Goal: Task Accomplishment & Management: Manage account settings

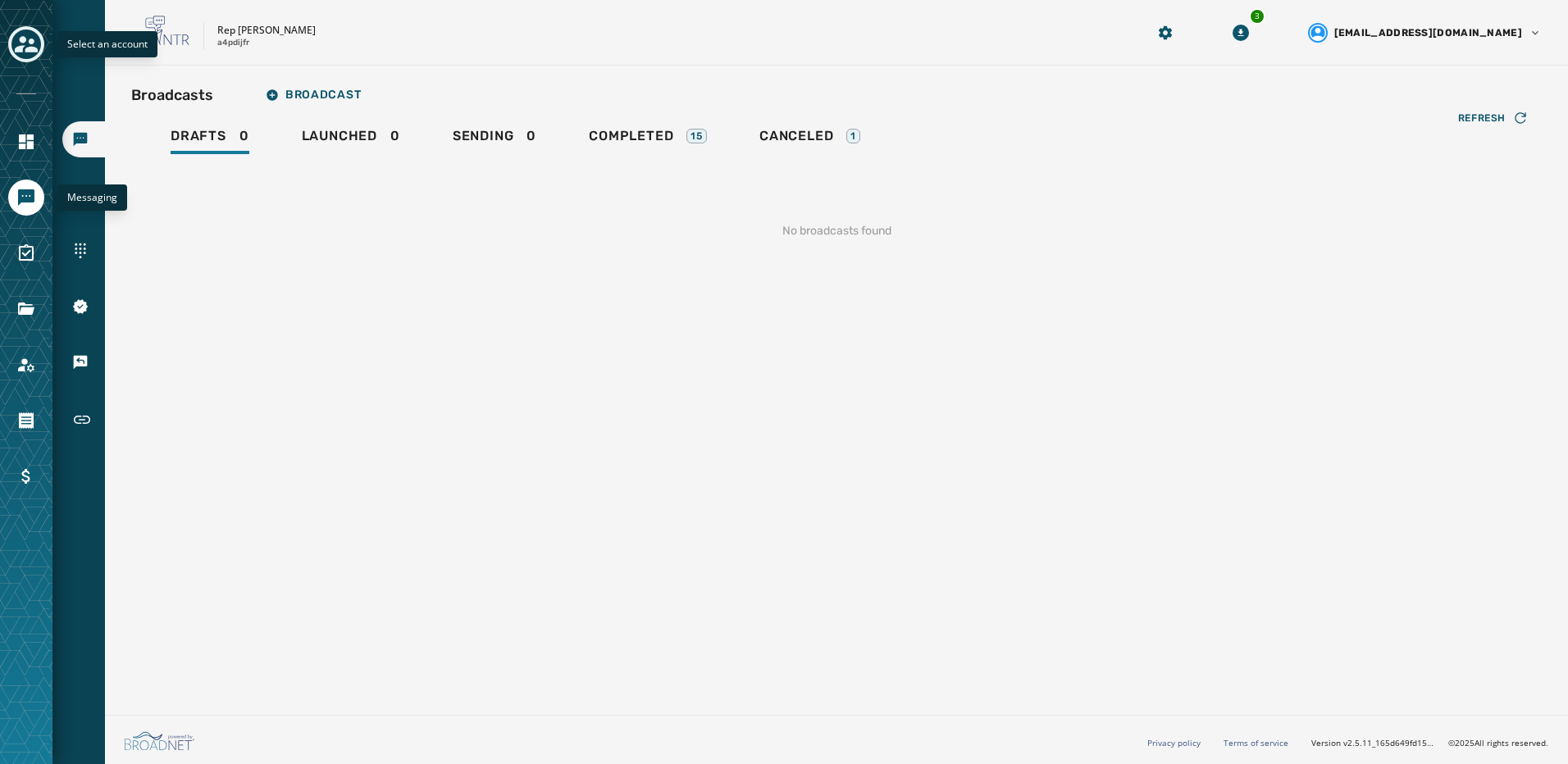
click at [33, 37] on icon "Toggle account select drawer" at bounding box center [26, 44] width 23 height 23
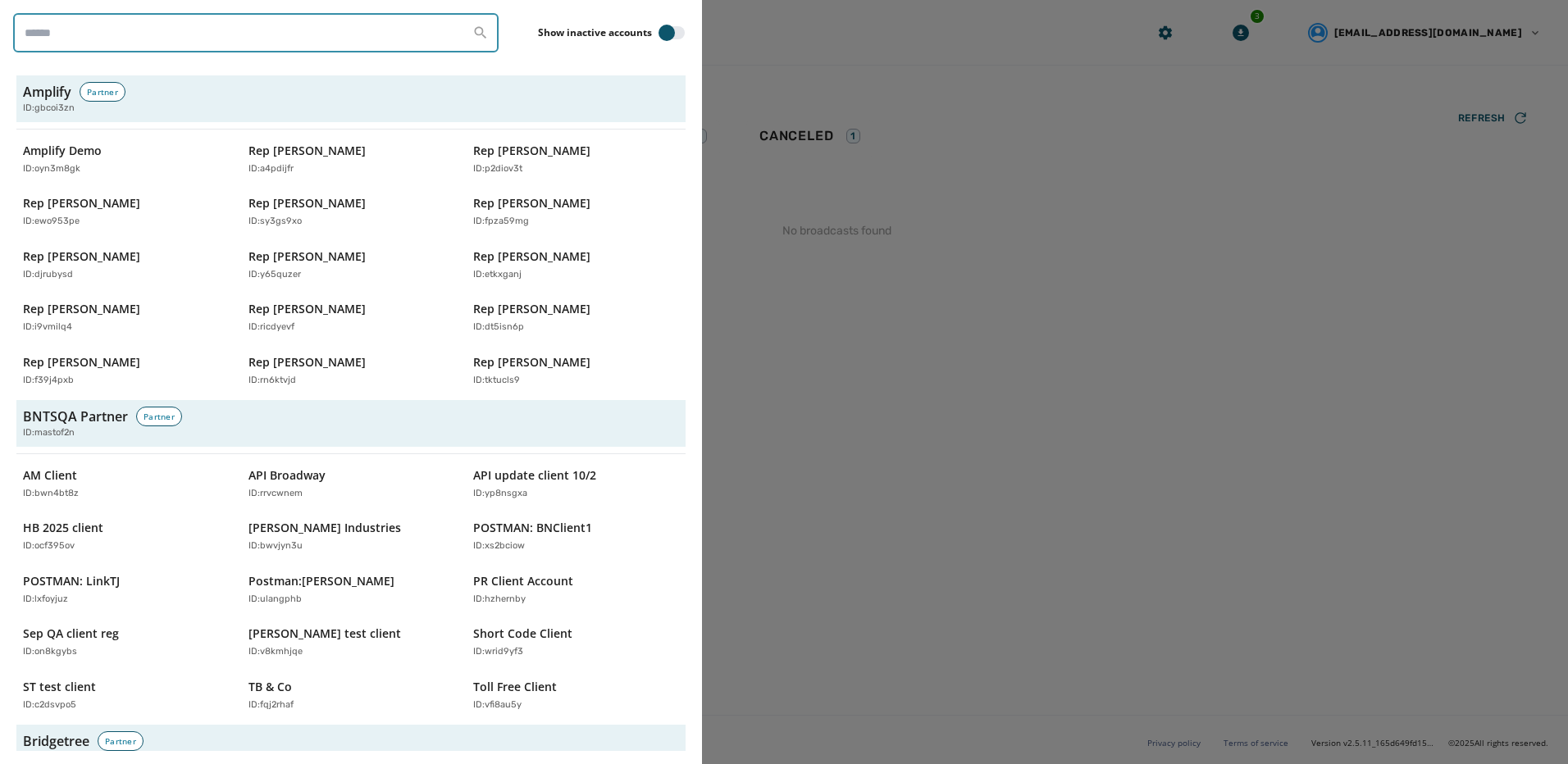
click at [139, 46] on input "search" at bounding box center [255, 32] width 485 height 39
type input "**********"
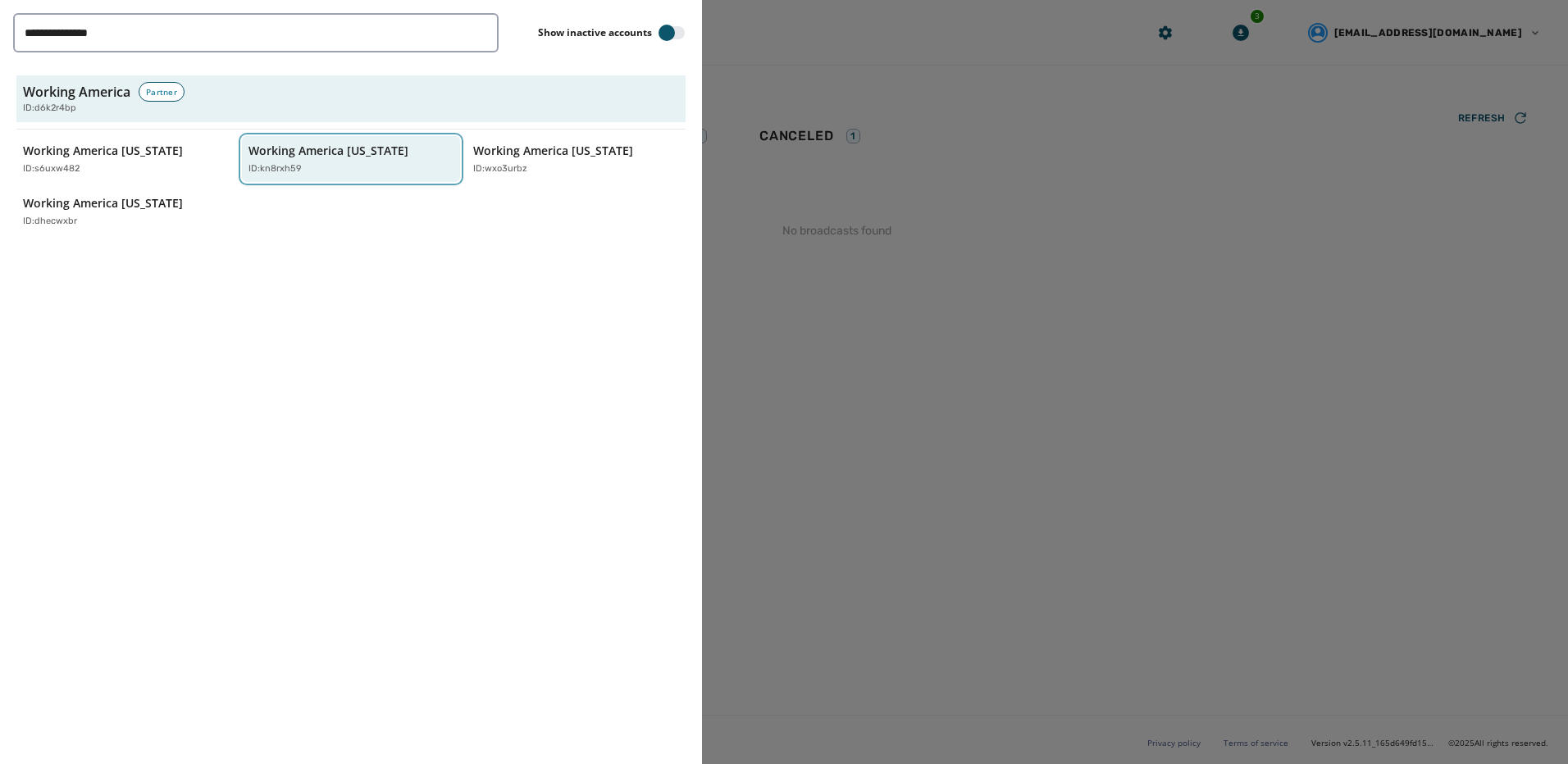
click at [315, 162] on div "ID: kn8rxh59" at bounding box center [342, 169] width 189 height 14
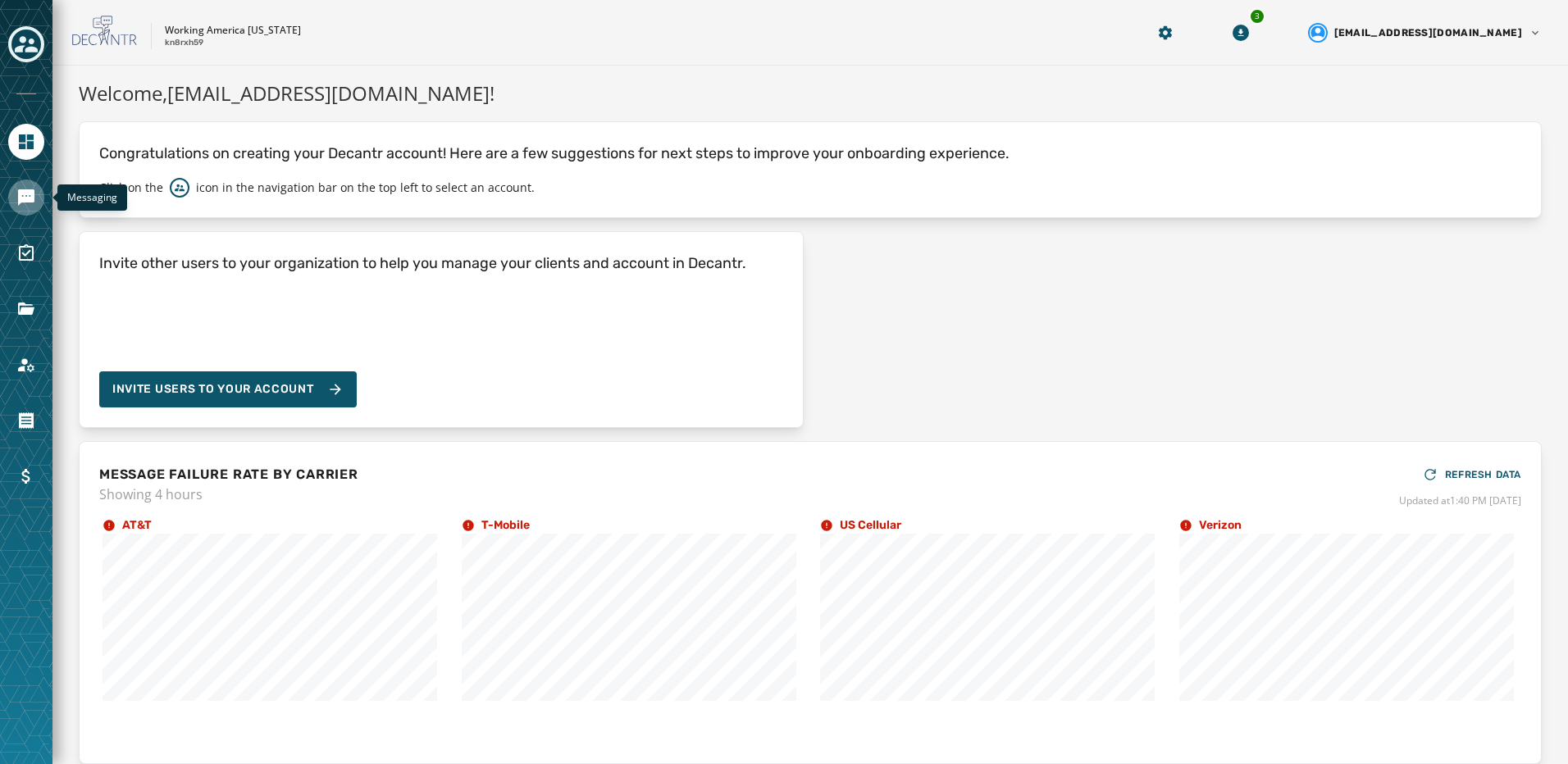
click at [41, 193] on link "Navigate to Messaging" at bounding box center [26, 198] width 36 height 36
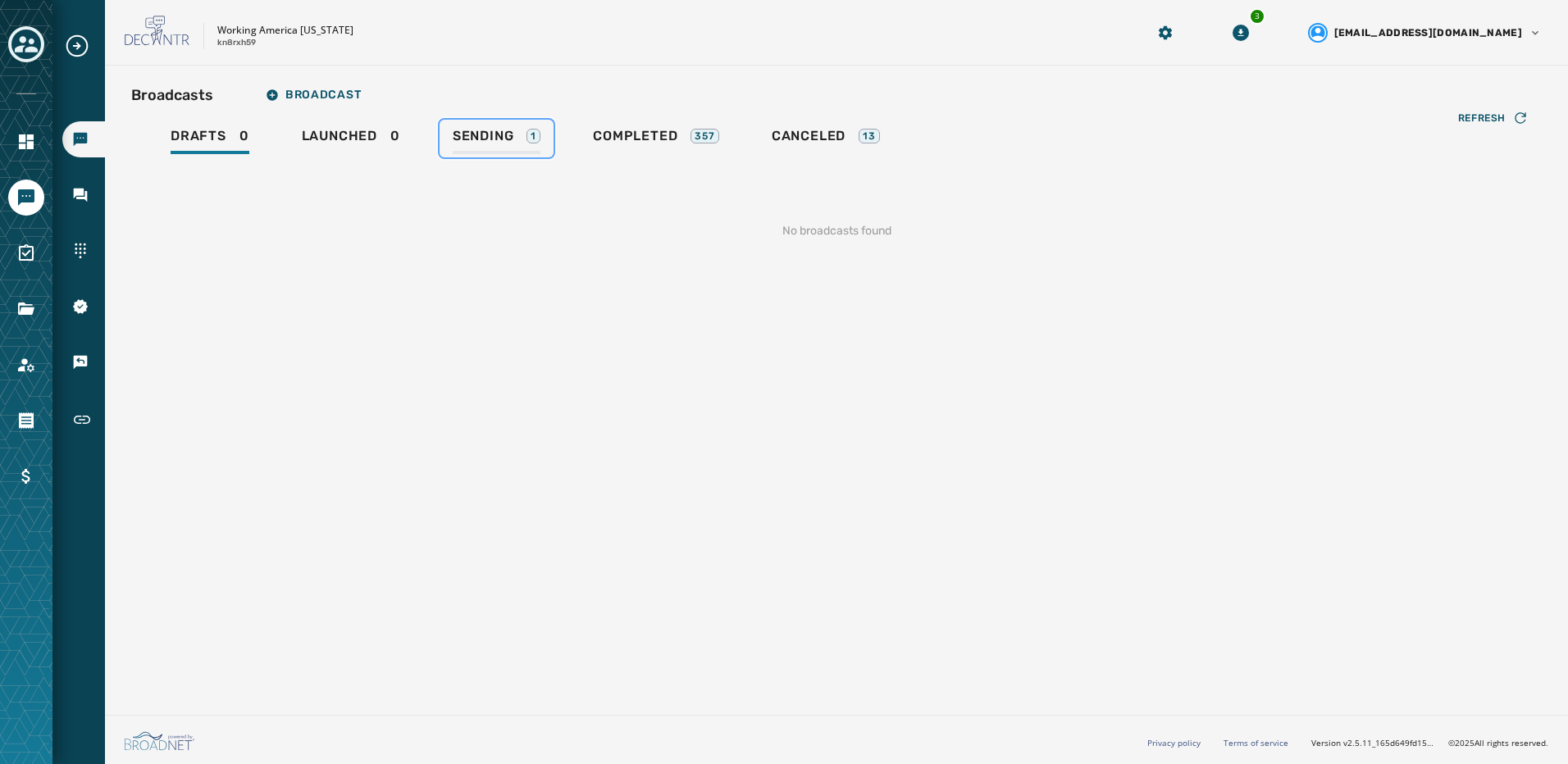
click at [458, 139] on span "Sending" at bounding box center [483, 136] width 61 height 16
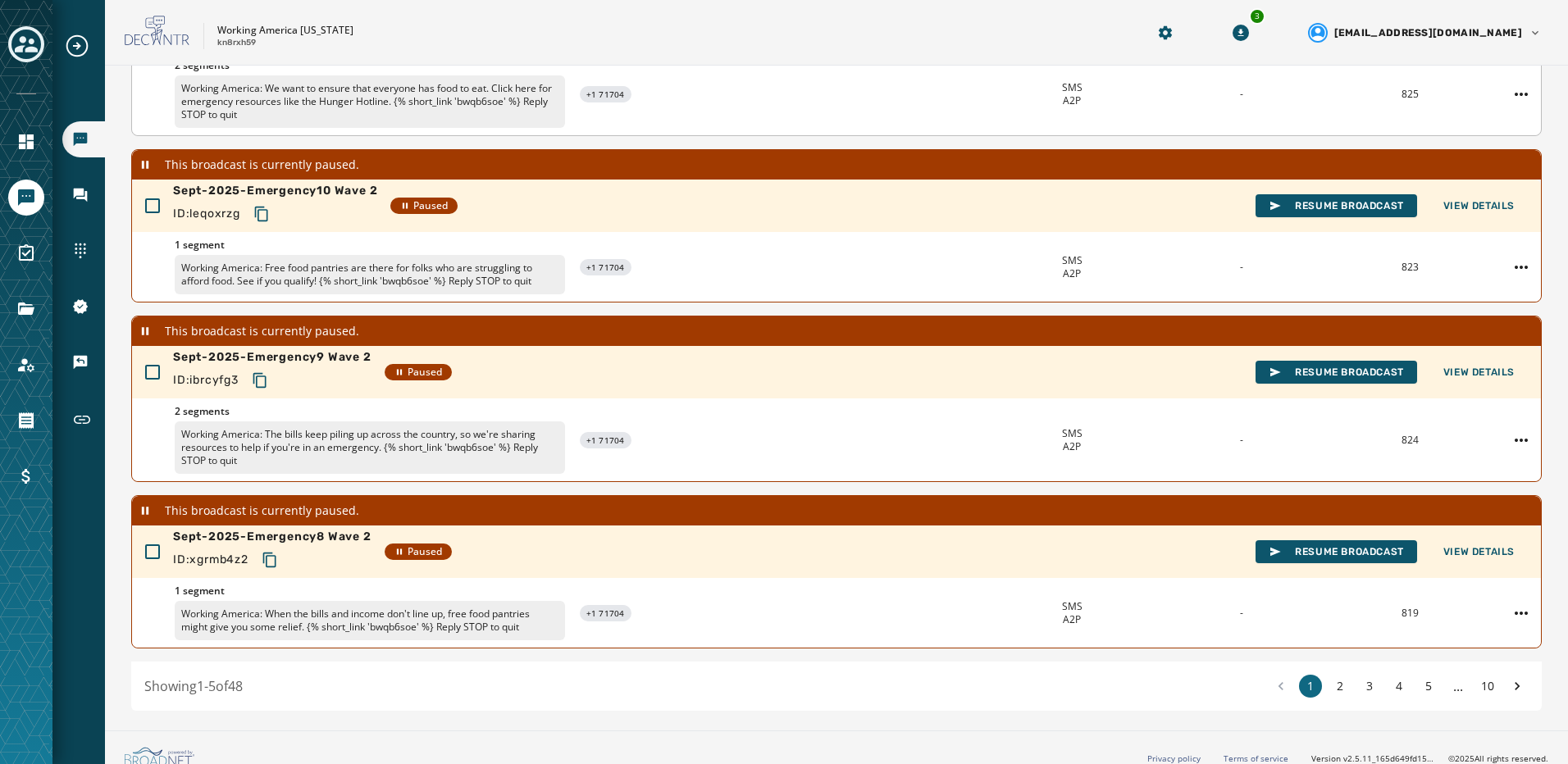
scroll to position [455, 0]
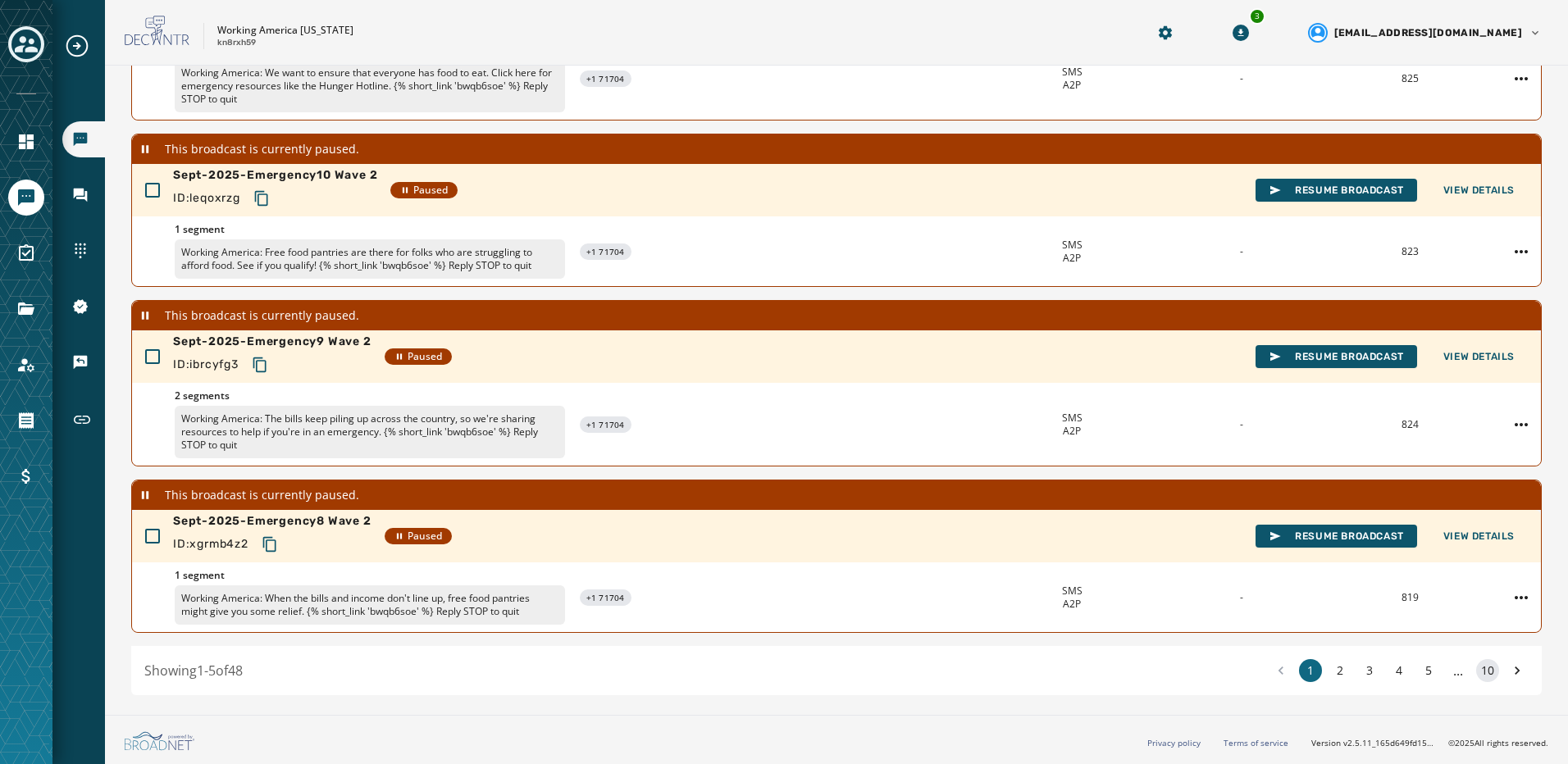
click at [1477, 672] on button "10" at bounding box center [1487, 670] width 23 height 23
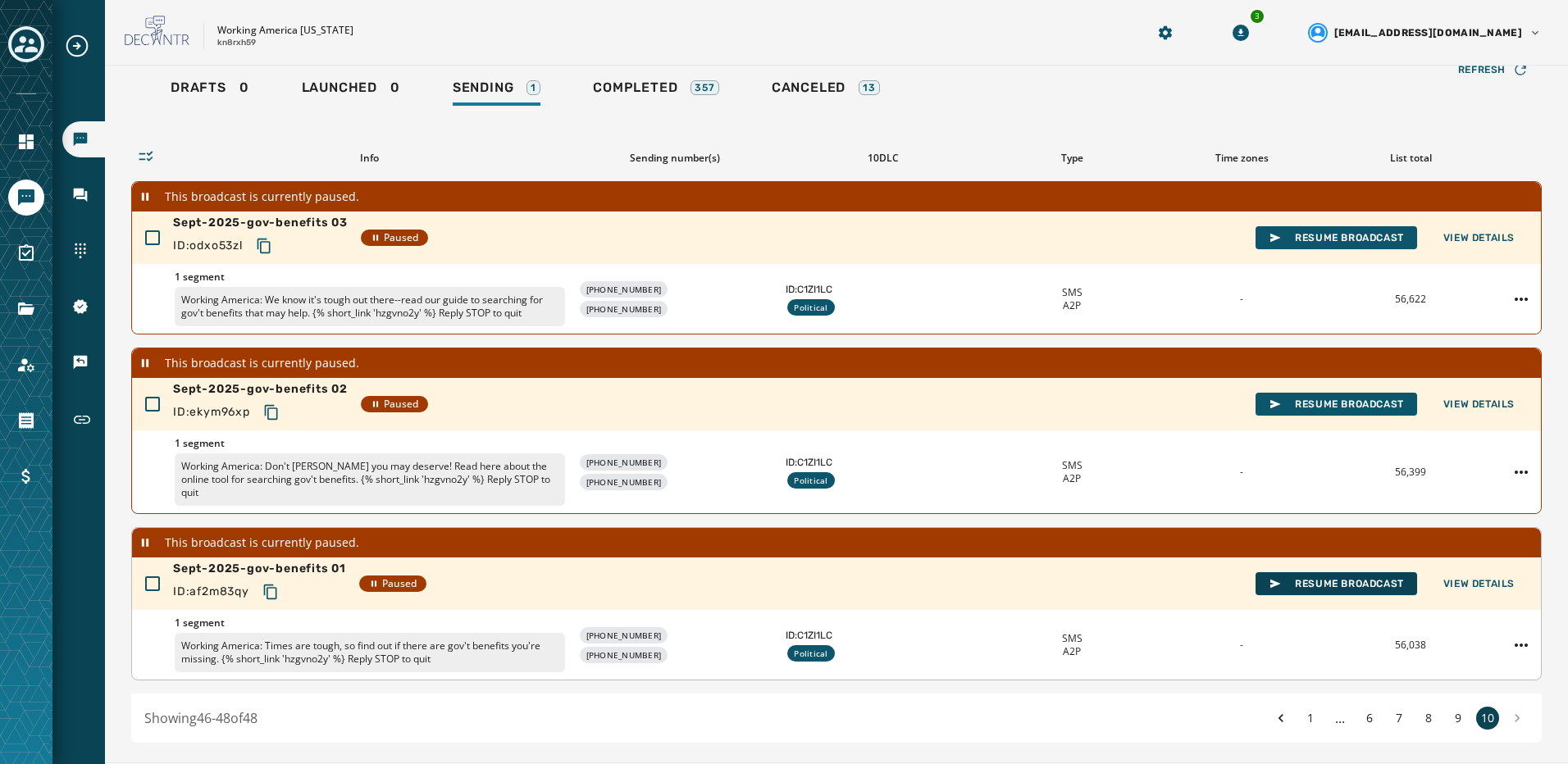
scroll to position [96, 0]
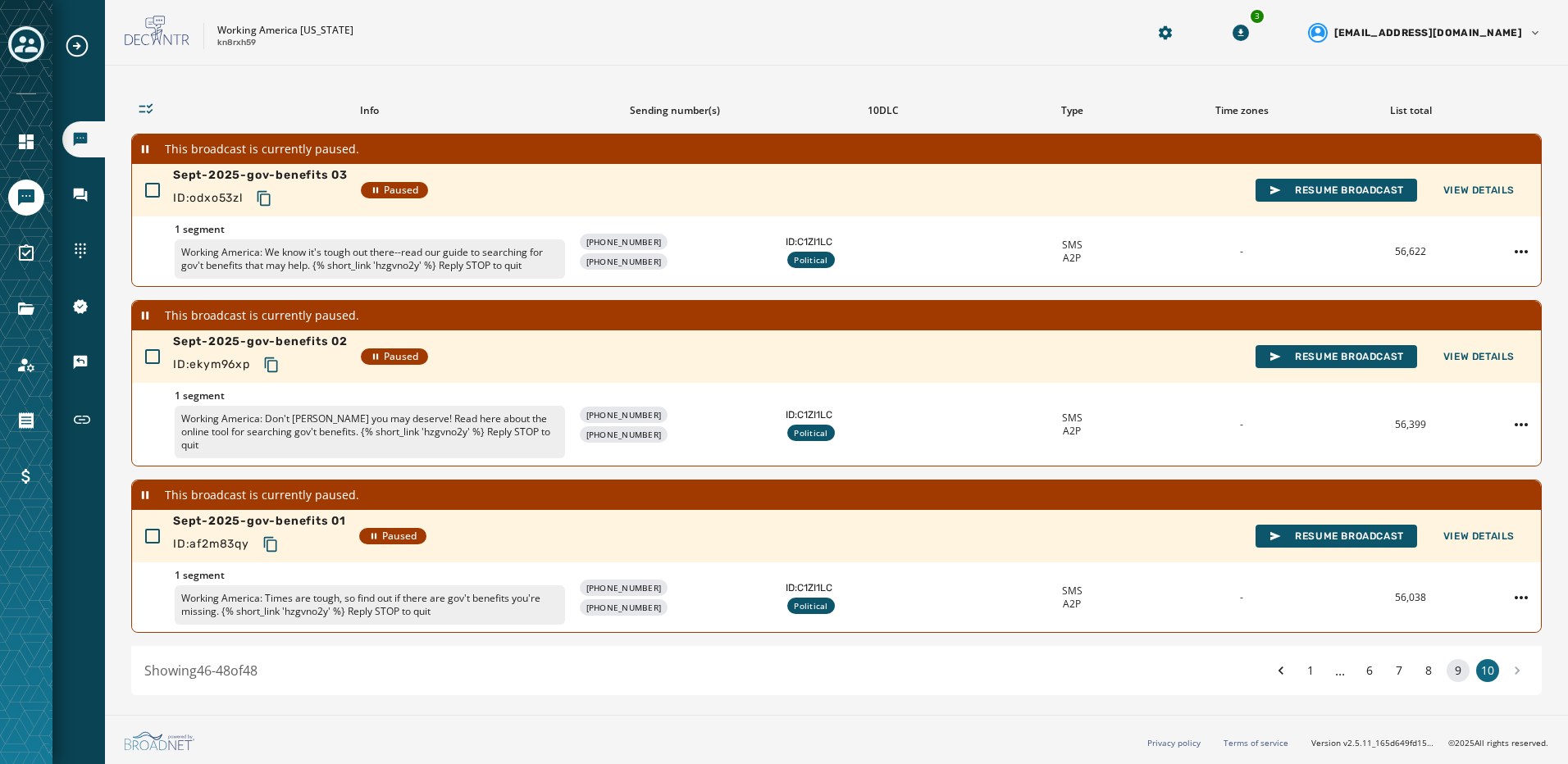
click at [1446, 672] on button "9" at bounding box center [1457, 670] width 23 height 23
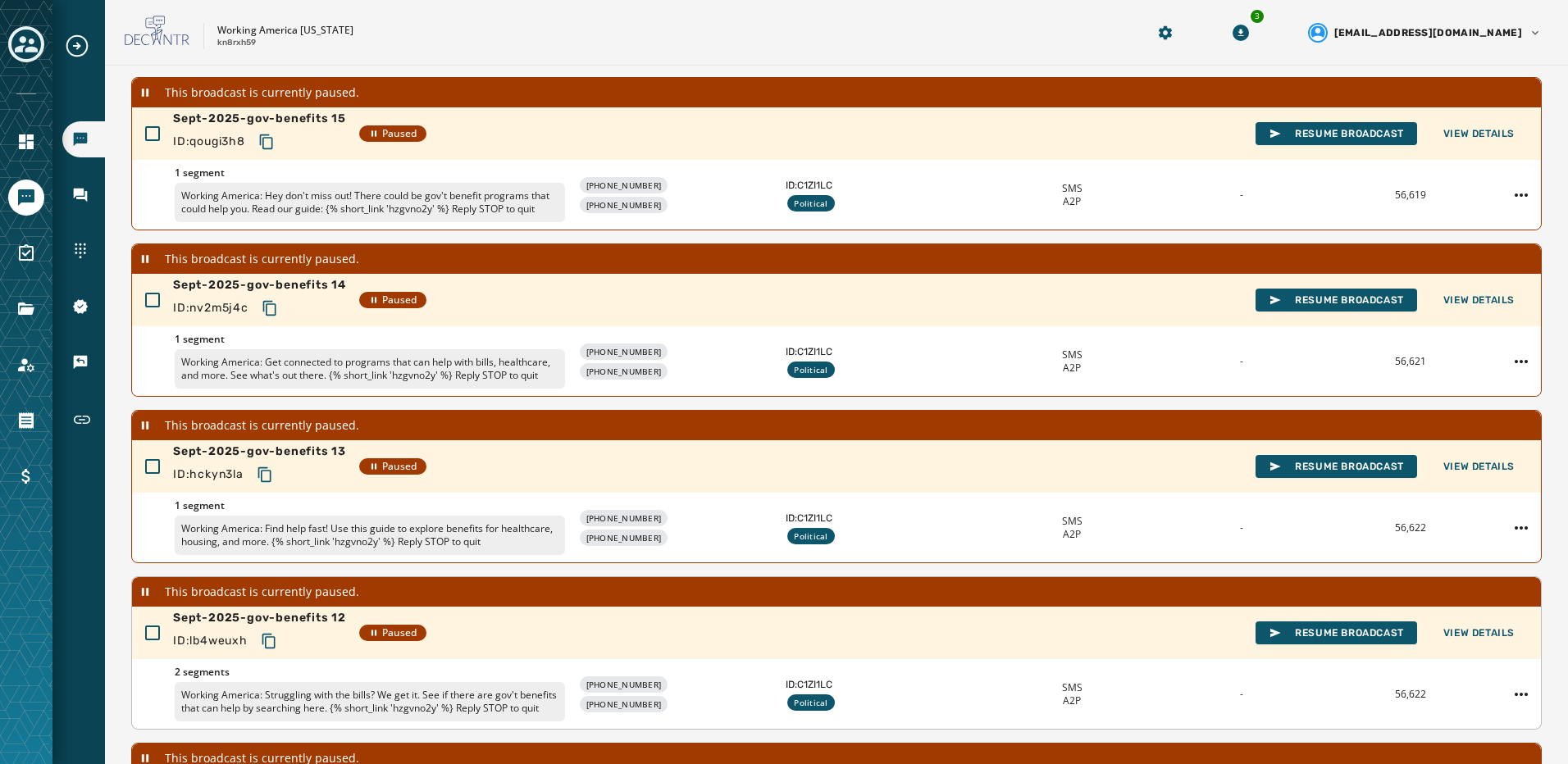
scroll to position [442, 0]
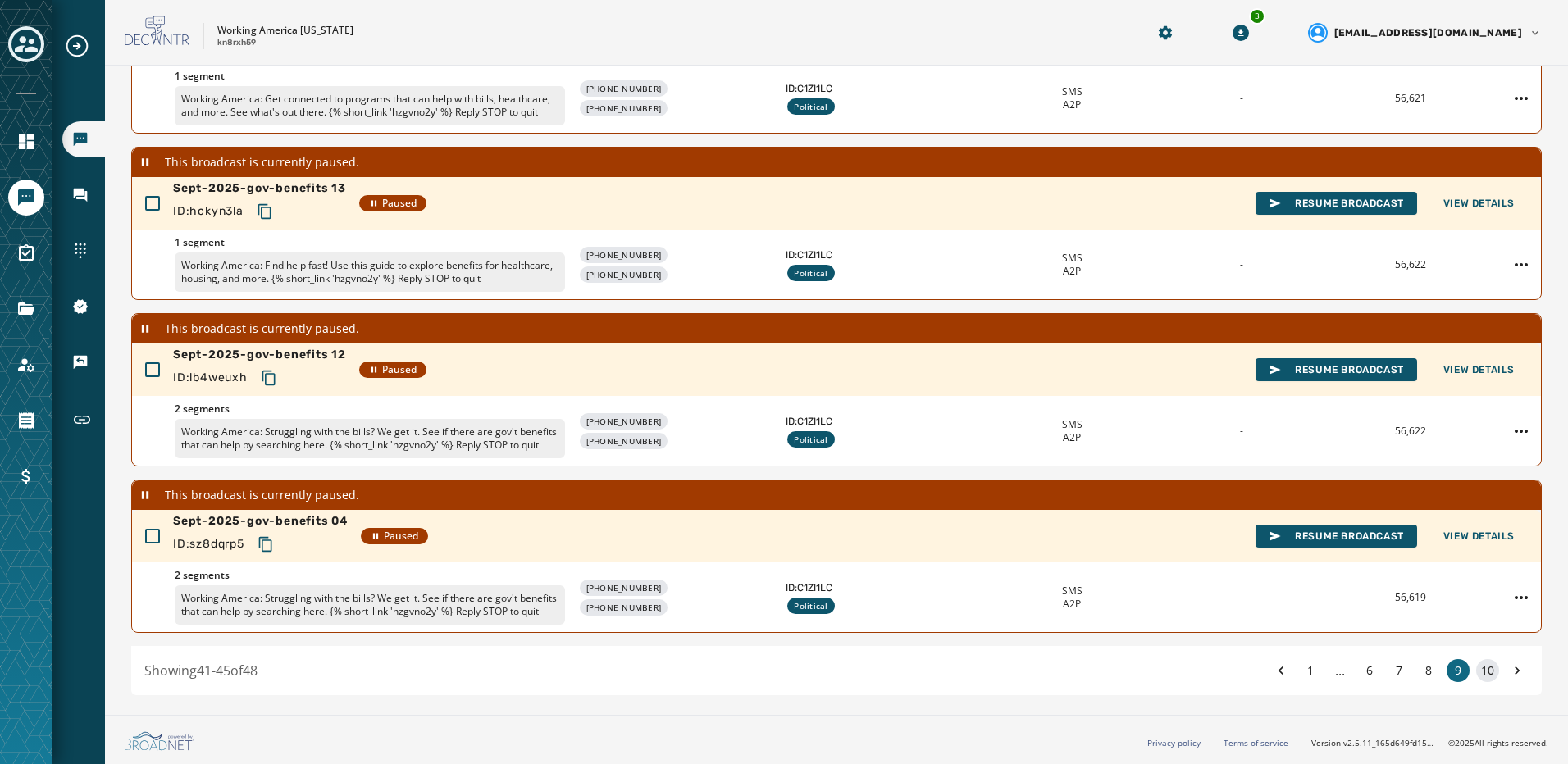
click at [1476, 675] on button "10" at bounding box center [1487, 670] width 23 height 23
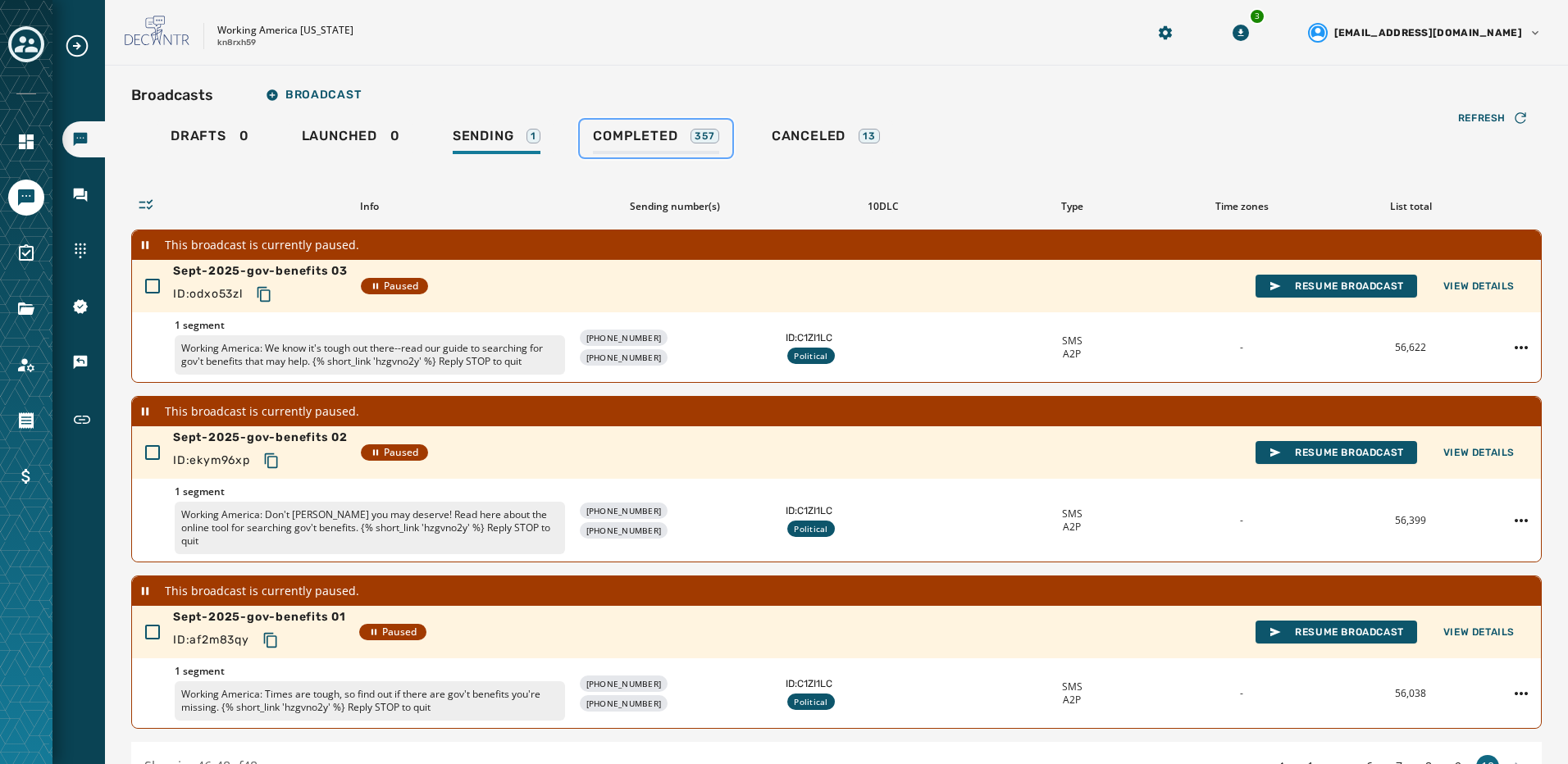
click at [680, 143] on div "Completed 357" at bounding box center [656, 141] width 126 height 26
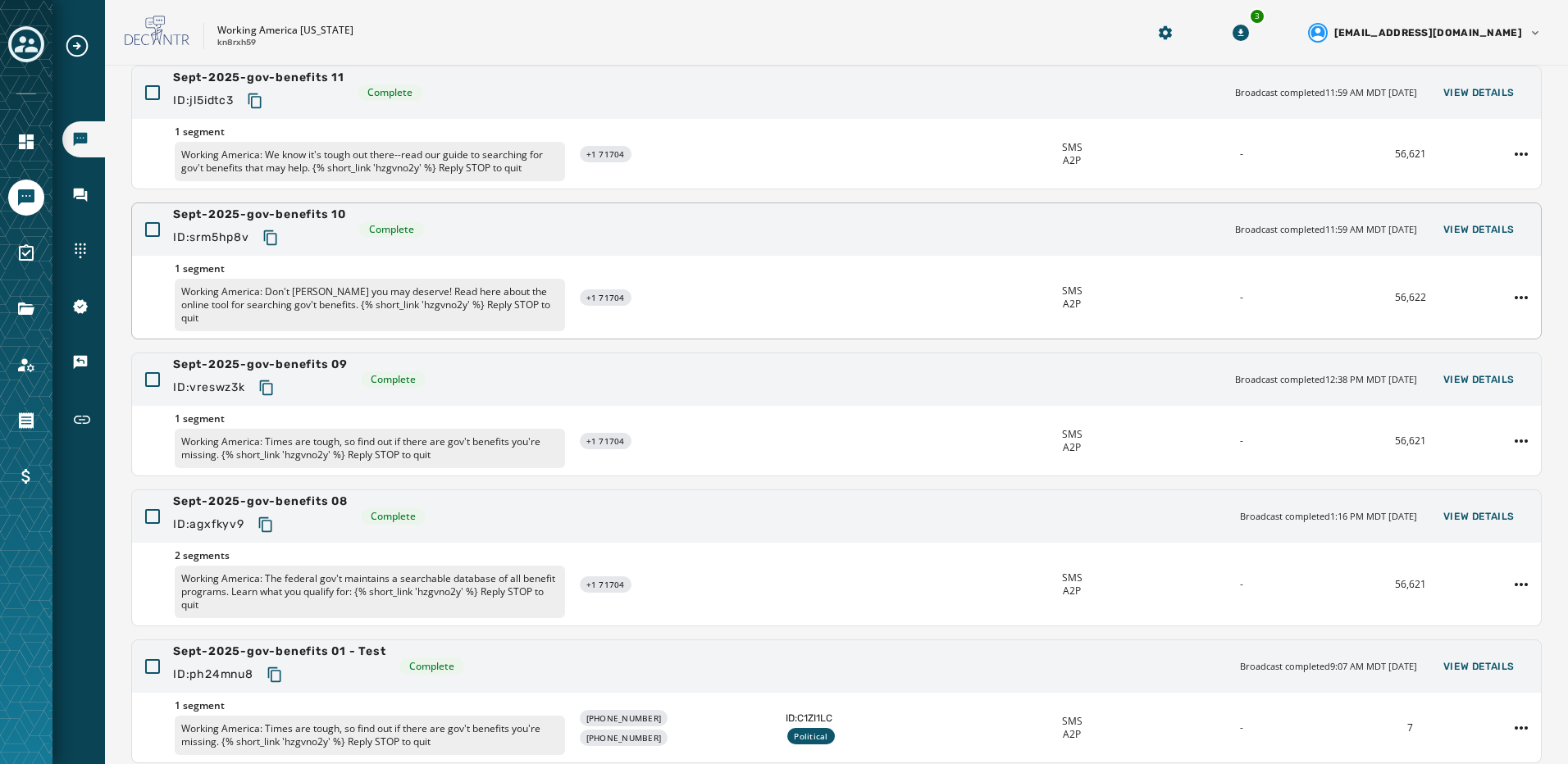
scroll to position [294, 0]
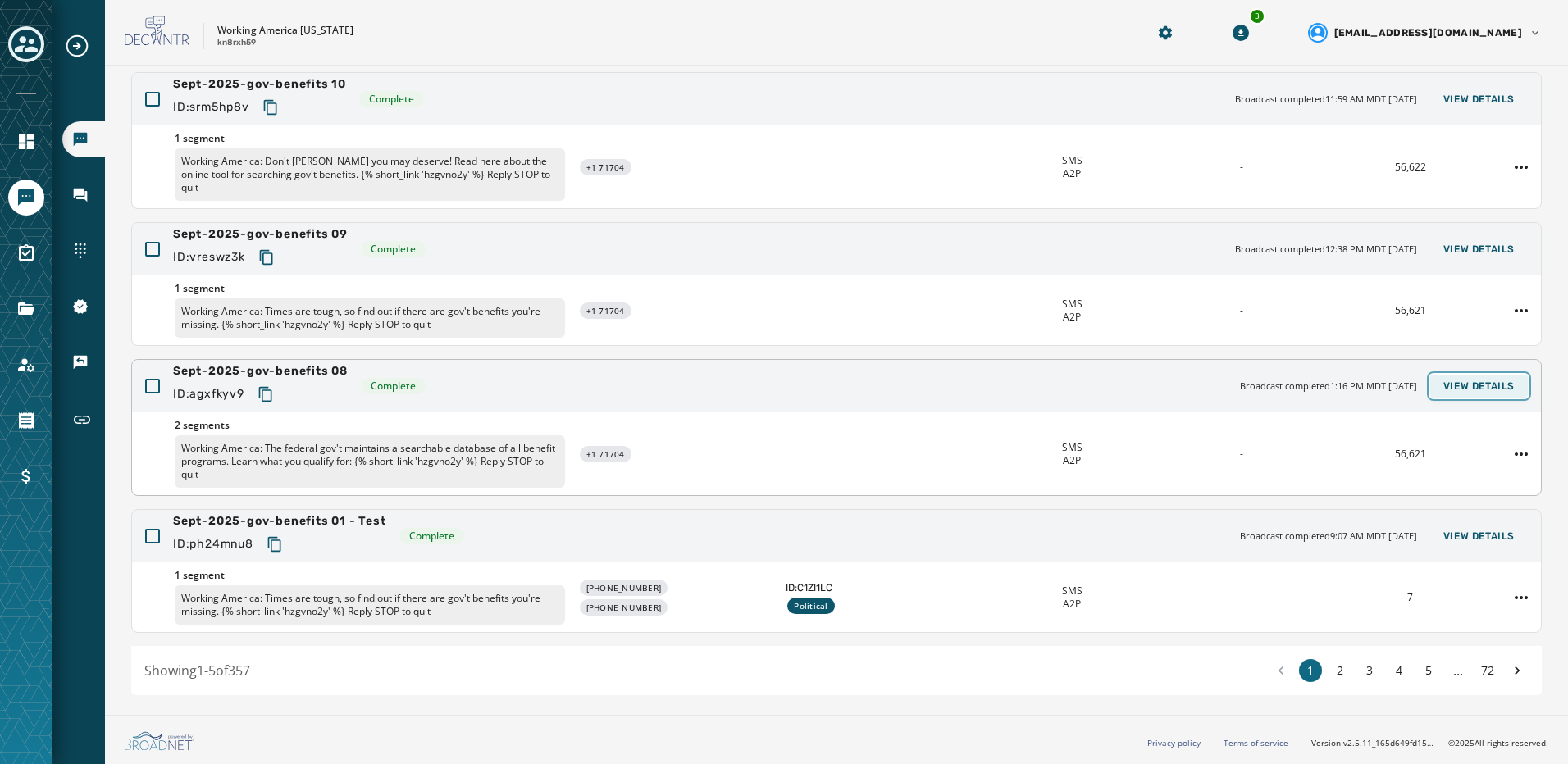
click at [1487, 389] on span "View Details" at bounding box center [1478, 386] width 71 height 13
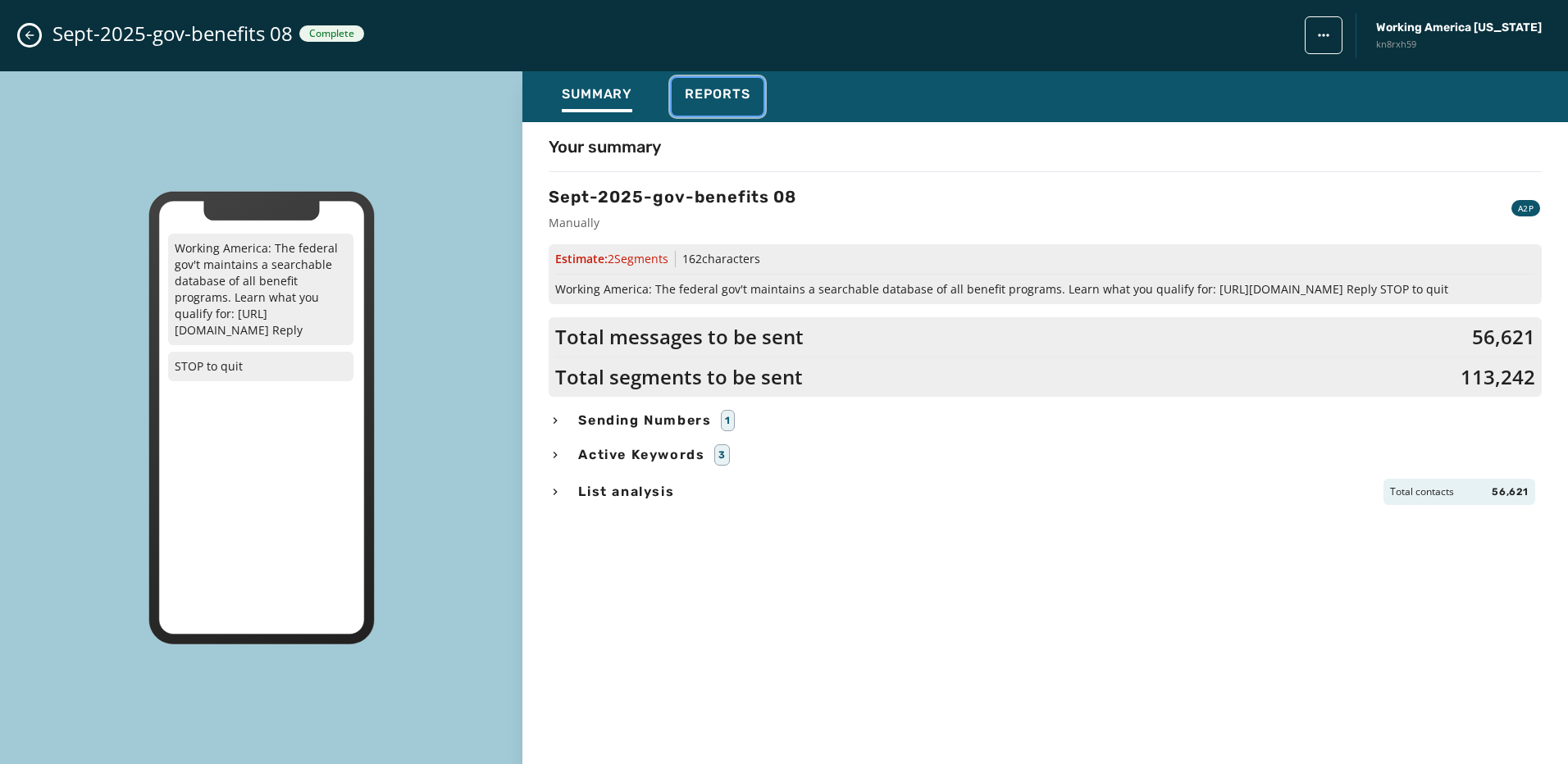
click at [757, 95] on button "Reports" at bounding box center [718, 97] width 92 height 38
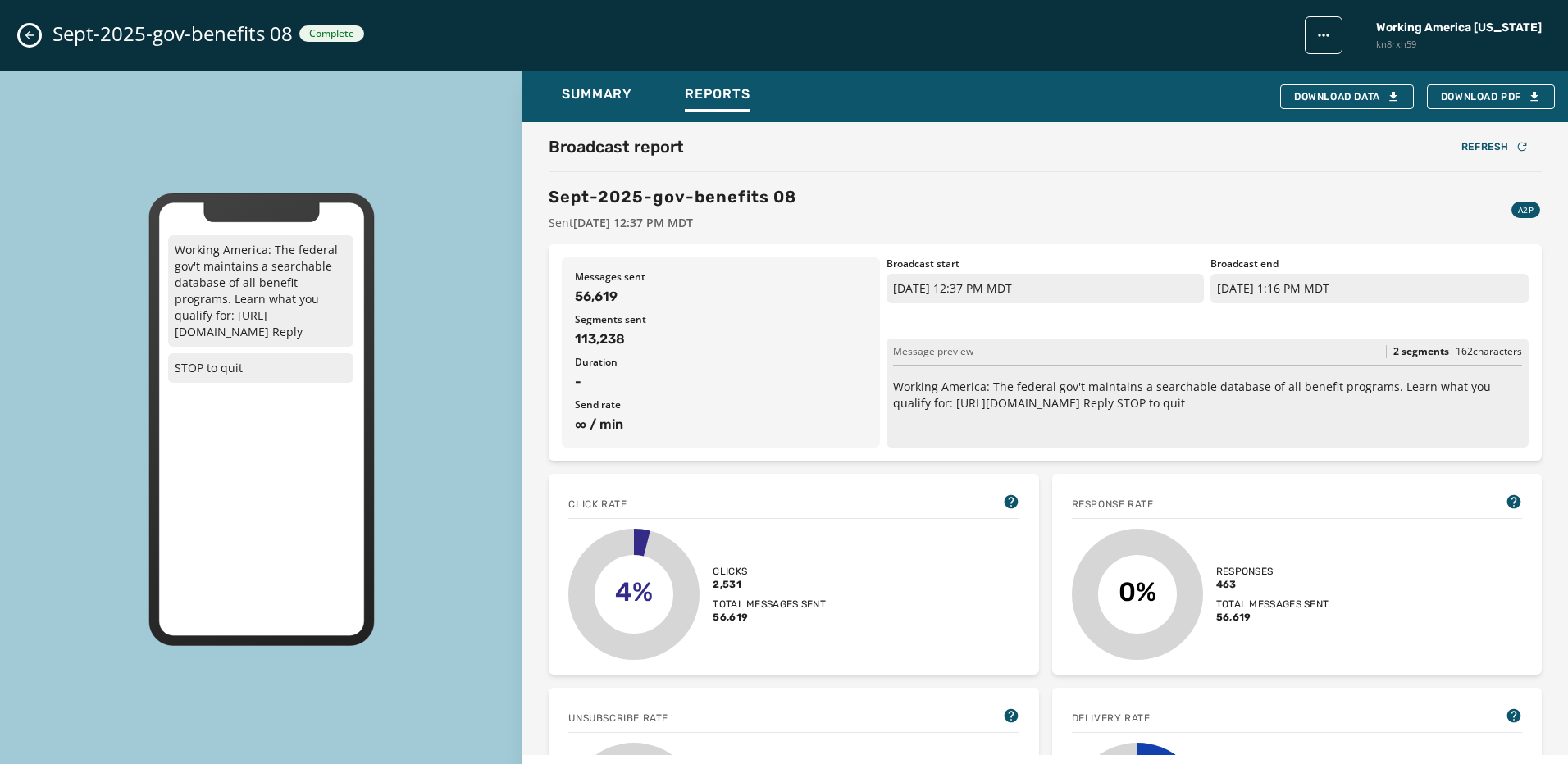
click at [23, 35] on icon "Close admin drawer" at bounding box center [29, 35] width 13 height 13
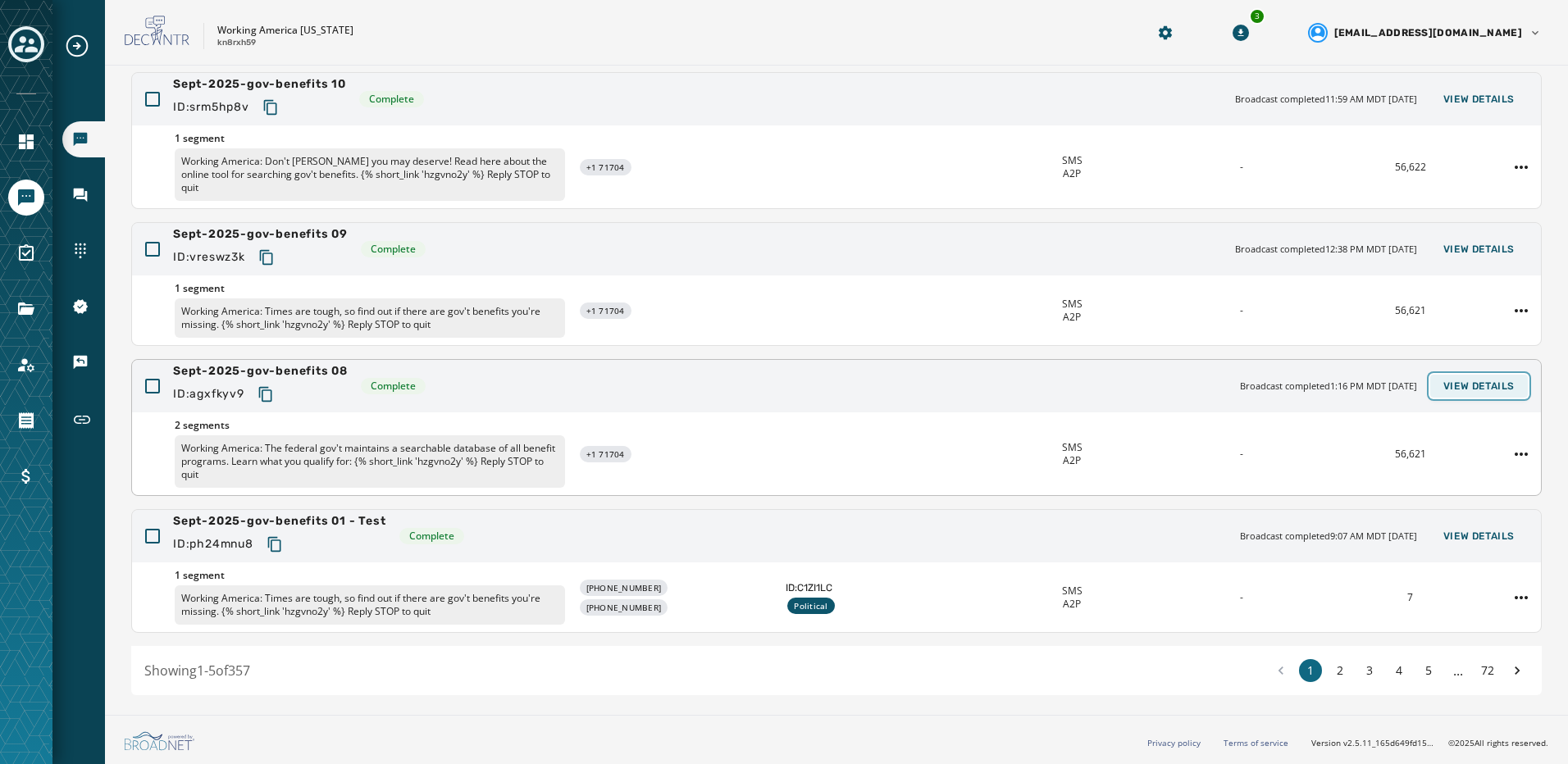
click at [1455, 378] on button "View Details" at bounding box center [1479, 386] width 98 height 23
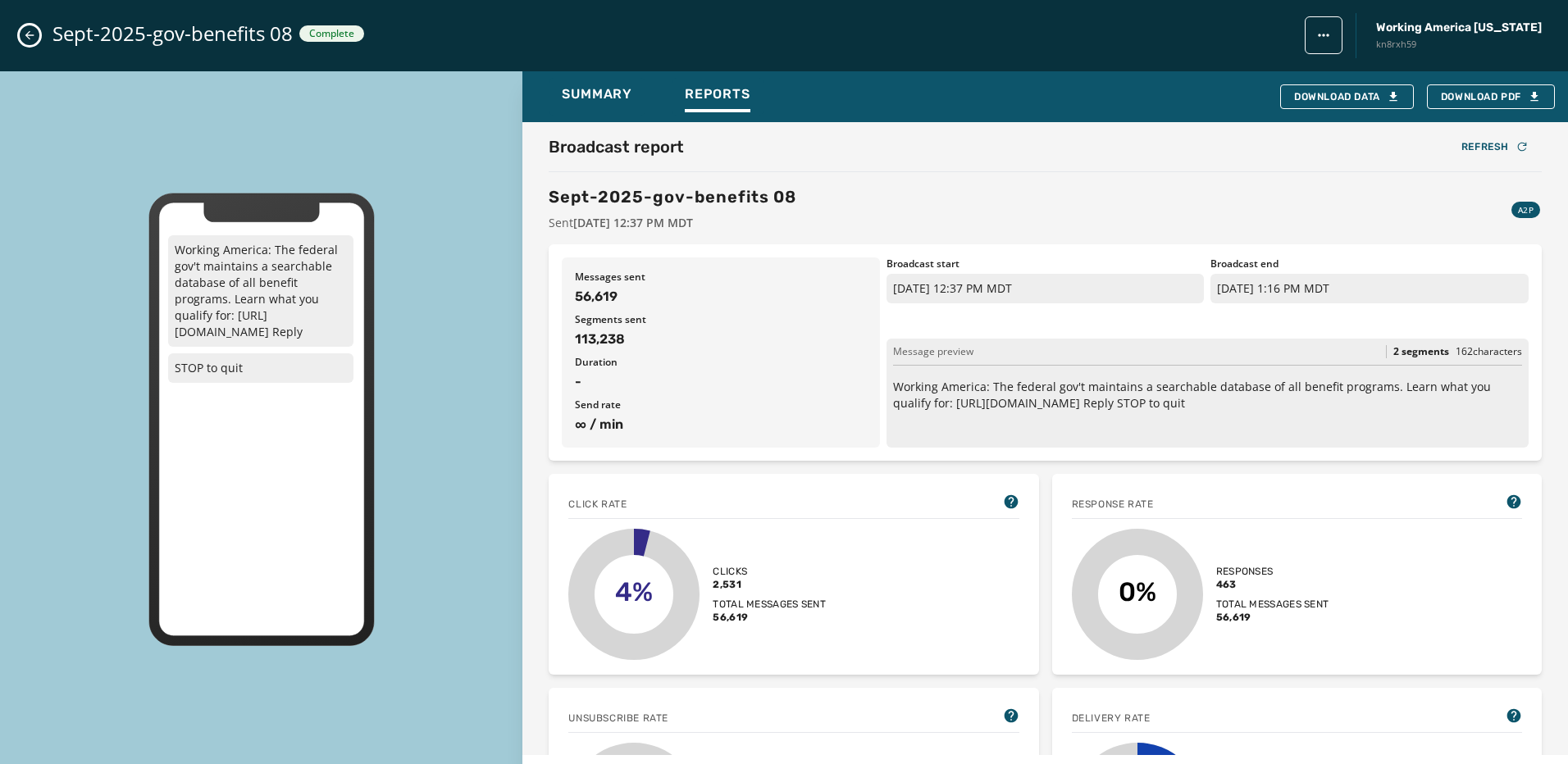
click at [27, 40] on icon "Close admin drawer" at bounding box center [29, 35] width 13 height 13
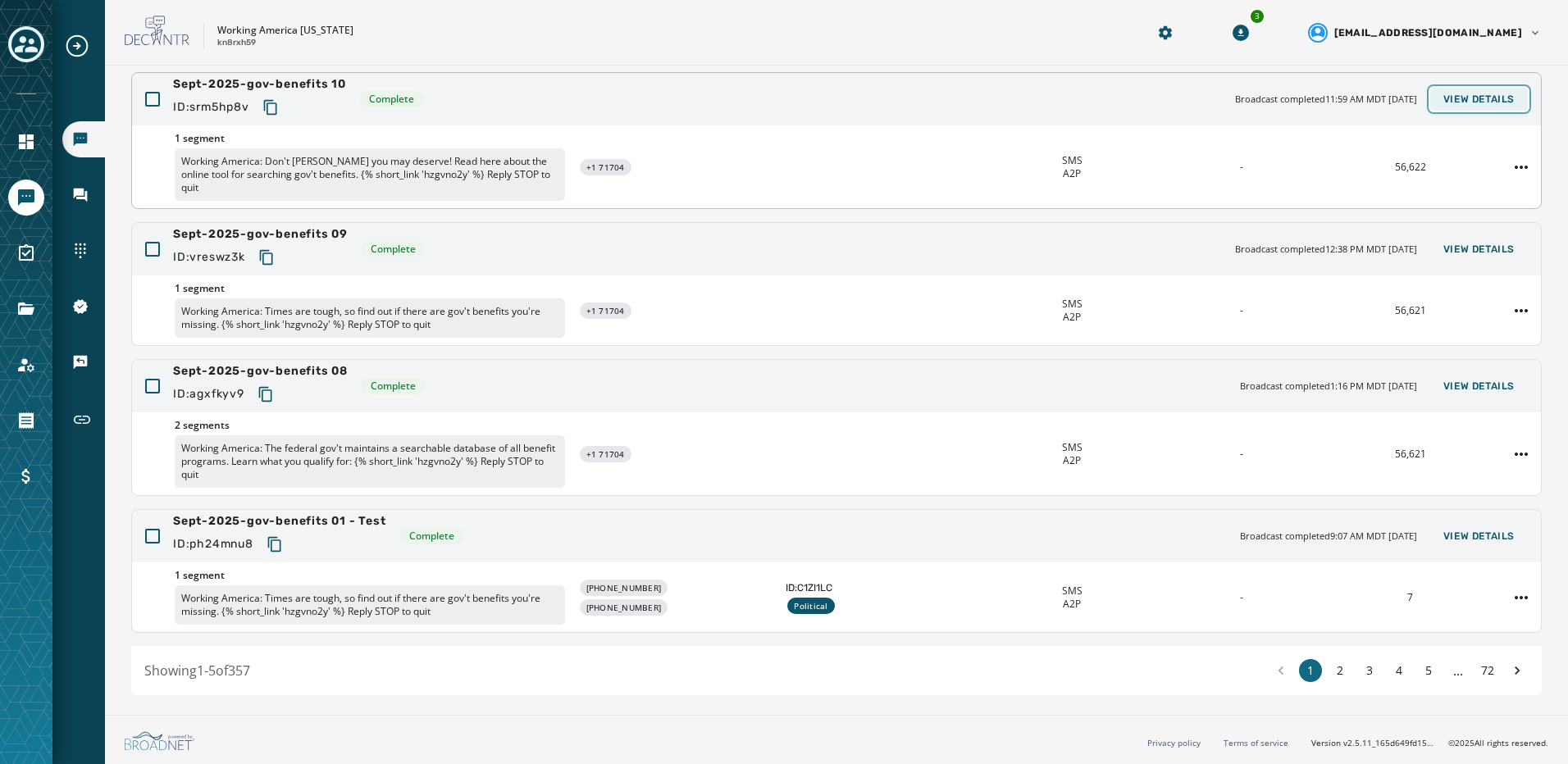
click at [1457, 102] on span "View Details" at bounding box center [1478, 99] width 71 height 13
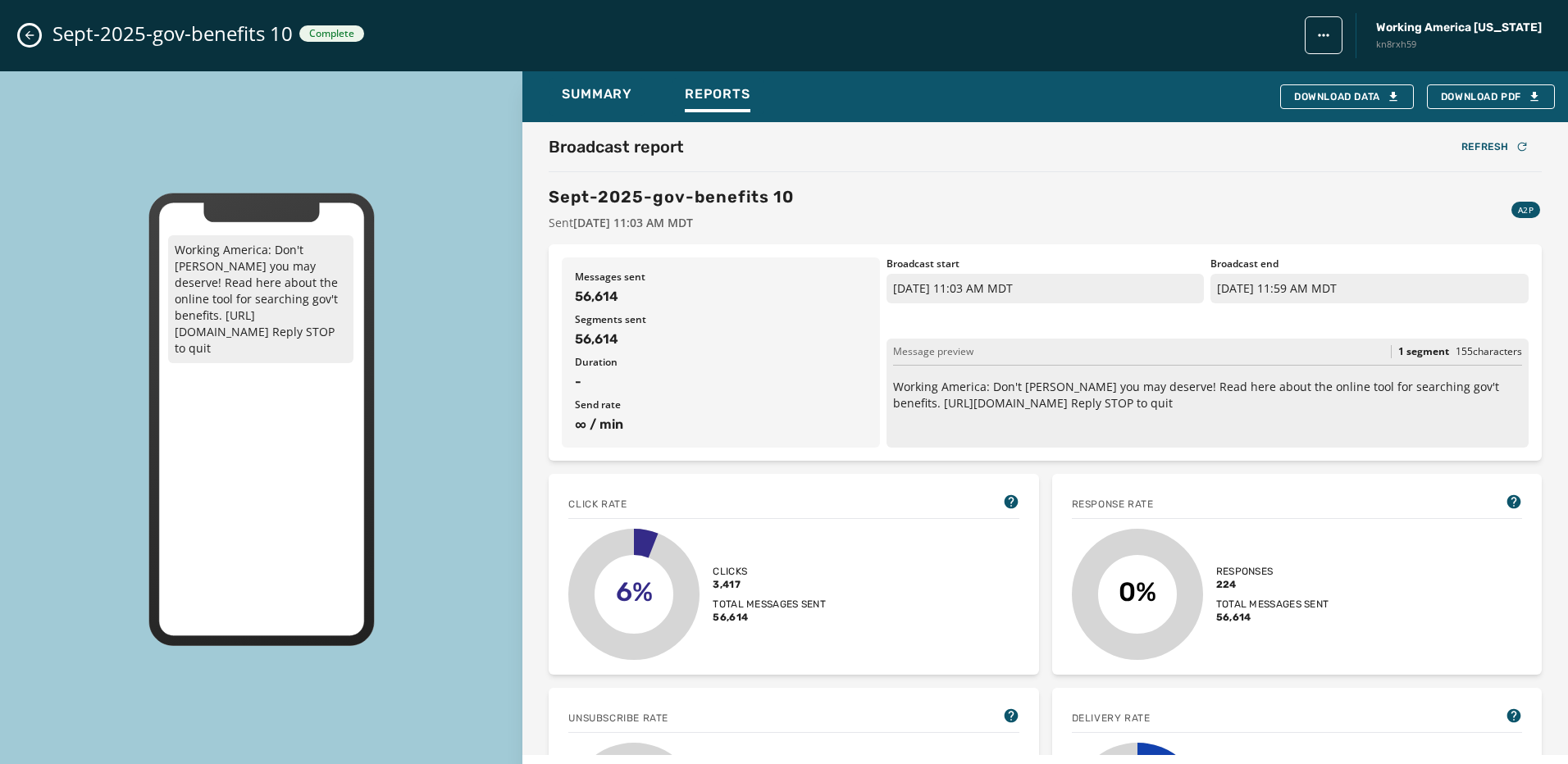
click at [32, 36] on icon "Close admin drawer" at bounding box center [29, 35] width 13 height 13
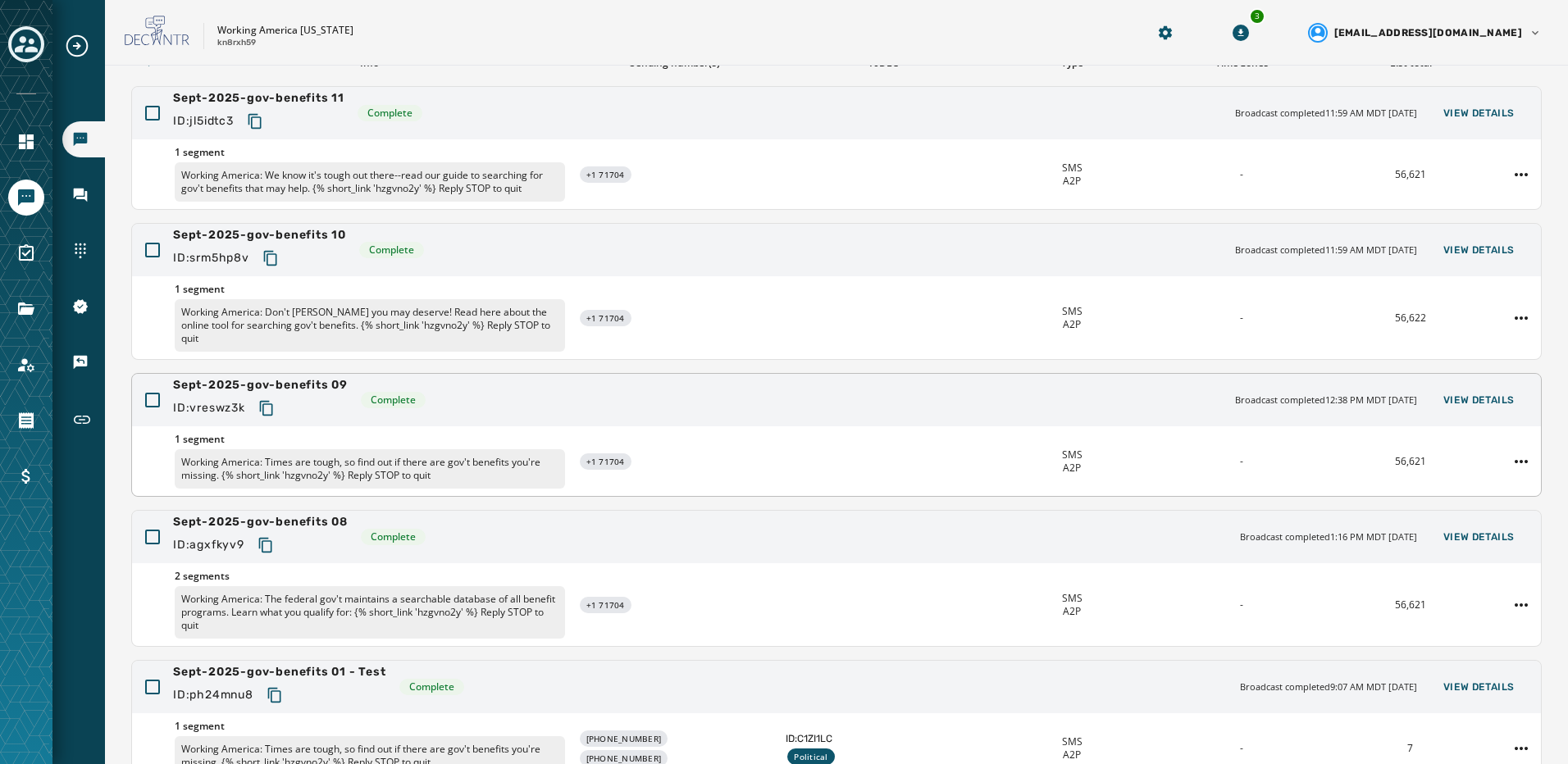
scroll to position [48, 0]
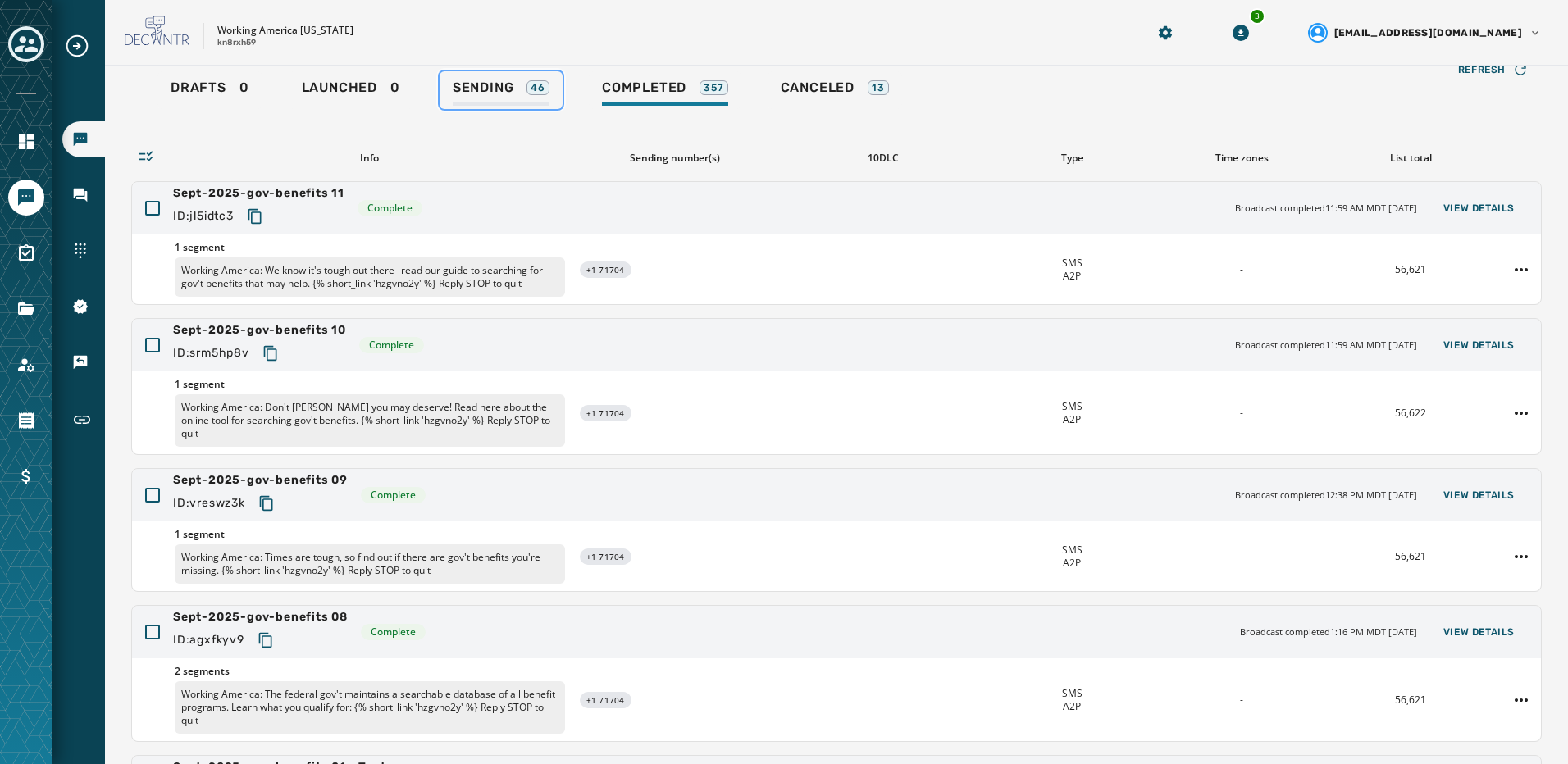
click at [517, 89] on div "Sending 46" at bounding box center [501, 93] width 97 height 26
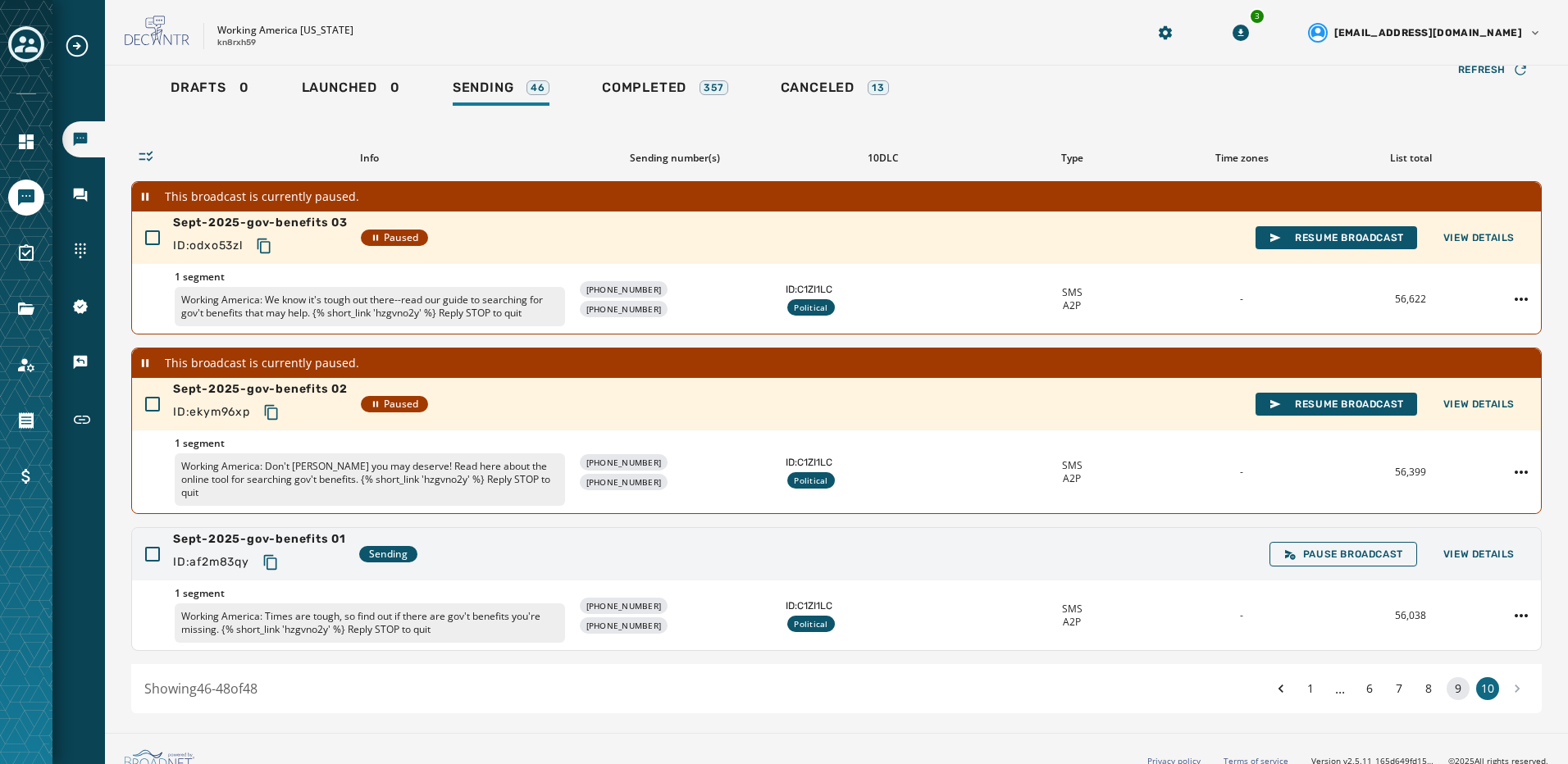
click at [1449, 688] on button "9" at bounding box center [1457, 688] width 23 height 23
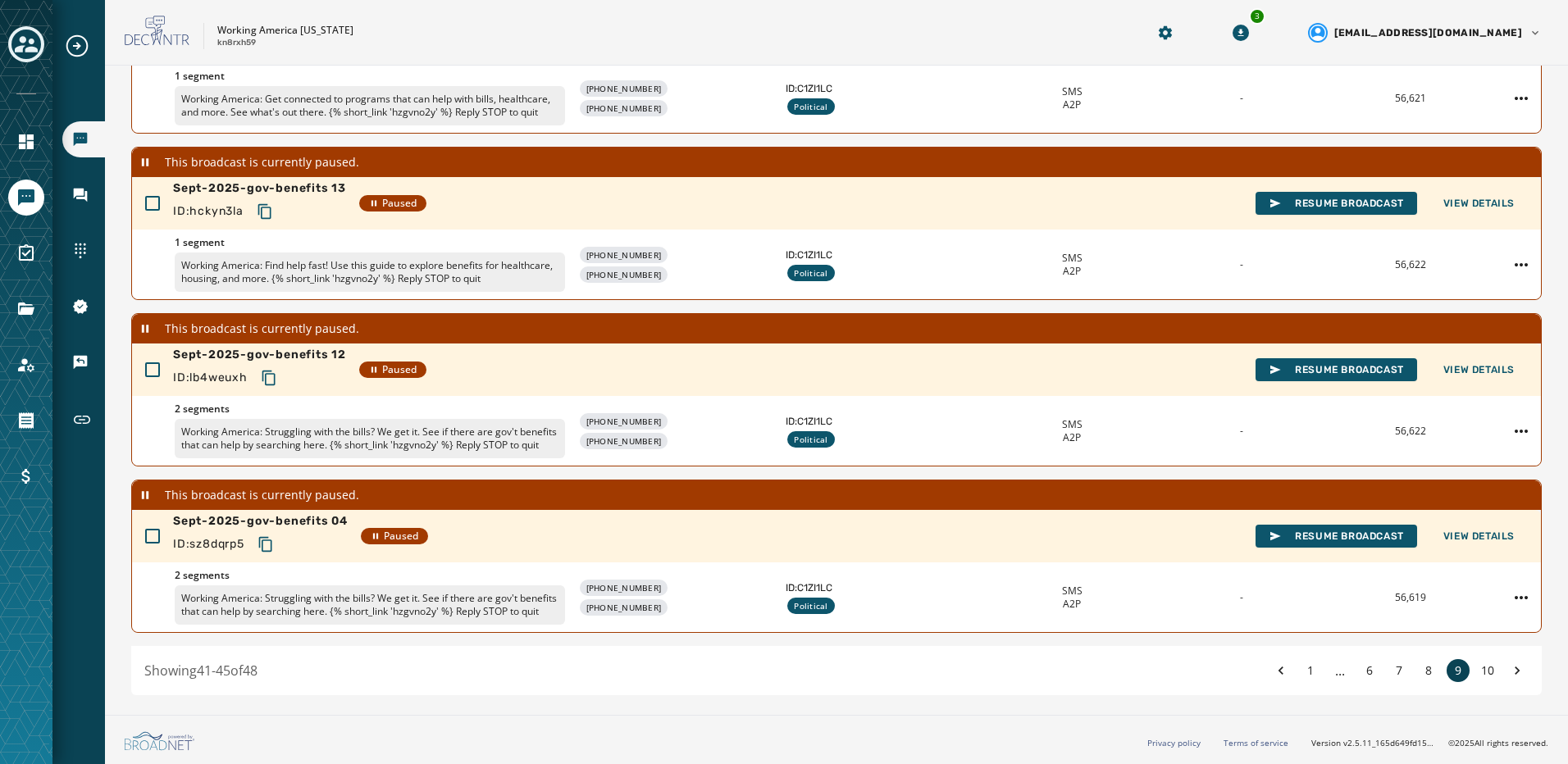
scroll to position [442, 0]
click at [1424, 671] on button "8" at bounding box center [1428, 670] width 23 height 23
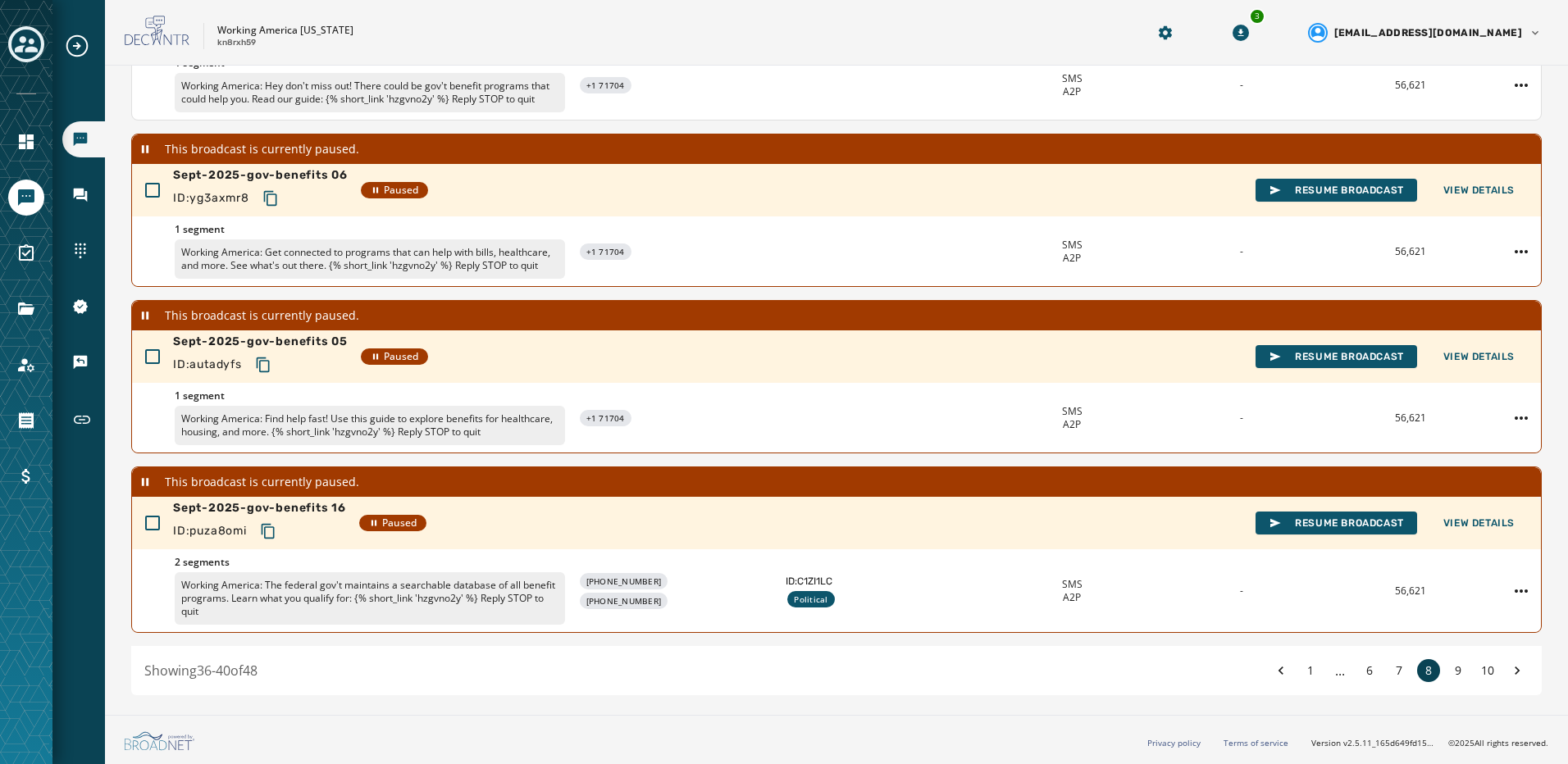
scroll to position [412, 0]
click at [1396, 667] on button "7" at bounding box center [1398, 670] width 23 height 23
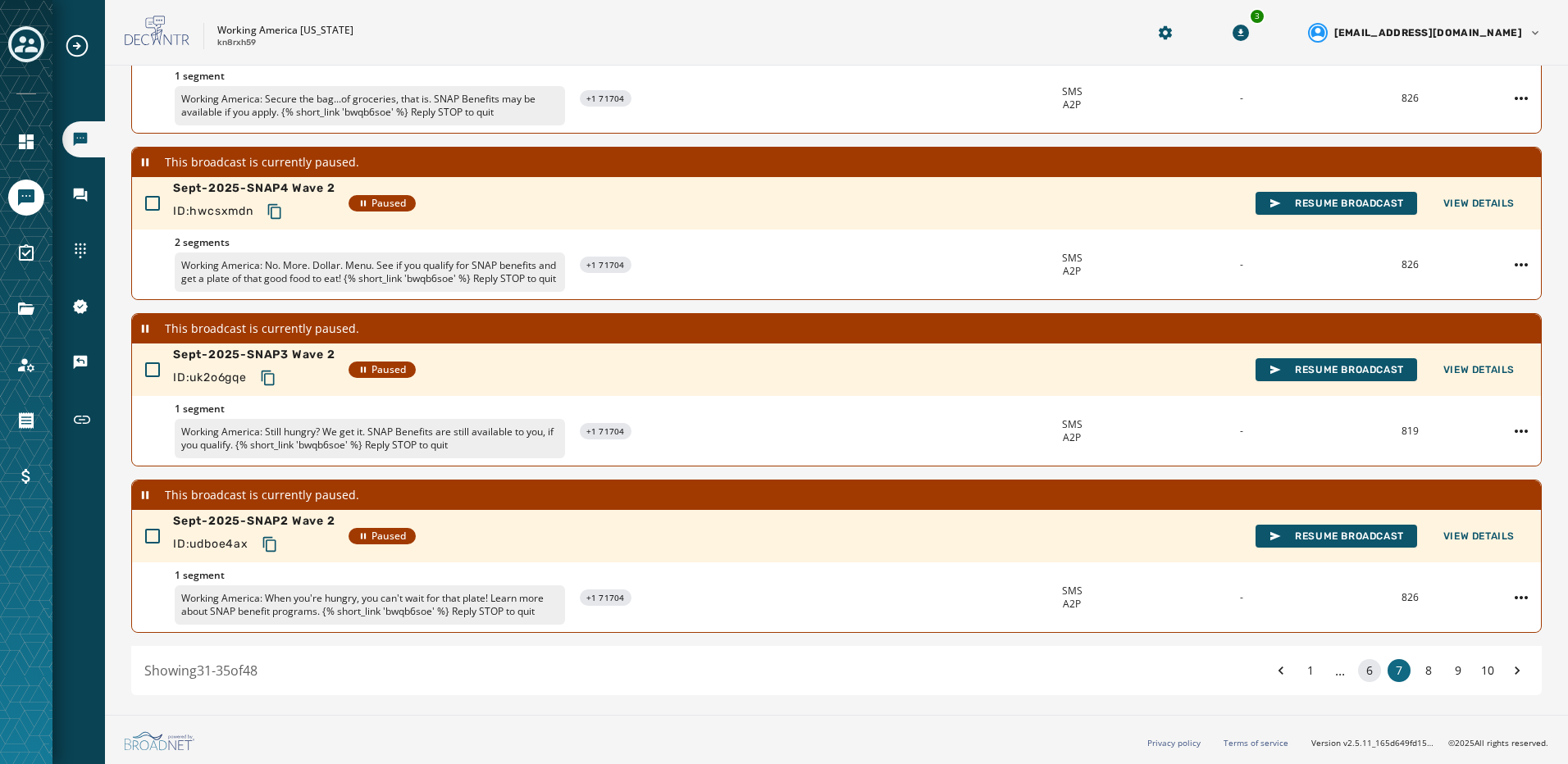
click at [1363, 672] on button "6" at bounding box center [1369, 670] width 23 height 23
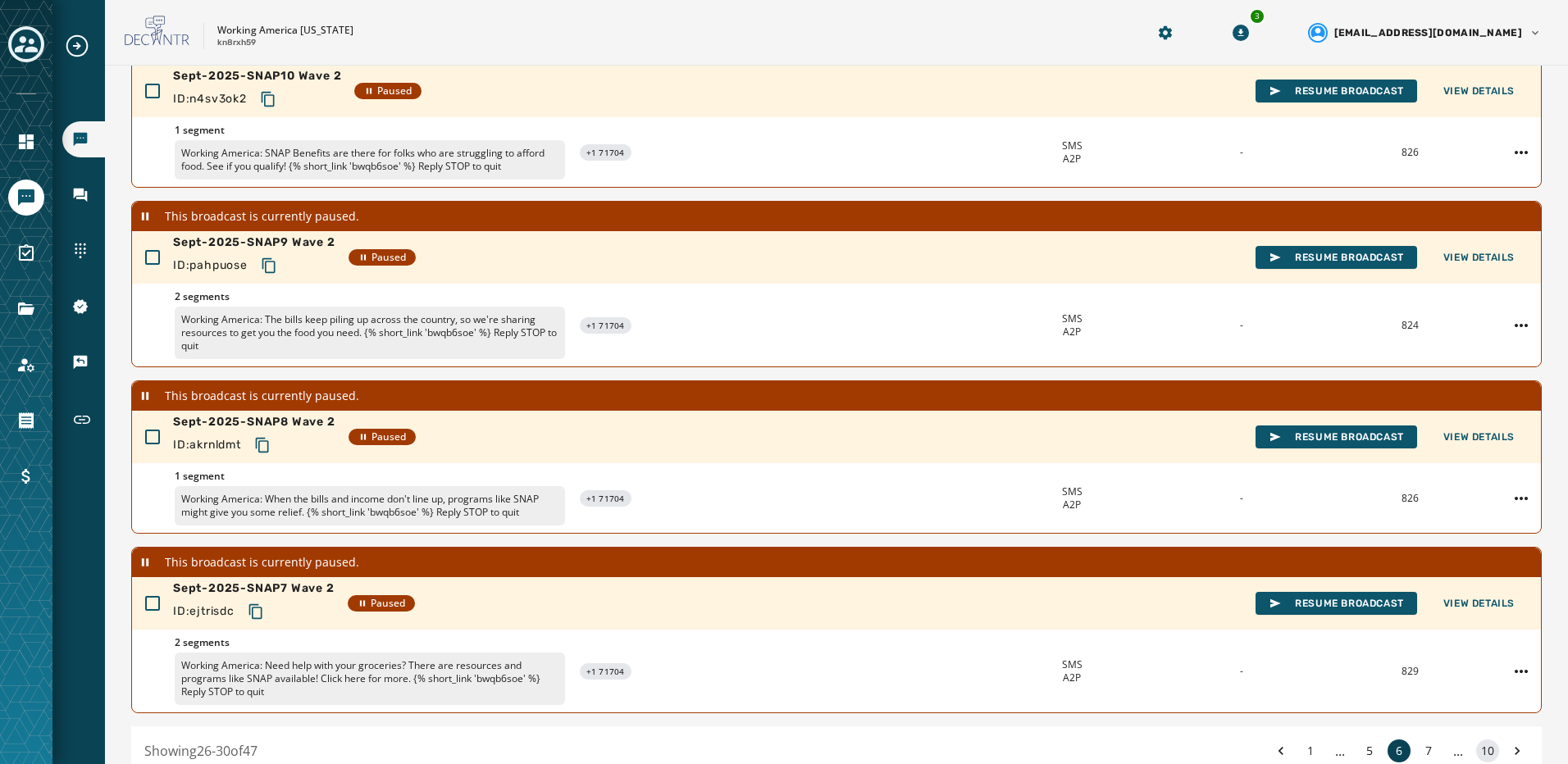
scroll to position [455, 0]
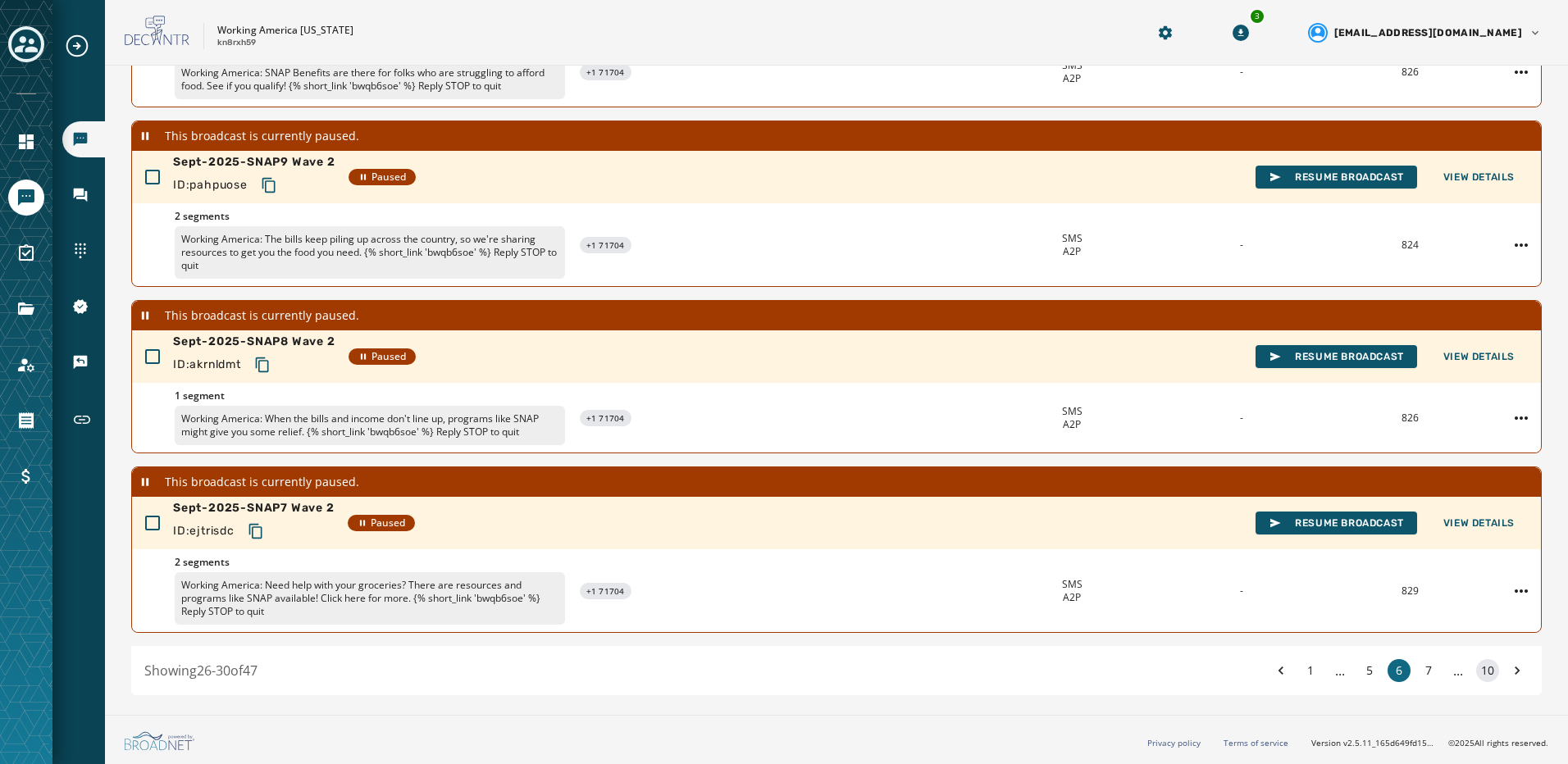
click at [1479, 675] on button "10" at bounding box center [1487, 670] width 23 height 23
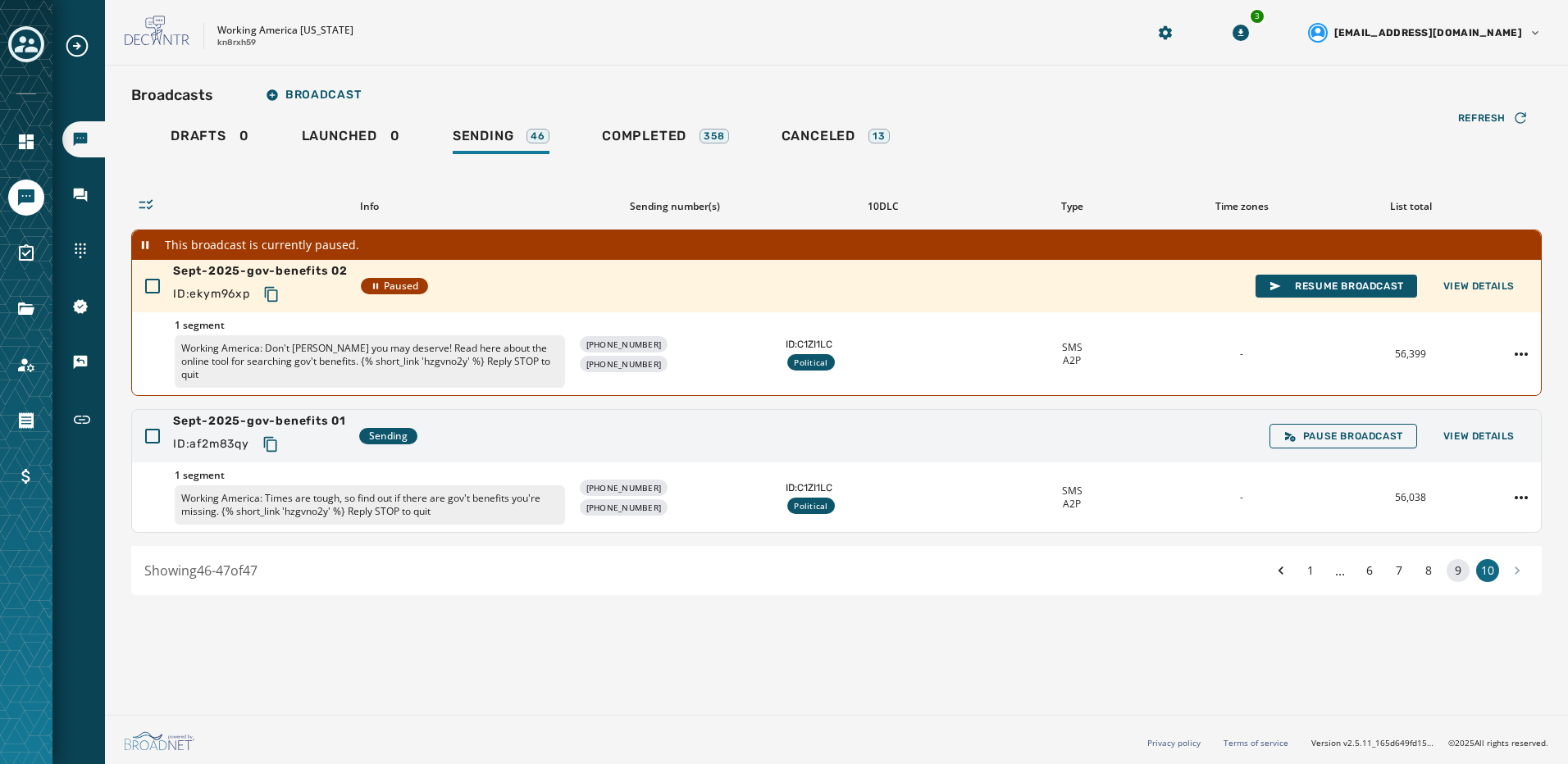
click at [1459, 566] on button "9" at bounding box center [1457, 570] width 23 height 23
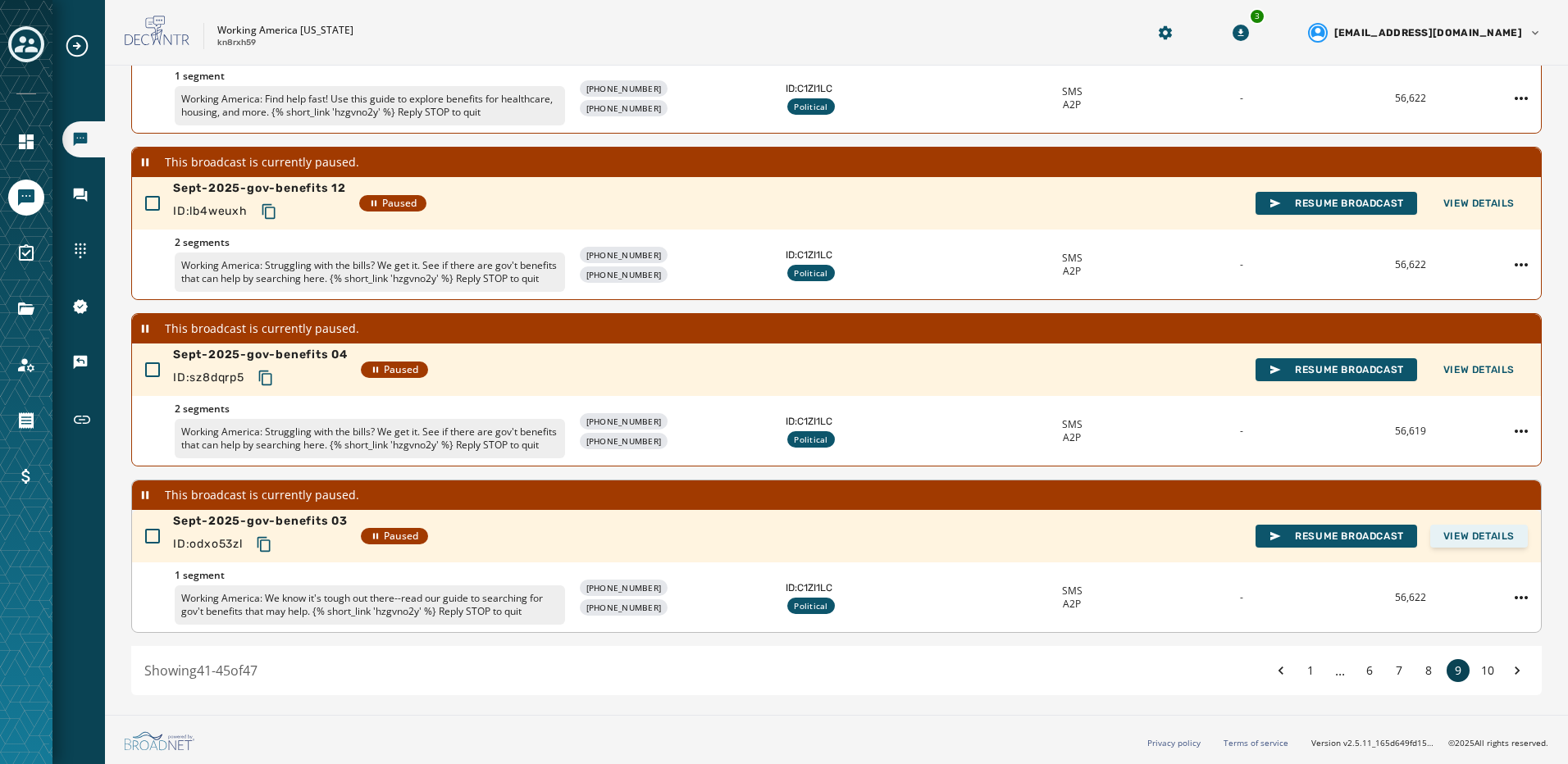
scroll to position [442, 0]
click at [1420, 670] on button "8" at bounding box center [1428, 670] width 23 height 23
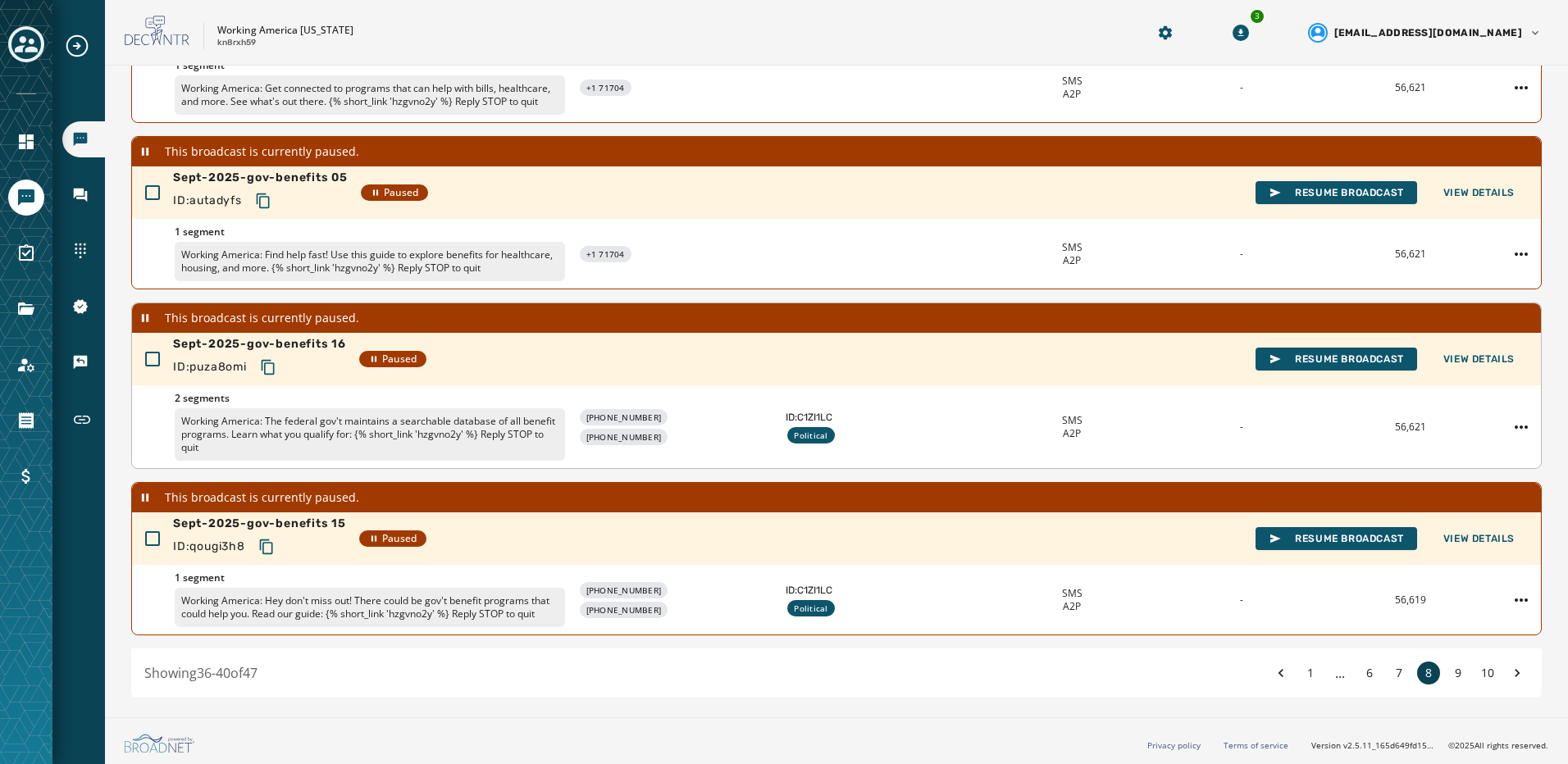
scroll to position [442, 0]
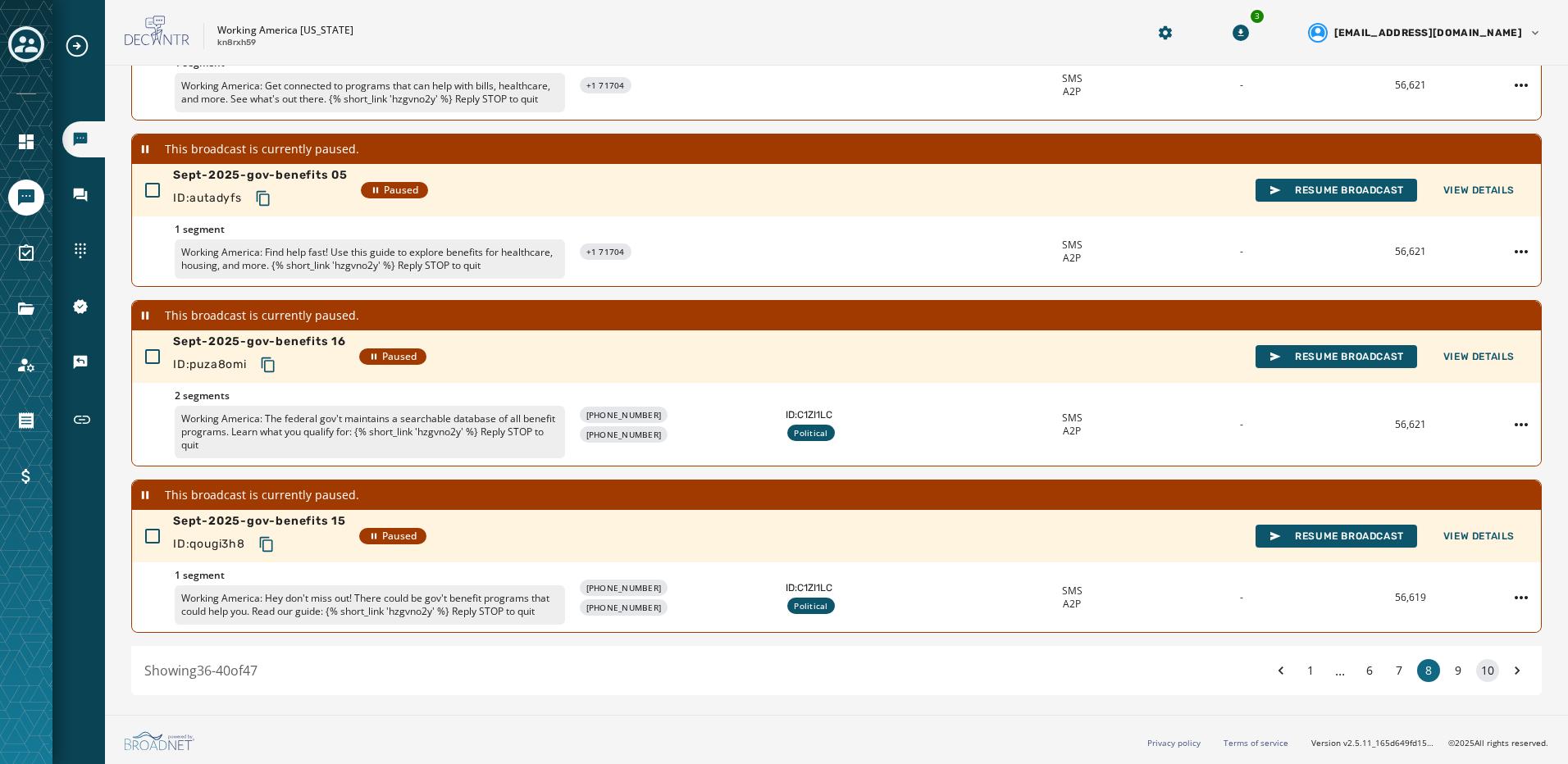
click at [1476, 672] on button "10" at bounding box center [1487, 670] width 23 height 23
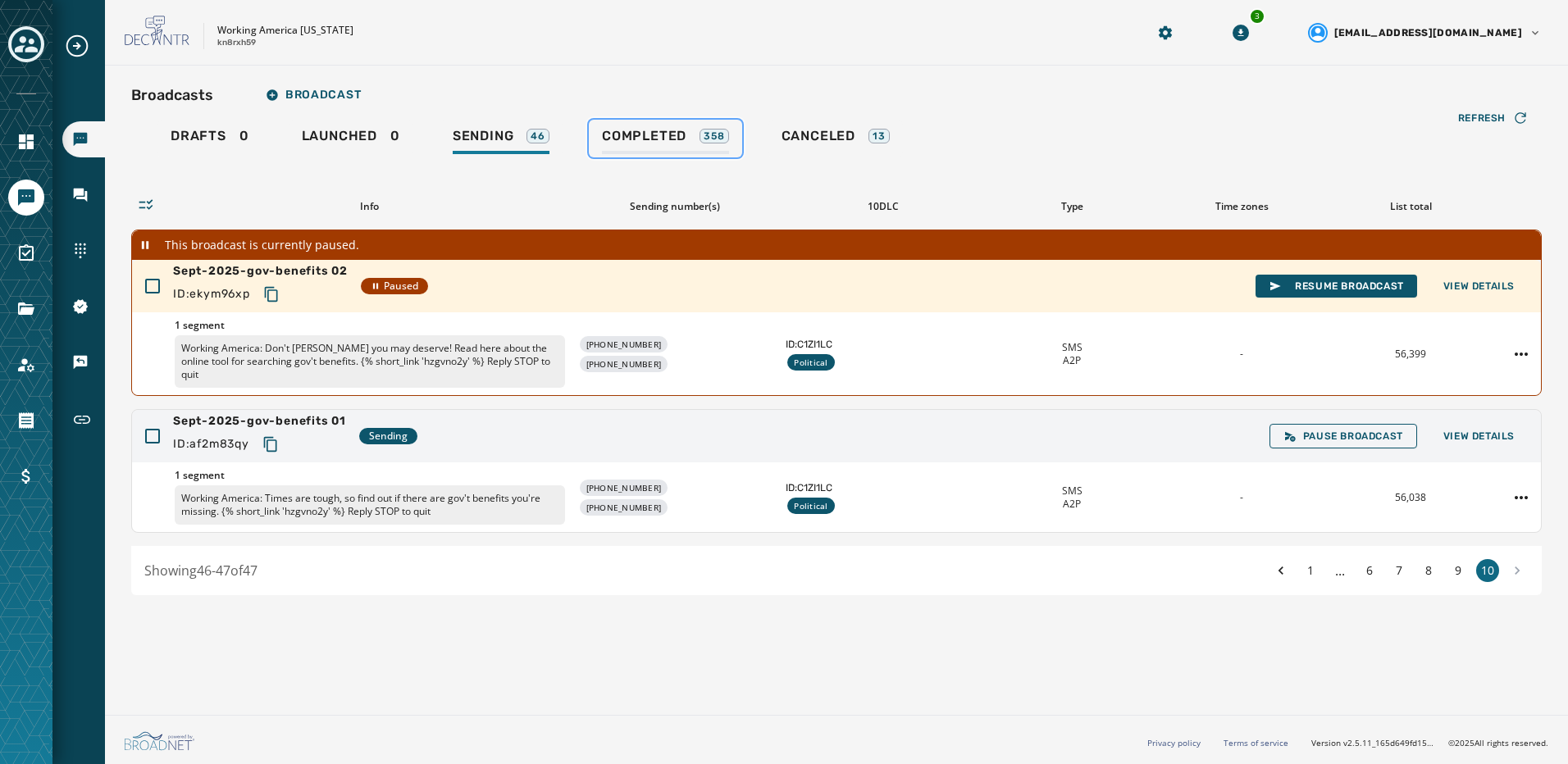
click at [658, 121] on link "Completed 358" at bounding box center [665, 139] width 153 height 38
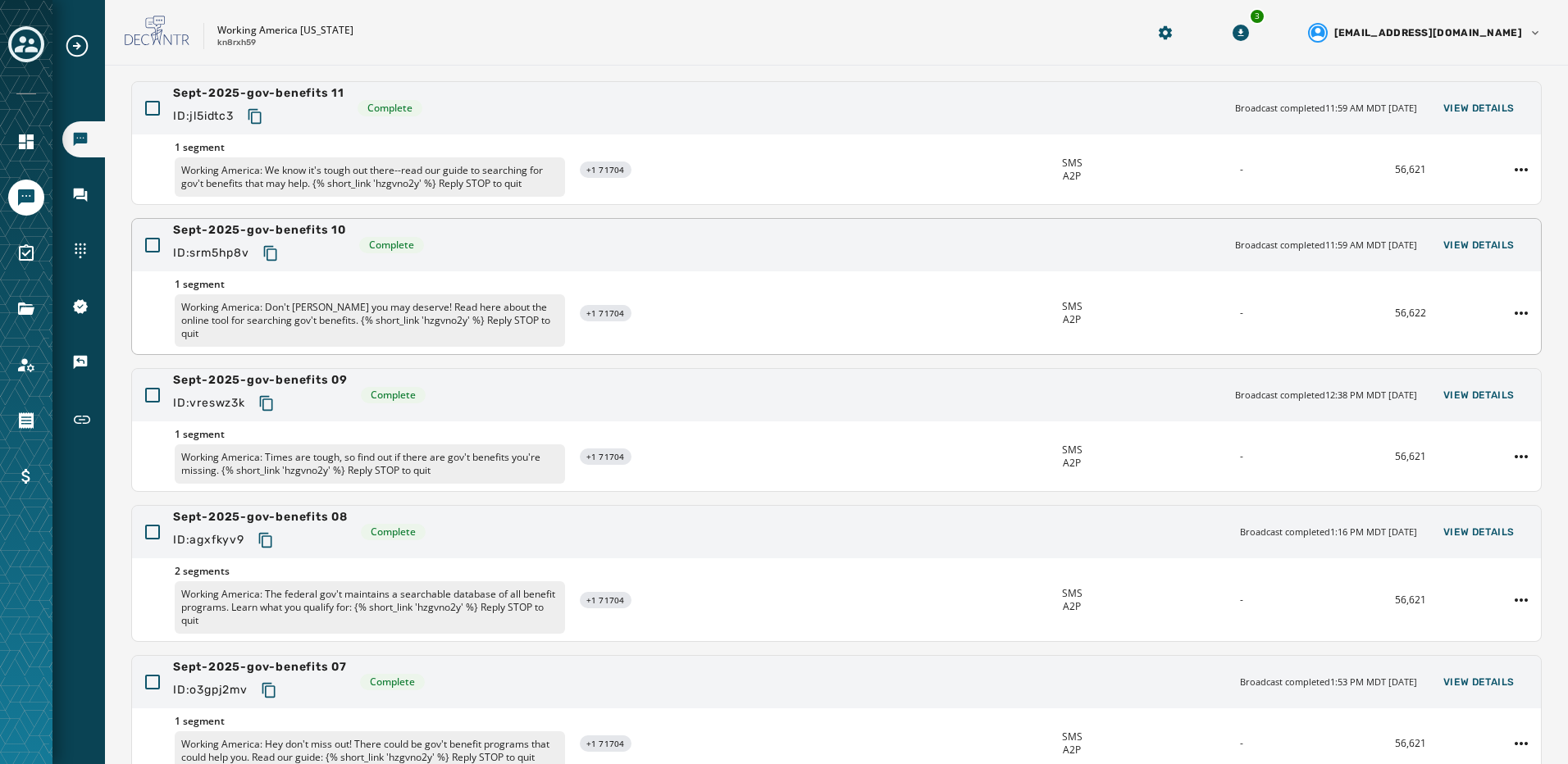
scroll to position [294, 0]
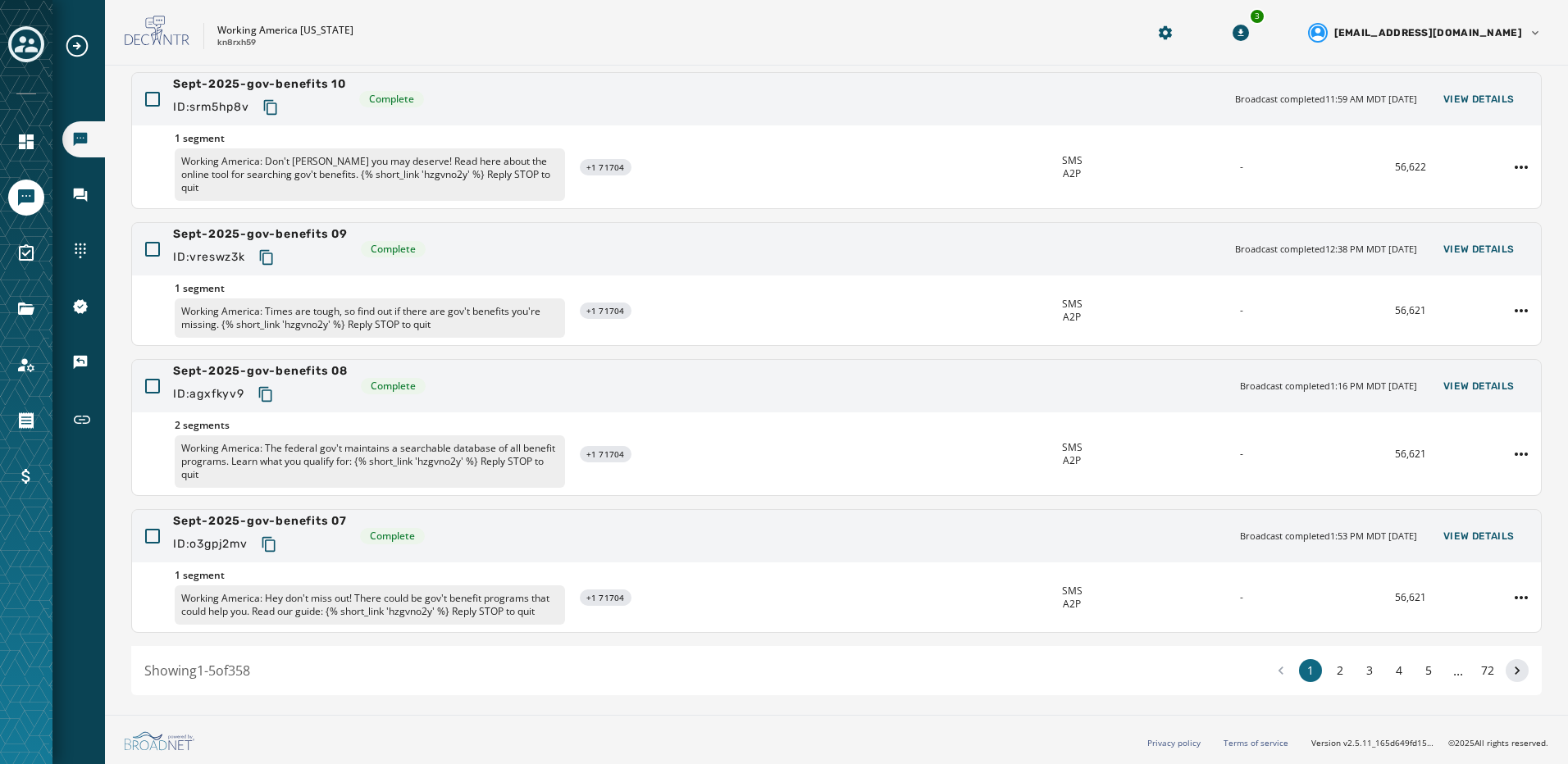
click at [1505, 673] on button at bounding box center [1516, 670] width 23 height 23
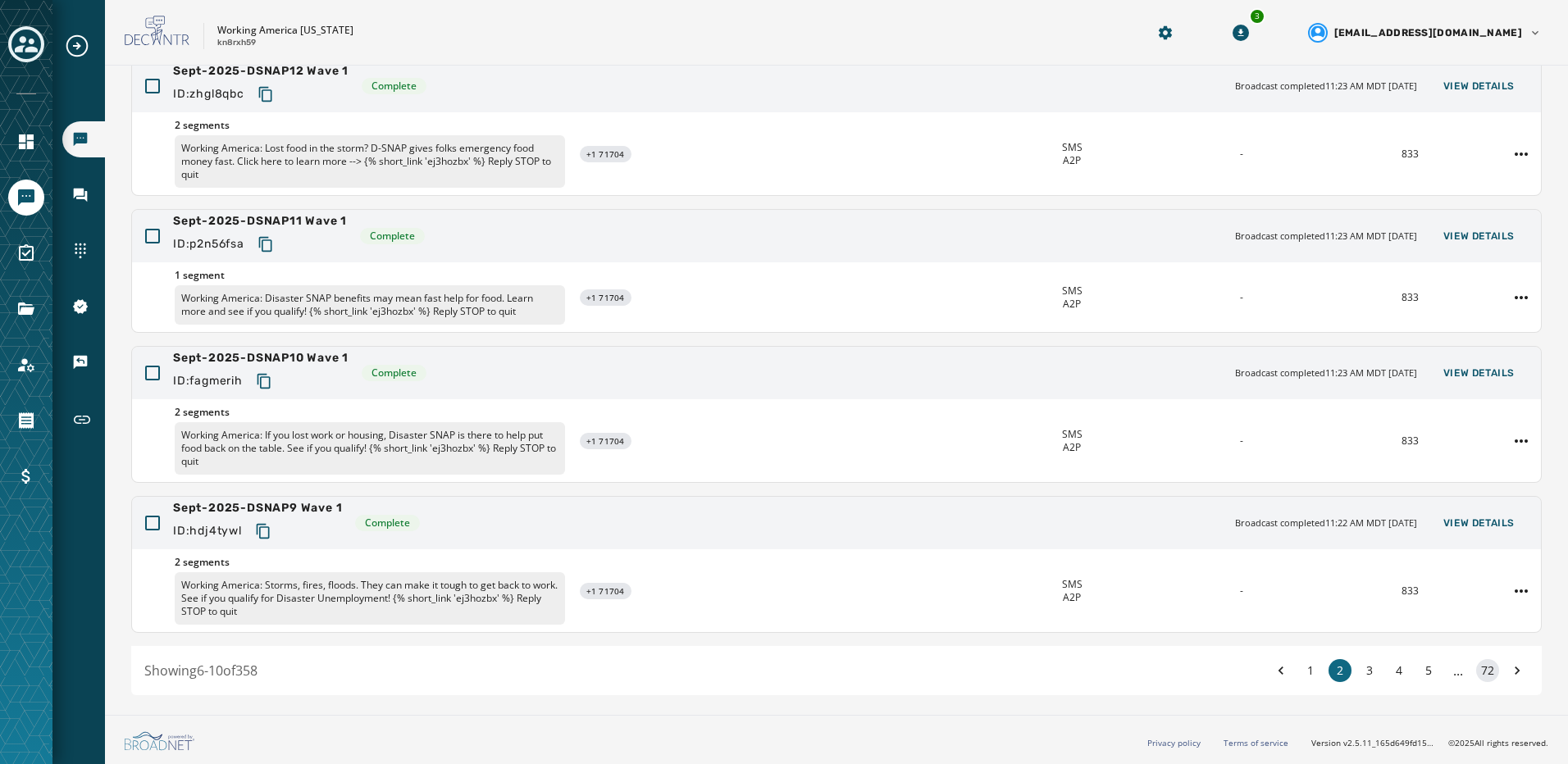
click at [1481, 673] on button "72" at bounding box center [1487, 670] width 23 height 23
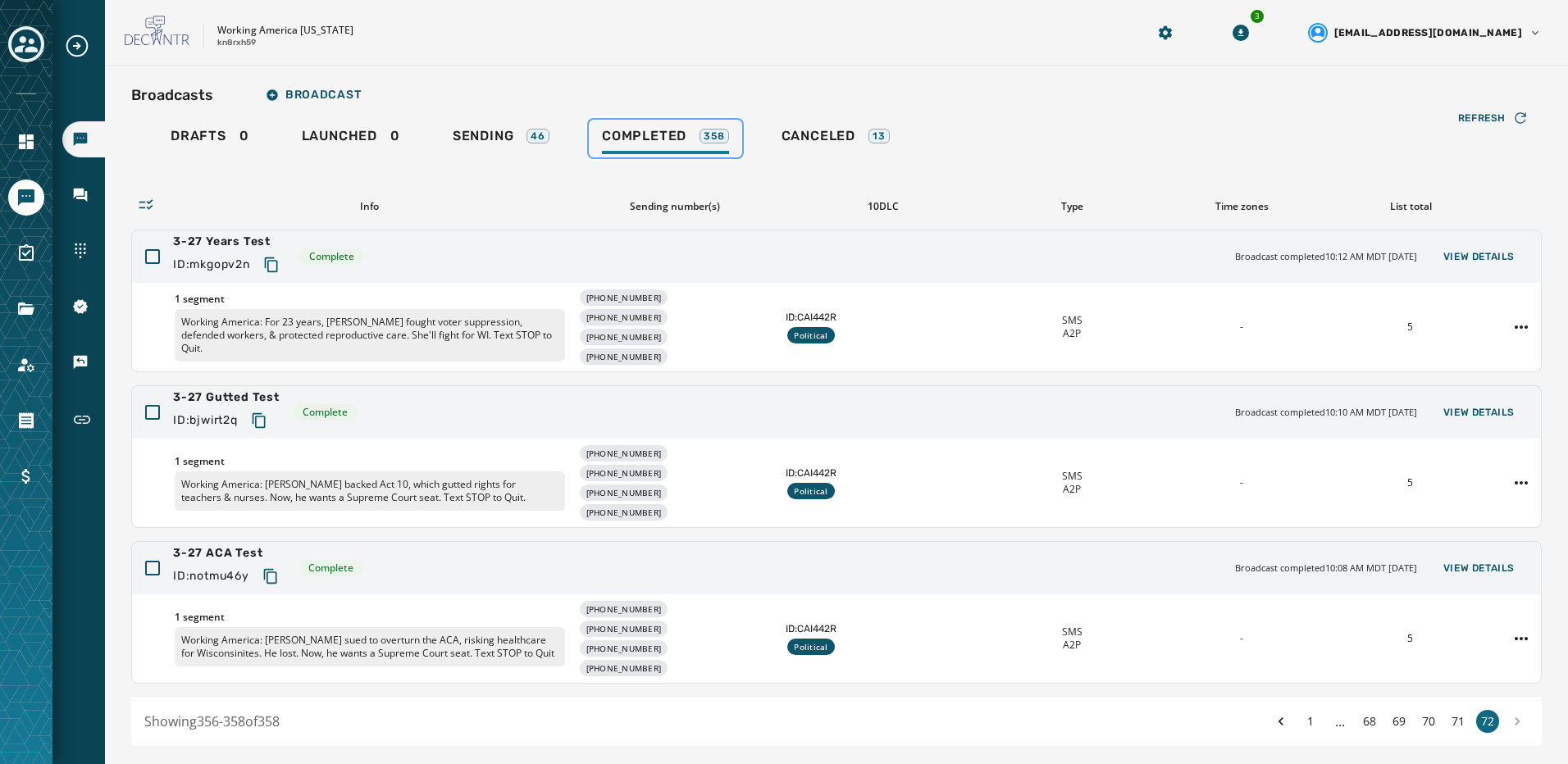
click at [624, 139] on span "Completed" at bounding box center [644, 136] width 84 height 16
click at [504, 137] on span "Sending" at bounding box center [483, 136] width 61 height 16
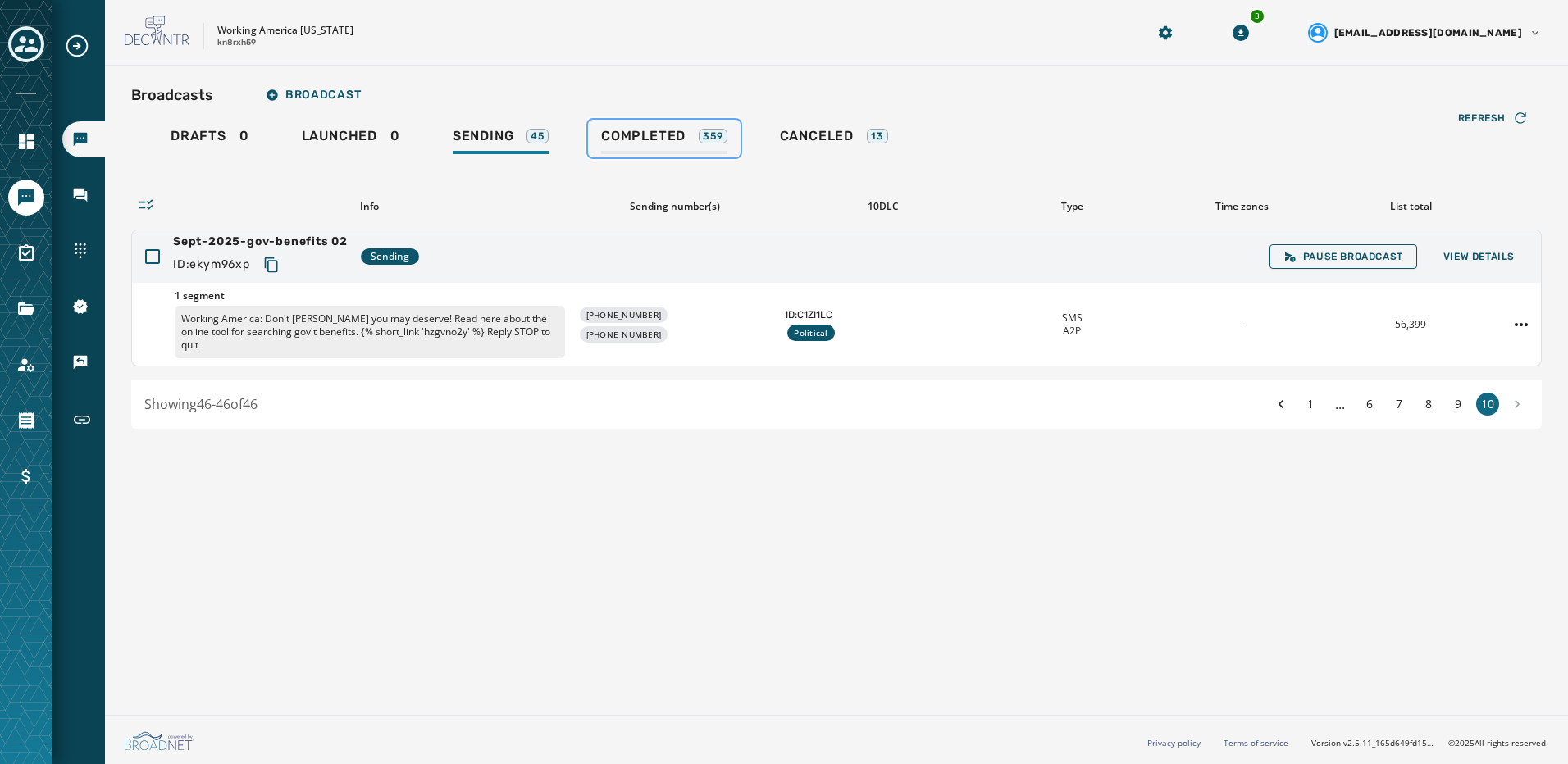
click at [619, 135] on span "Completed" at bounding box center [643, 136] width 84 height 16
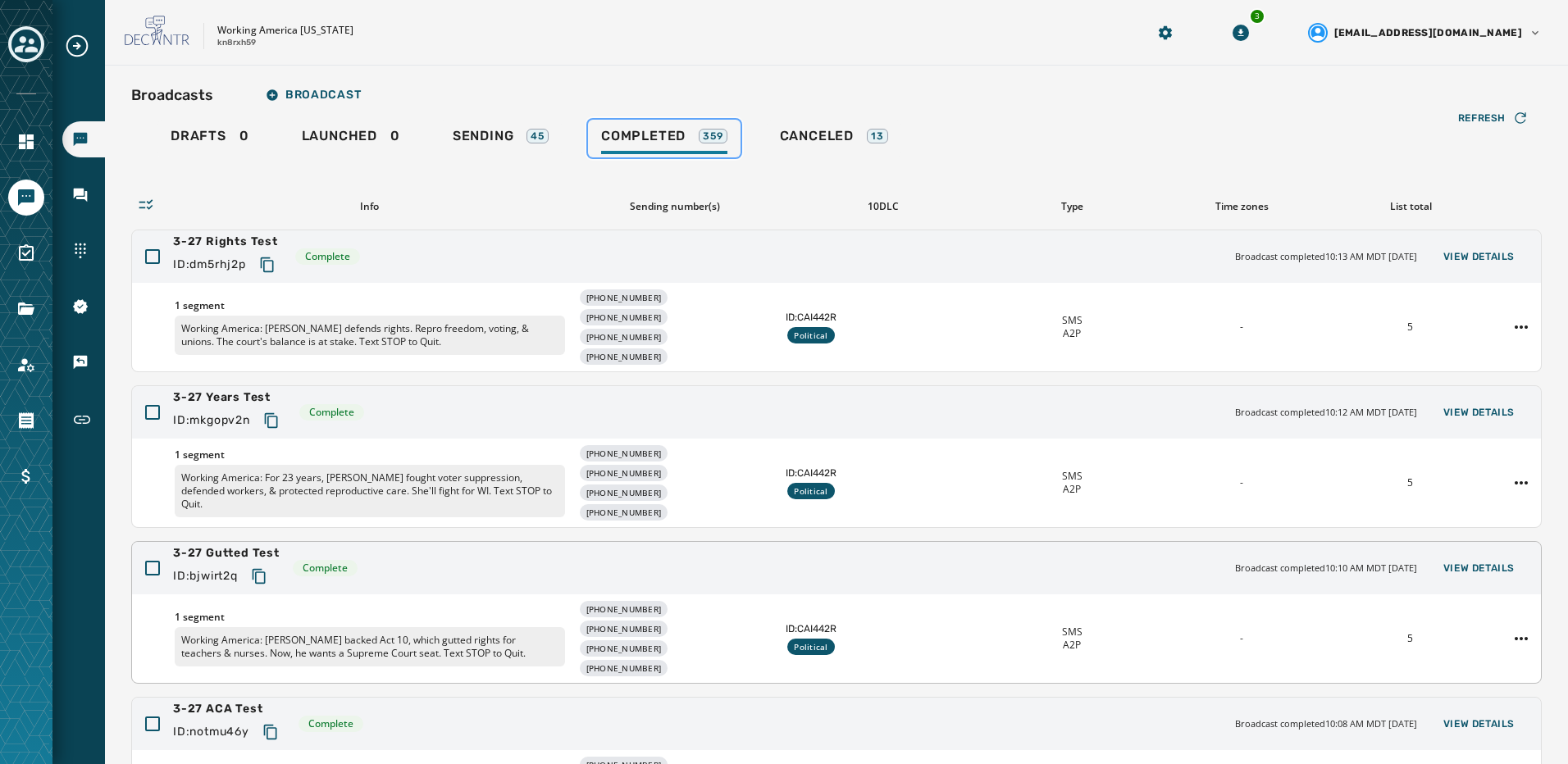
scroll to position [207, 0]
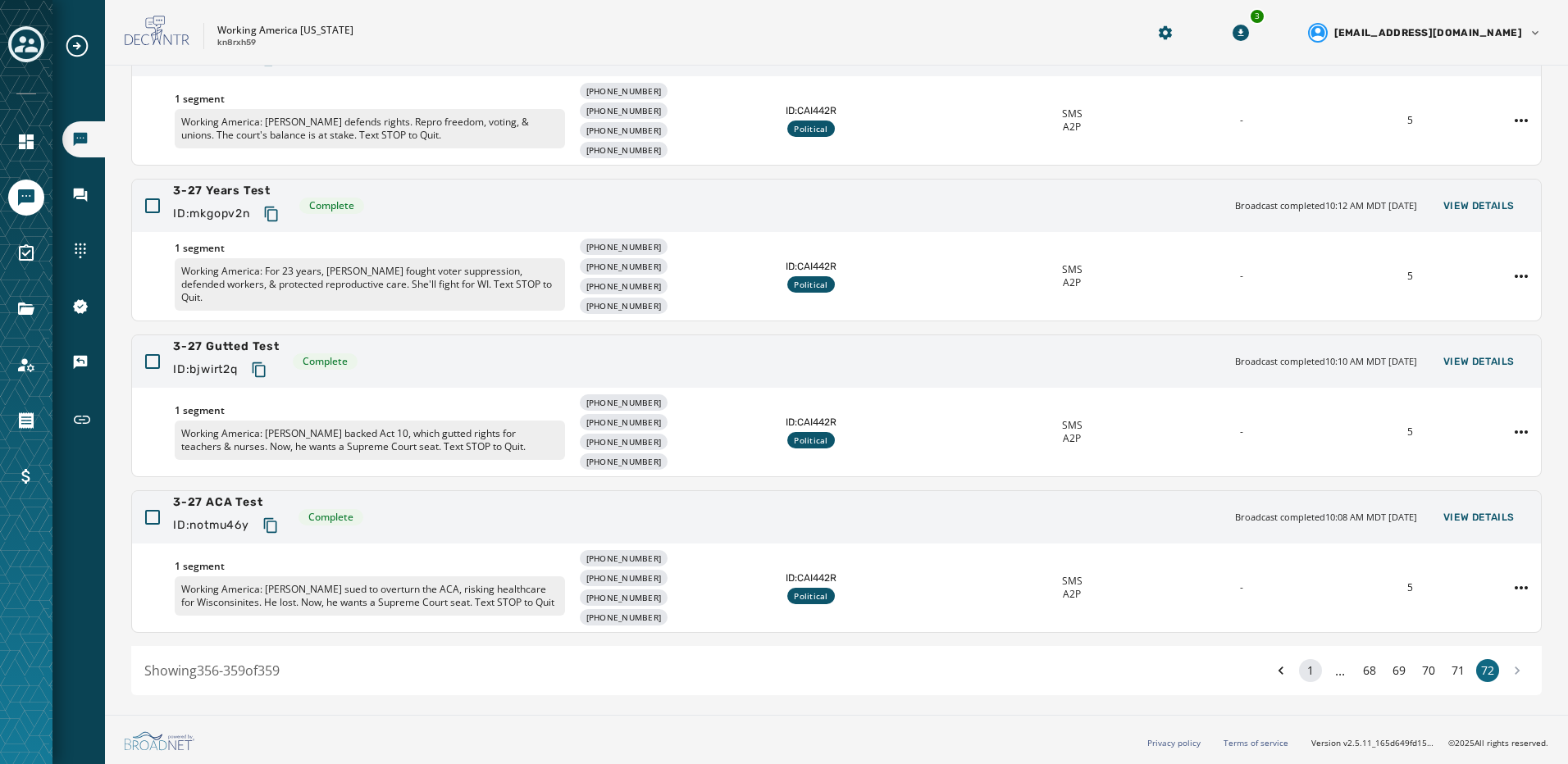
click at [1299, 676] on button "1" at bounding box center [1310, 670] width 23 height 23
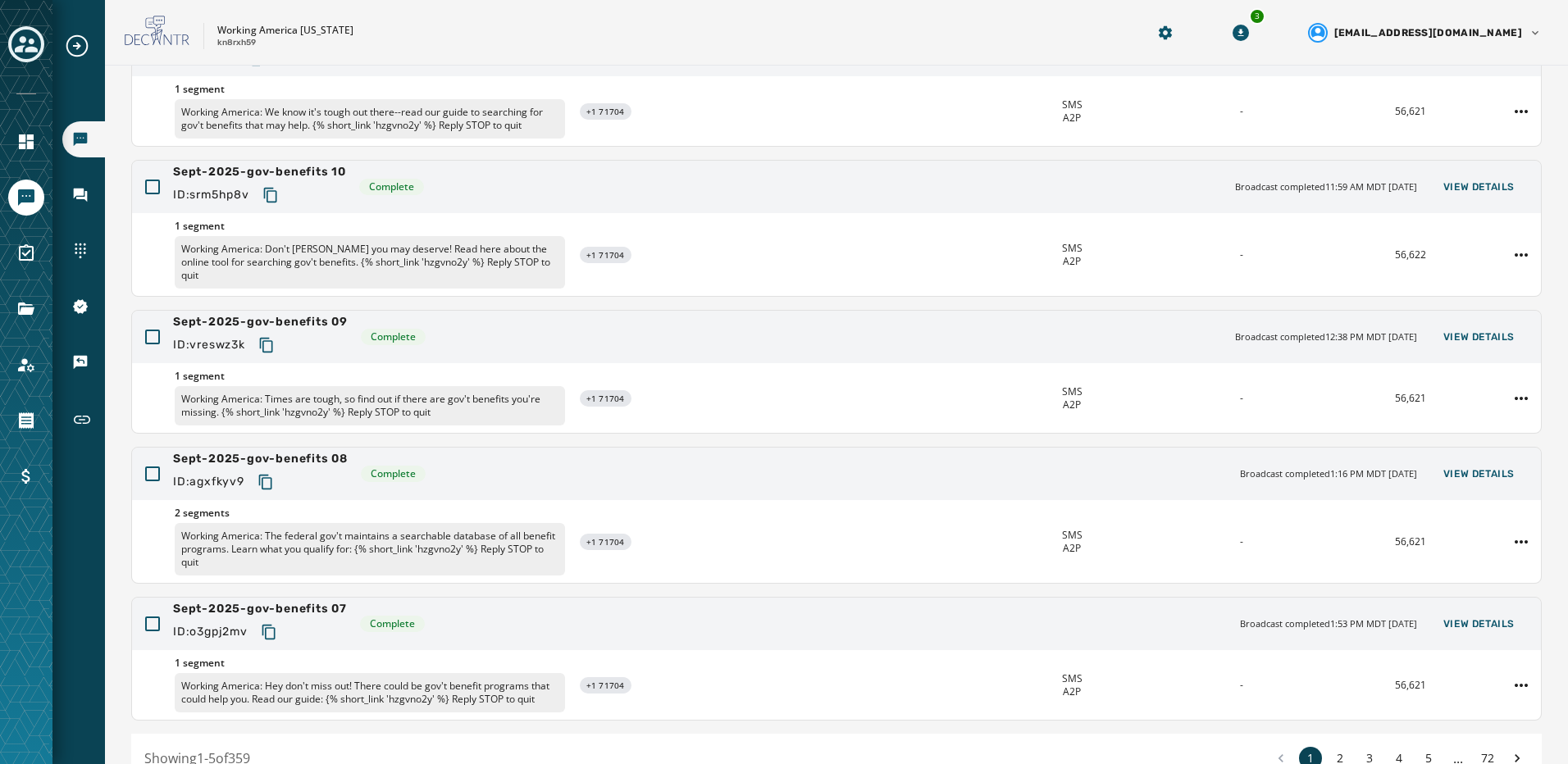
scroll to position [294, 0]
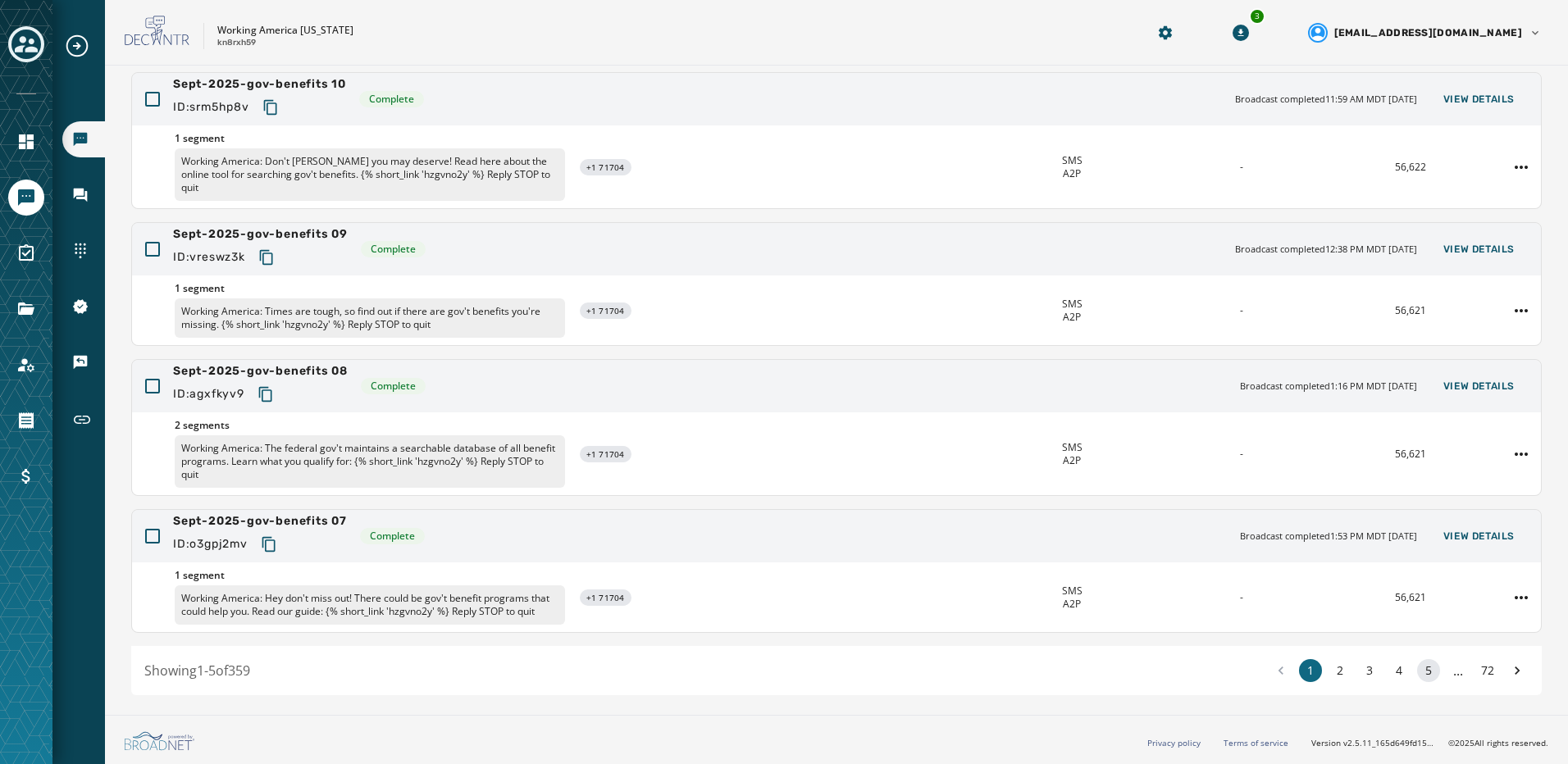
click at [1417, 672] on button "5" at bounding box center [1428, 670] width 23 height 23
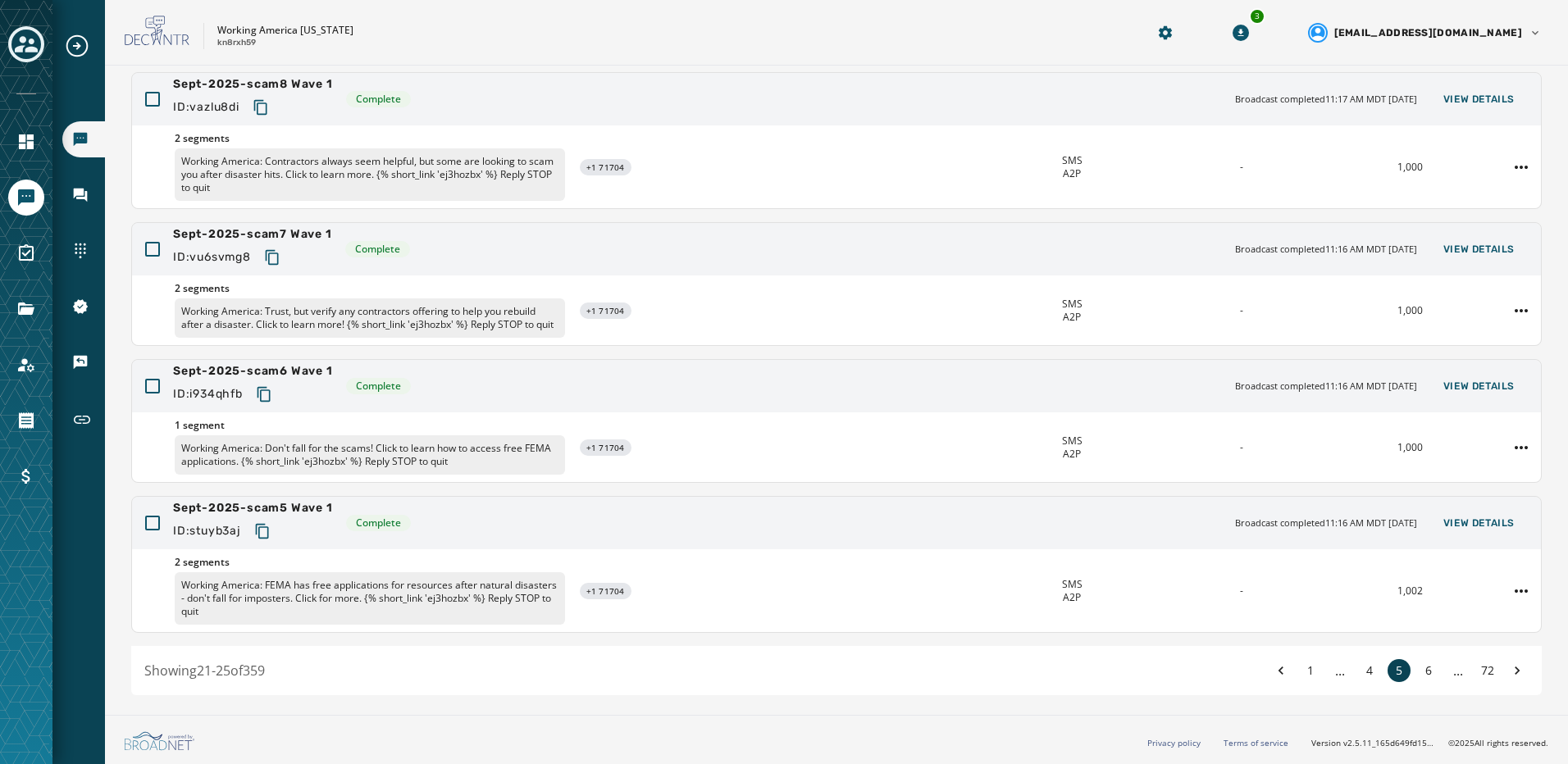
scroll to position [321, 0]
click at [1417, 672] on button "6" at bounding box center [1428, 670] width 23 height 23
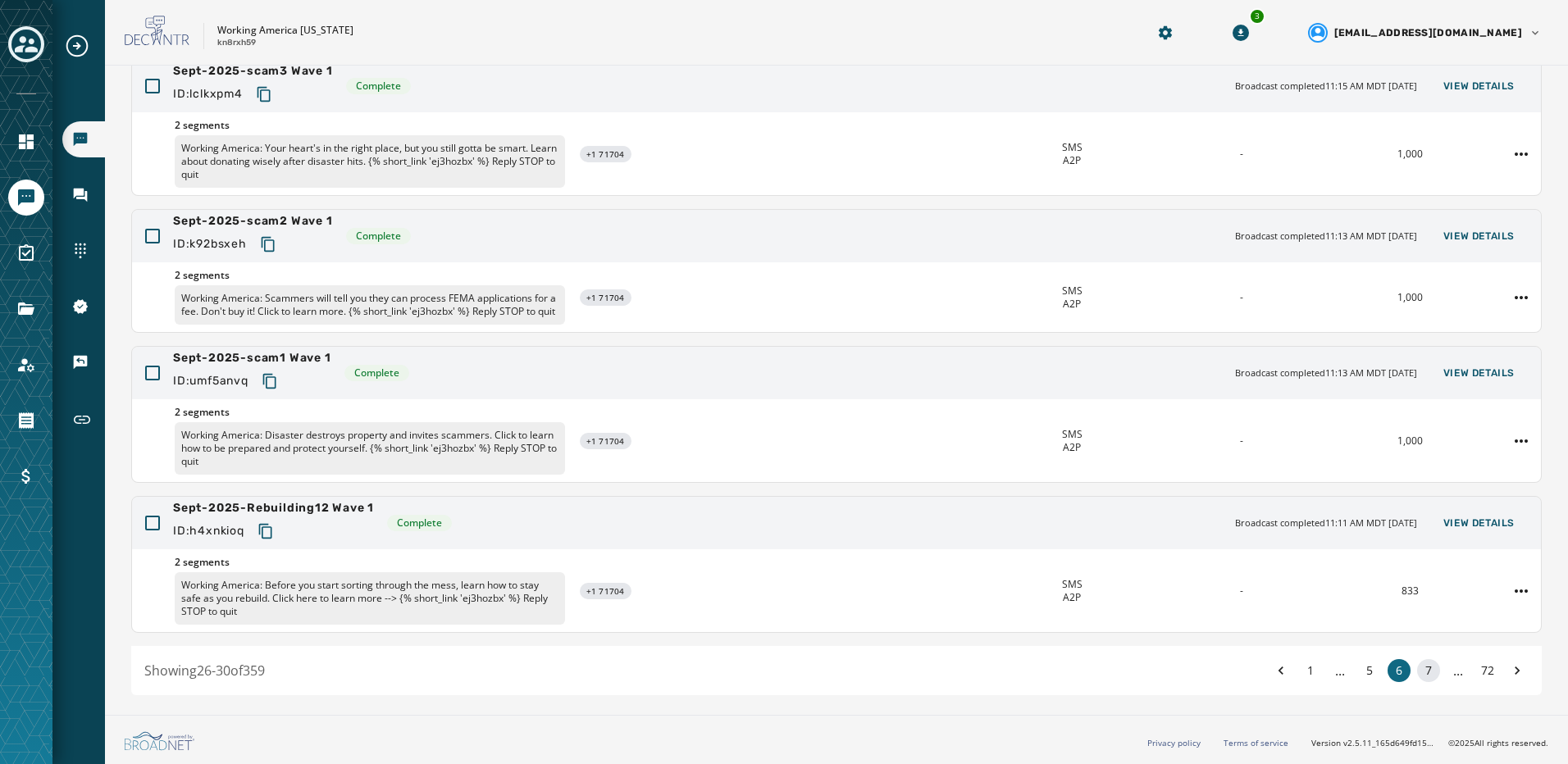
click at [1417, 672] on button "7" at bounding box center [1428, 670] width 23 height 23
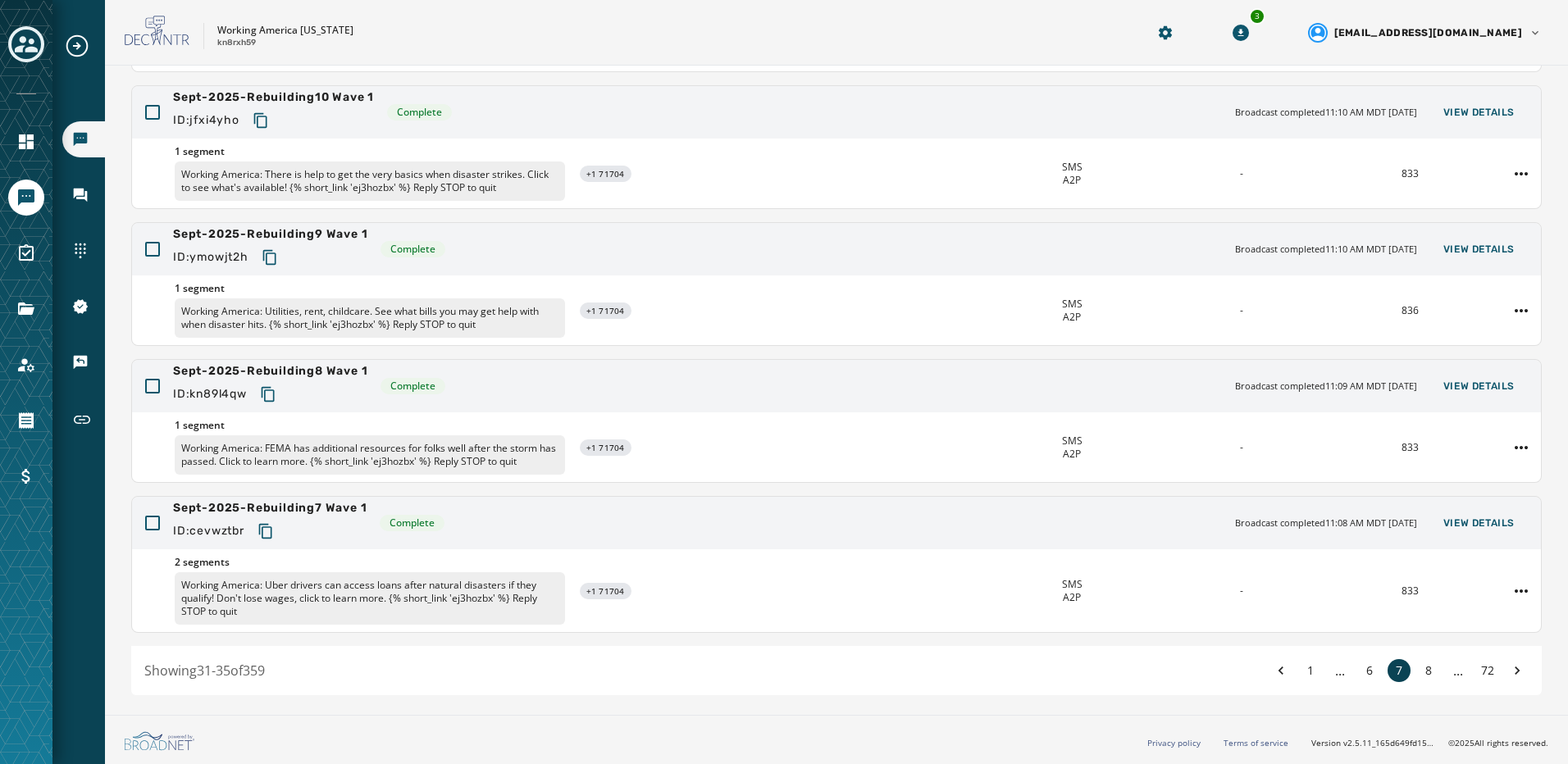
scroll to position [294, 0]
click at [1418, 669] on button "8" at bounding box center [1428, 670] width 23 height 23
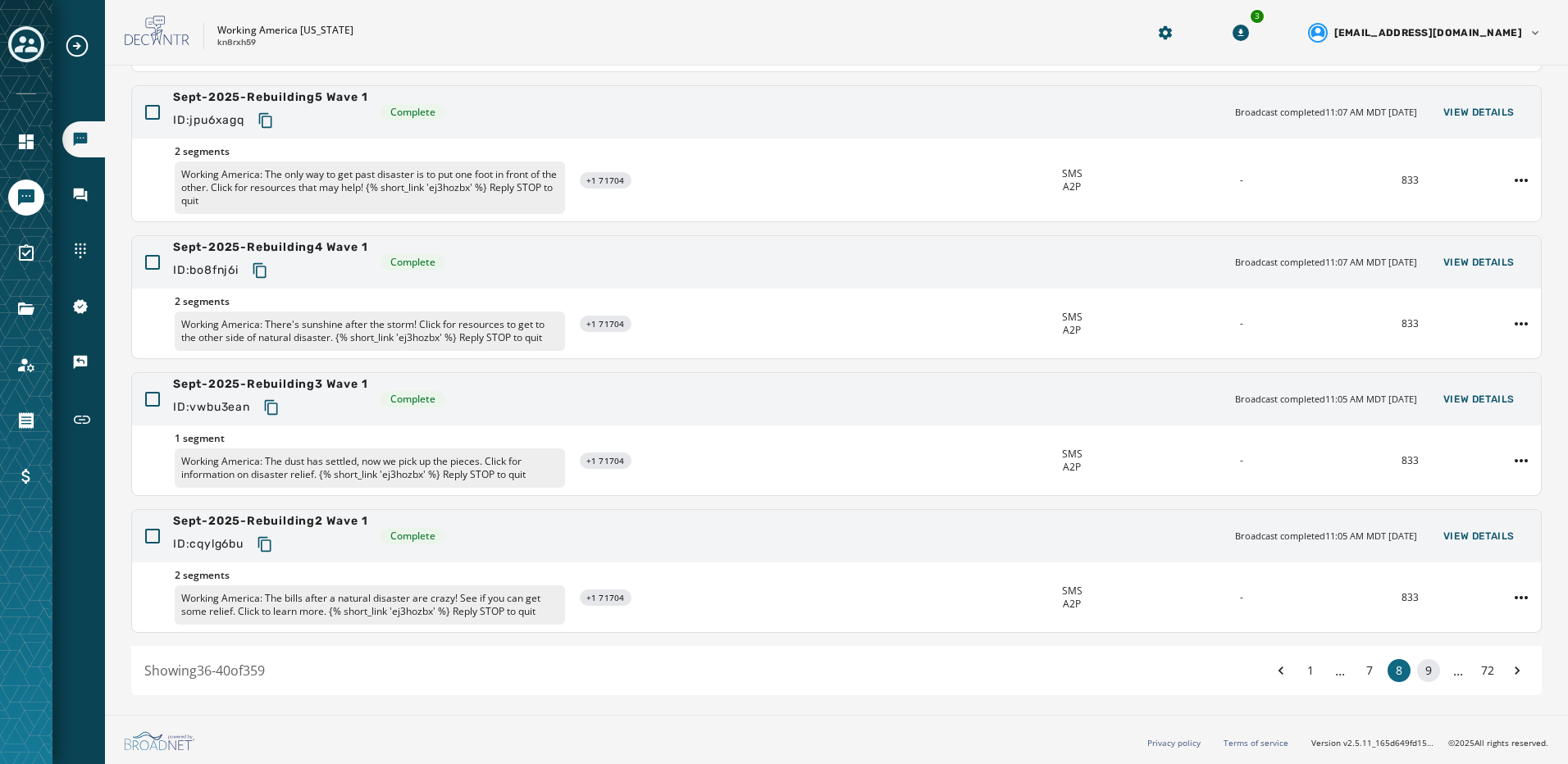
click at [1417, 671] on button "9" at bounding box center [1428, 670] width 23 height 23
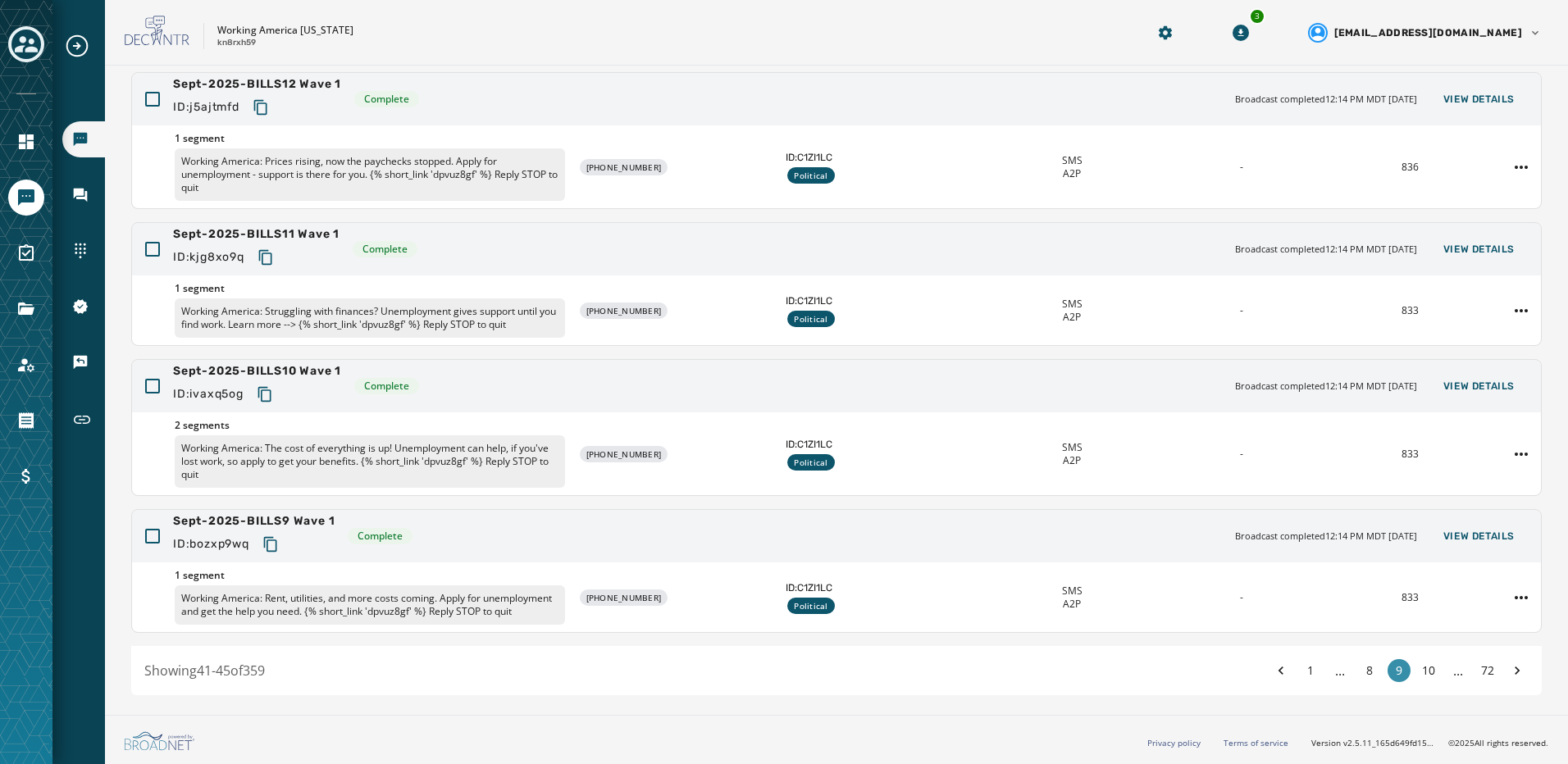
click at [1417, 671] on button "10" at bounding box center [1428, 670] width 23 height 23
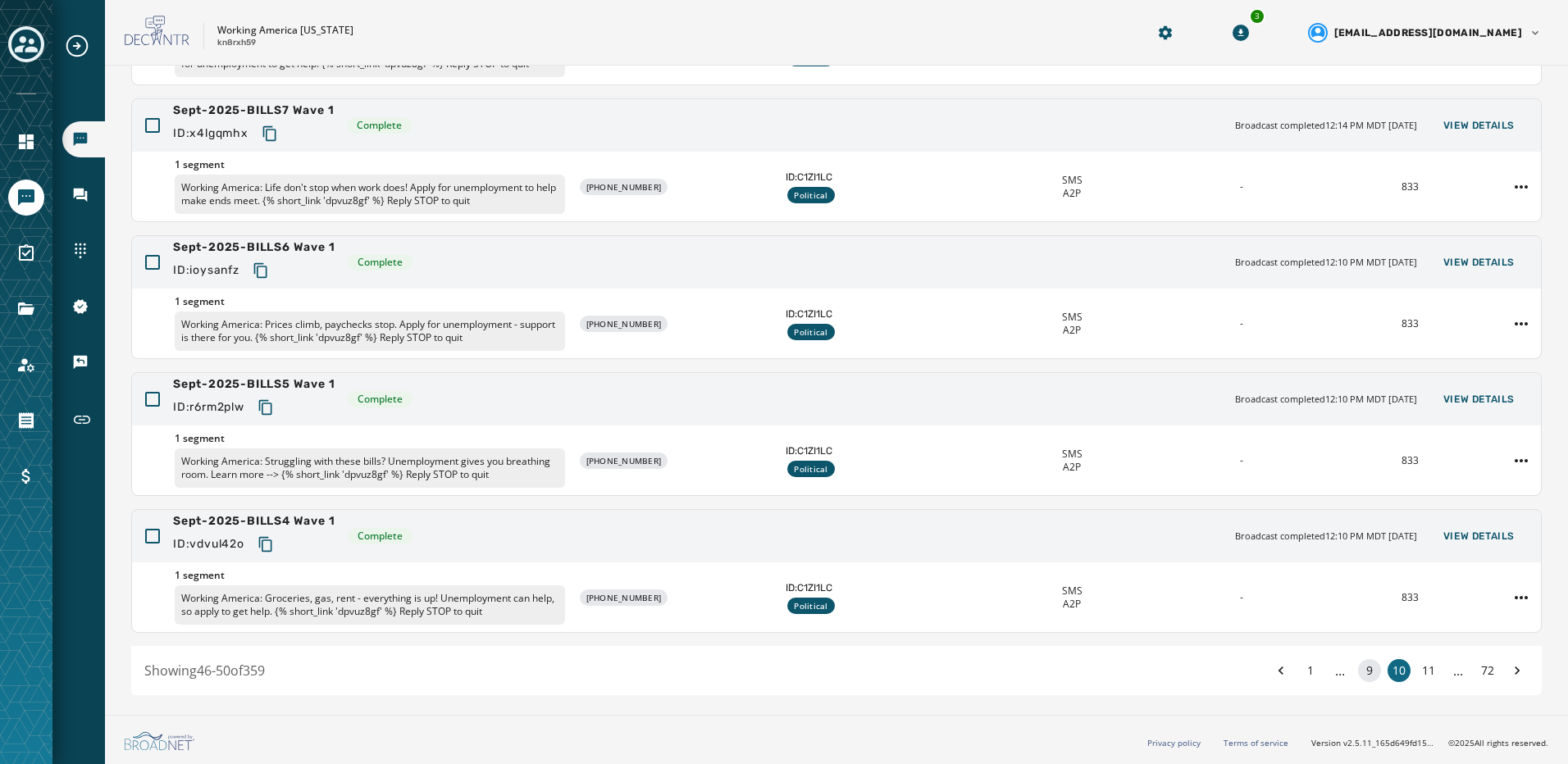
click at [1417, 671] on button "11" at bounding box center [1428, 670] width 23 height 23
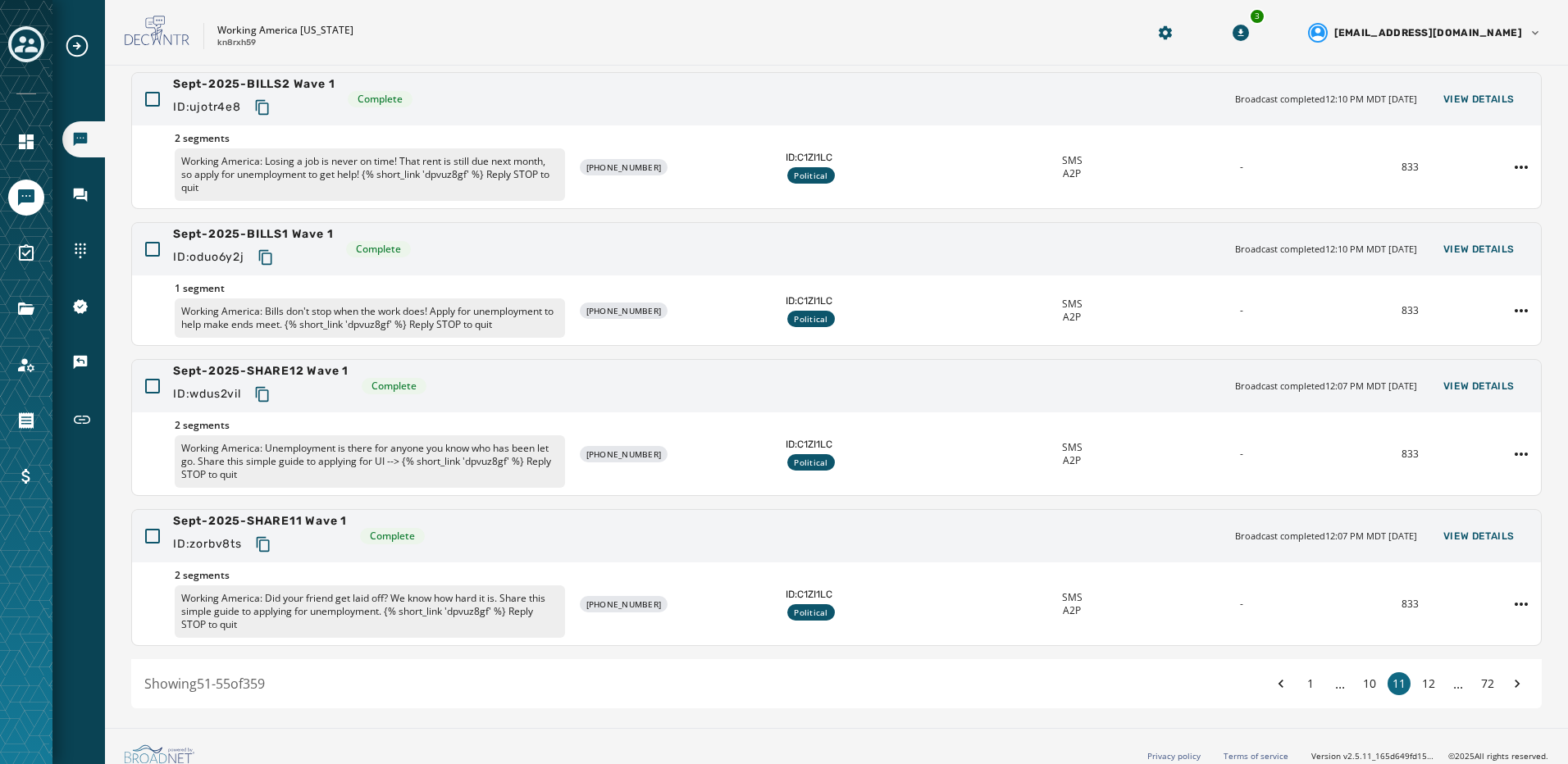
click at [1417, 672] on button "12" at bounding box center [1428, 683] width 23 height 23
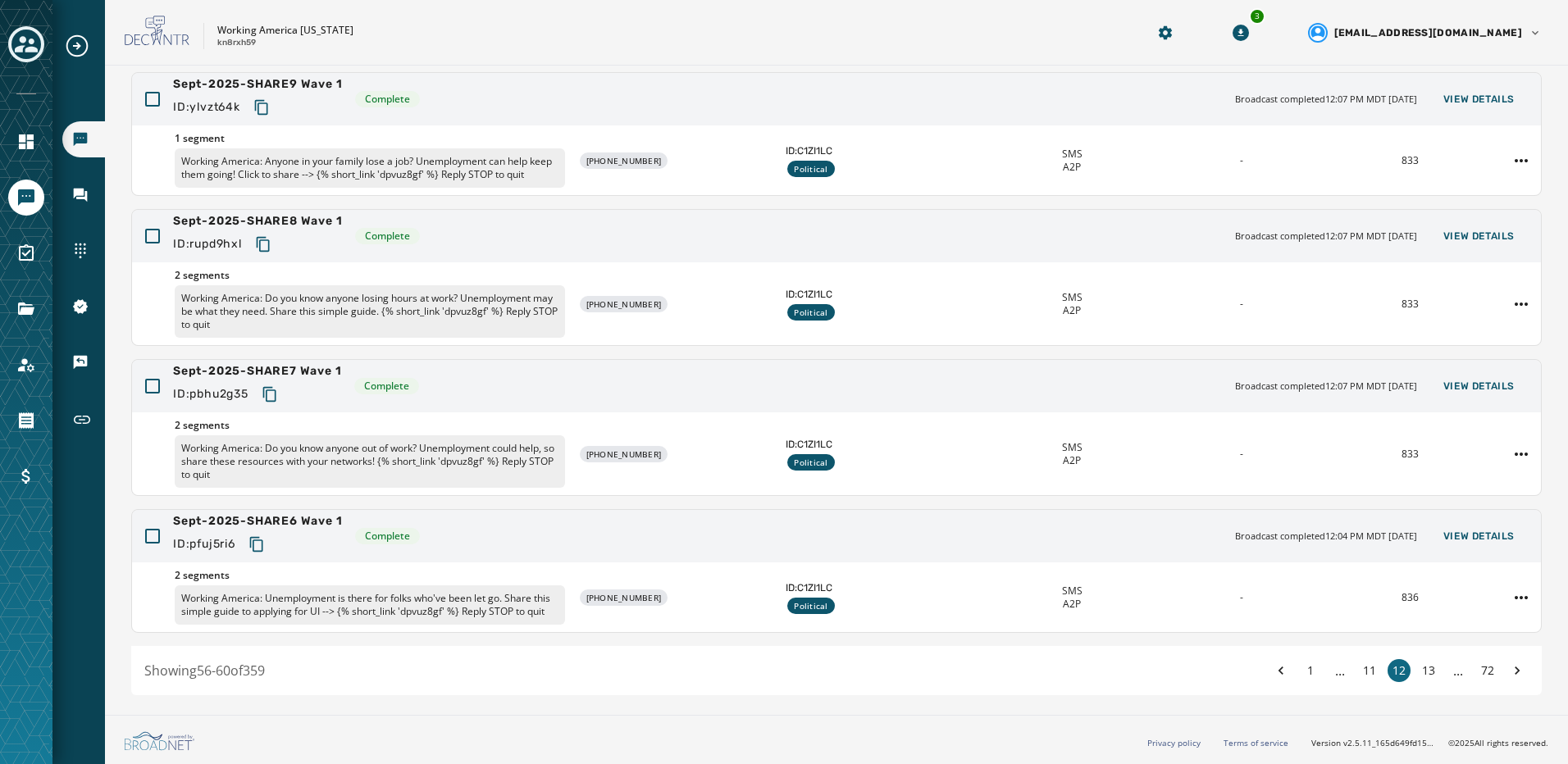
click at [1417, 671] on button "13" at bounding box center [1428, 670] width 23 height 23
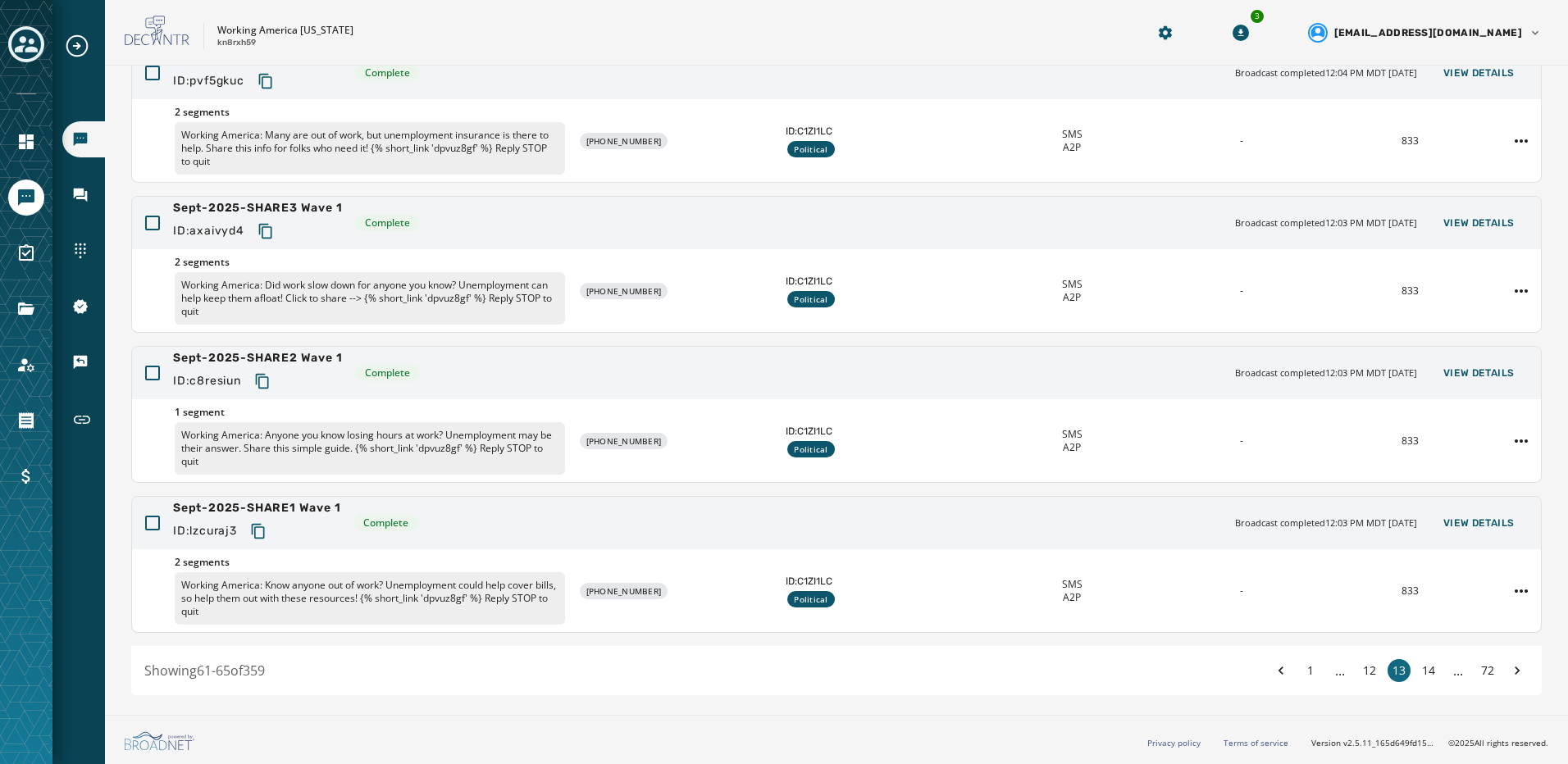
click at [1417, 671] on button "14" at bounding box center [1428, 670] width 23 height 23
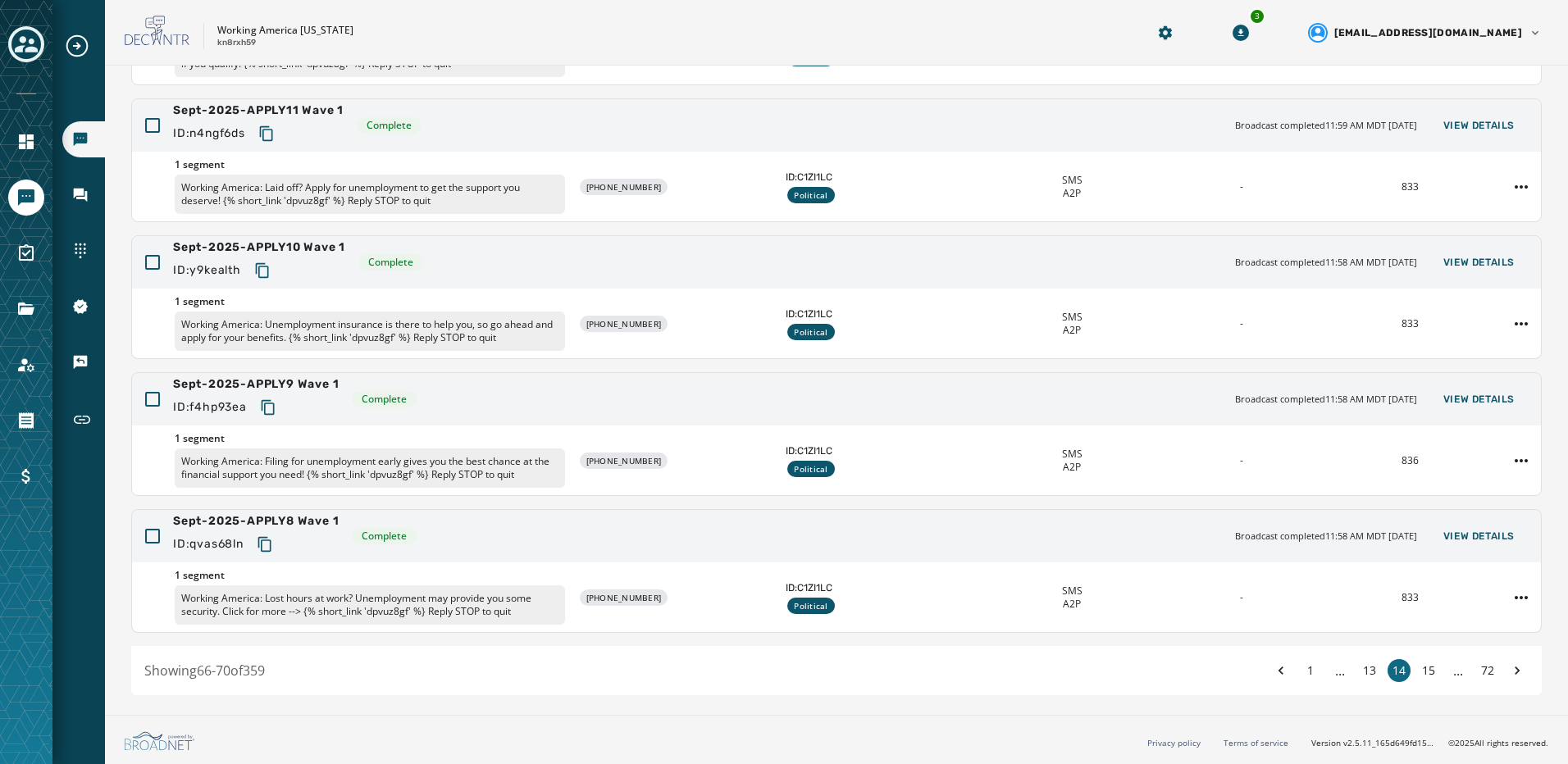
click at [1417, 671] on button "15" at bounding box center [1428, 670] width 23 height 23
click at [1417, 671] on button "16" at bounding box center [1428, 670] width 23 height 23
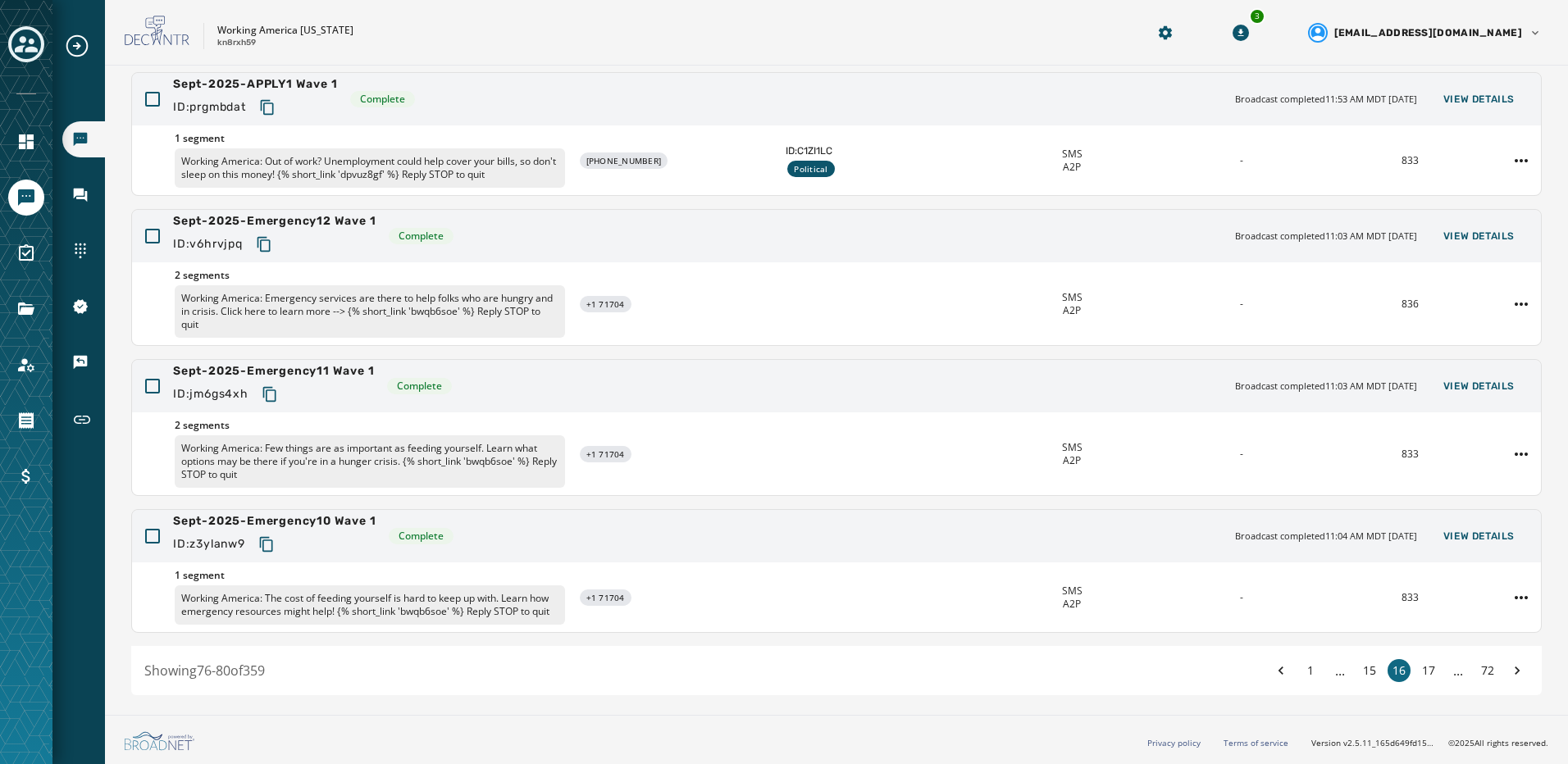
click at [1417, 671] on button "17" at bounding box center [1428, 670] width 23 height 23
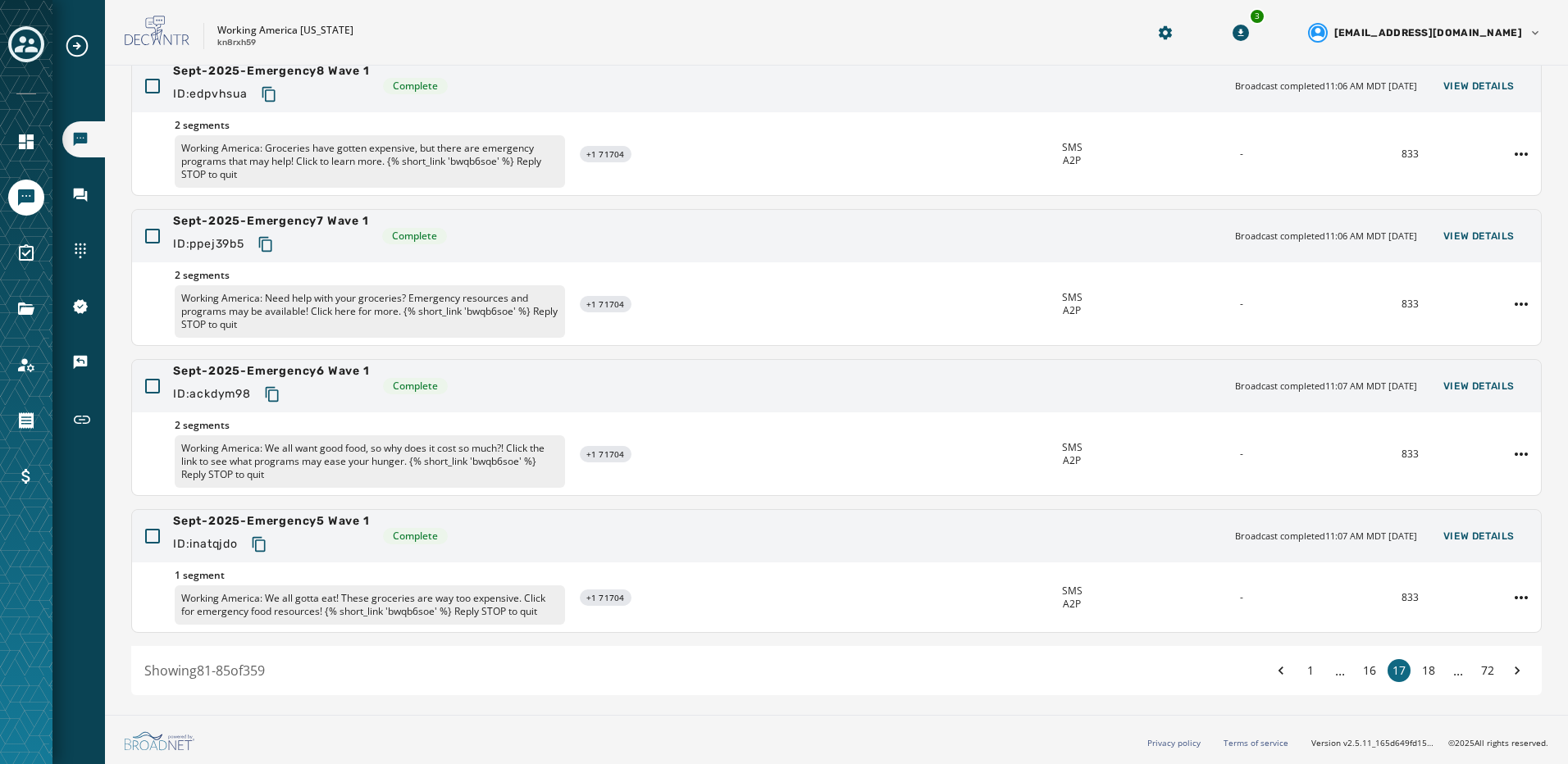
click at [1417, 671] on button "18" at bounding box center [1428, 670] width 23 height 23
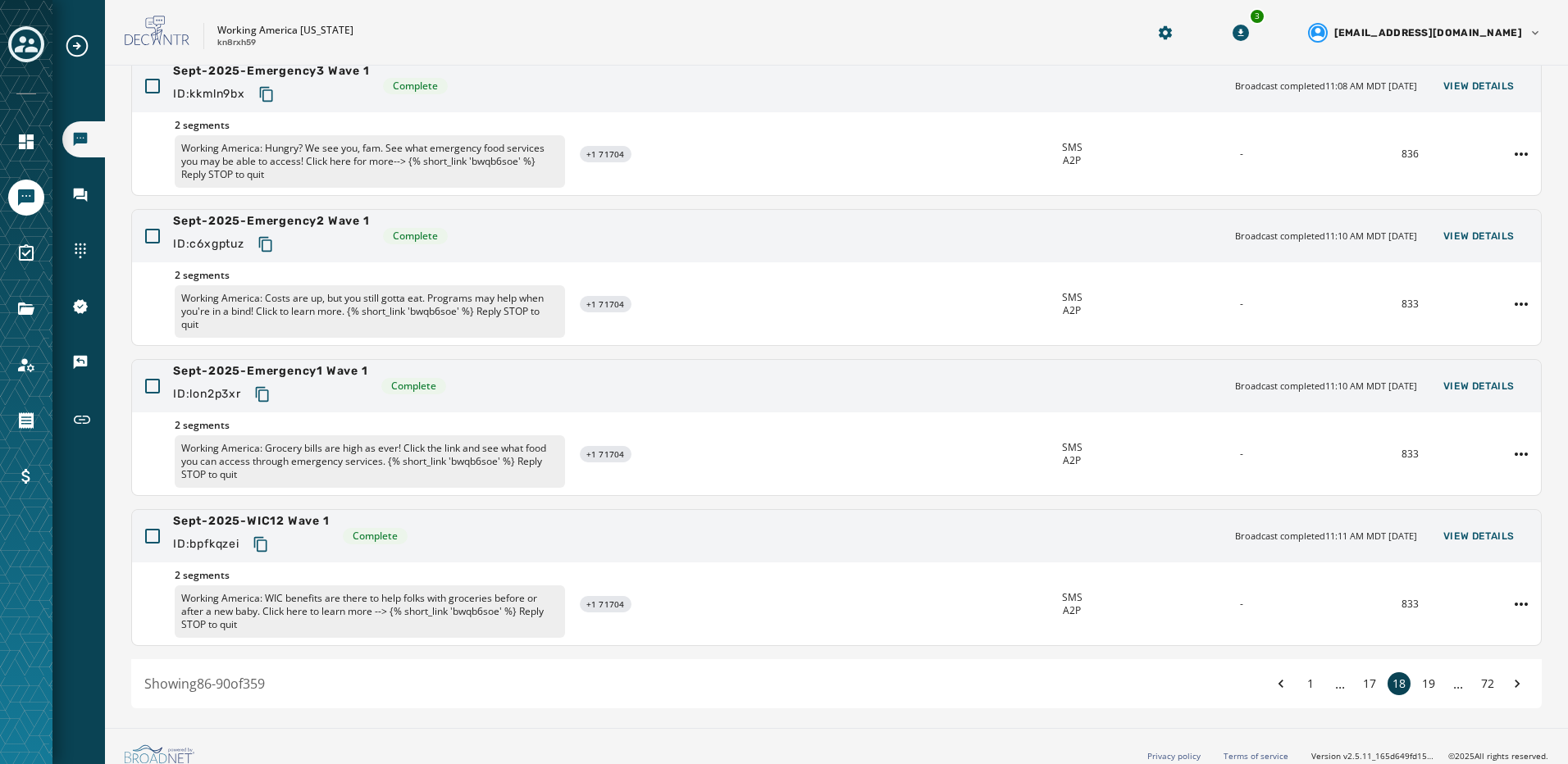
scroll to position [334, 0]
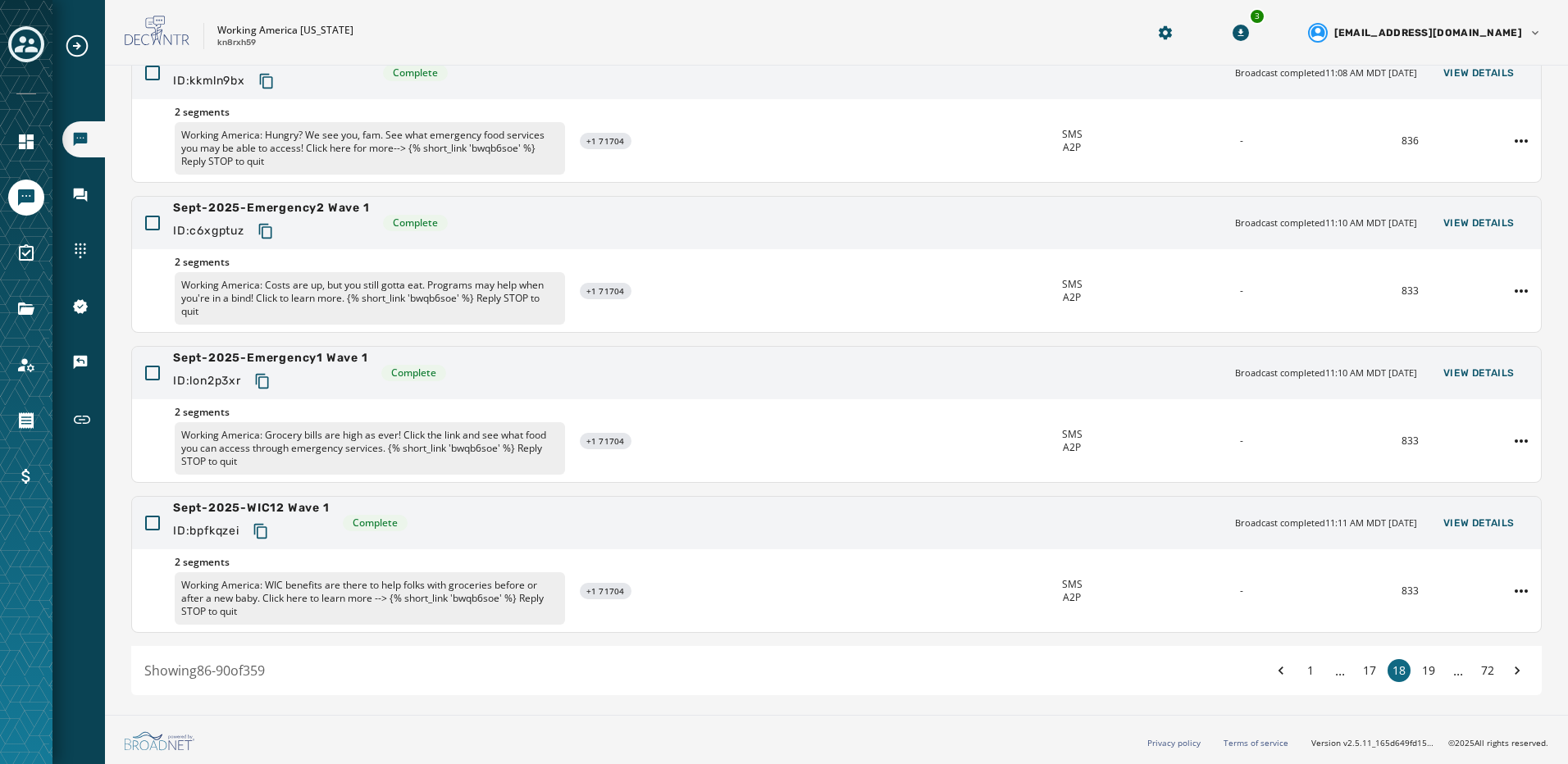
click at [1417, 671] on button "19" at bounding box center [1428, 670] width 23 height 23
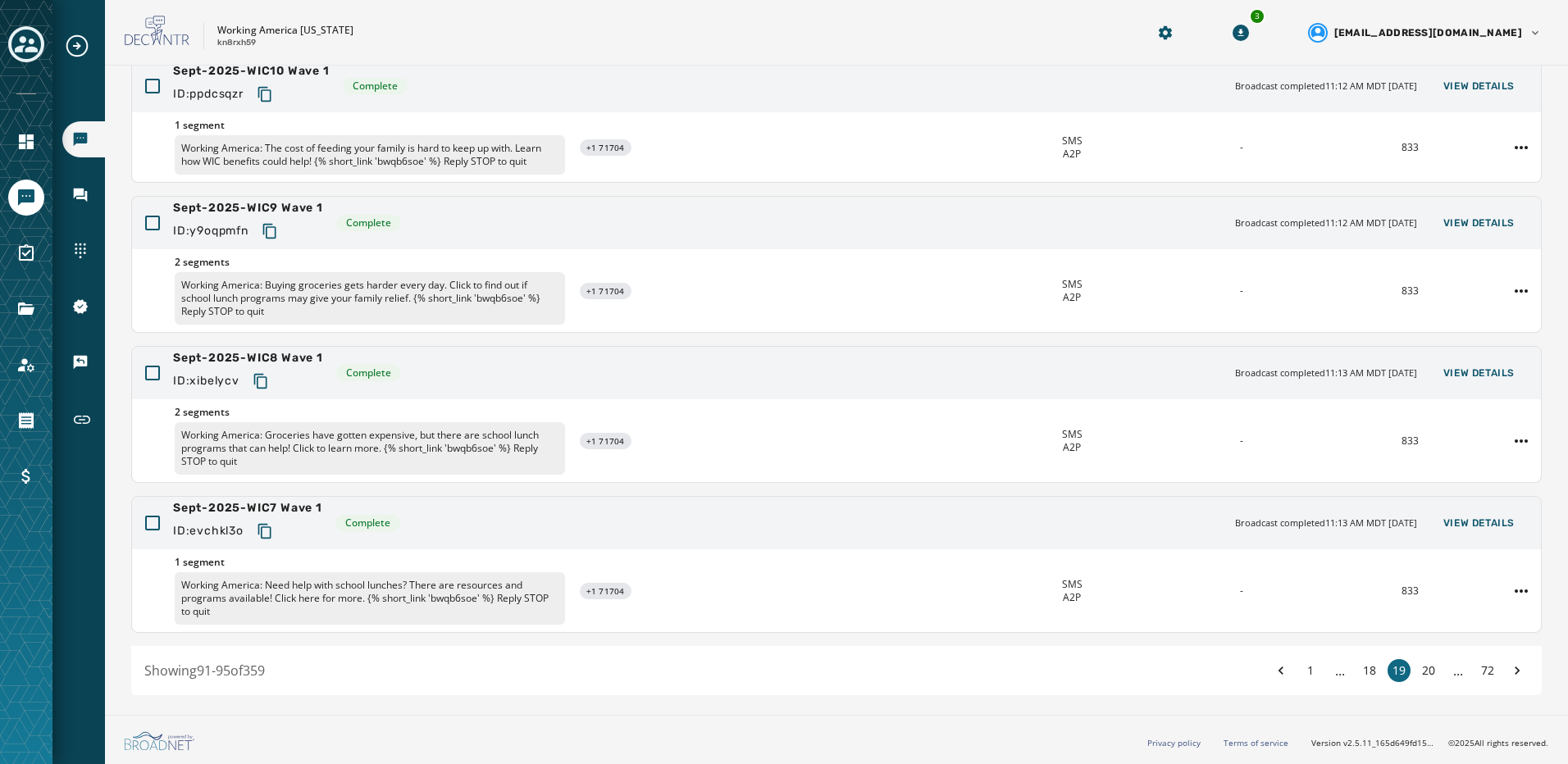
click at [1417, 671] on button "20" at bounding box center [1428, 670] width 23 height 23
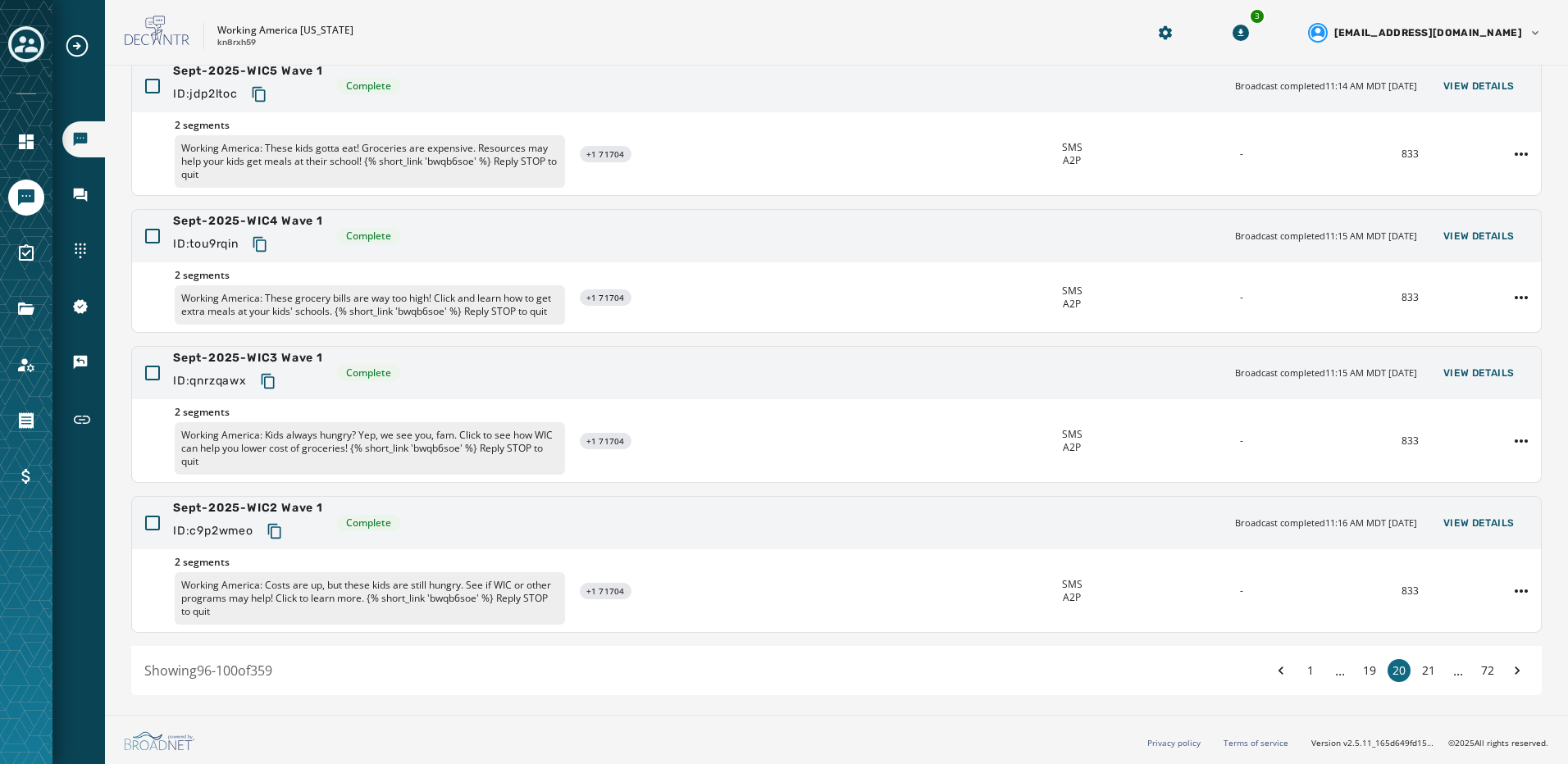
click at [1417, 671] on button "21" at bounding box center [1428, 670] width 23 height 23
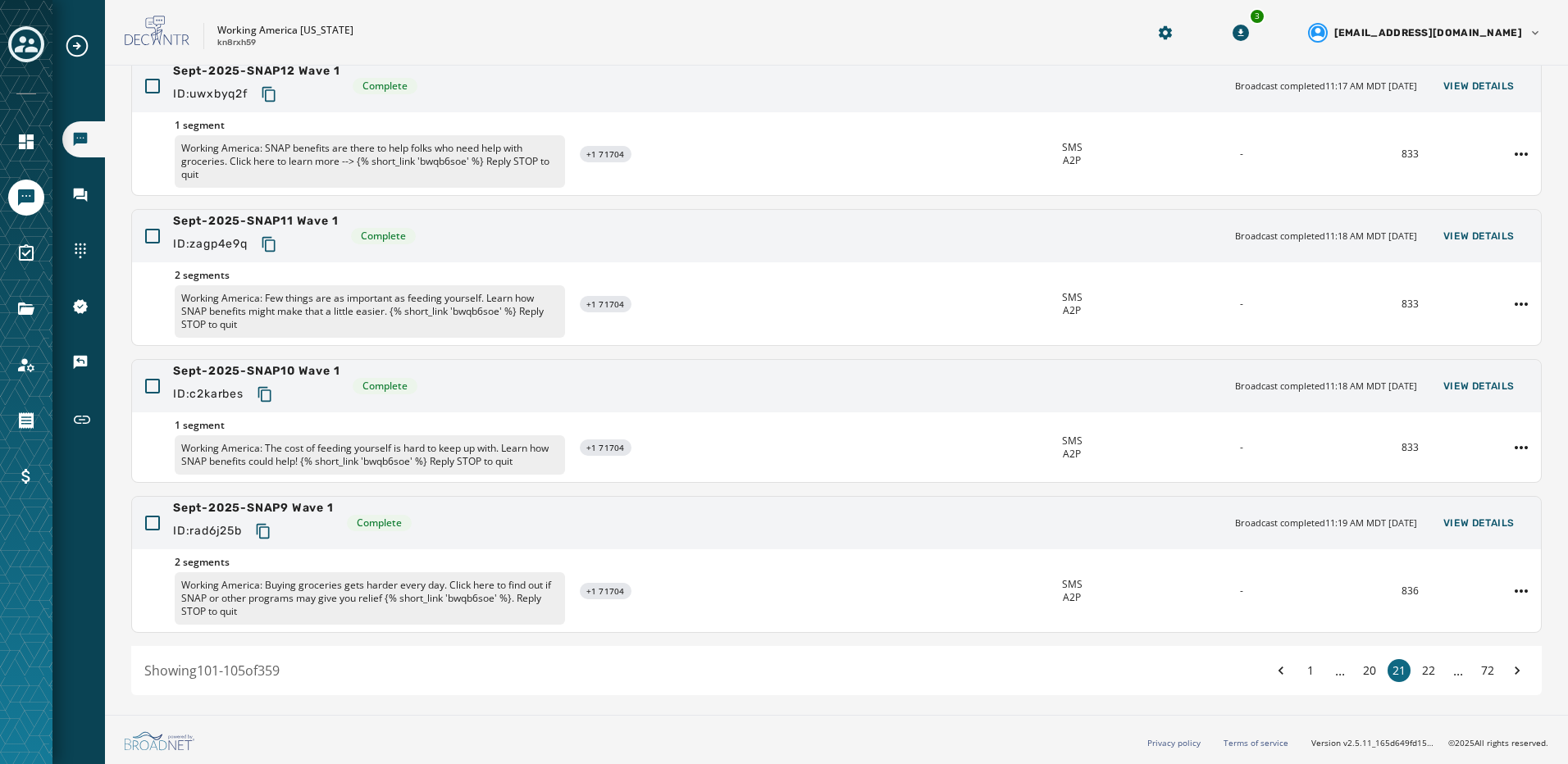
click at [1417, 671] on button "22" at bounding box center [1428, 670] width 23 height 23
click at [1417, 671] on button "23" at bounding box center [1428, 670] width 23 height 23
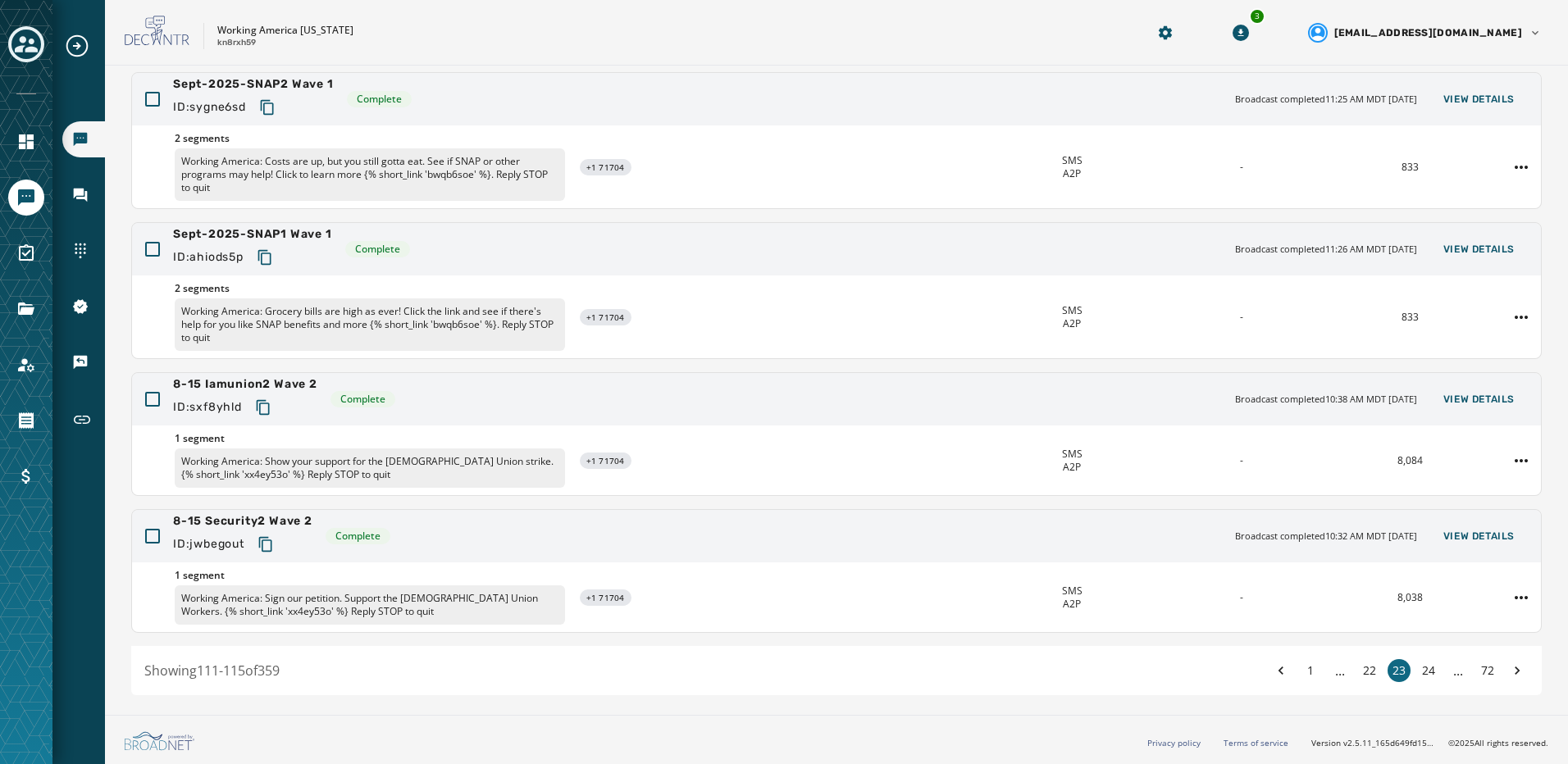
click at [1417, 671] on button "24" at bounding box center [1428, 670] width 23 height 23
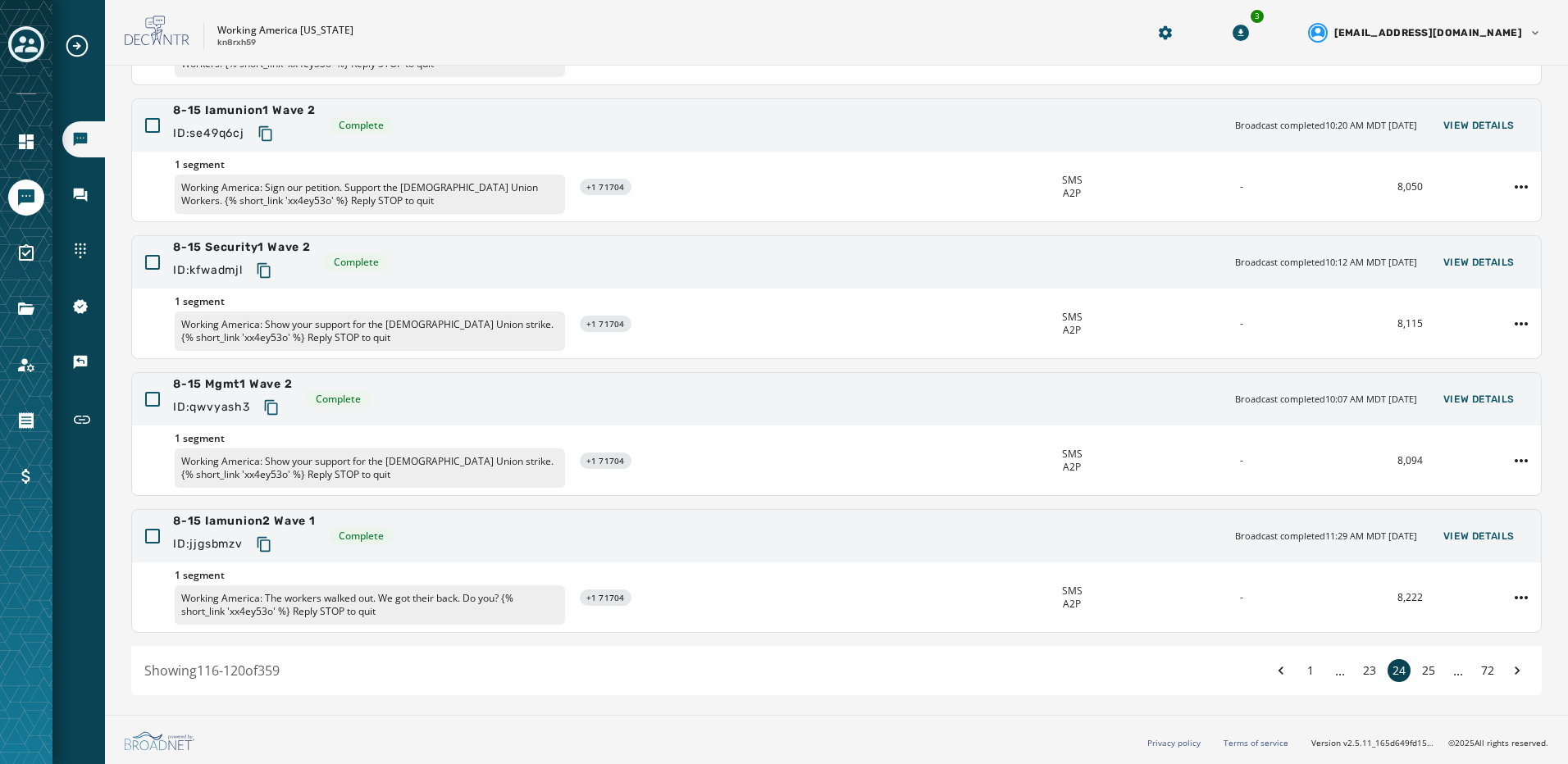
scroll to position [268, 0]
click at [1366, 676] on button "23" at bounding box center [1369, 670] width 23 height 23
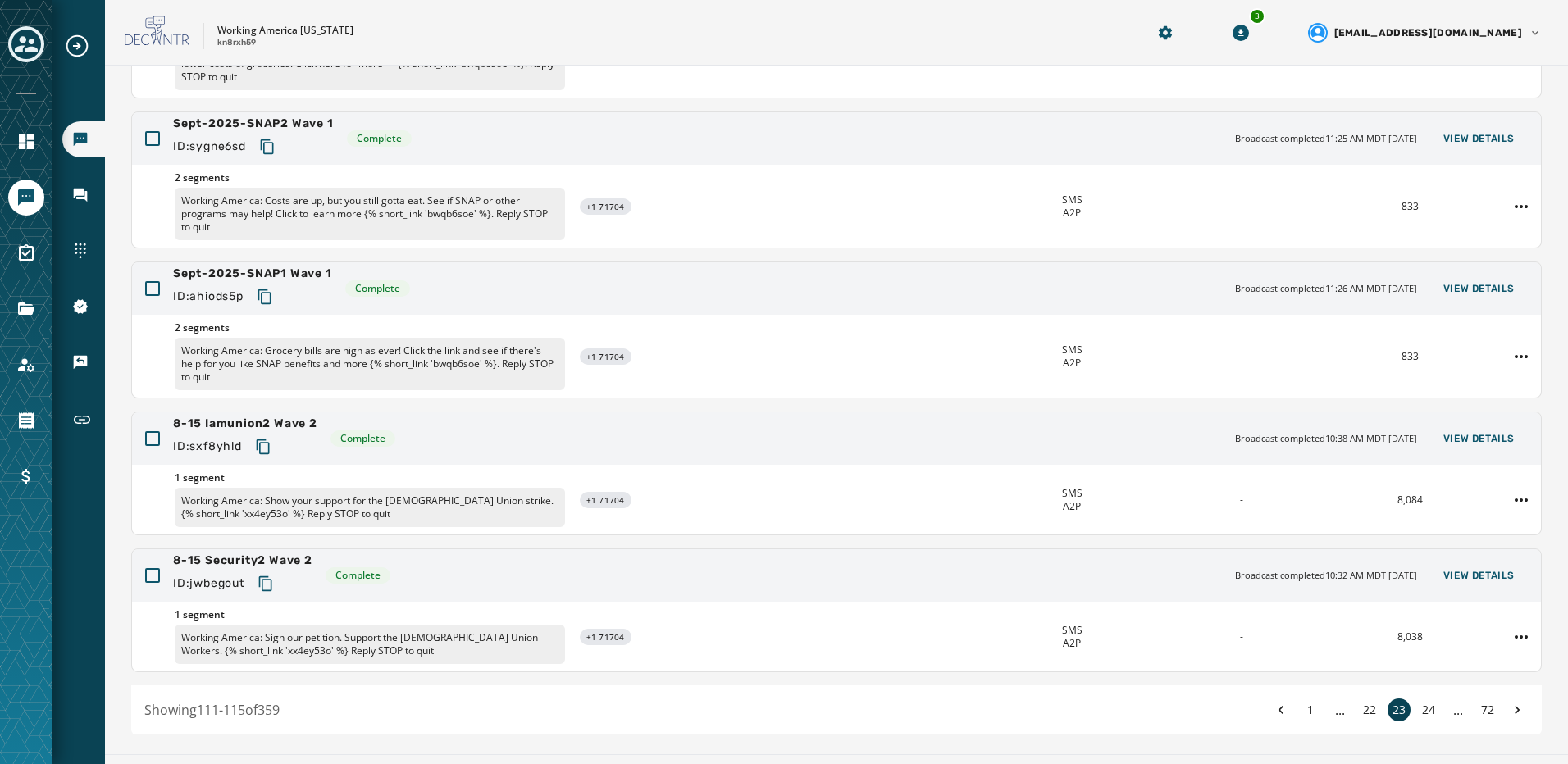
scroll to position [307, 0]
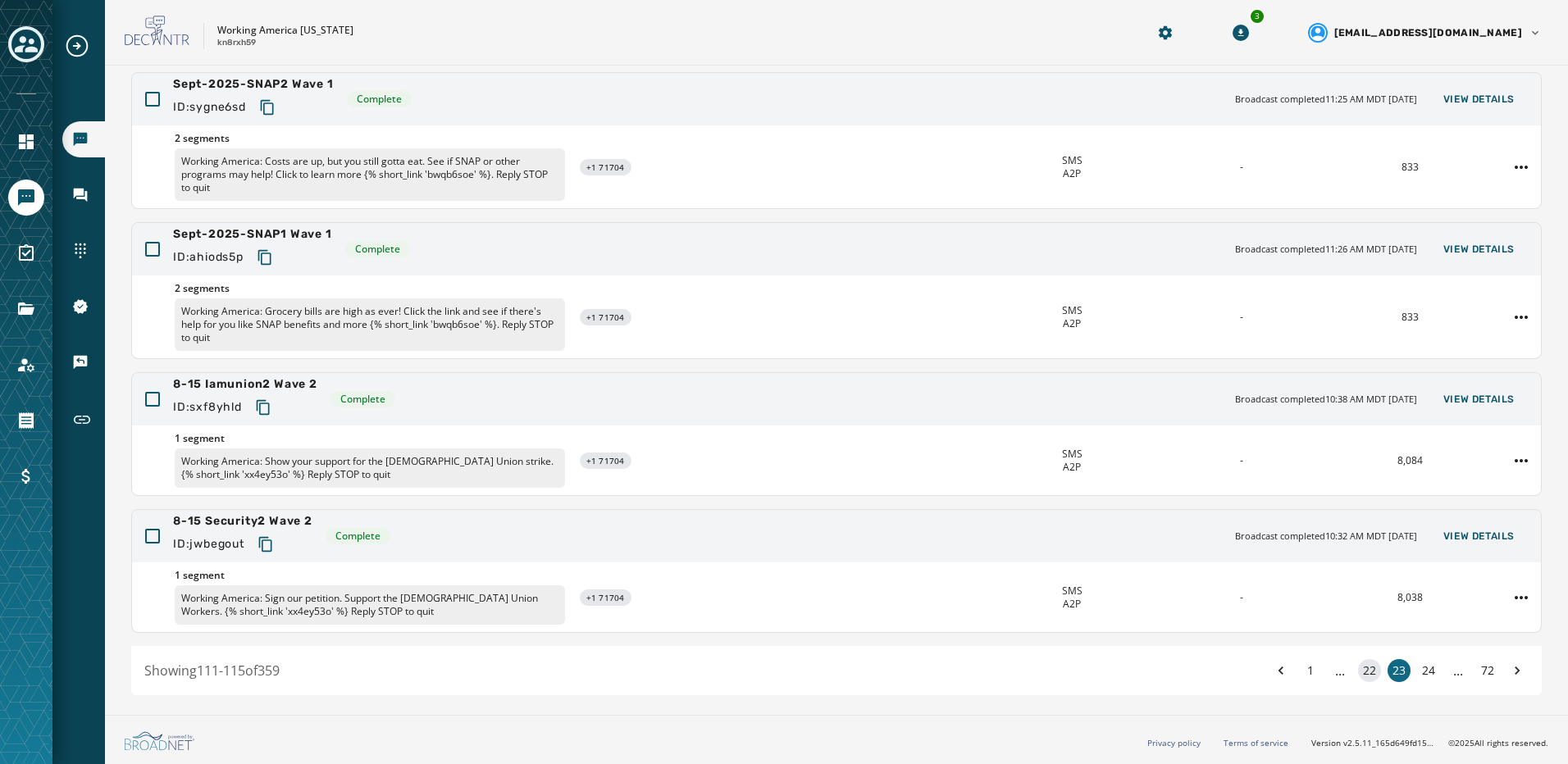
click at [1358, 671] on button "22" at bounding box center [1369, 670] width 23 height 23
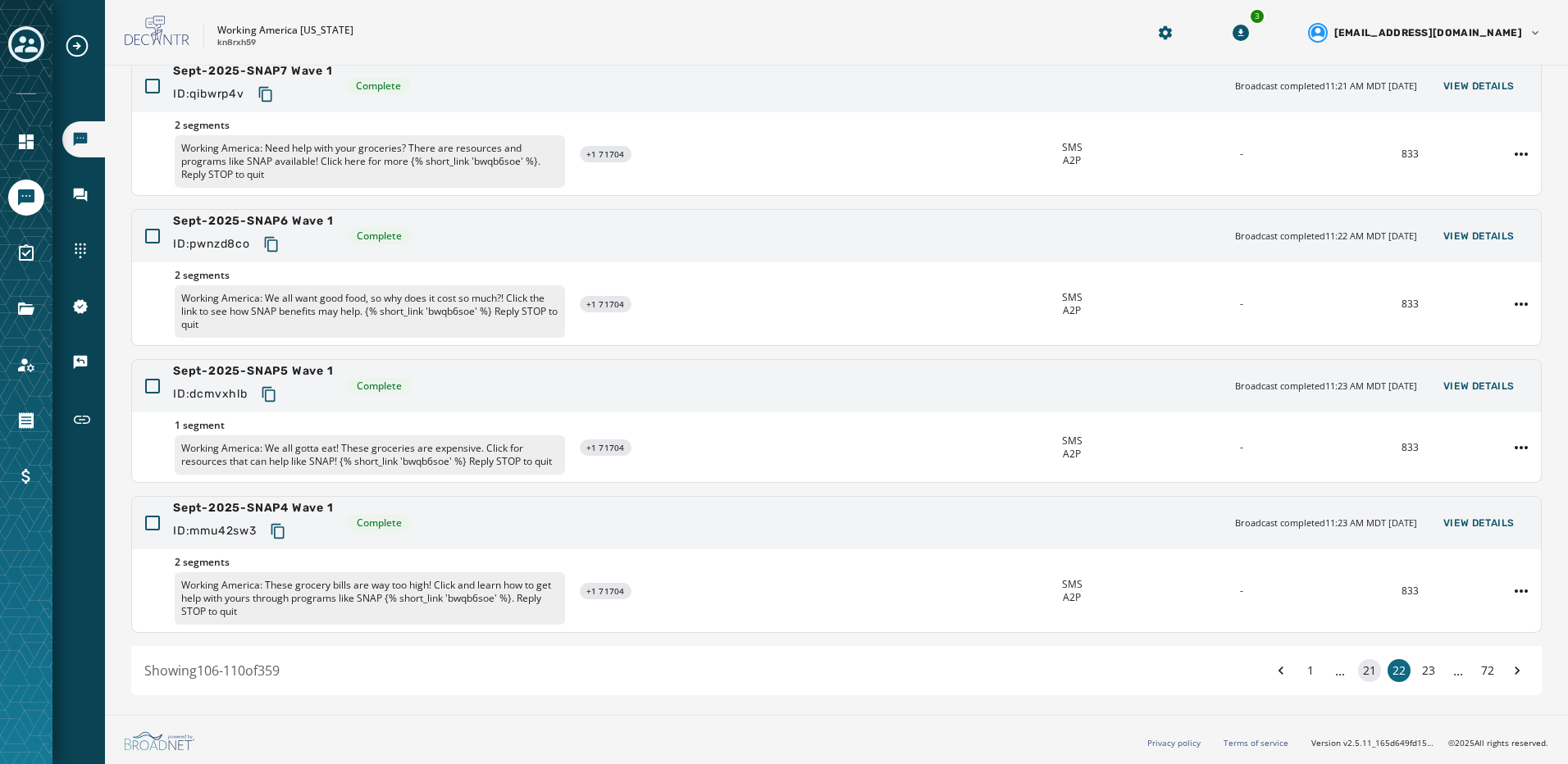
click at [1358, 676] on button "21" at bounding box center [1369, 670] width 23 height 23
click at [1358, 676] on button "20" at bounding box center [1369, 670] width 23 height 23
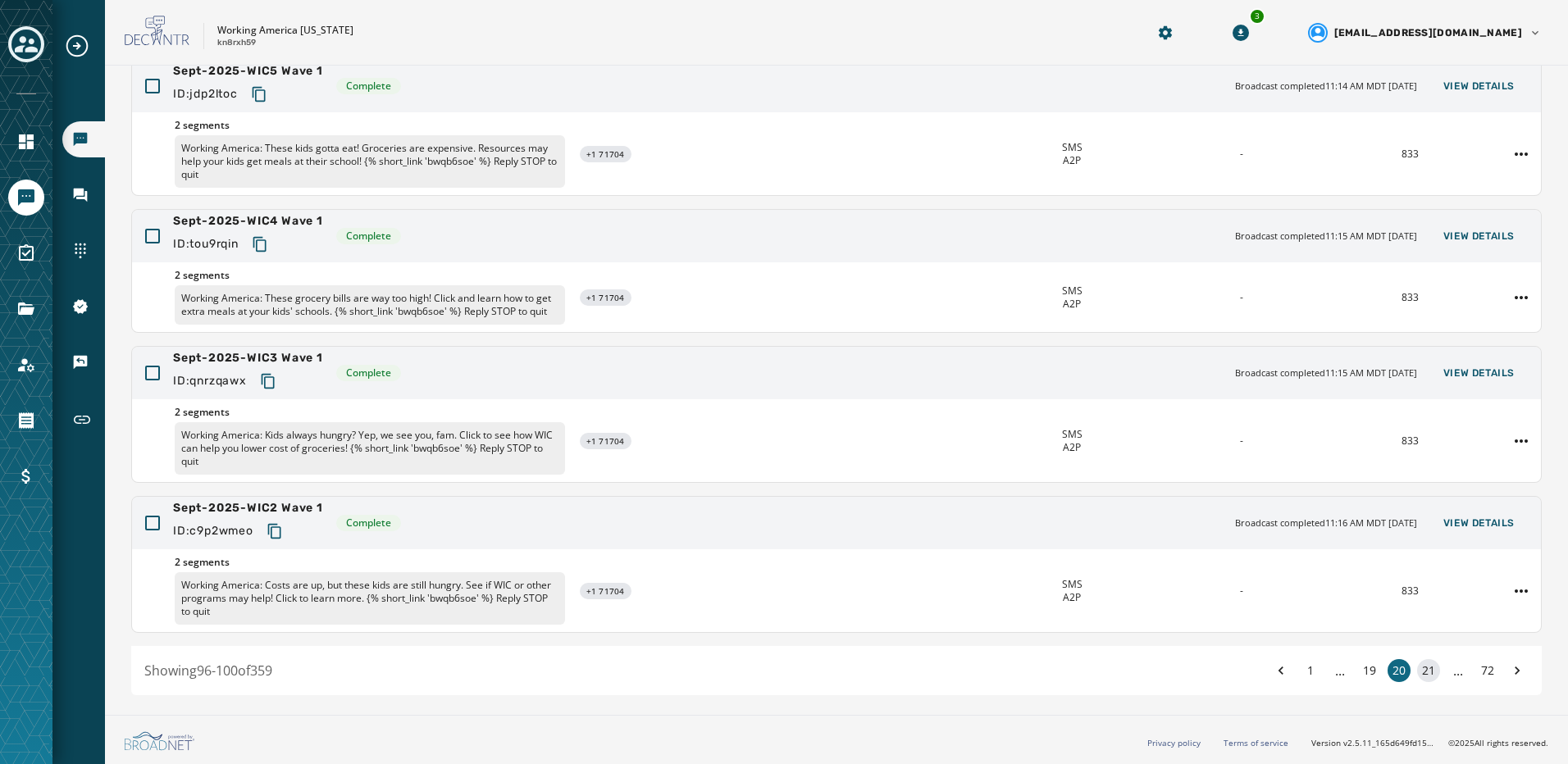
click at [1358, 676] on button "19" at bounding box center [1369, 670] width 23 height 23
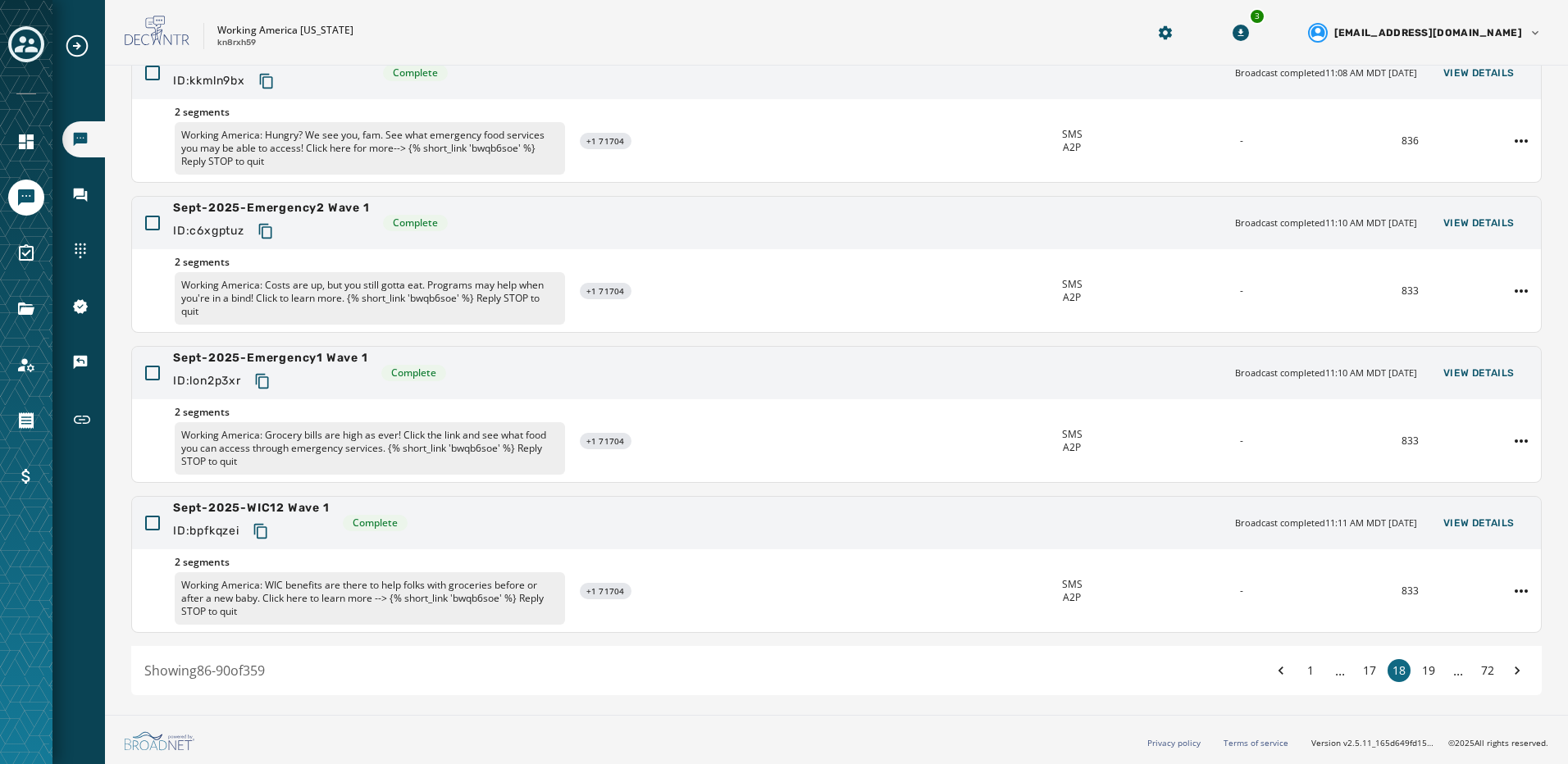
click at [1358, 676] on button "17" at bounding box center [1369, 670] width 23 height 23
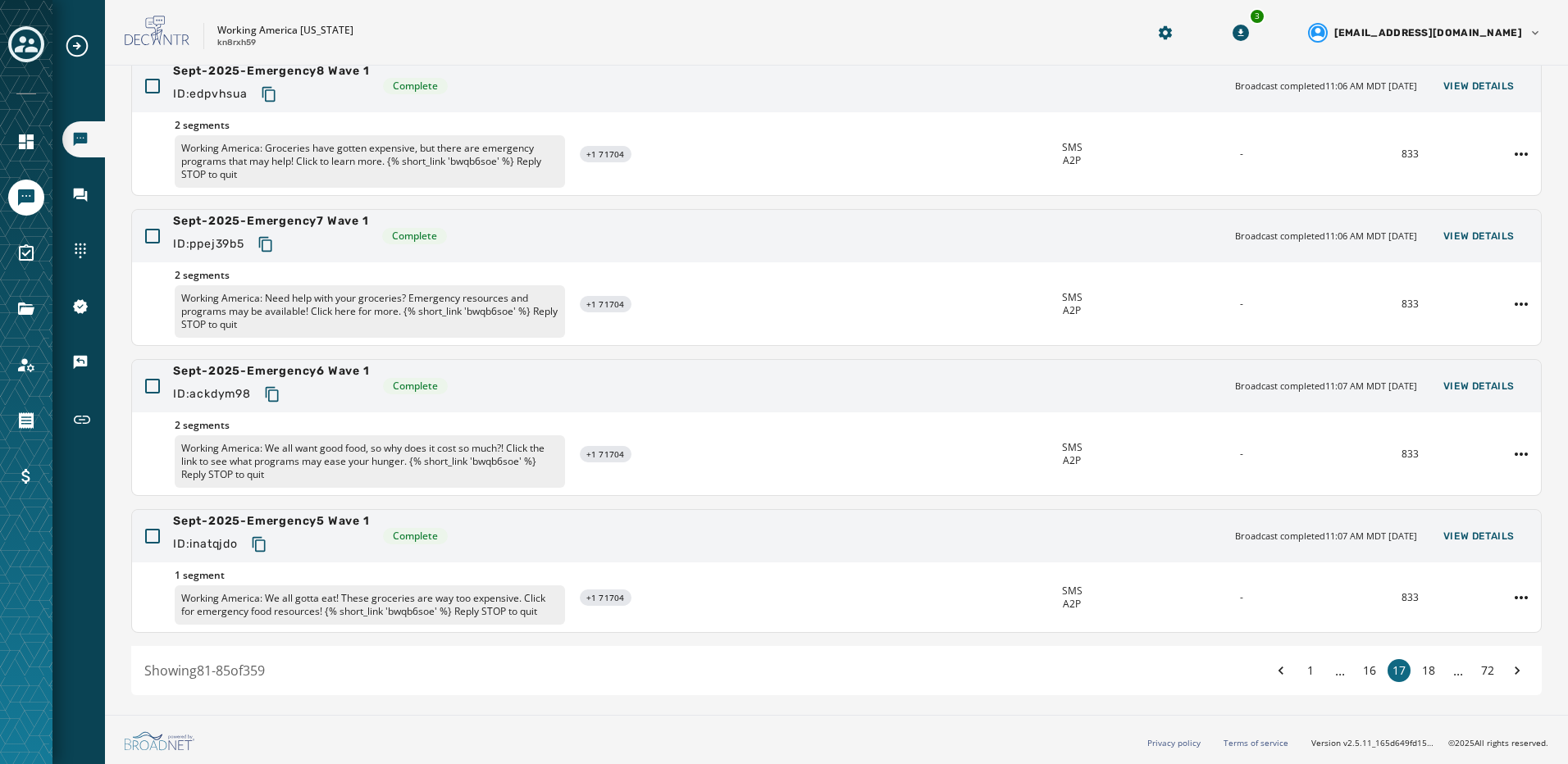
click at [1358, 676] on button "16" at bounding box center [1369, 670] width 23 height 23
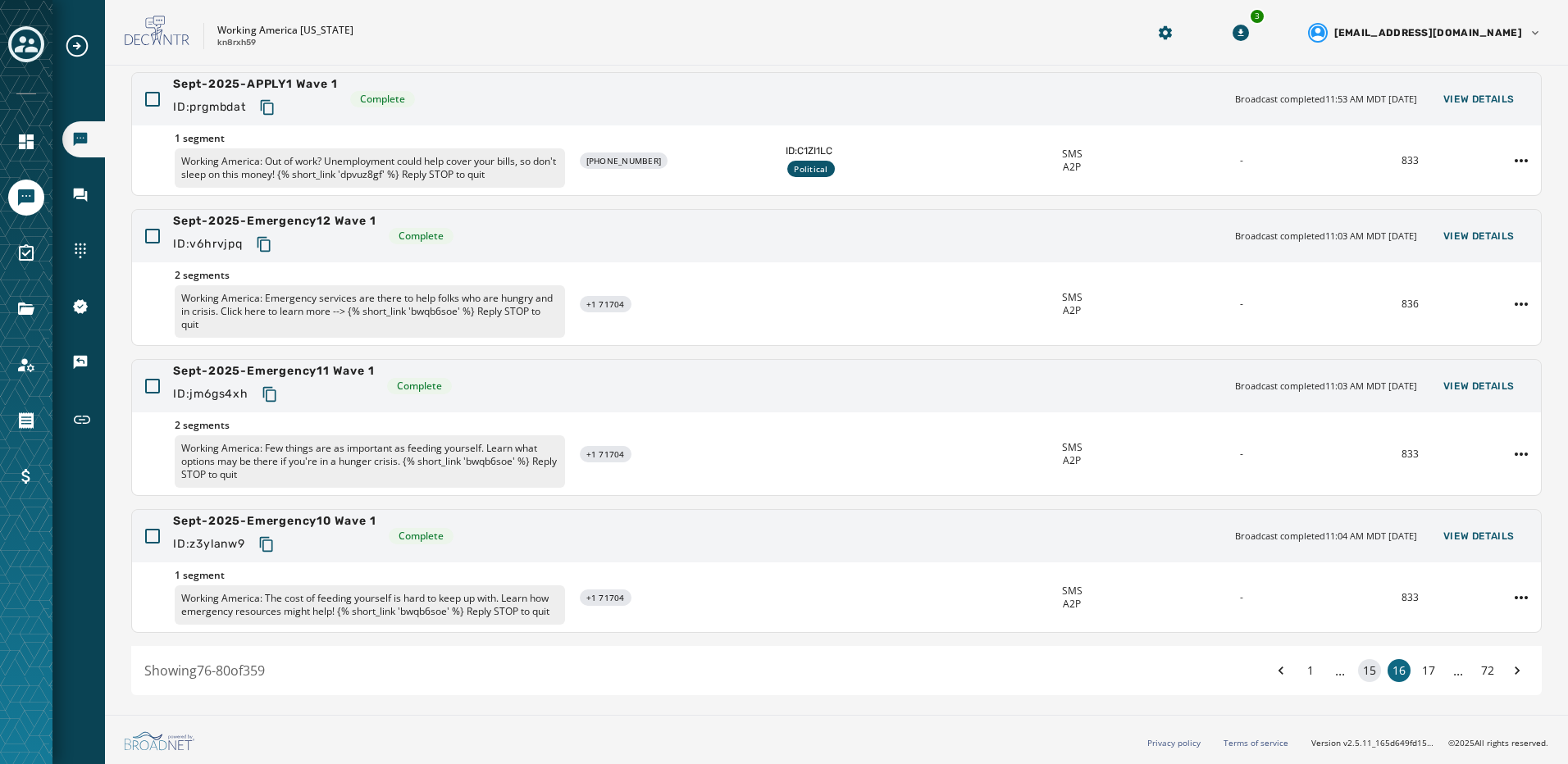
click at [1358, 672] on button "15" at bounding box center [1369, 670] width 23 height 23
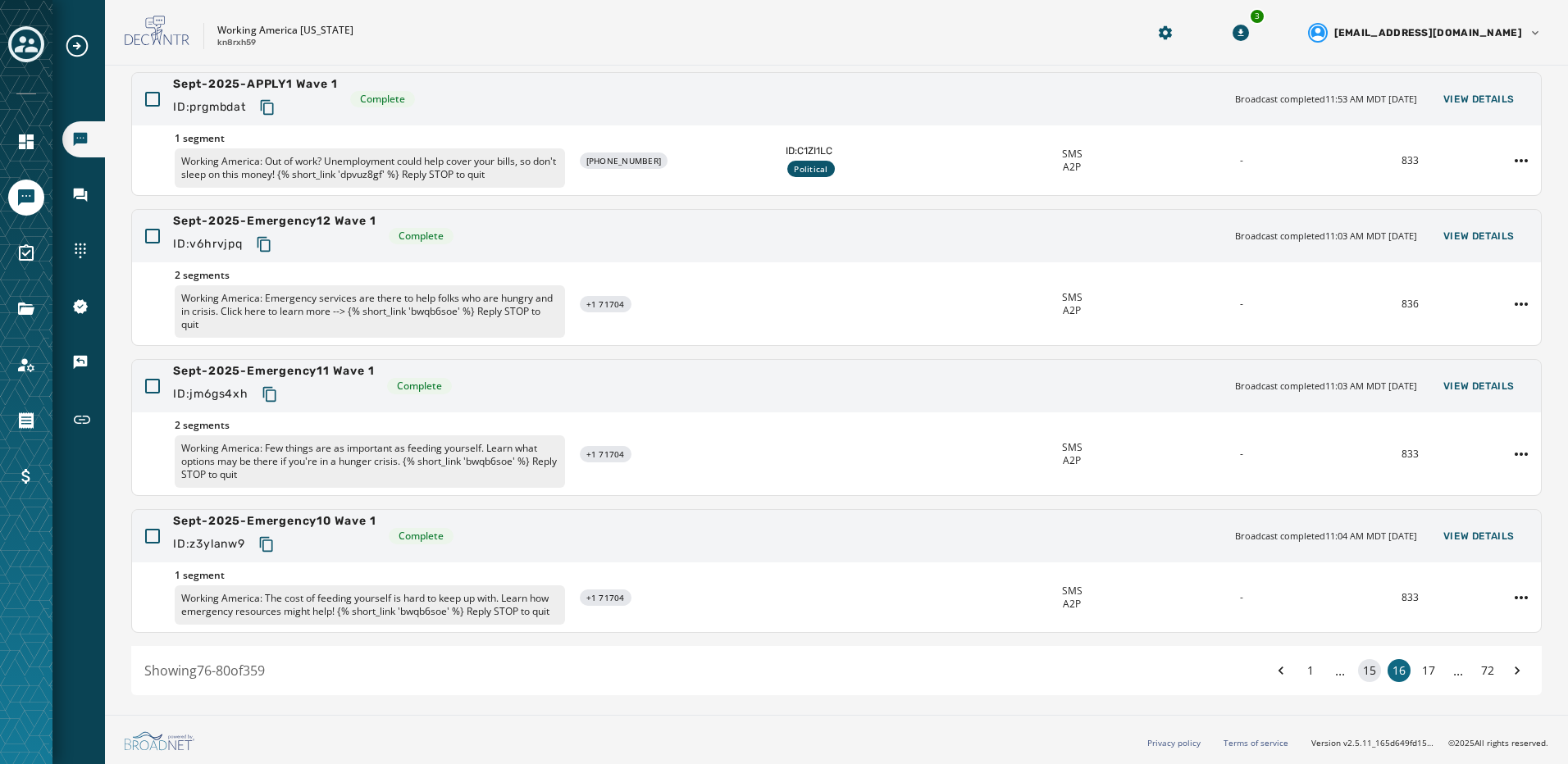
click at [1358, 672] on button "15" at bounding box center [1369, 670] width 23 height 23
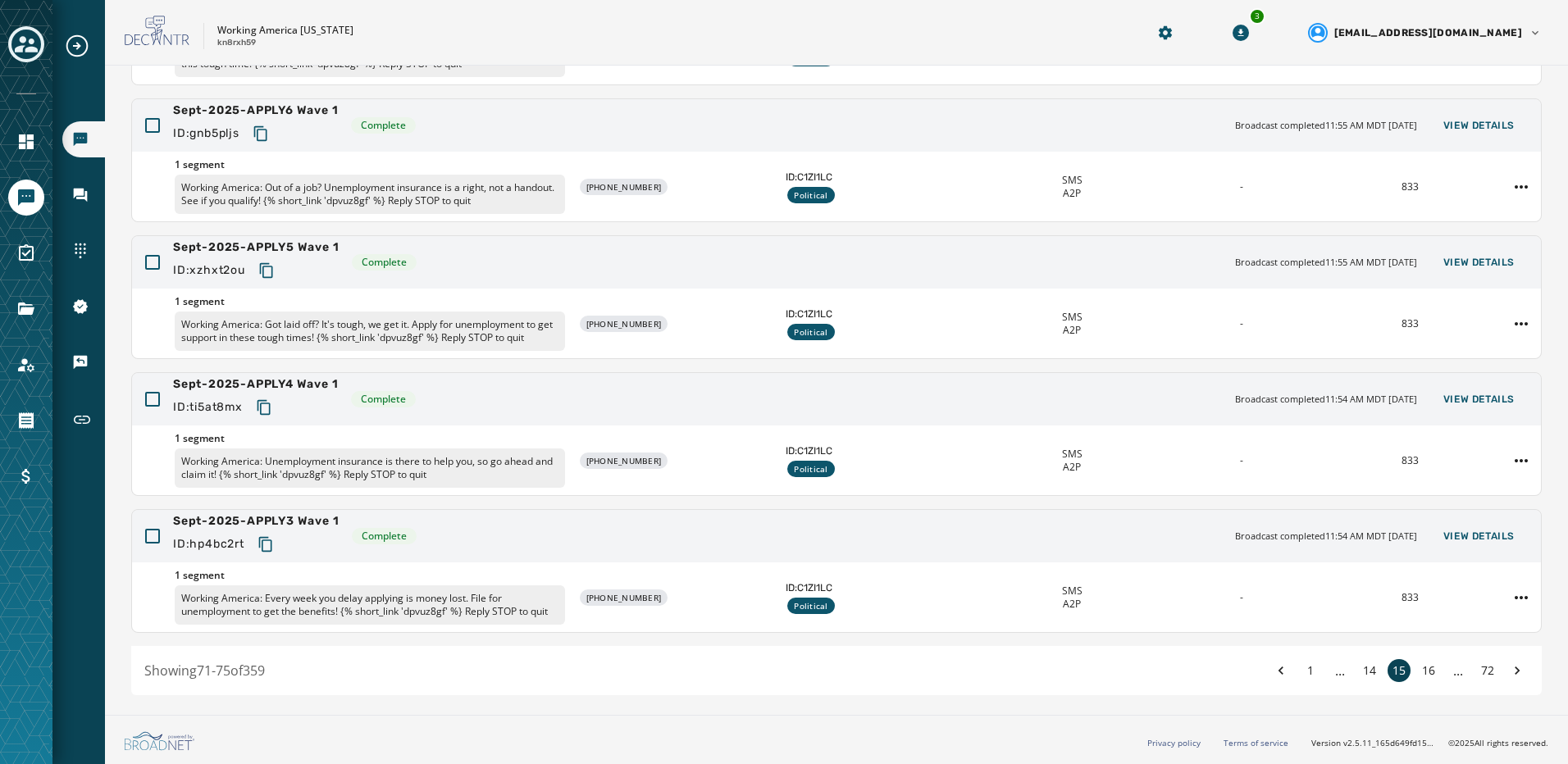
scroll to position [268, 0]
click at [1358, 671] on button "14" at bounding box center [1369, 670] width 23 height 23
click at [1358, 667] on button "13" at bounding box center [1369, 670] width 23 height 23
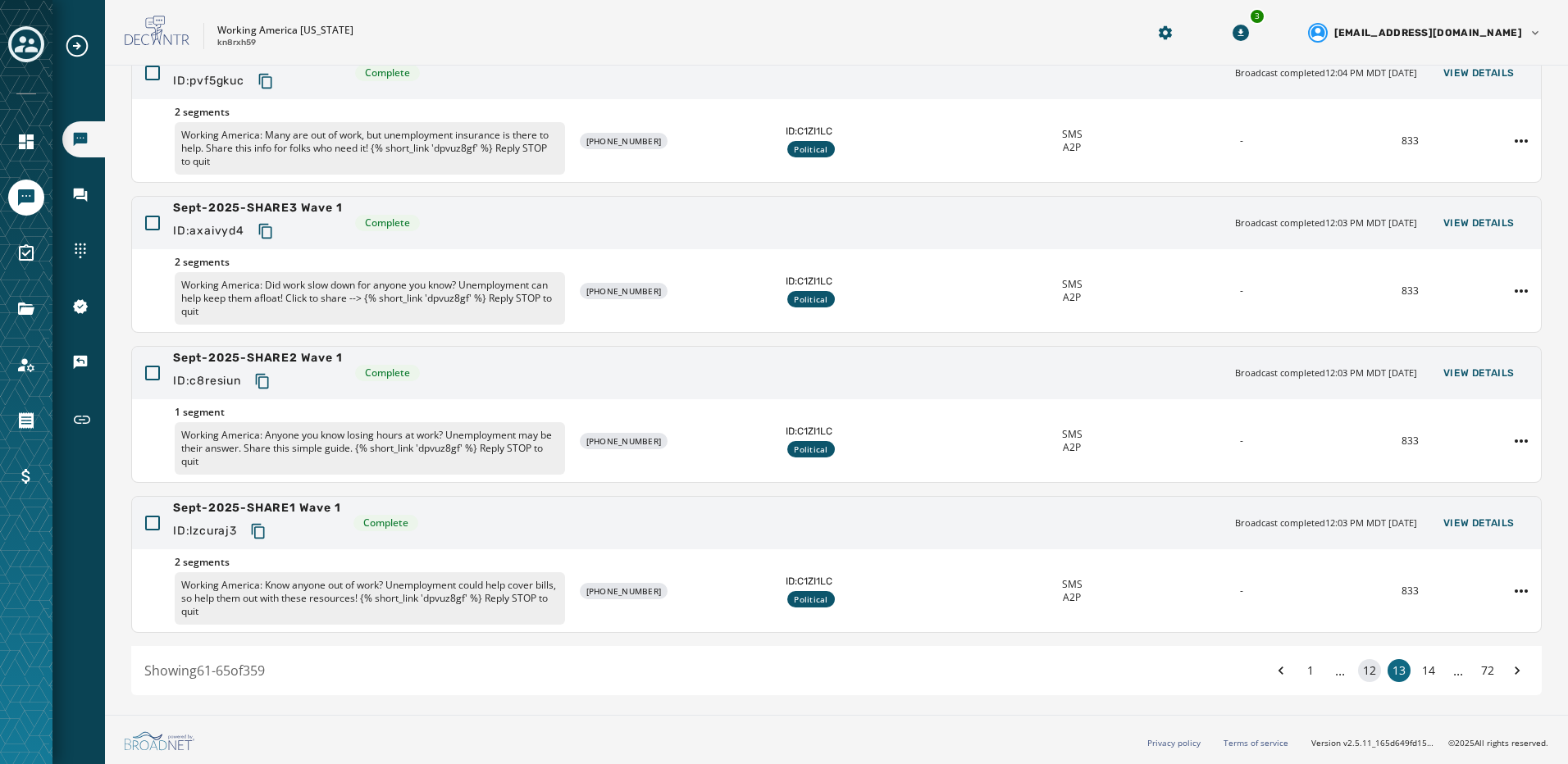
click at [1364, 671] on button "12" at bounding box center [1369, 670] width 23 height 23
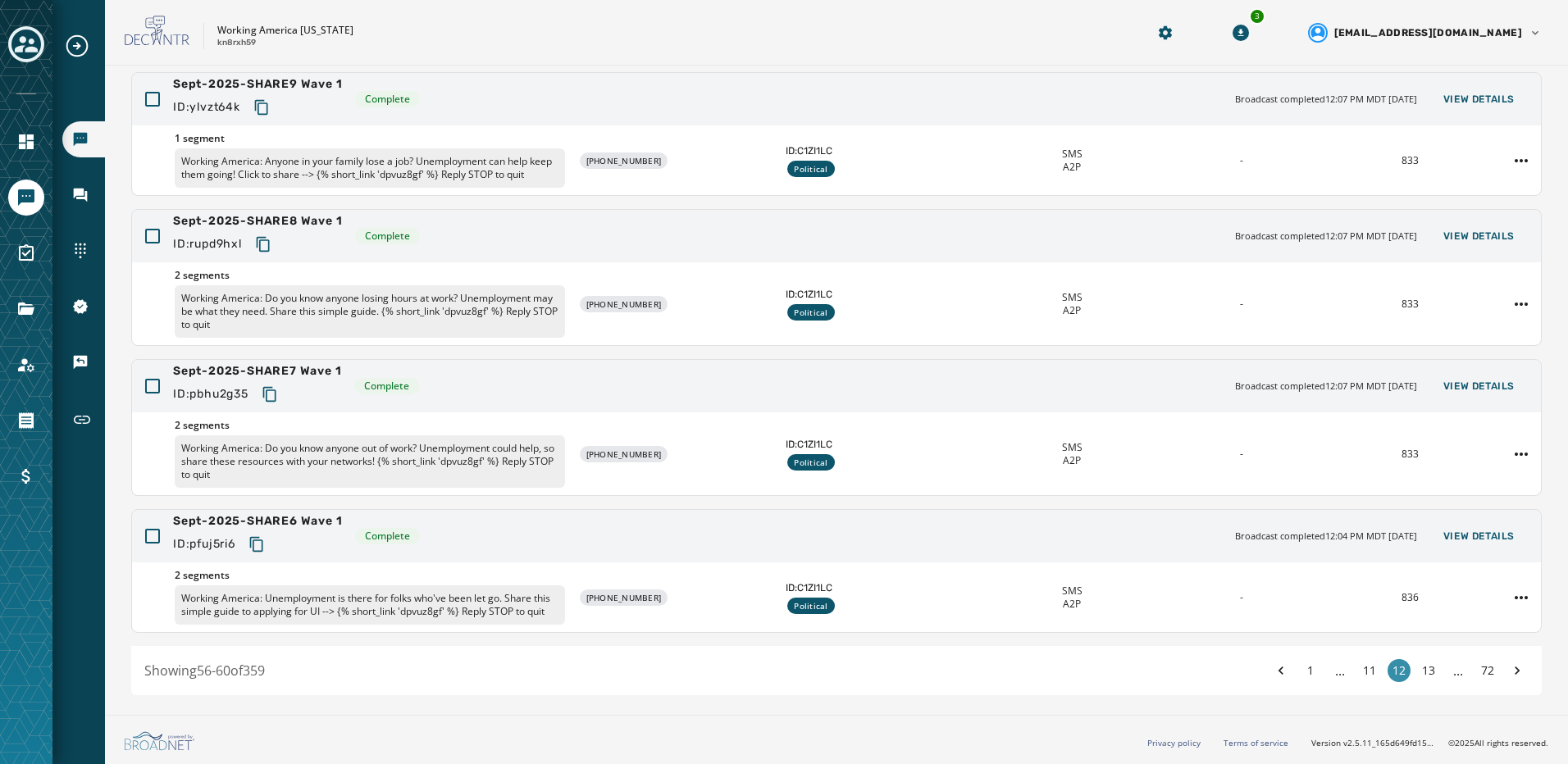
click at [1364, 671] on button "11" at bounding box center [1369, 670] width 23 height 23
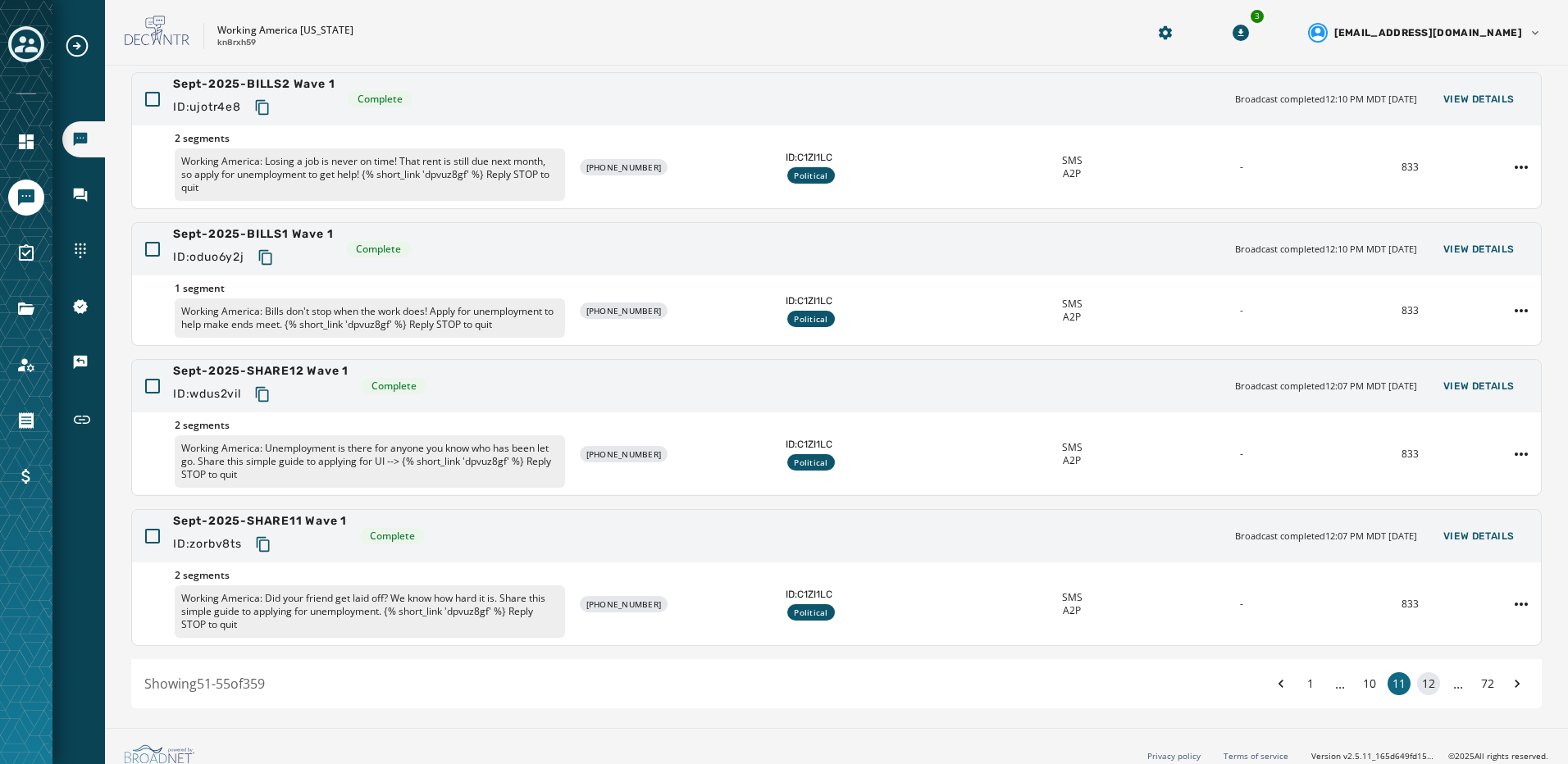
click at [1364, 672] on button "10" at bounding box center [1369, 683] width 23 height 23
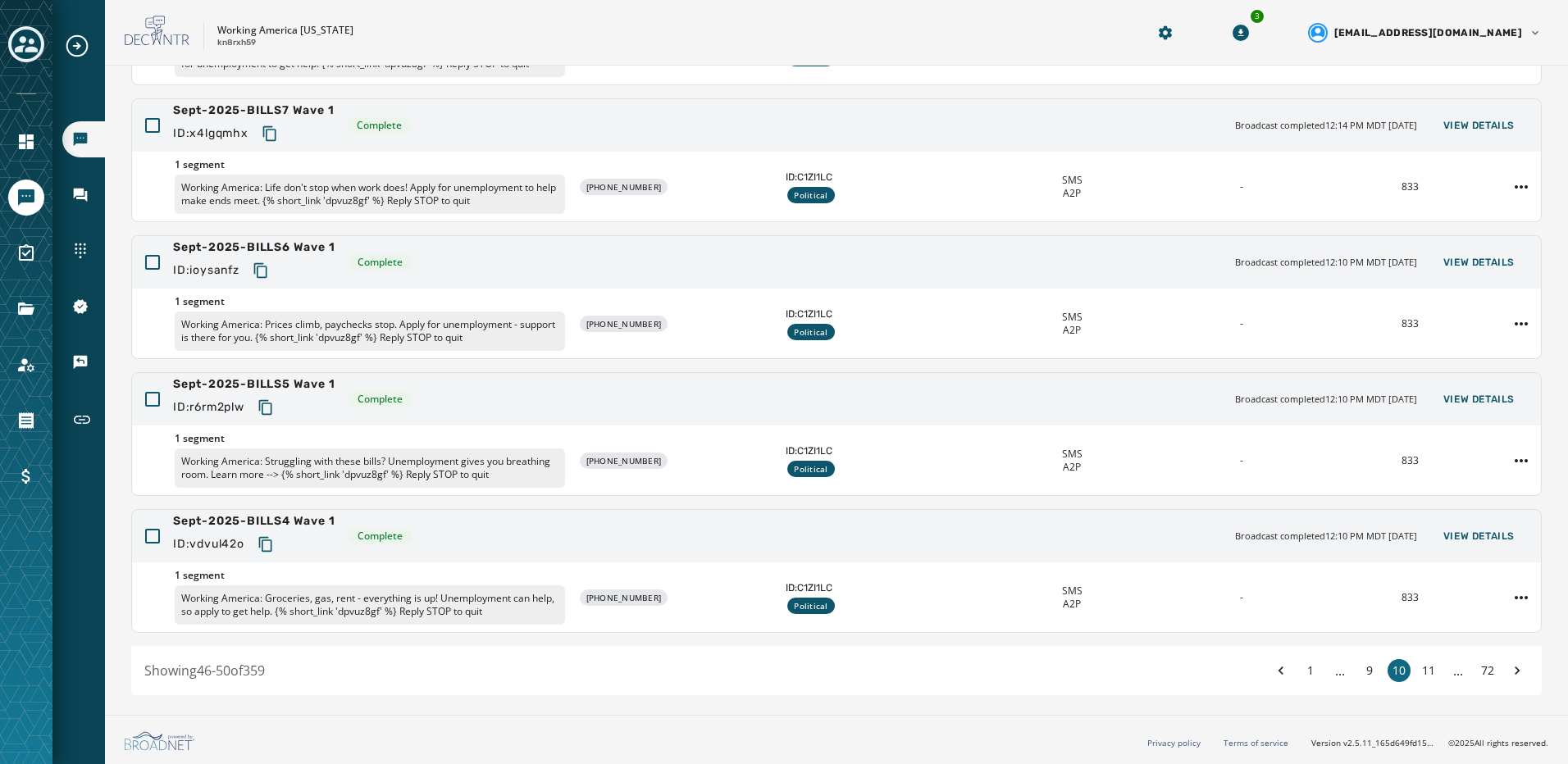
click at [1364, 671] on button "9" at bounding box center [1369, 670] width 23 height 23
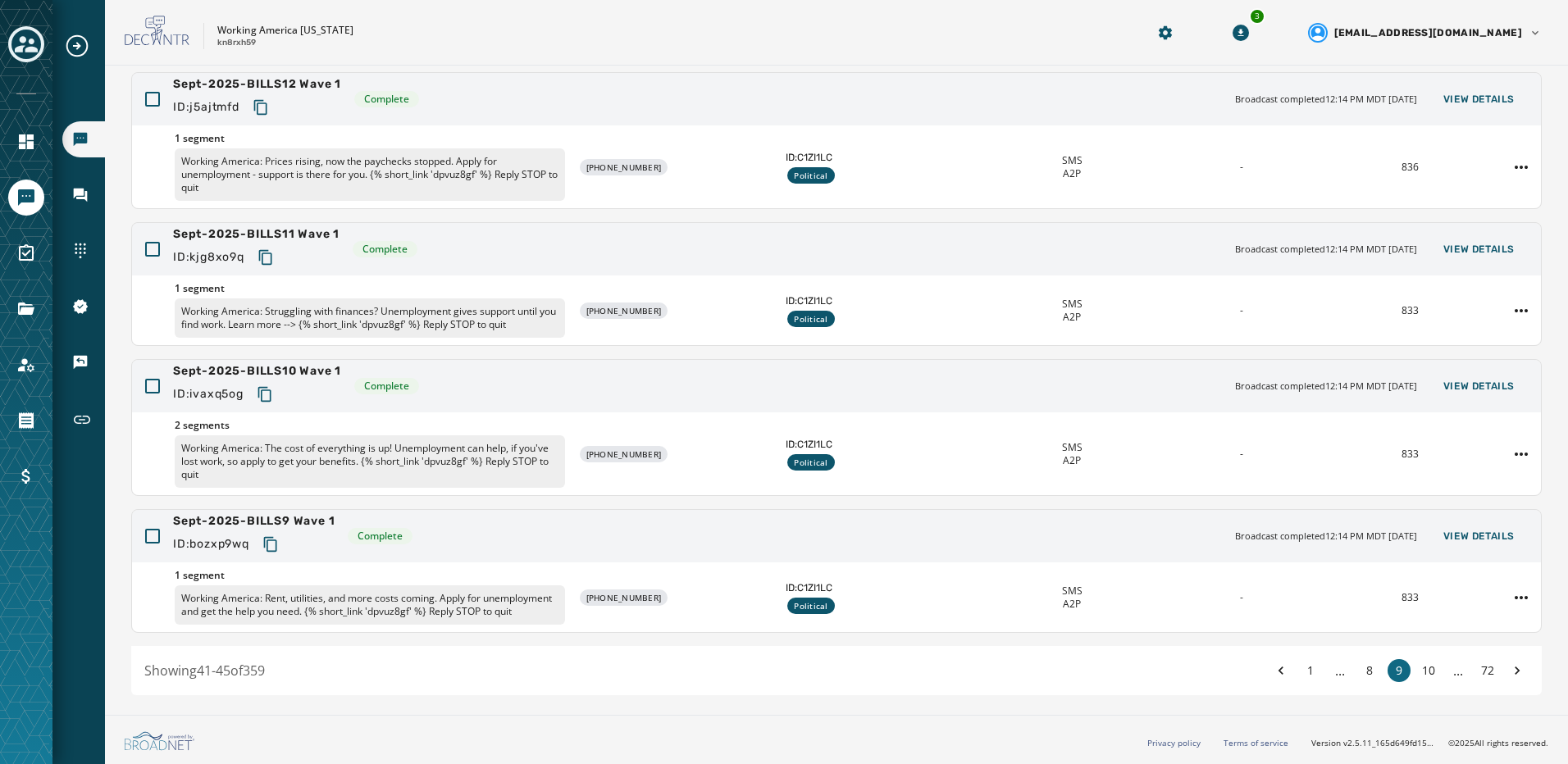
click at [1364, 671] on button "8" at bounding box center [1369, 670] width 23 height 23
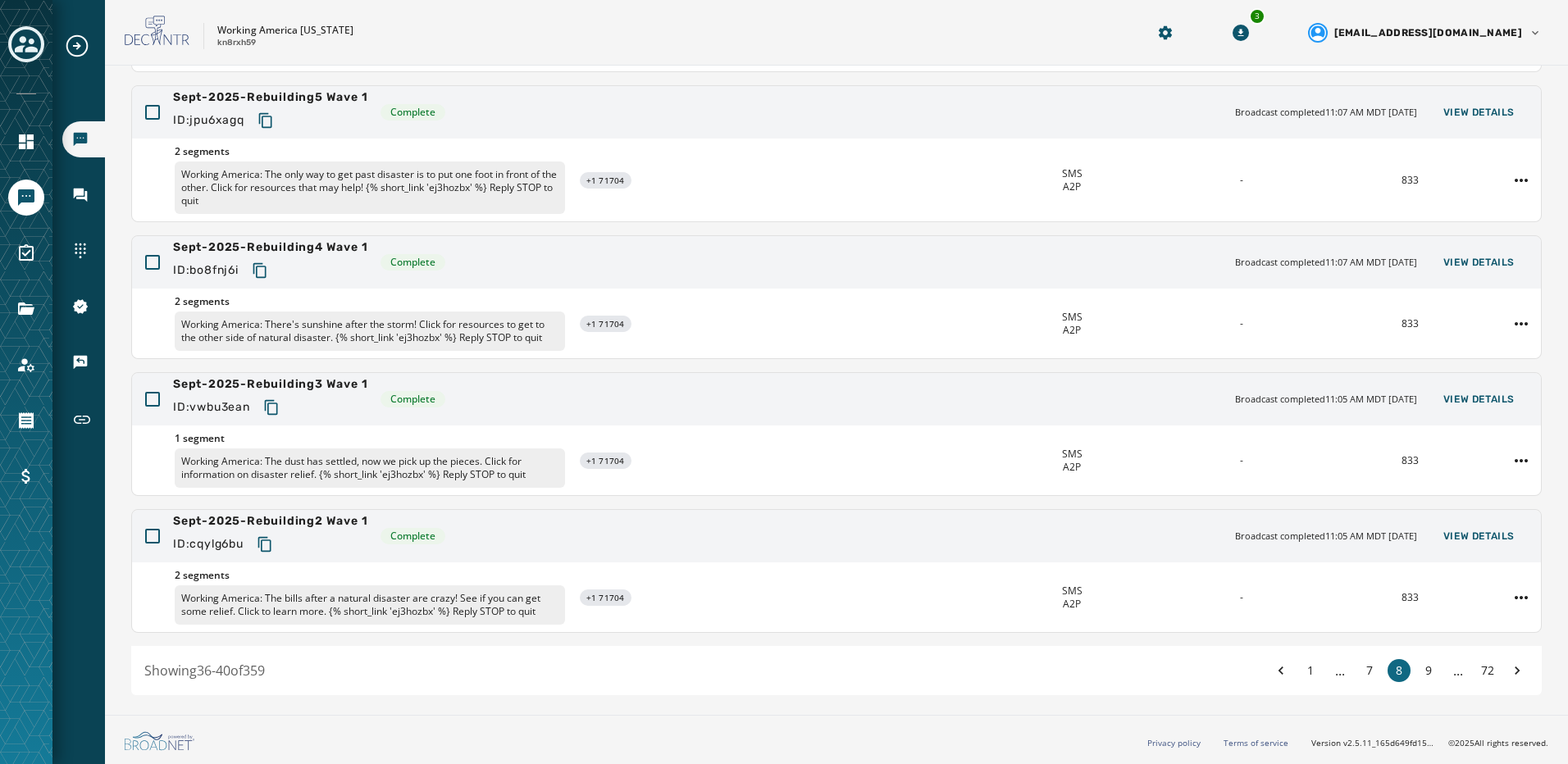
click at [1364, 671] on button "7" at bounding box center [1369, 670] width 23 height 23
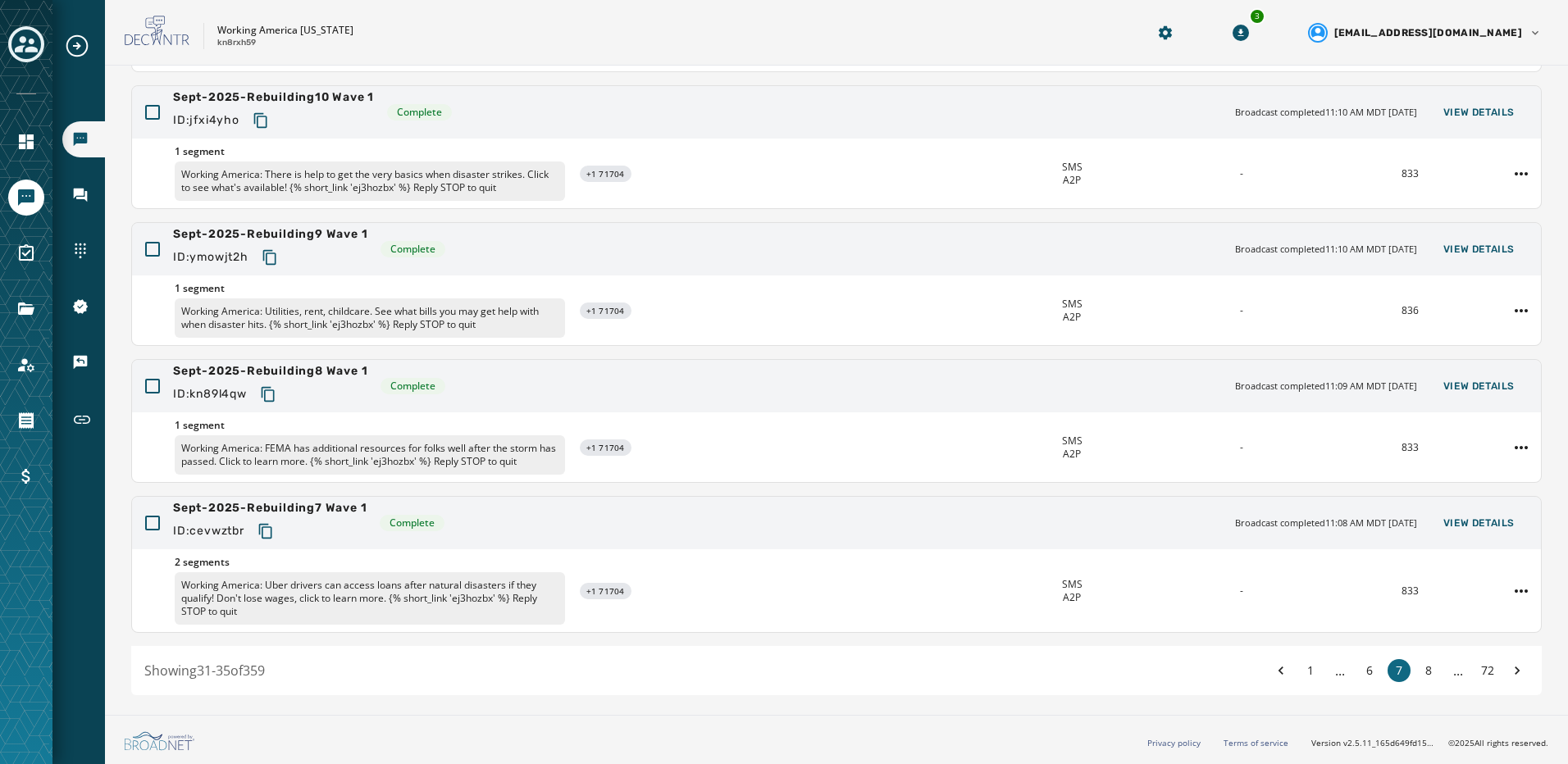
click at [1364, 671] on button "6" at bounding box center [1369, 670] width 23 height 23
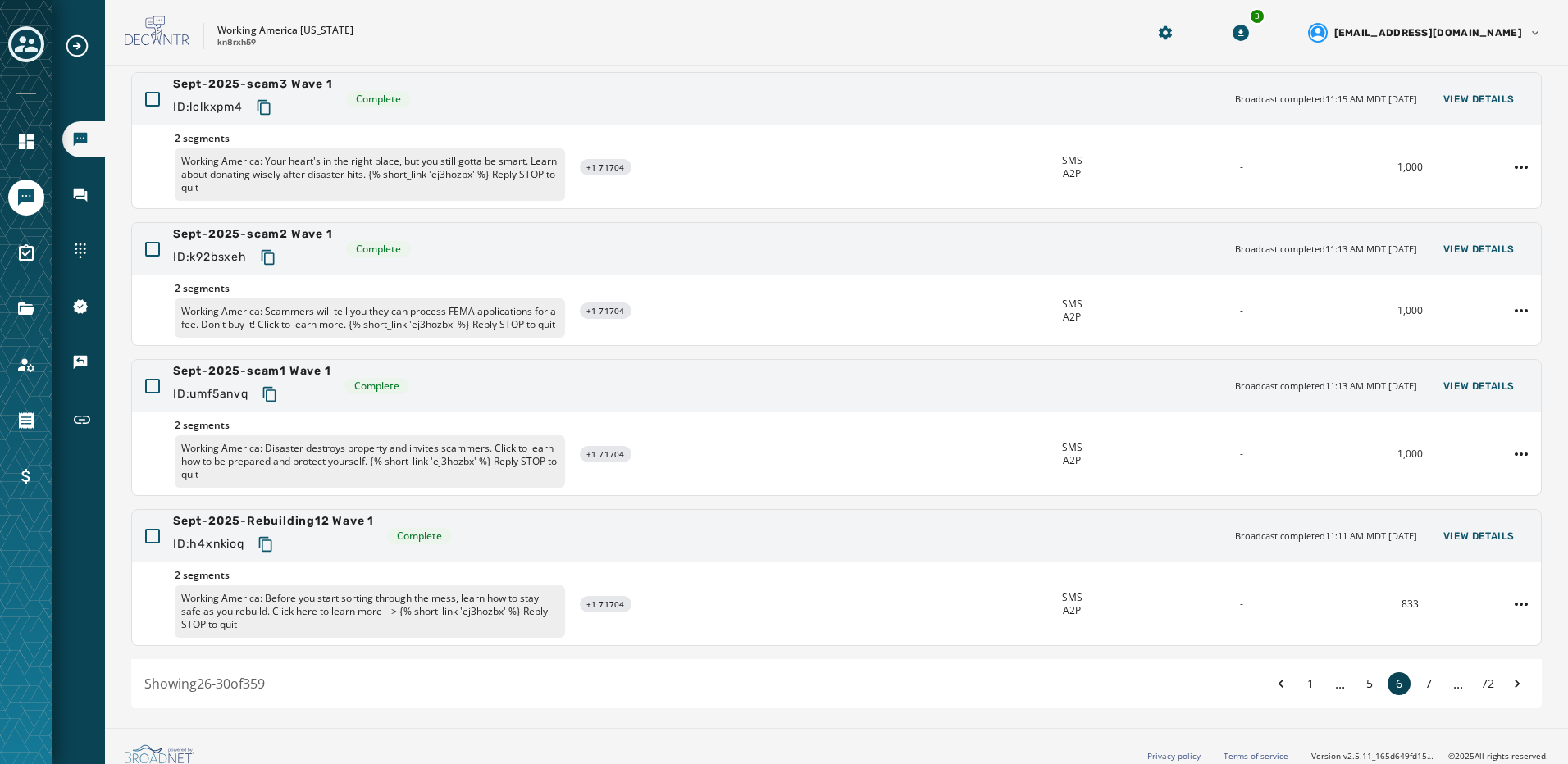
scroll to position [334, 0]
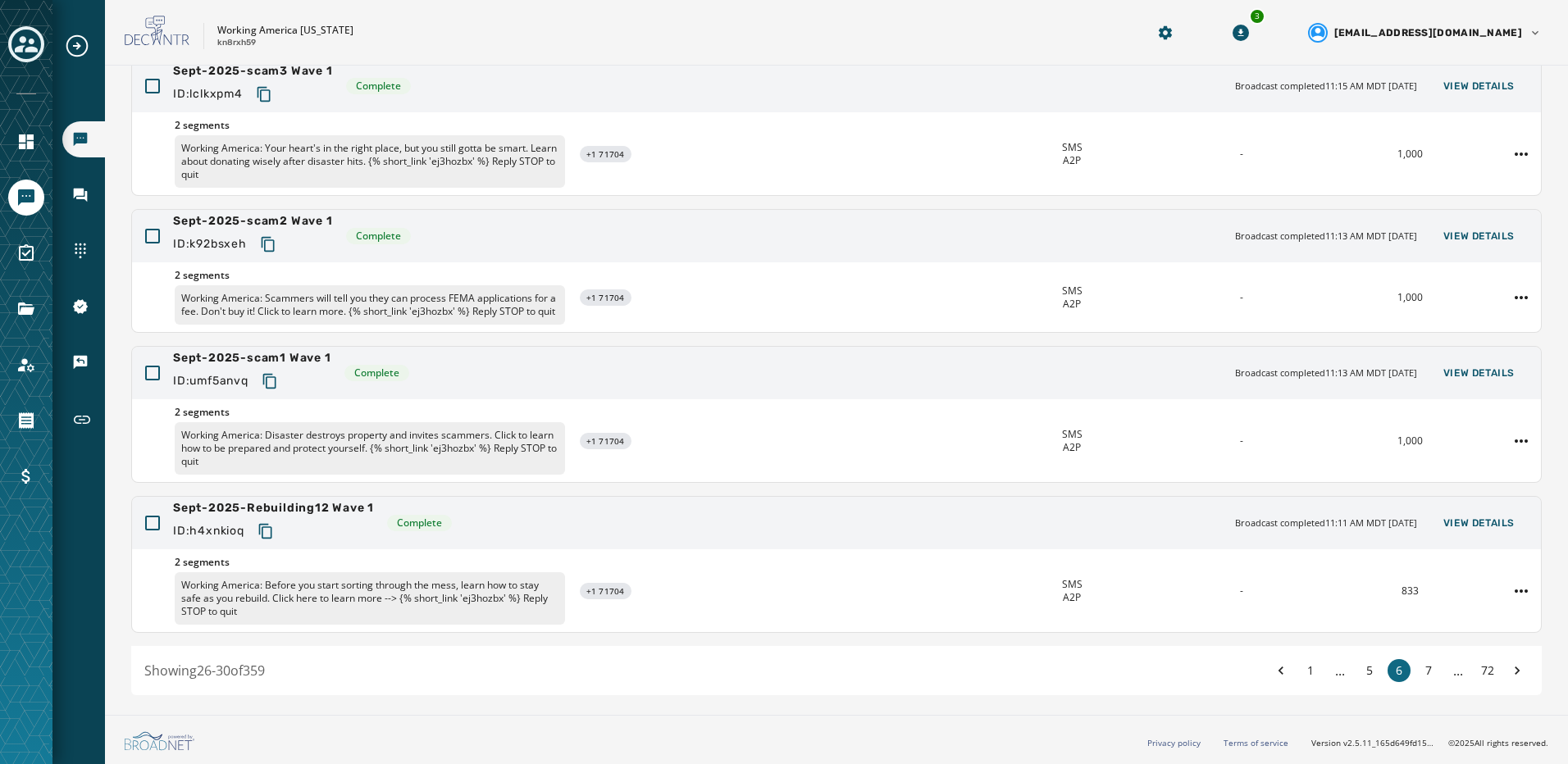
click at [1364, 671] on button "5" at bounding box center [1369, 670] width 23 height 23
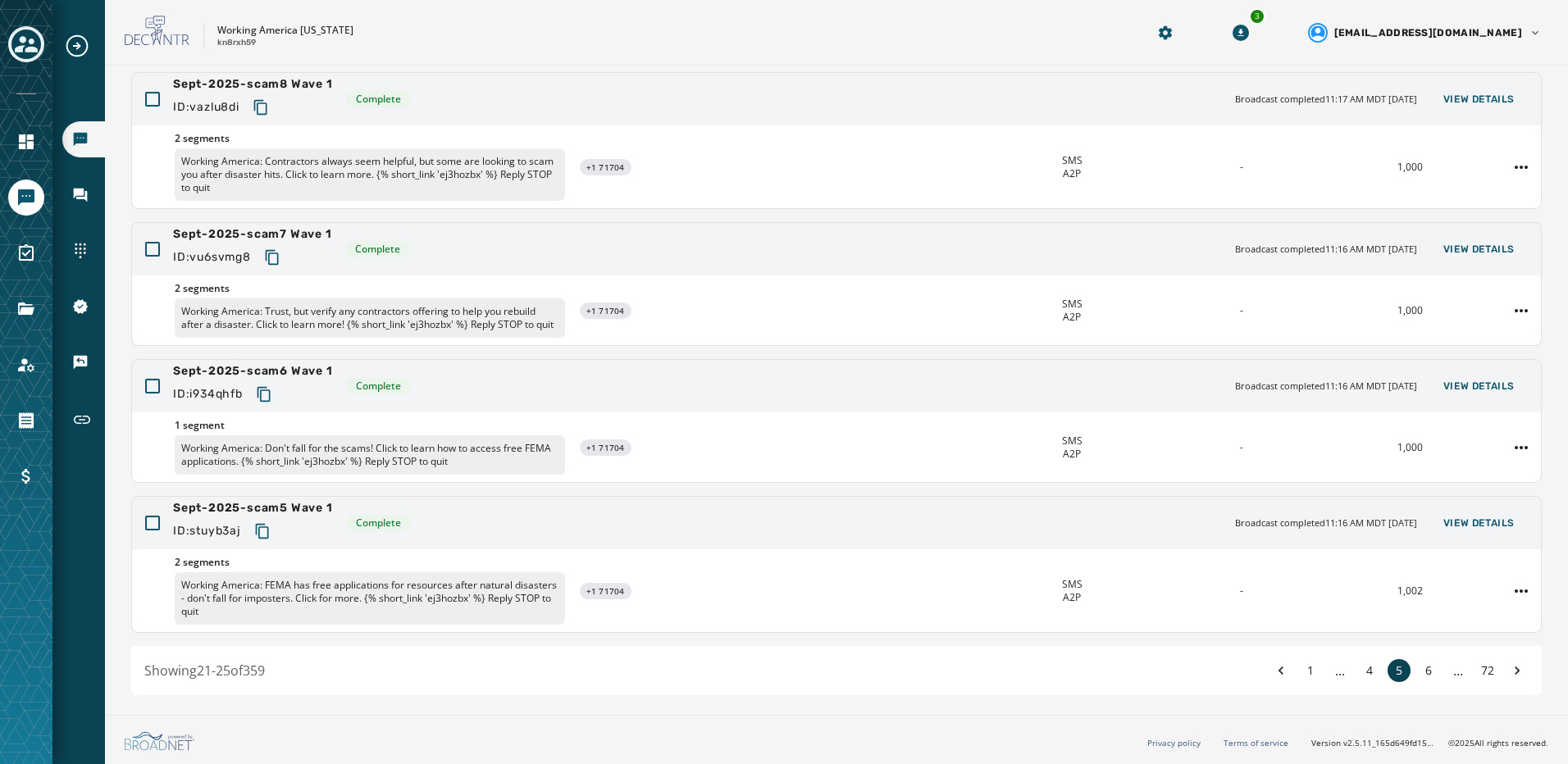
scroll to position [321, 0]
click at [1364, 671] on button "4" at bounding box center [1369, 670] width 23 height 23
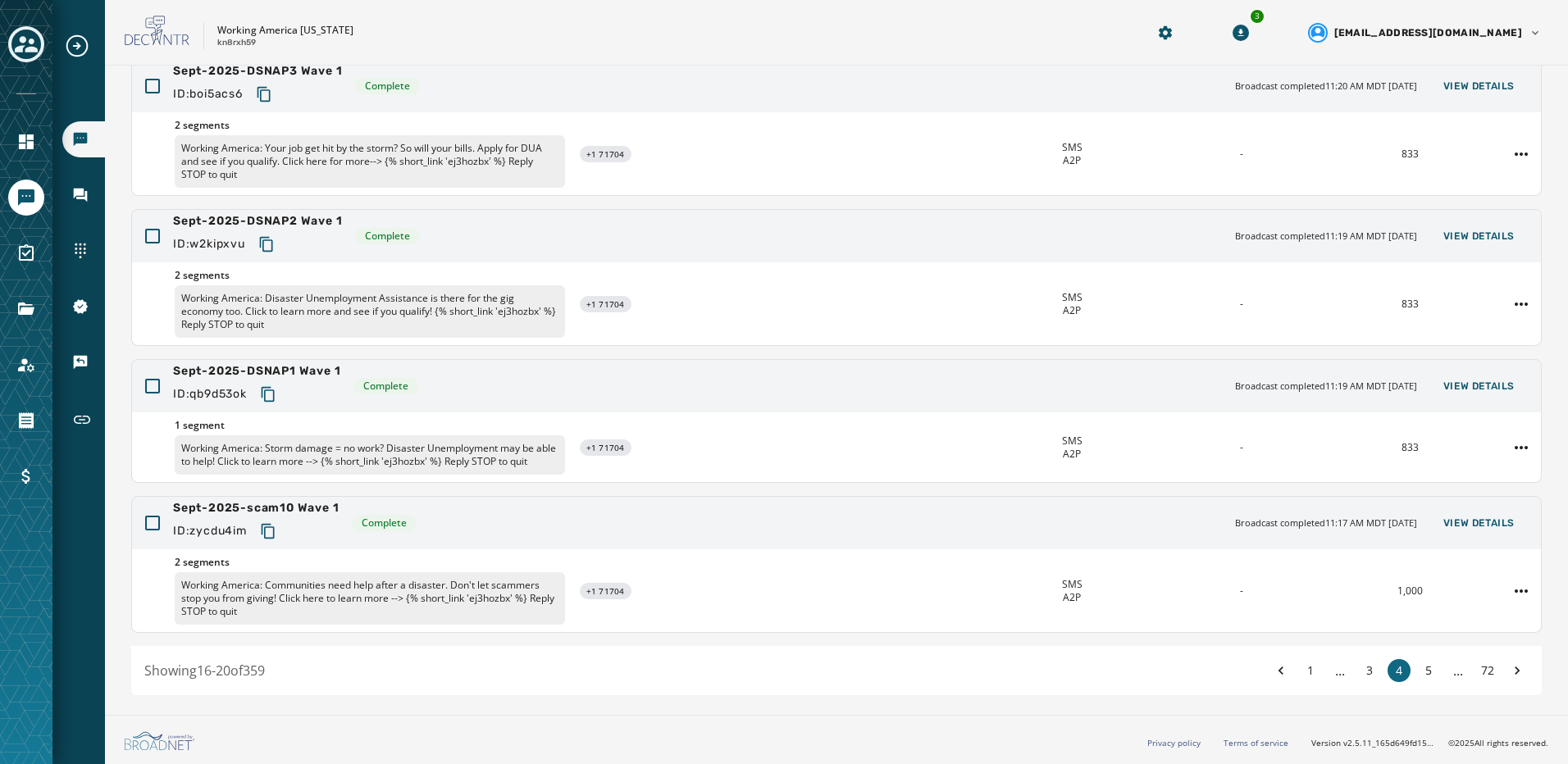
click at [1364, 671] on button "3" at bounding box center [1369, 670] width 23 height 23
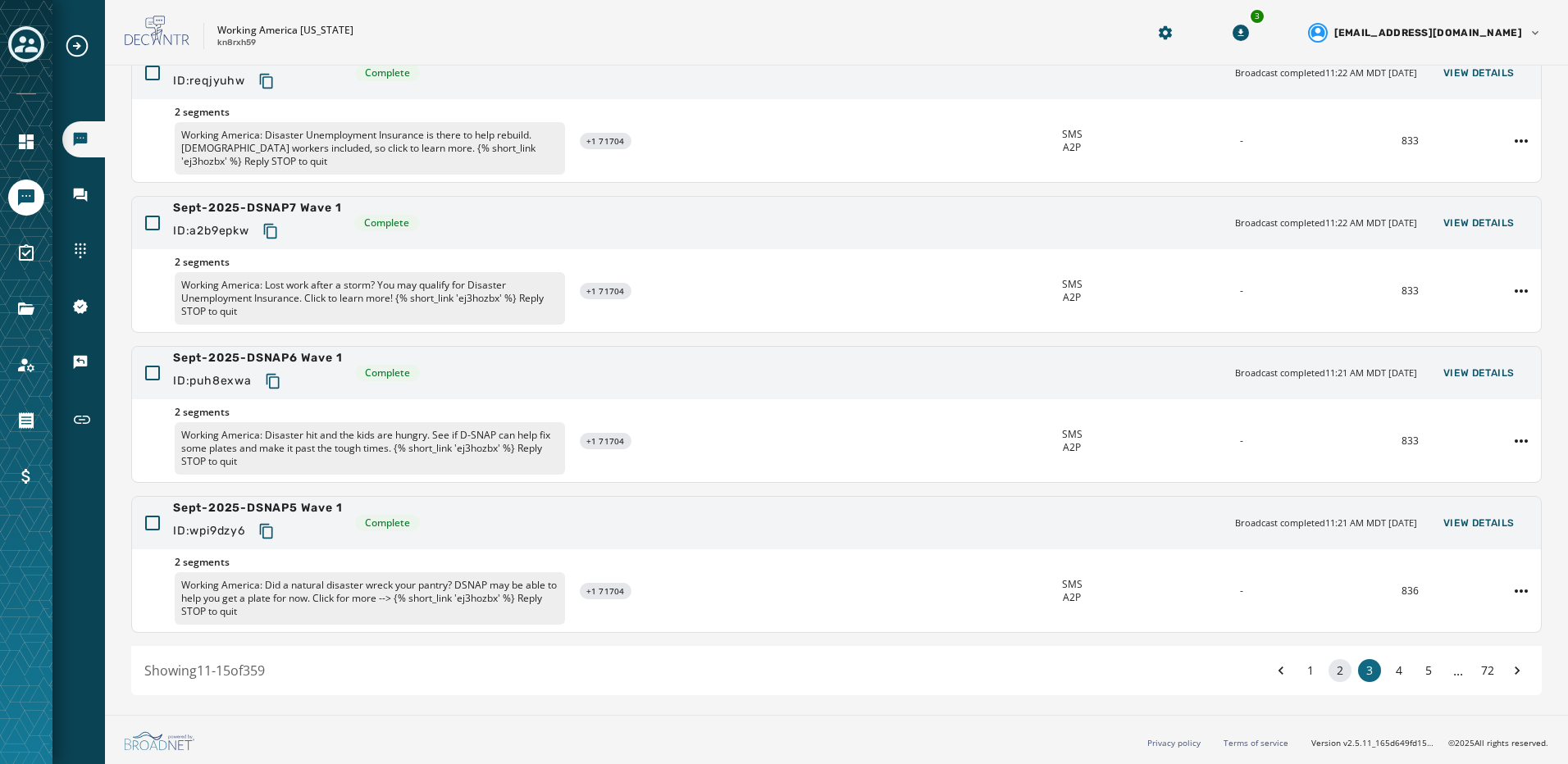
click at [1328, 670] on button "2" at bounding box center [1339, 670] width 23 height 23
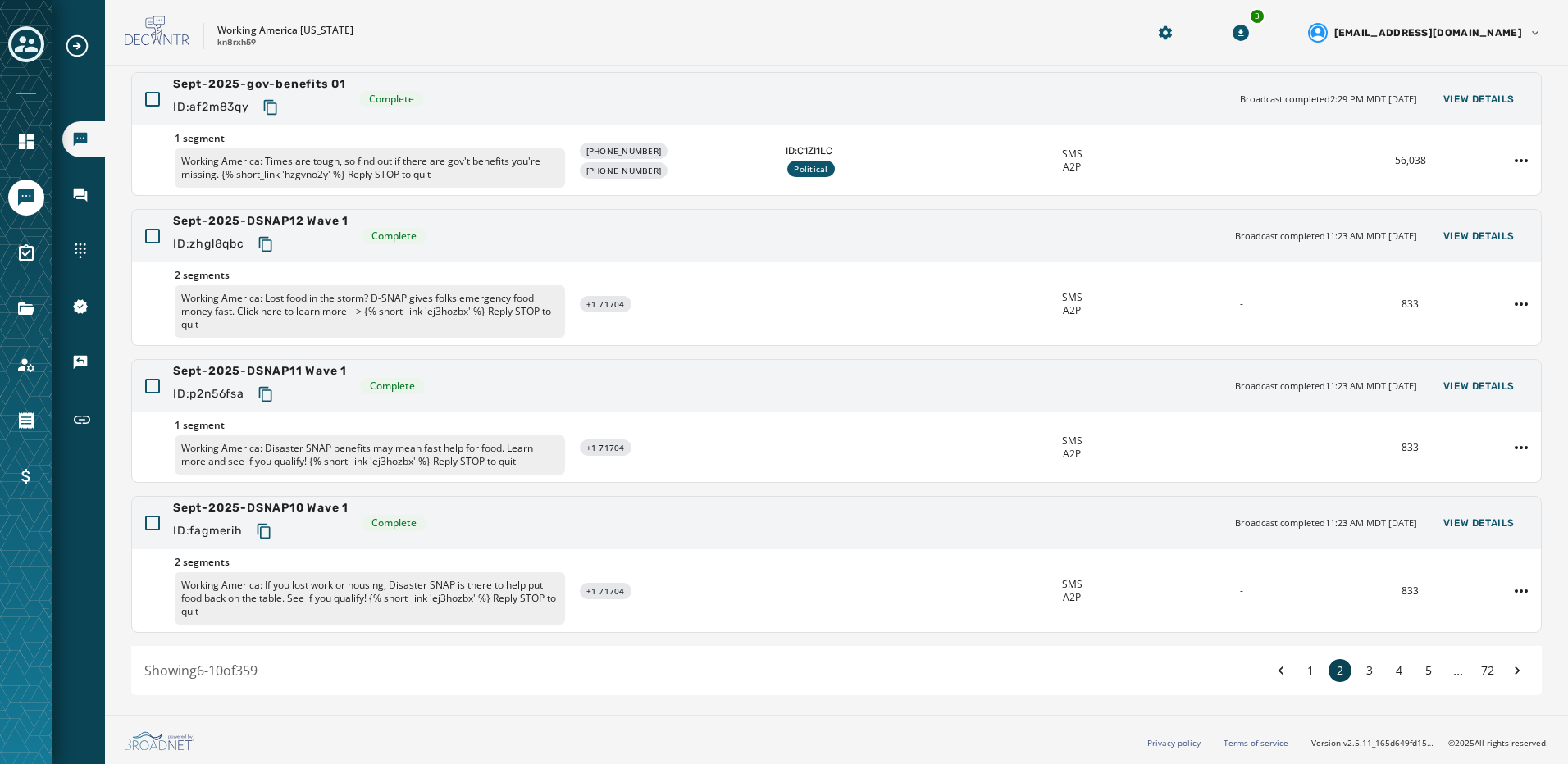
scroll to position [294, 0]
click at [1303, 676] on button "1" at bounding box center [1310, 670] width 23 height 23
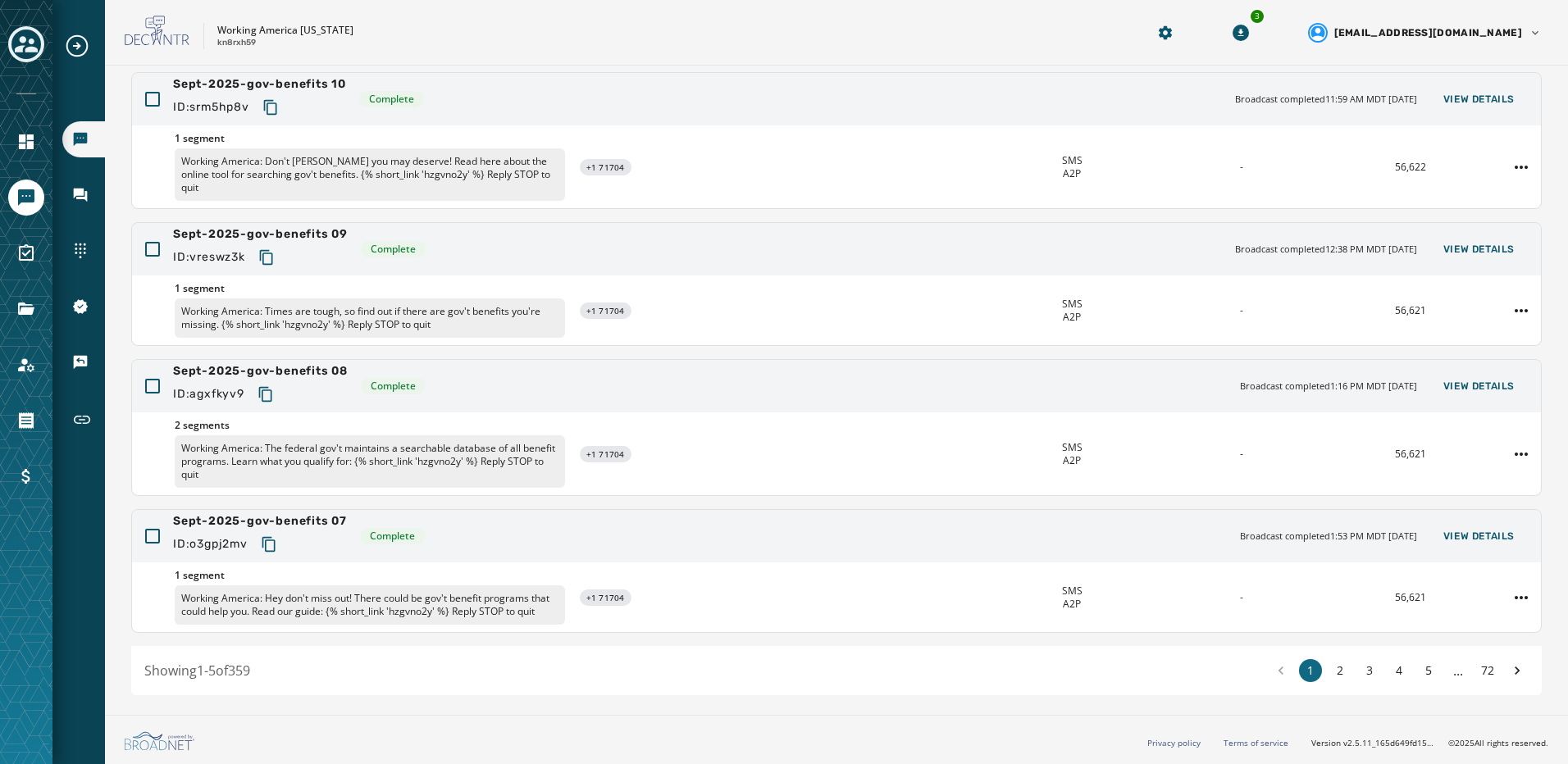
click at [1446, 672] on span "..." at bounding box center [1457, 671] width 23 height 20
click at [1447, 675] on span "..." at bounding box center [1457, 671] width 23 height 20
click at [1478, 669] on button "72" at bounding box center [1487, 670] width 23 height 23
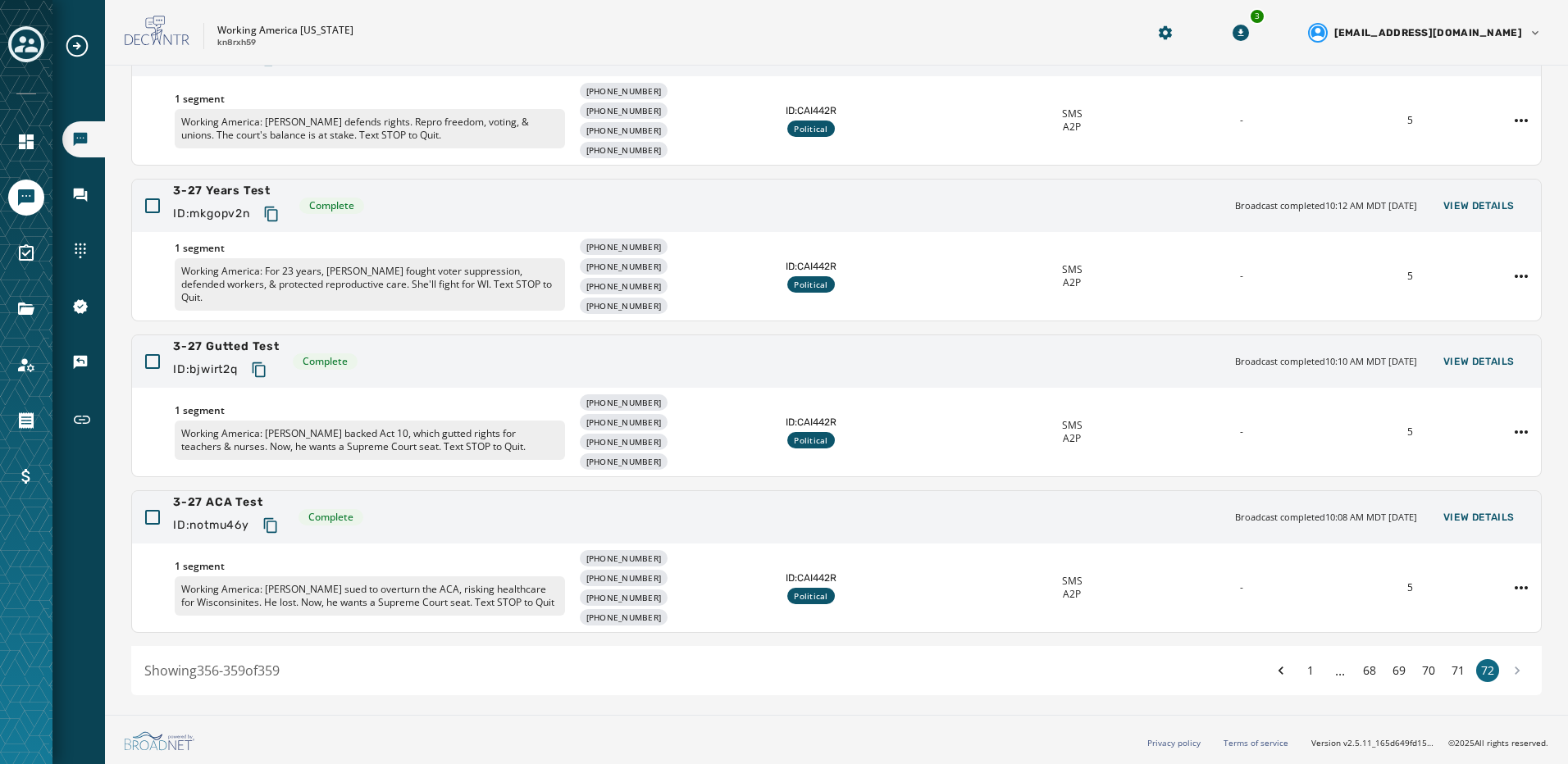
drag, startPoint x: 1309, startPoint y: 673, endPoint x: 1340, endPoint y: 673, distance: 30.3
click at [1314, 673] on div "1 ... 68 69 70 71 72" at bounding box center [1398, 670] width 259 height 23
click at [1339, 673] on div "1 ... 68 69 70 71 72" at bounding box center [1398, 670] width 259 height 23
drag, startPoint x: 1333, startPoint y: 673, endPoint x: 1323, endPoint y: 673, distance: 9.8
click at [1332, 673] on span "..." at bounding box center [1339, 671] width 23 height 20
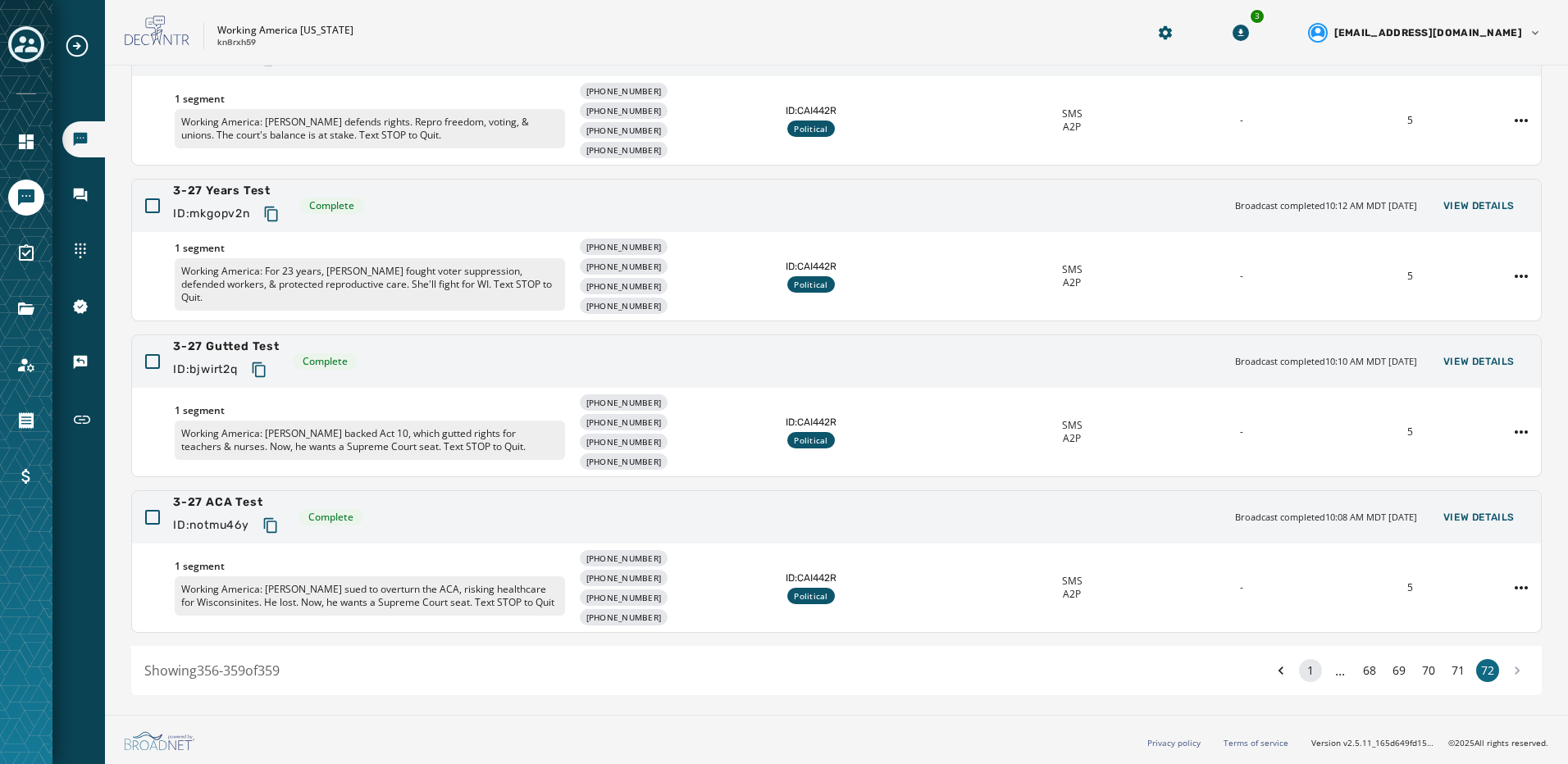
click at [1299, 673] on button "1" at bounding box center [1310, 670] width 23 height 23
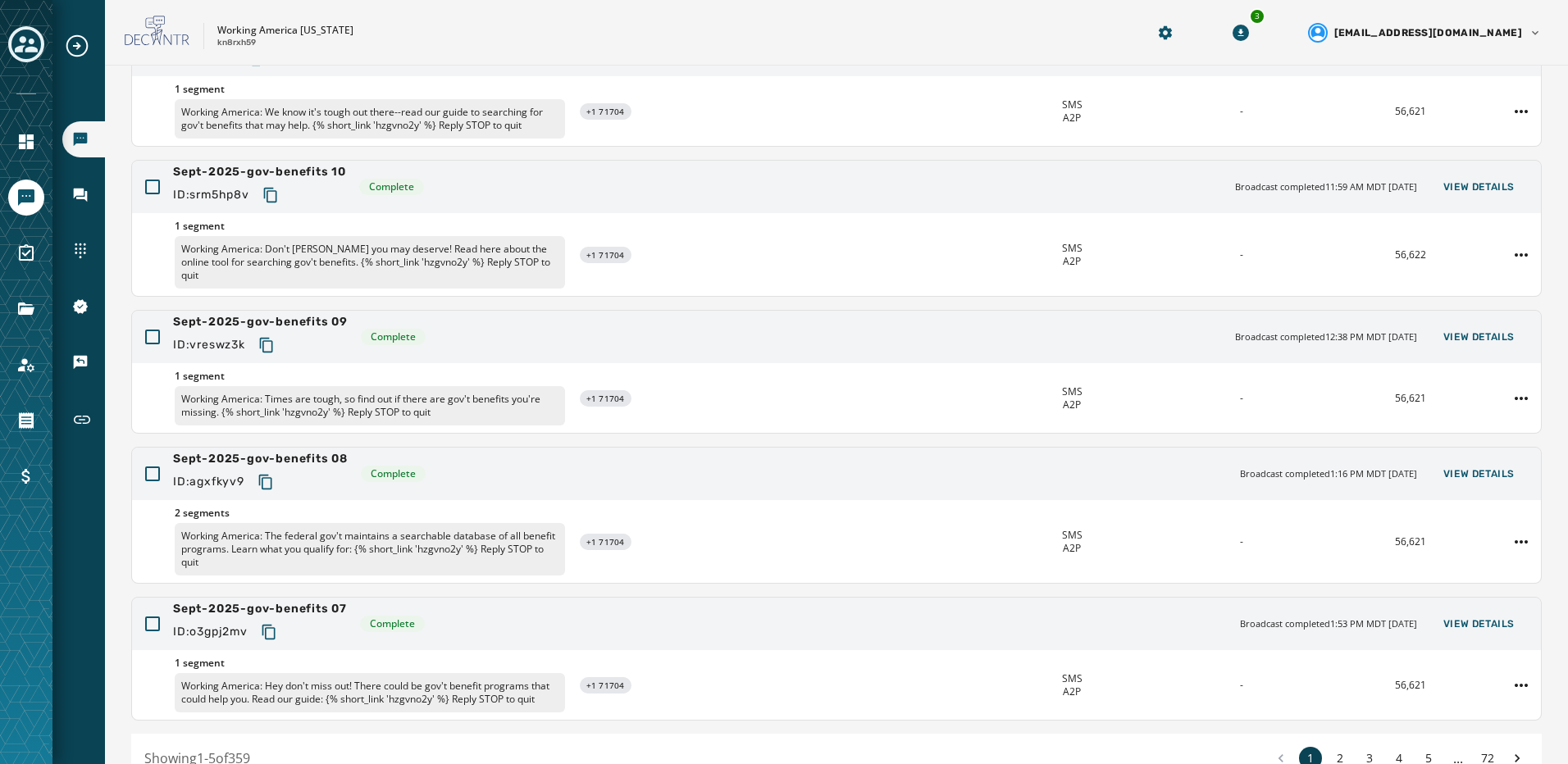
scroll to position [294, 0]
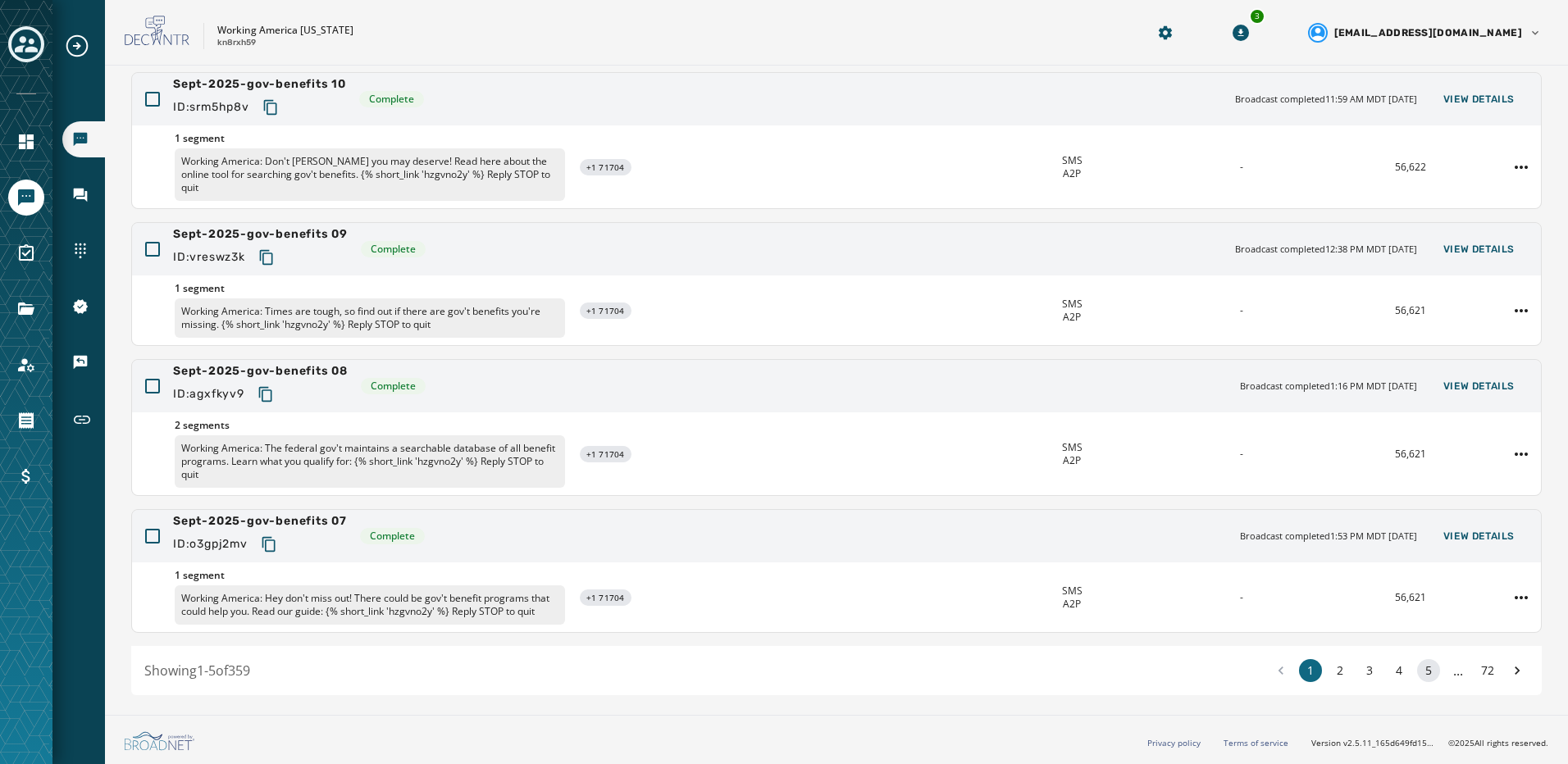
click at [1418, 675] on button "5" at bounding box center [1428, 670] width 23 height 23
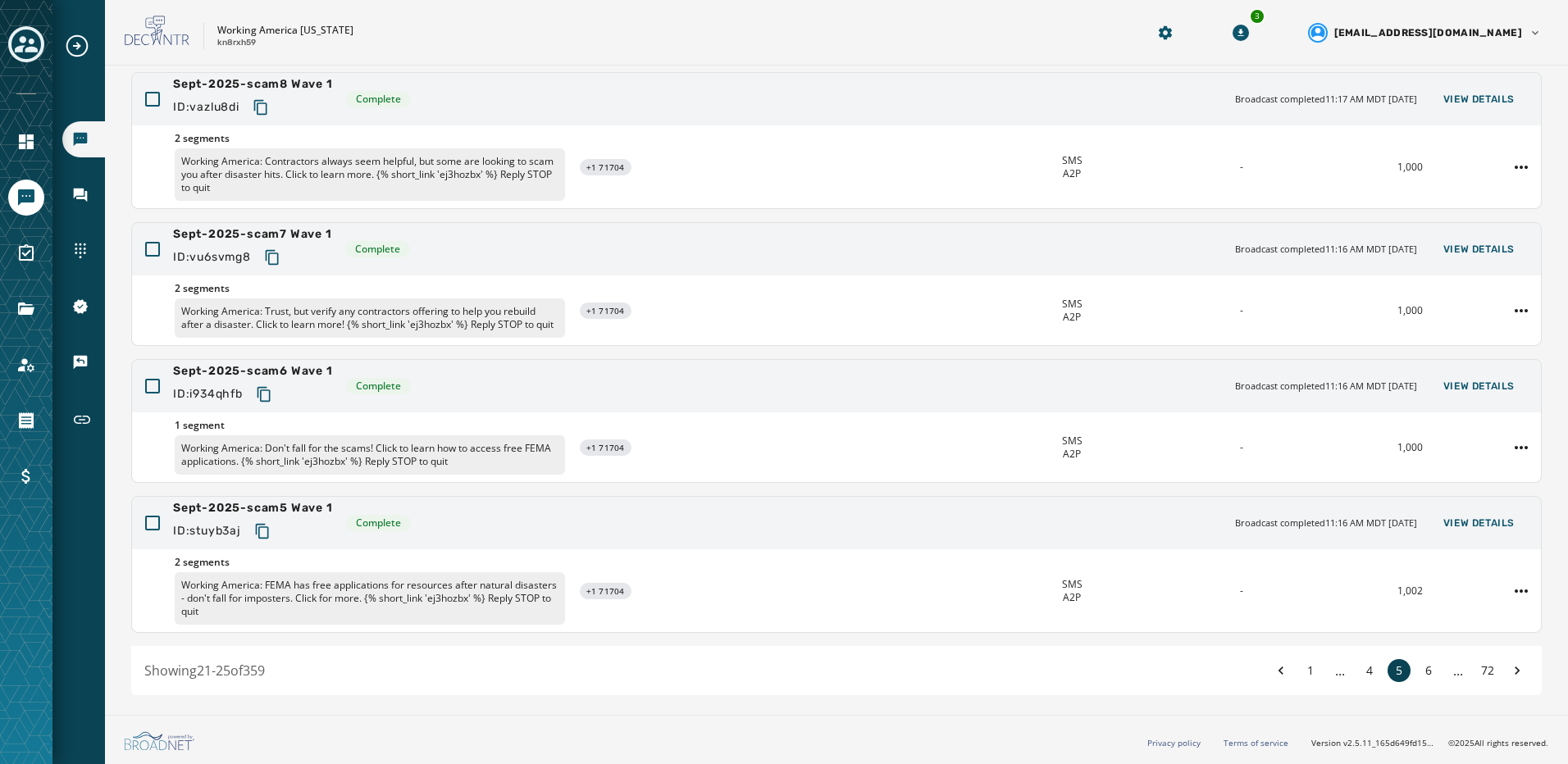
scroll to position [321, 0]
click at [1446, 676] on span "..." at bounding box center [1457, 671] width 23 height 20
click at [1448, 677] on span "..." at bounding box center [1457, 671] width 23 height 20
click at [1417, 681] on button "6" at bounding box center [1428, 670] width 23 height 23
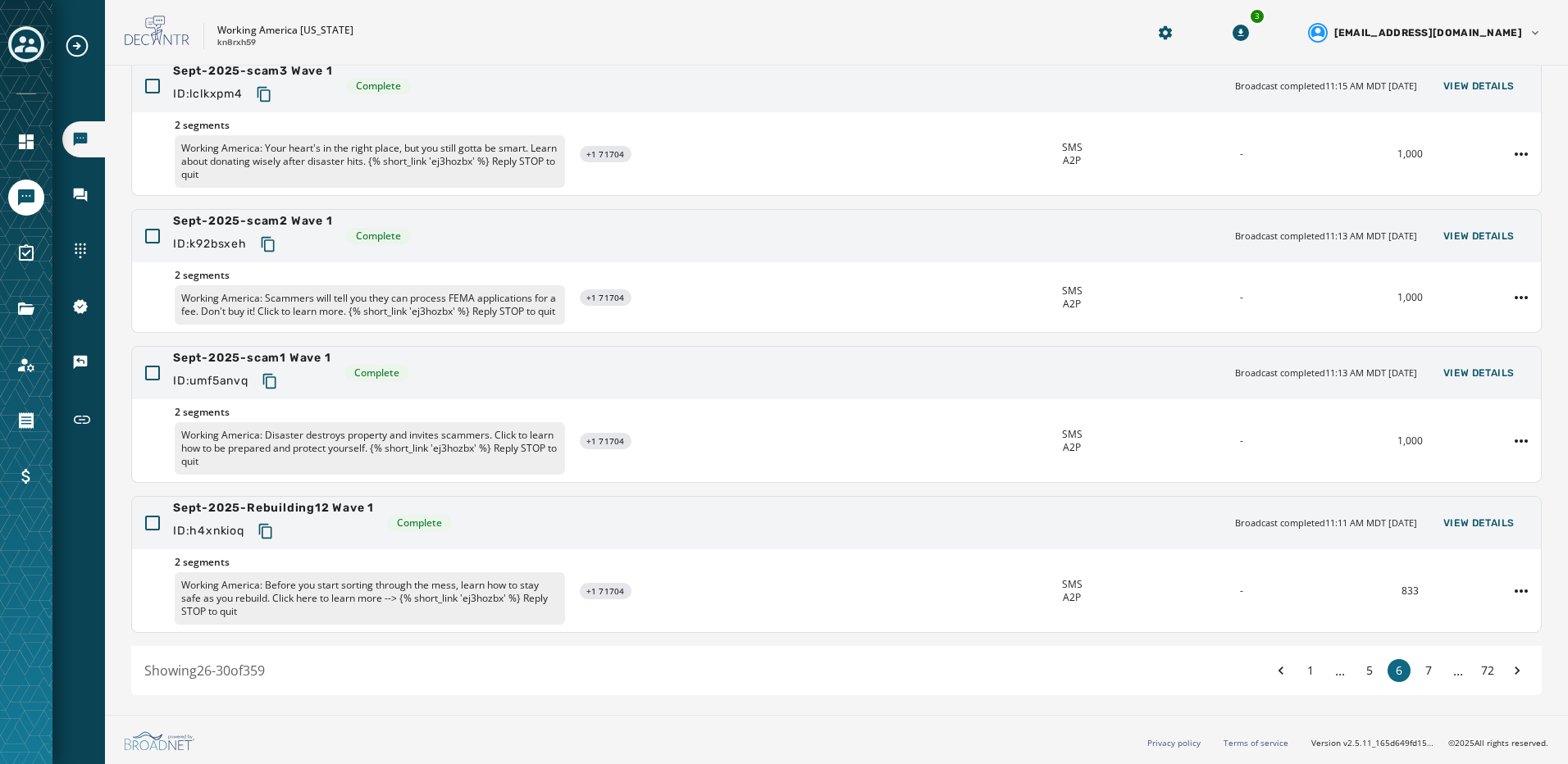
click at [1430, 676] on div "1 ... 5 6 7 ... 72" at bounding box center [1398, 670] width 259 height 23
click at [1420, 672] on button "7" at bounding box center [1428, 670] width 23 height 23
click at [1420, 672] on div "1 ... 5 6 7 ... 72" at bounding box center [1398, 670] width 259 height 23
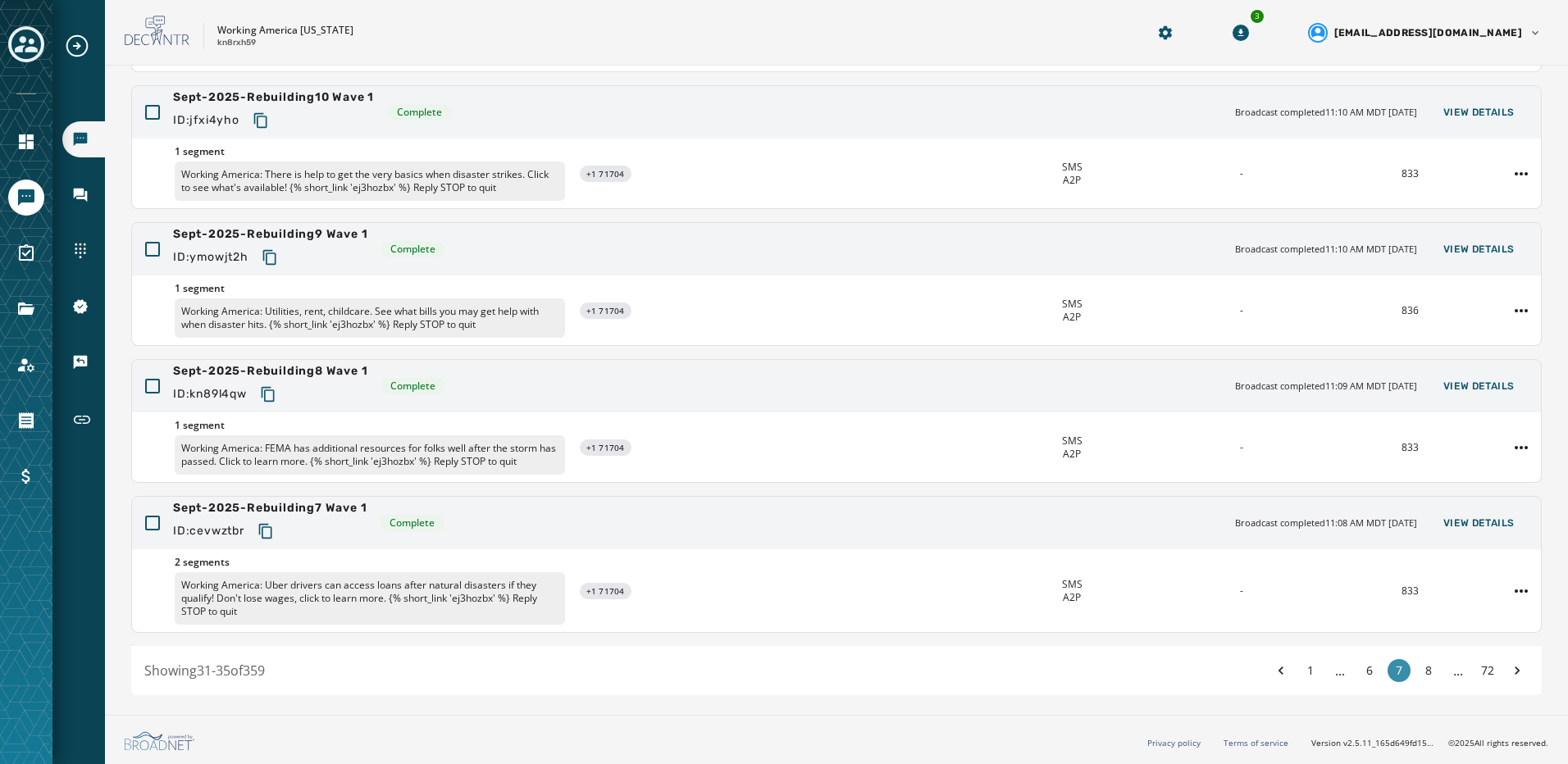
click at [1420, 672] on button "8" at bounding box center [1428, 670] width 23 height 23
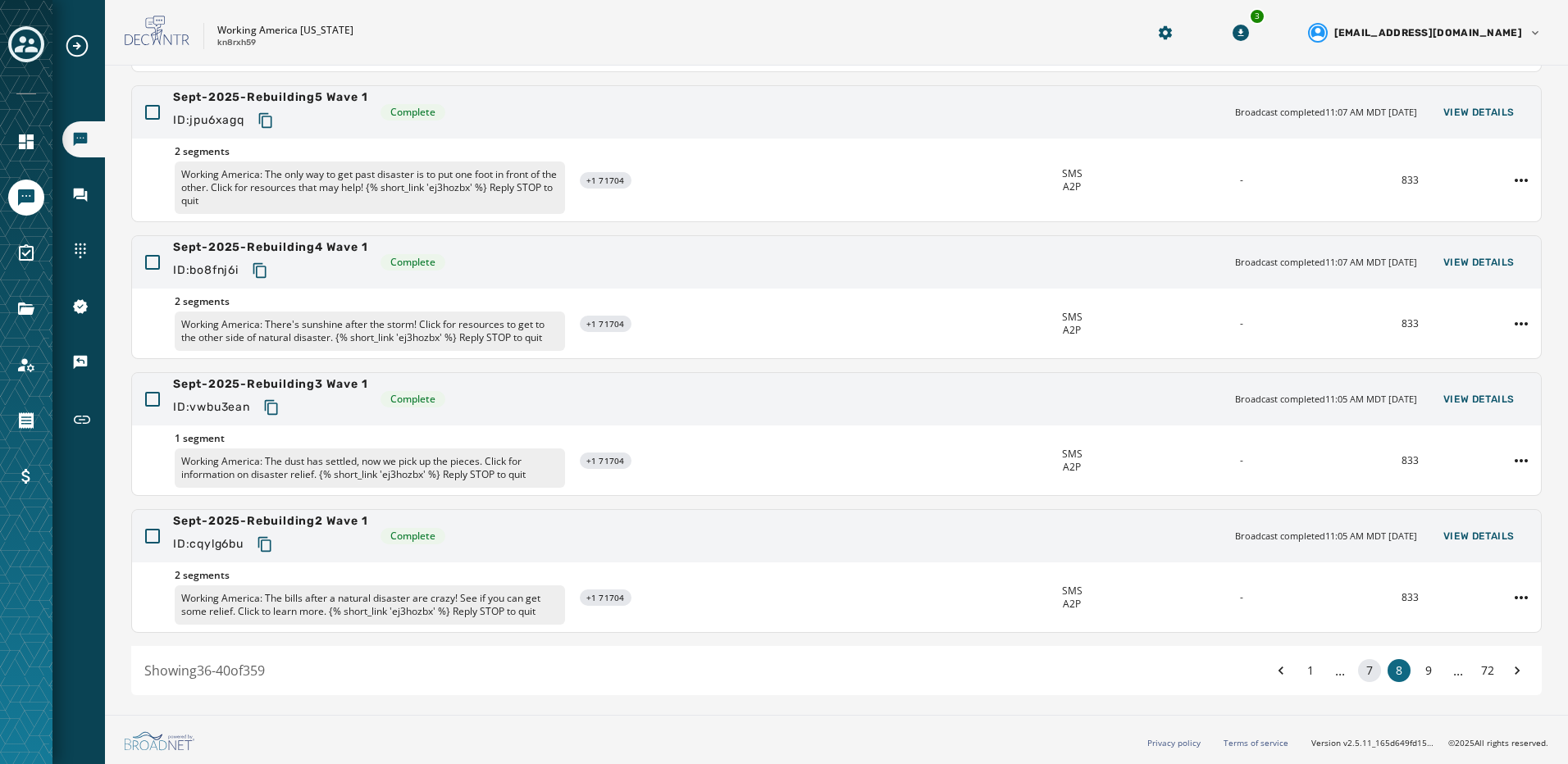
click at [1420, 672] on button "9" at bounding box center [1428, 670] width 23 height 23
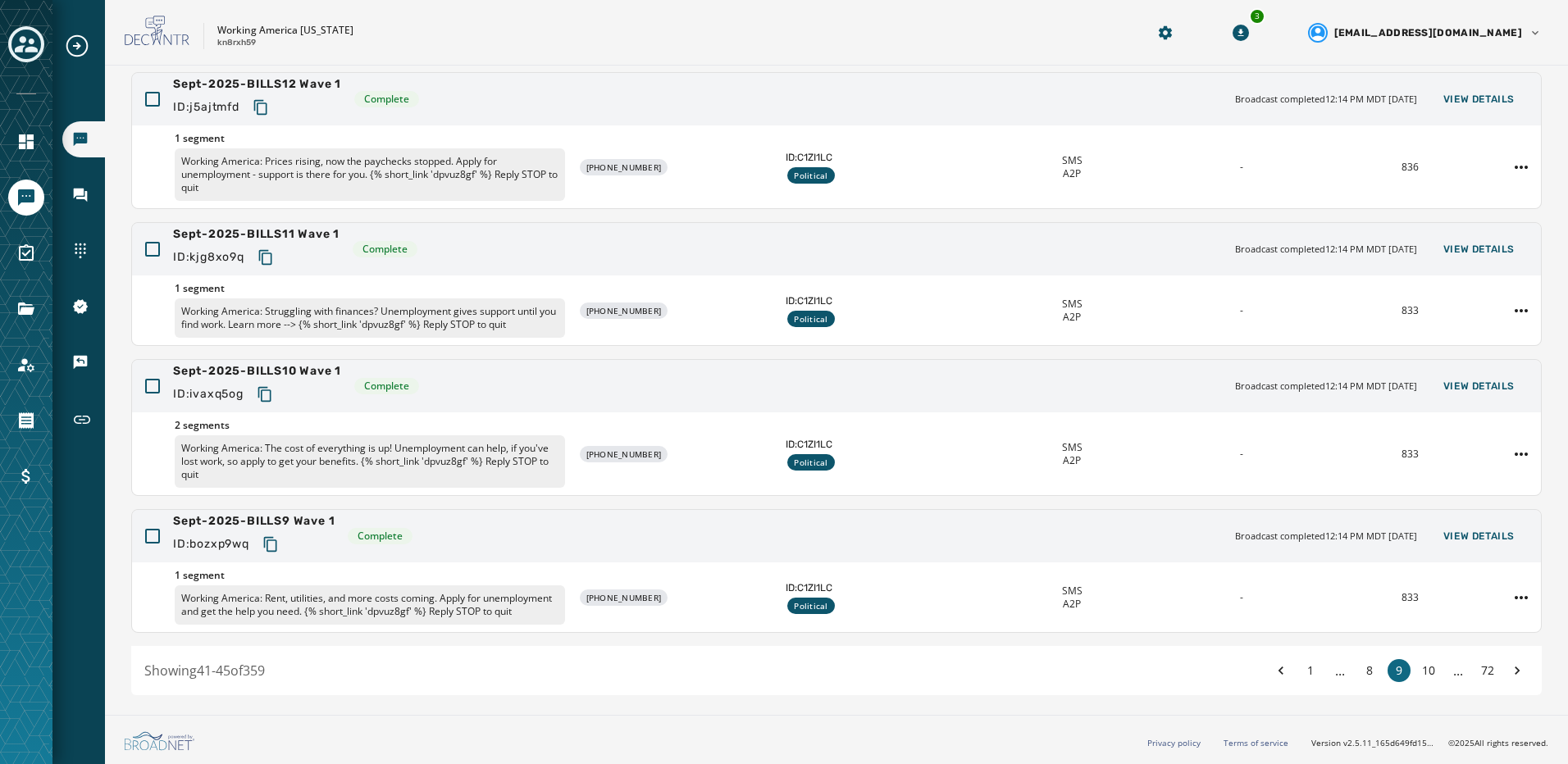
click at [1420, 672] on button "10" at bounding box center [1428, 670] width 23 height 23
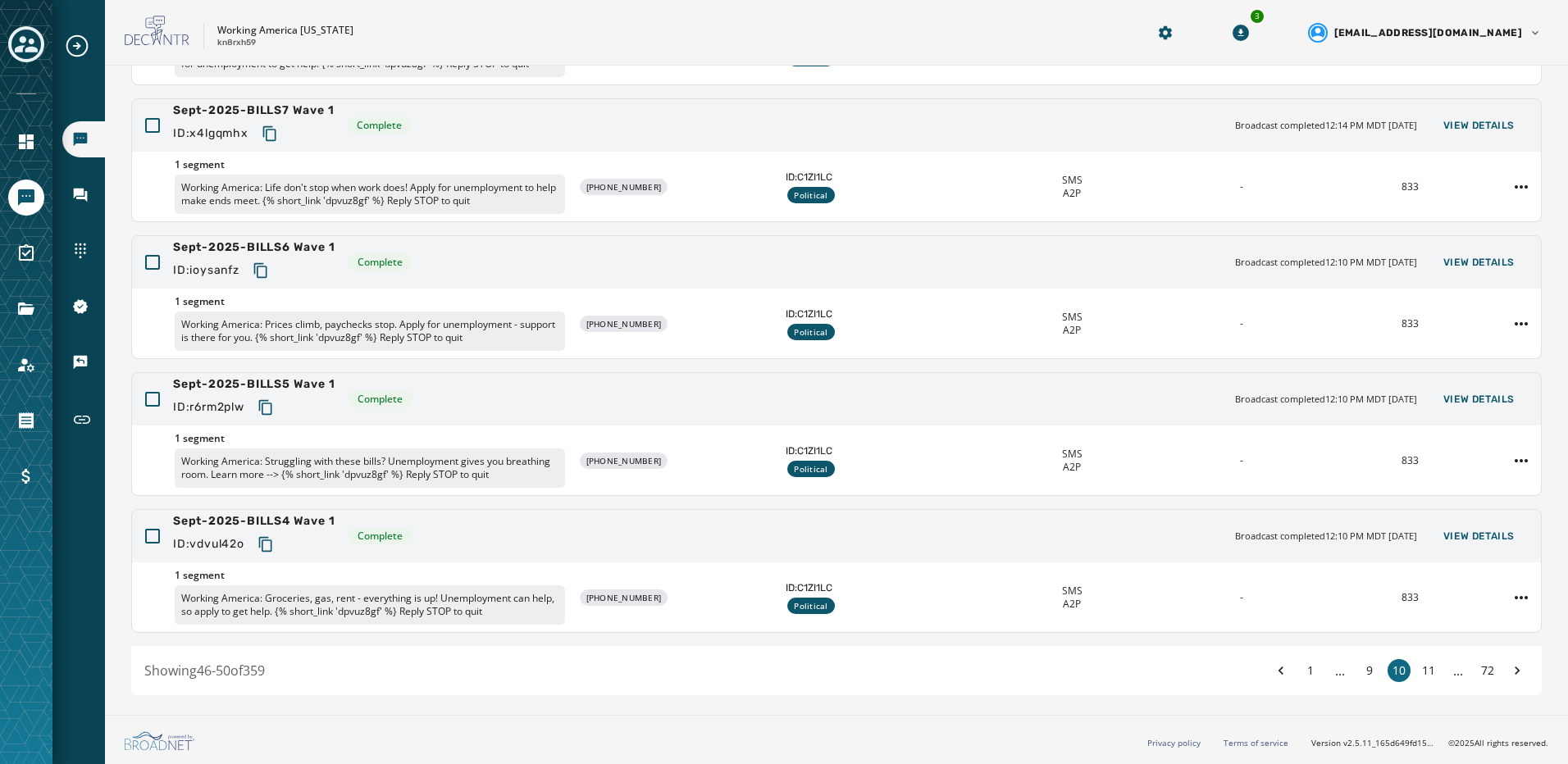
click at [1420, 672] on button "11" at bounding box center [1428, 670] width 23 height 23
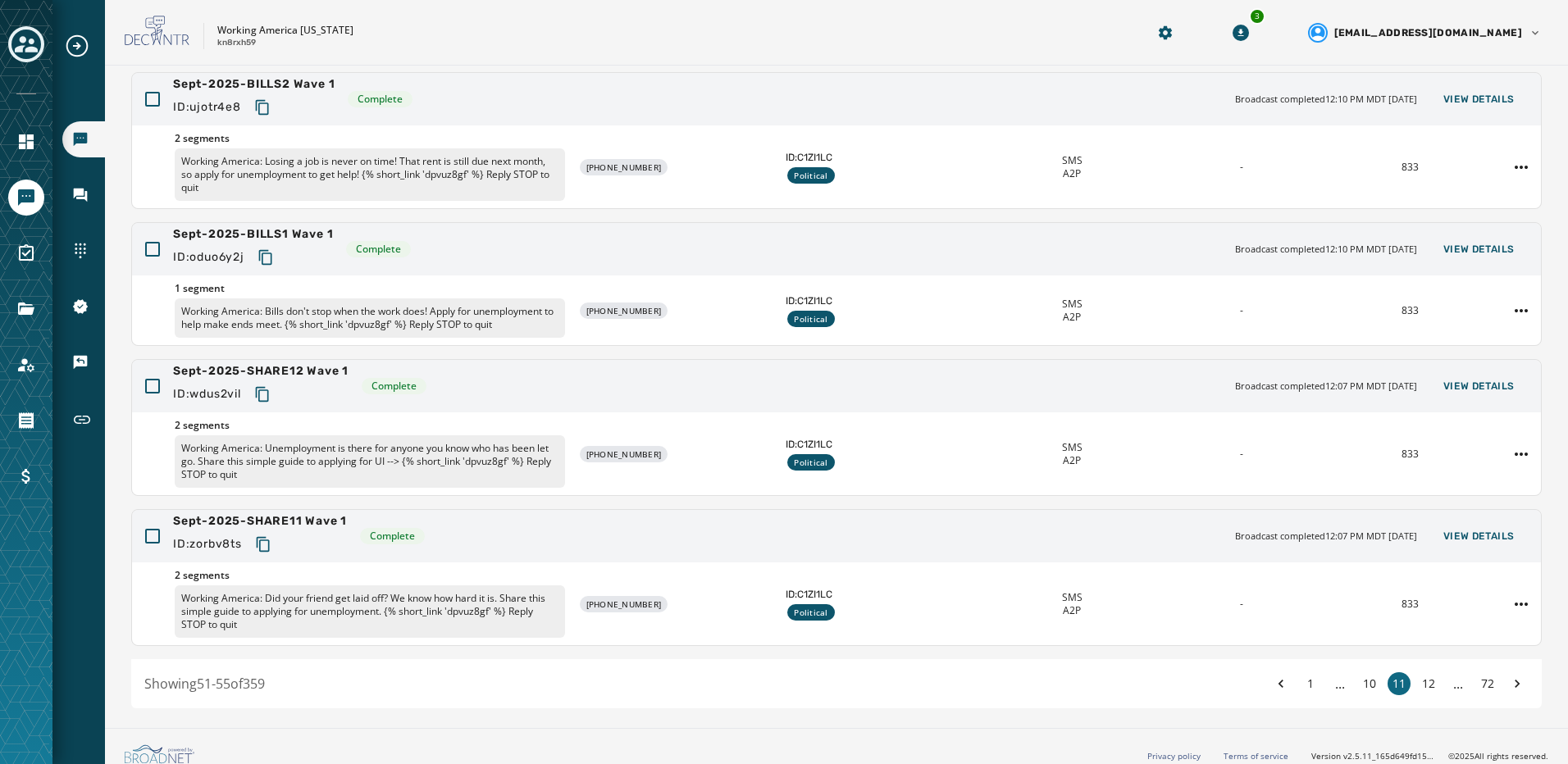
click at [1420, 672] on button "12" at bounding box center [1428, 683] width 23 height 23
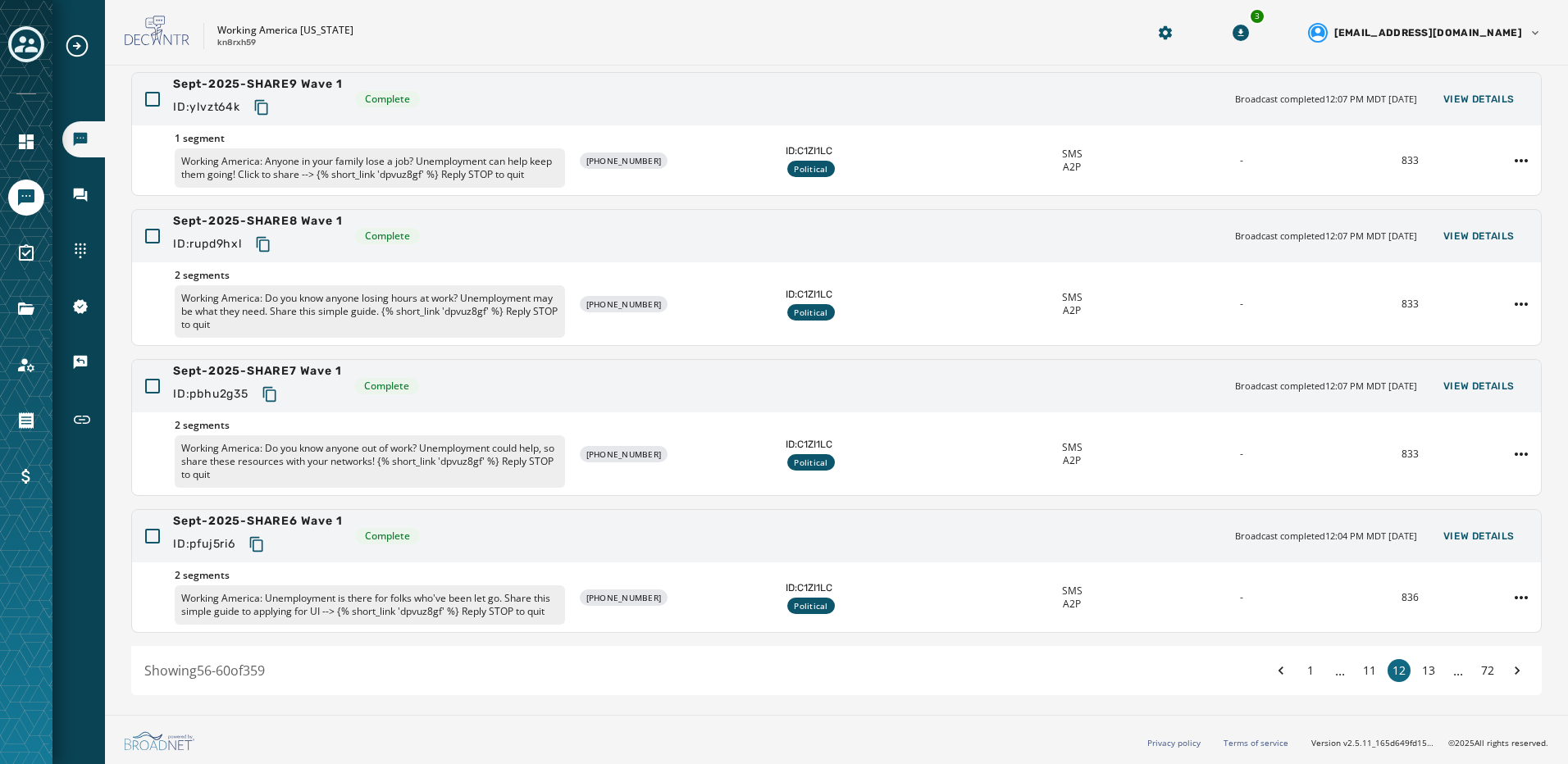
click at [1420, 672] on button "13" at bounding box center [1428, 670] width 23 height 23
click at [1420, 672] on div "1 ... 11 12 13 ... 72" at bounding box center [1398, 670] width 259 height 23
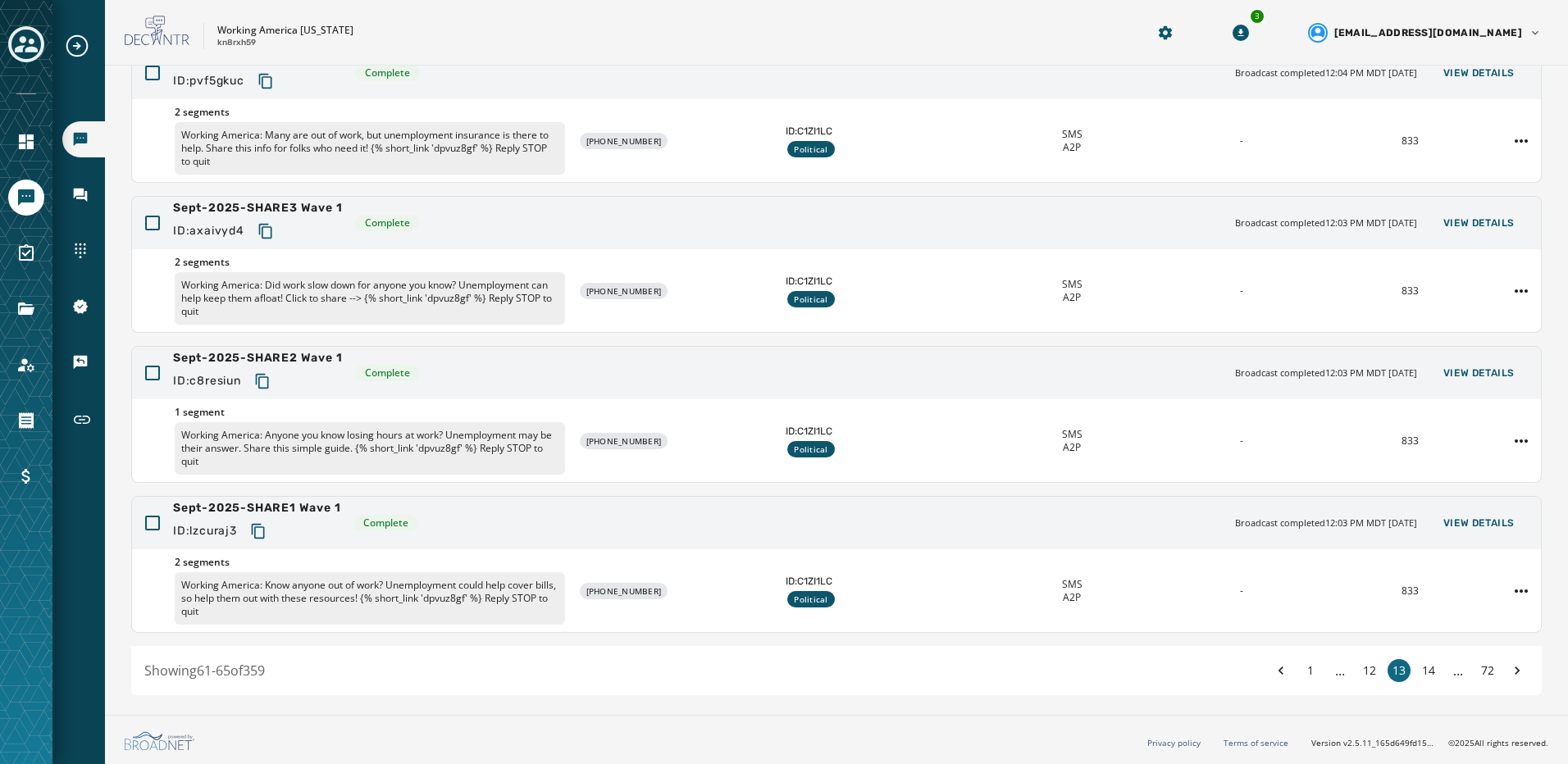
click at [1420, 672] on button "14" at bounding box center [1428, 670] width 23 height 23
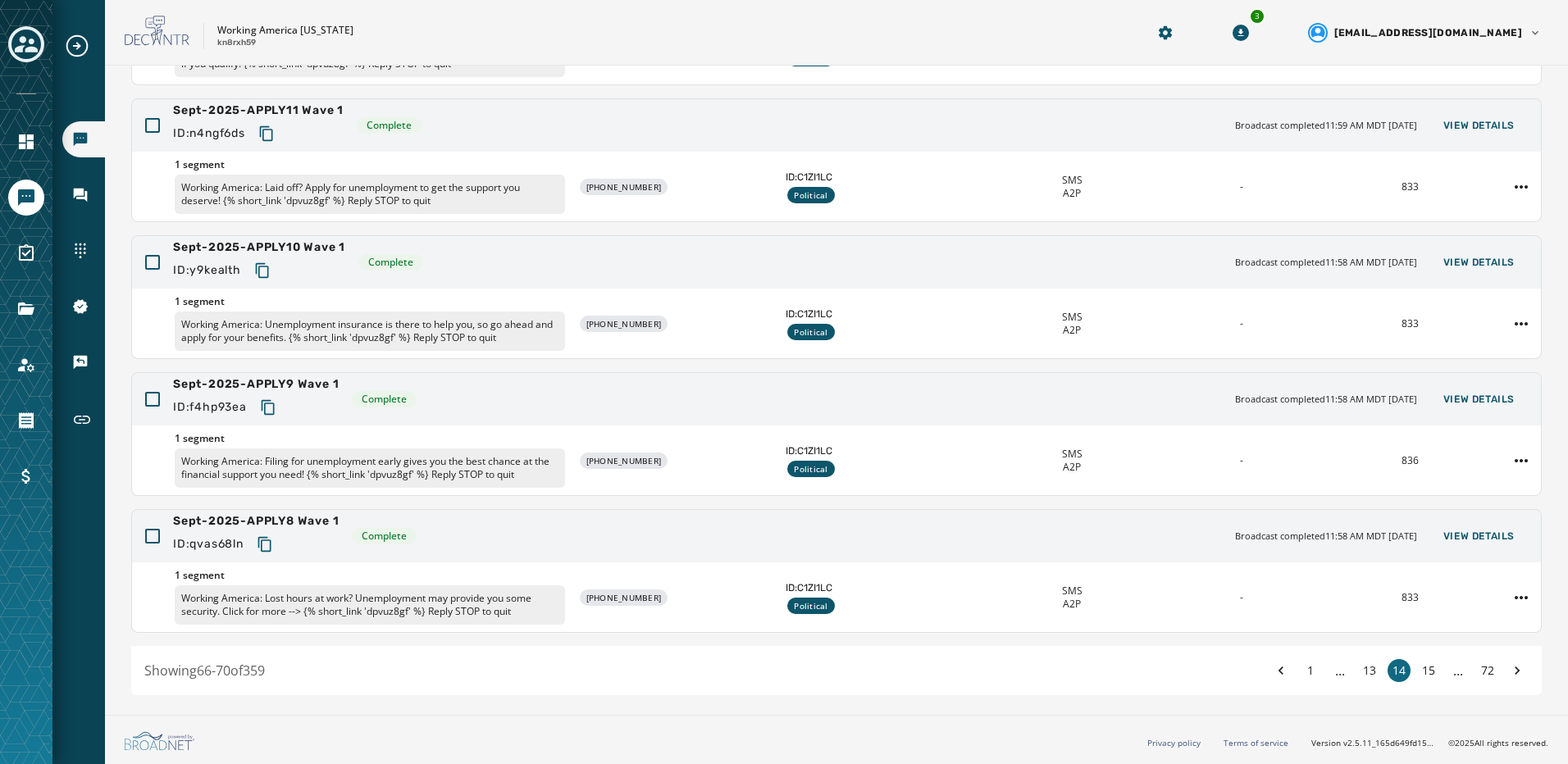
click at [1420, 672] on button "15" at bounding box center [1428, 670] width 23 height 23
click at [1421, 673] on button "15" at bounding box center [1428, 670] width 23 height 23
click at [1423, 676] on button "16" at bounding box center [1428, 670] width 23 height 23
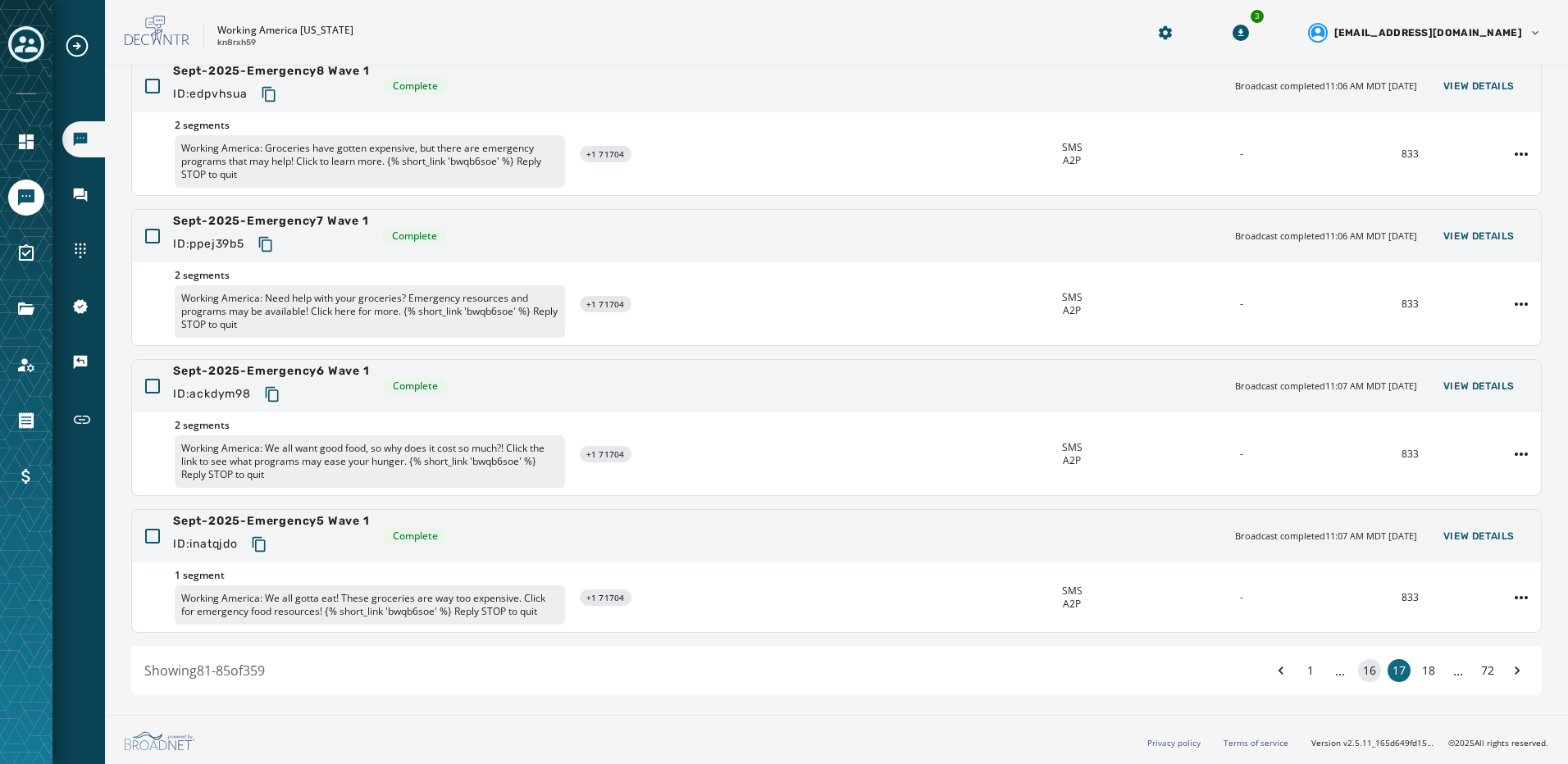
click at [1423, 675] on button "18" at bounding box center [1428, 670] width 23 height 23
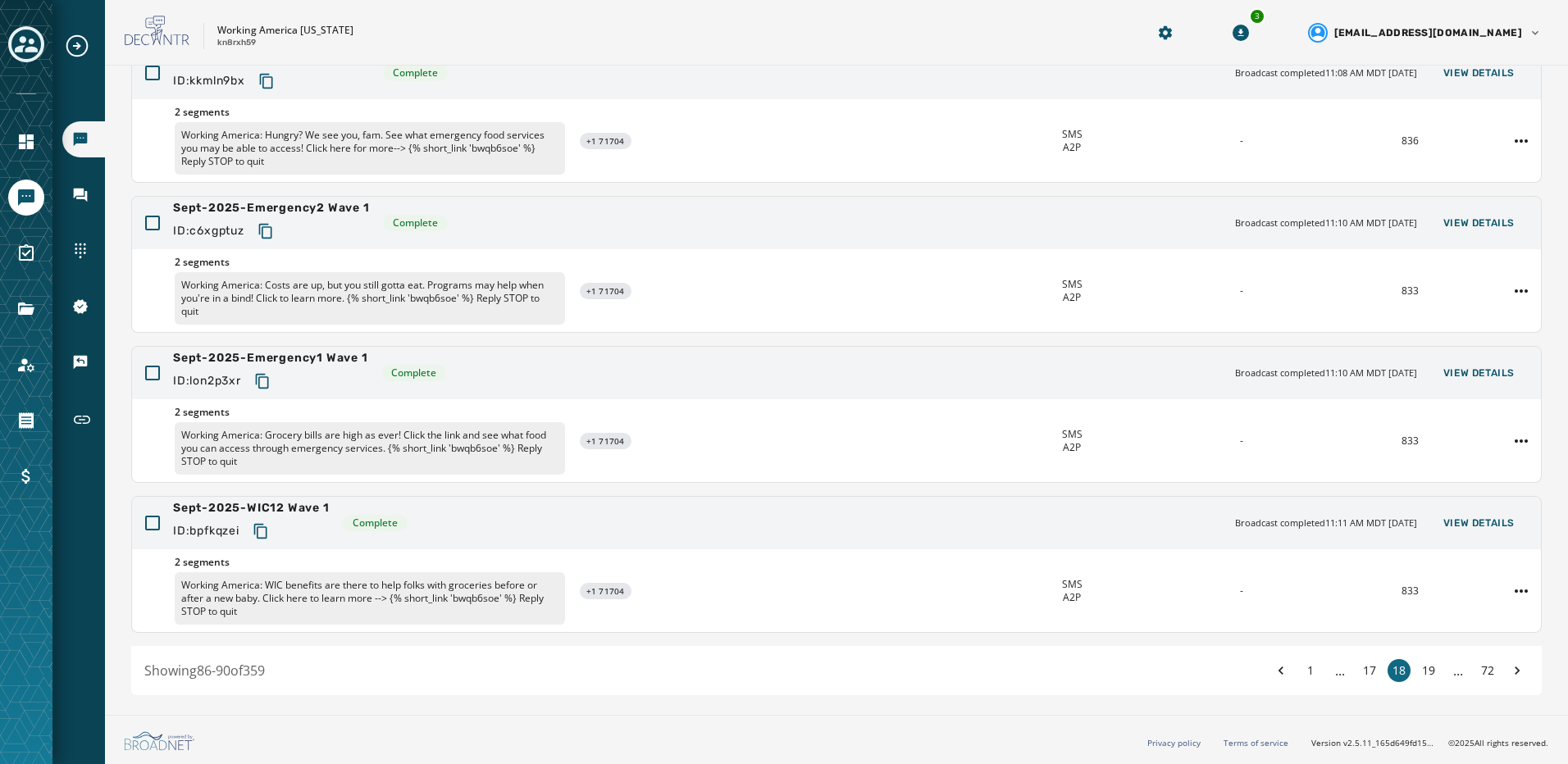
click at [1423, 675] on button "19" at bounding box center [1428, 670] width 23 height 23
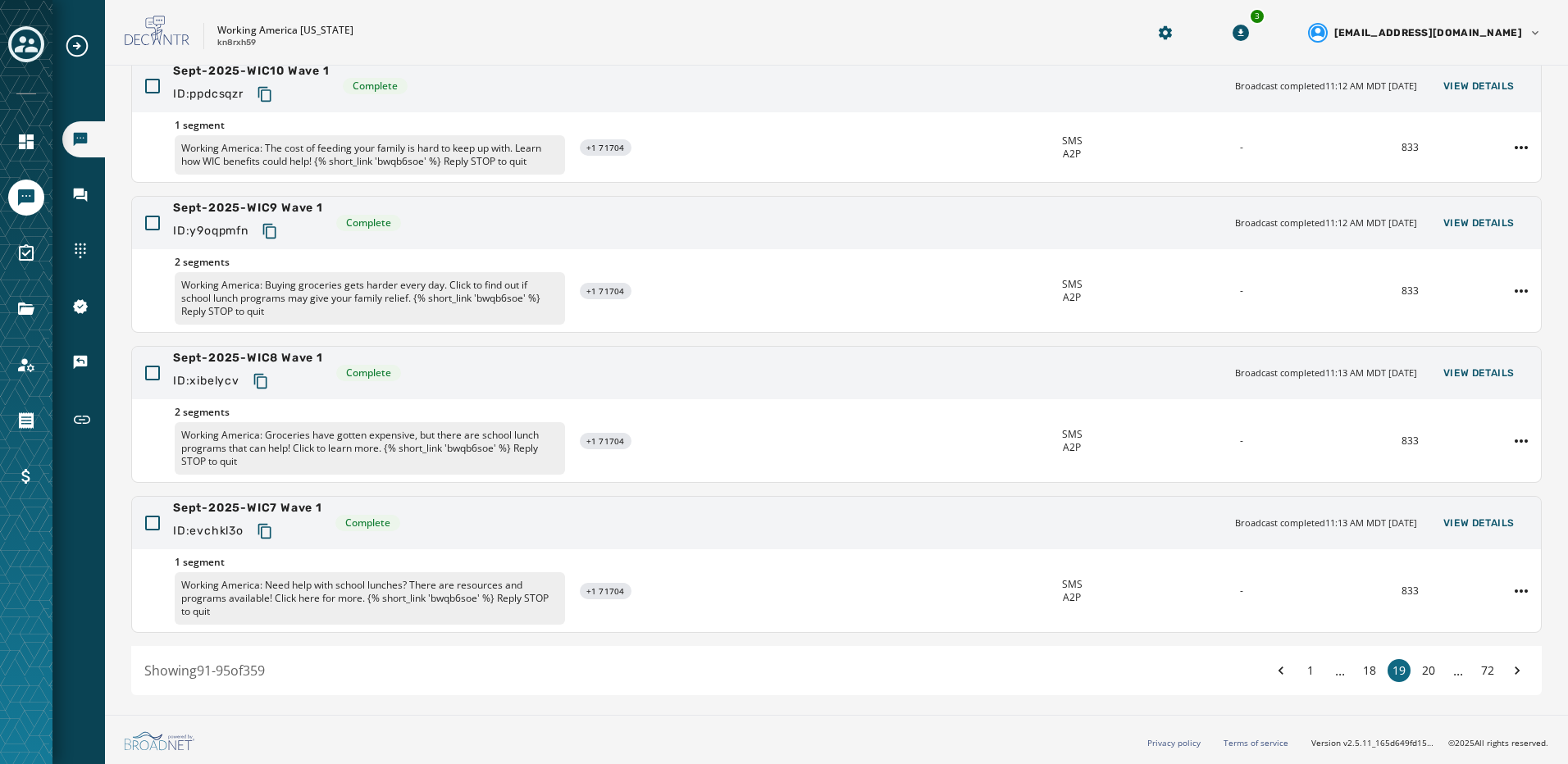
click at [1423, 675] on button "20" at bounding box center [1428, 670] width 23 height 23
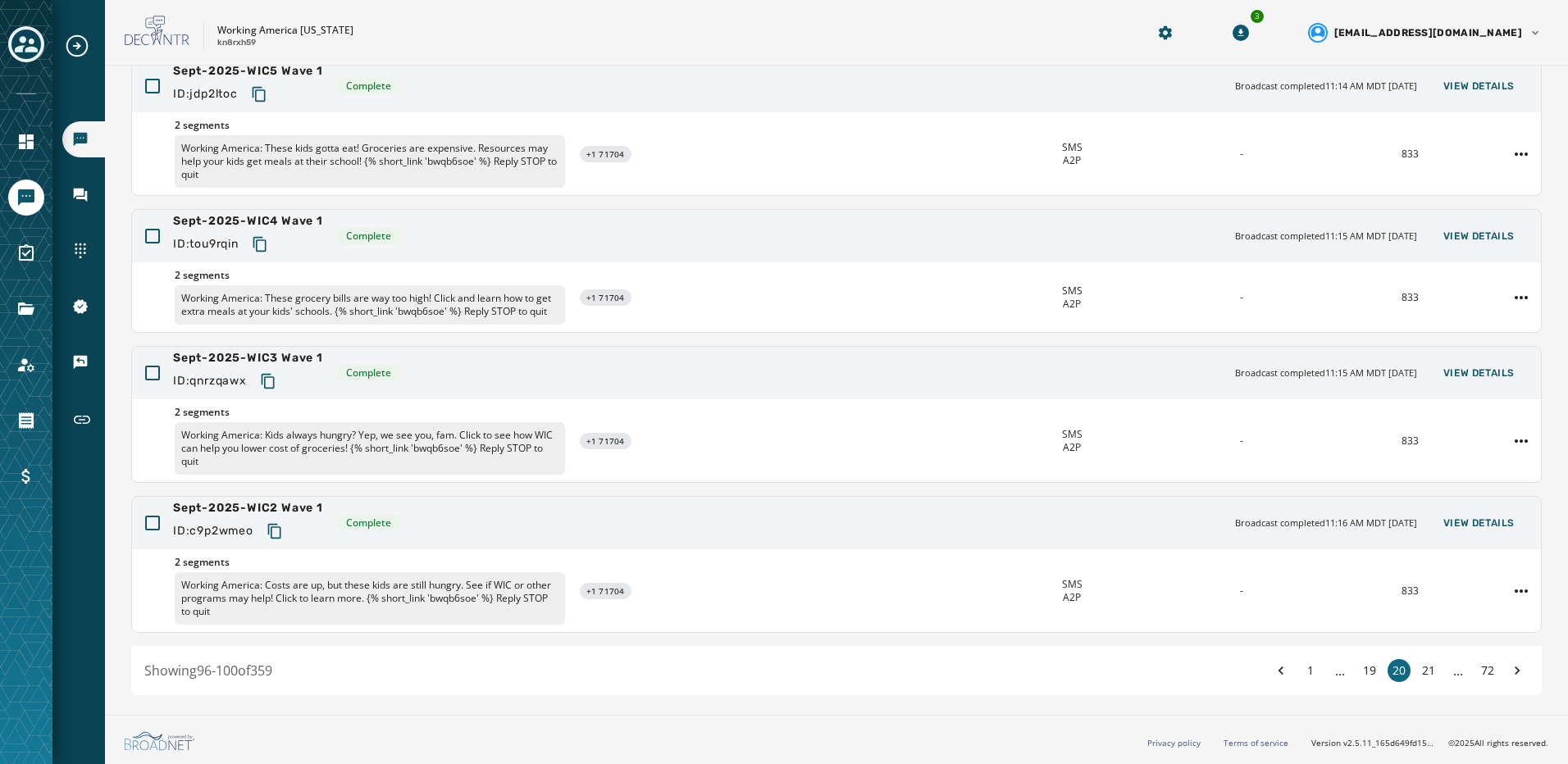
click at [1423, 675] on button "21" at bounding box center [1428, 670] width 23 height 23
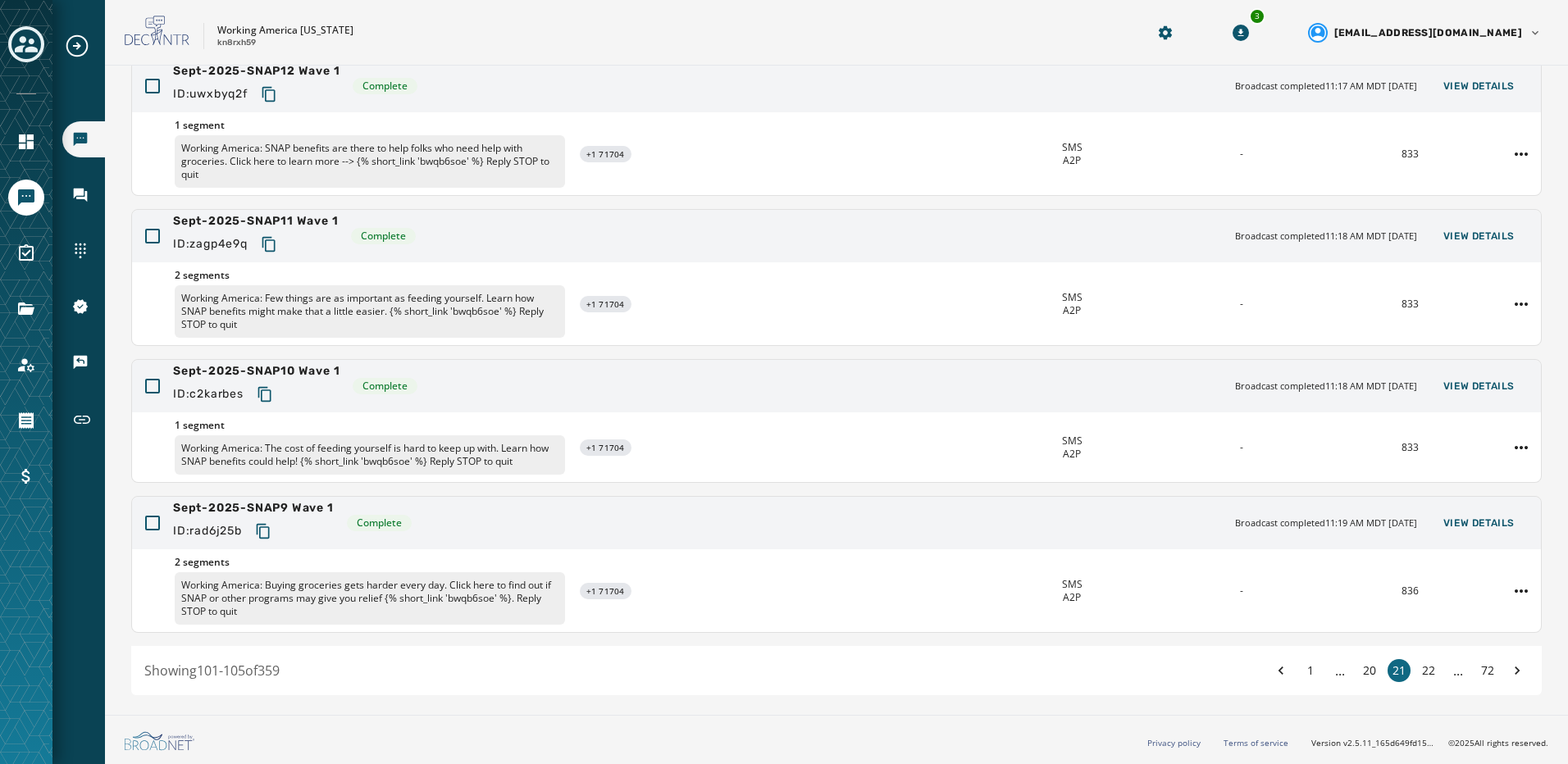
click at [1423, 675] on button "22" at bounding box center [1428, 670] width 23 height 23
click at [1423, 675] on button "23" at bounding box center [1428, 670] width 23 height 23
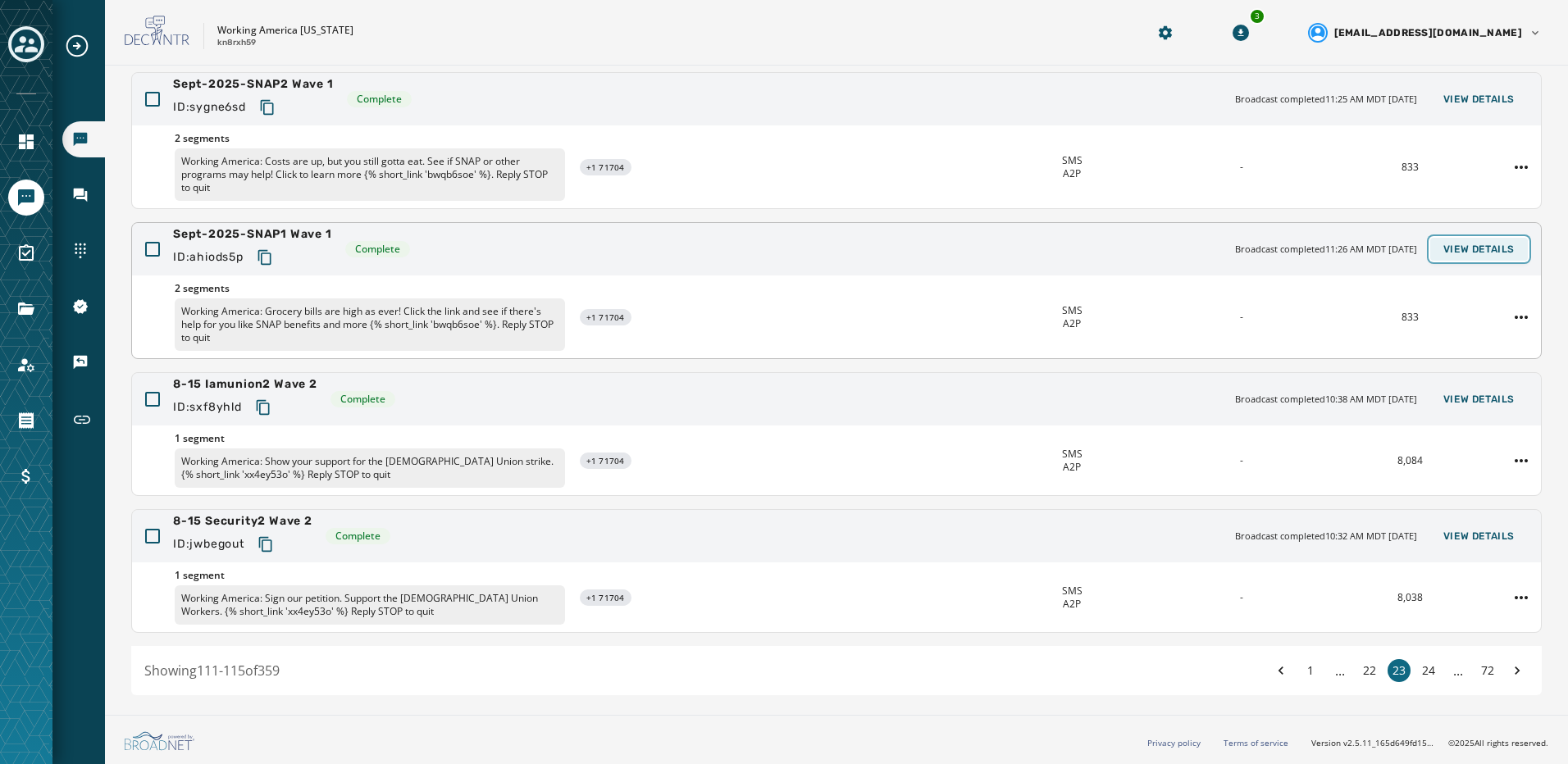
click at [1465, 255] on span "View Details" at bounding box center [1478, 249] width 71 height 13
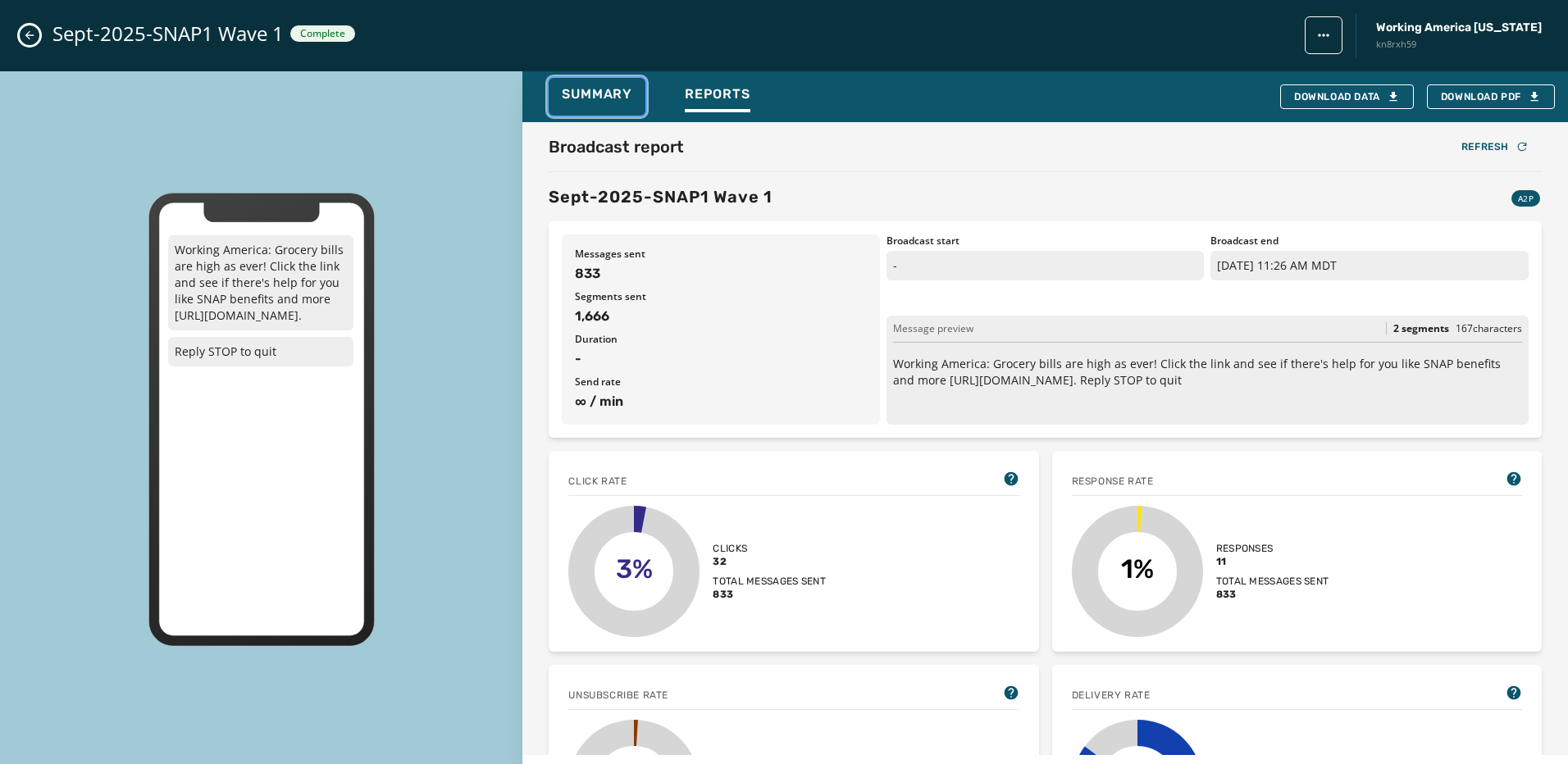
click at [634, 99] on button "Summary" at bounding box center [597, 97] width 97 height 38
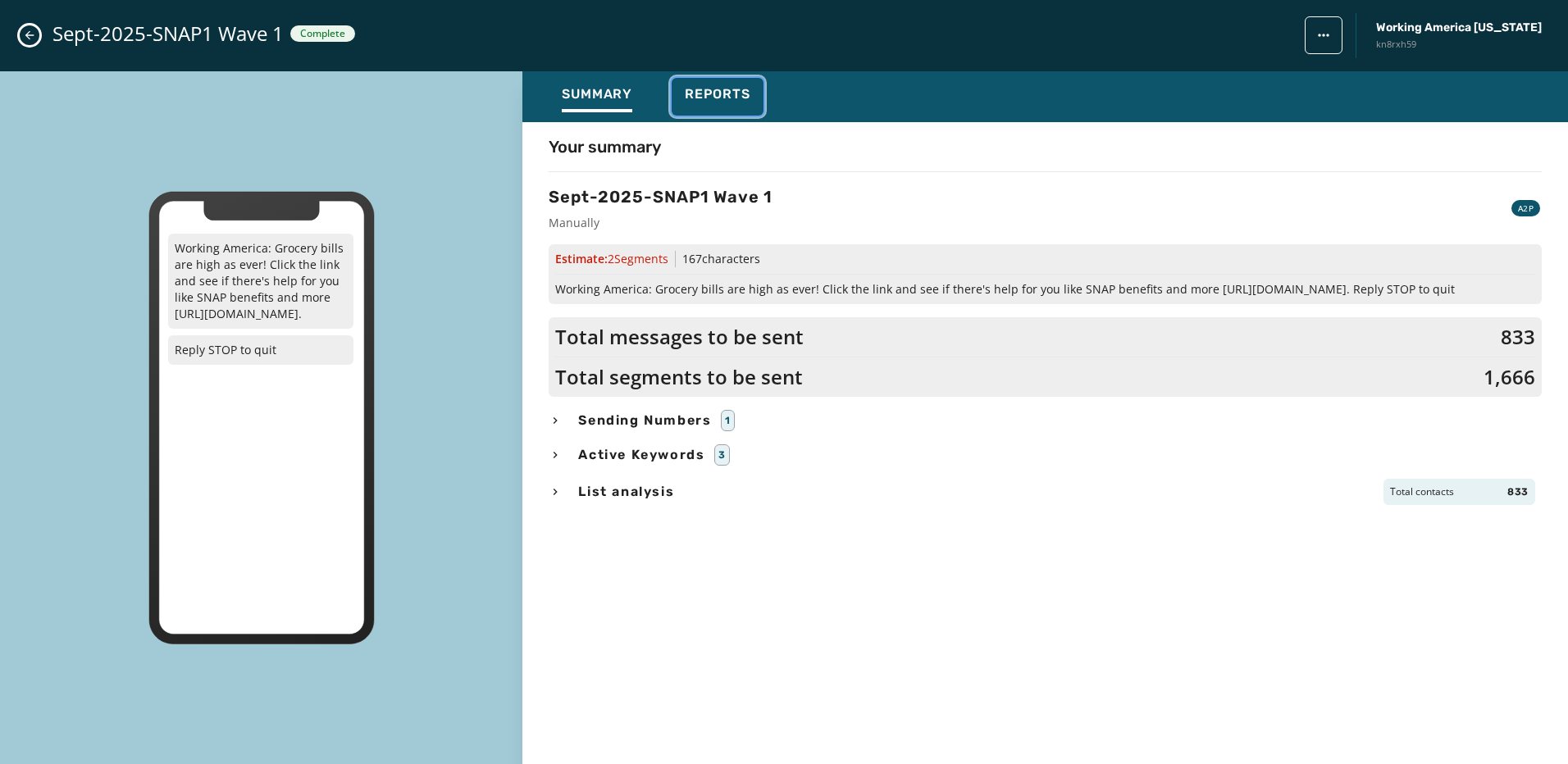
click at [699, 98] on span "Reports" at bounding box center [718, 94] width 66 height 16
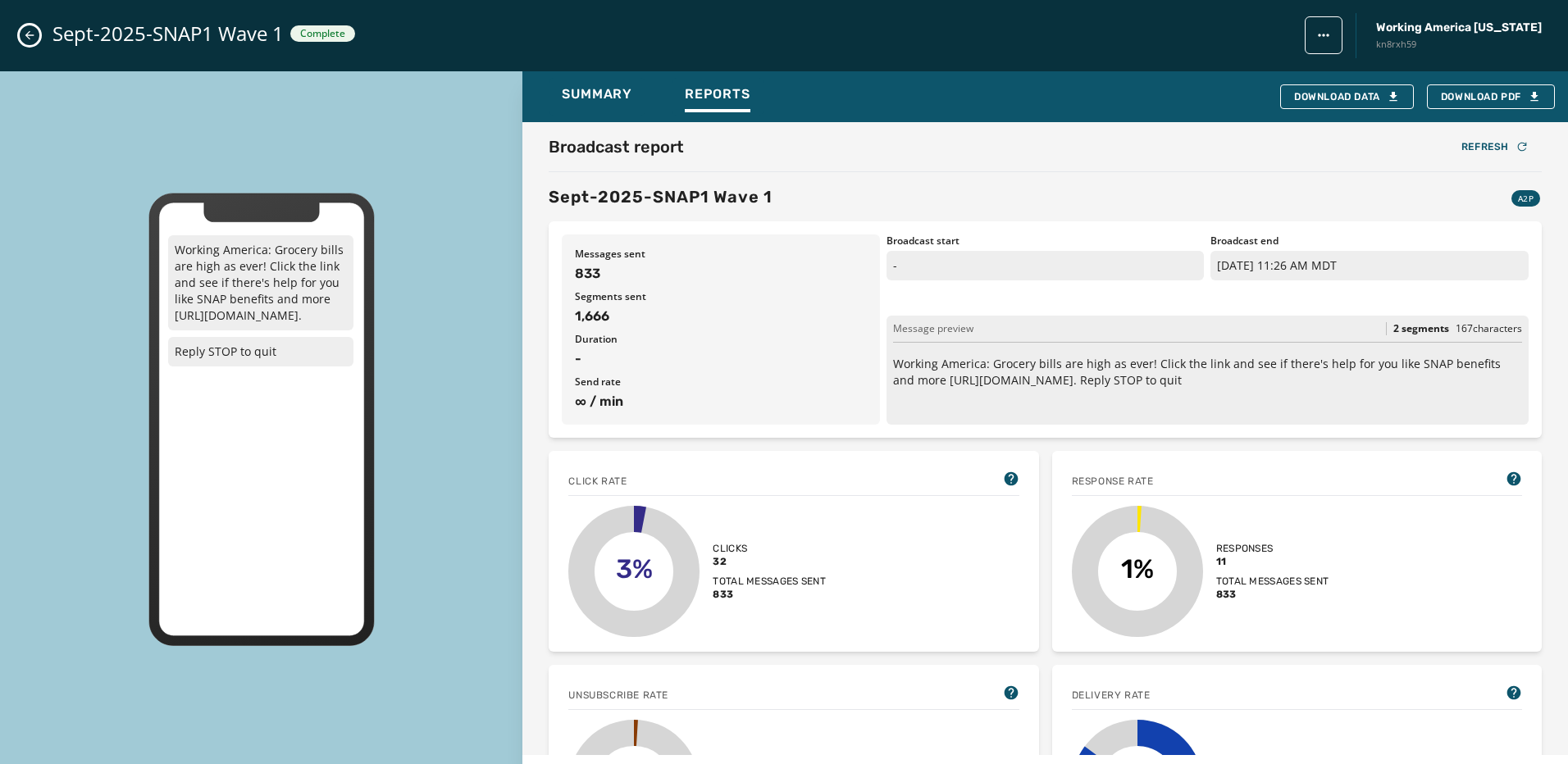
click at [28, 38] on icon "Close admin drawer" at bounding box center [29, 35] width 9 height 9
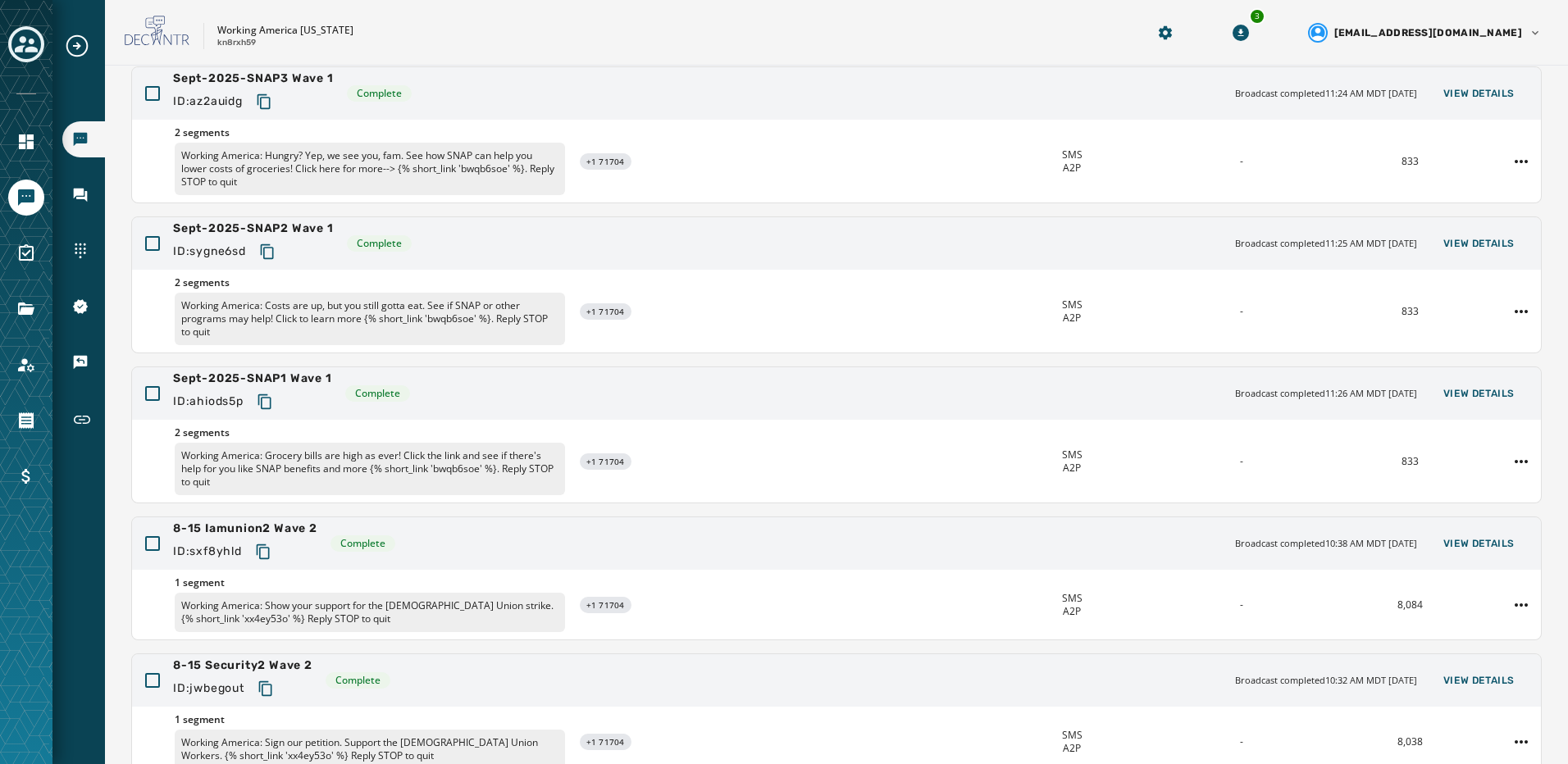
scroll to position [0, 0]
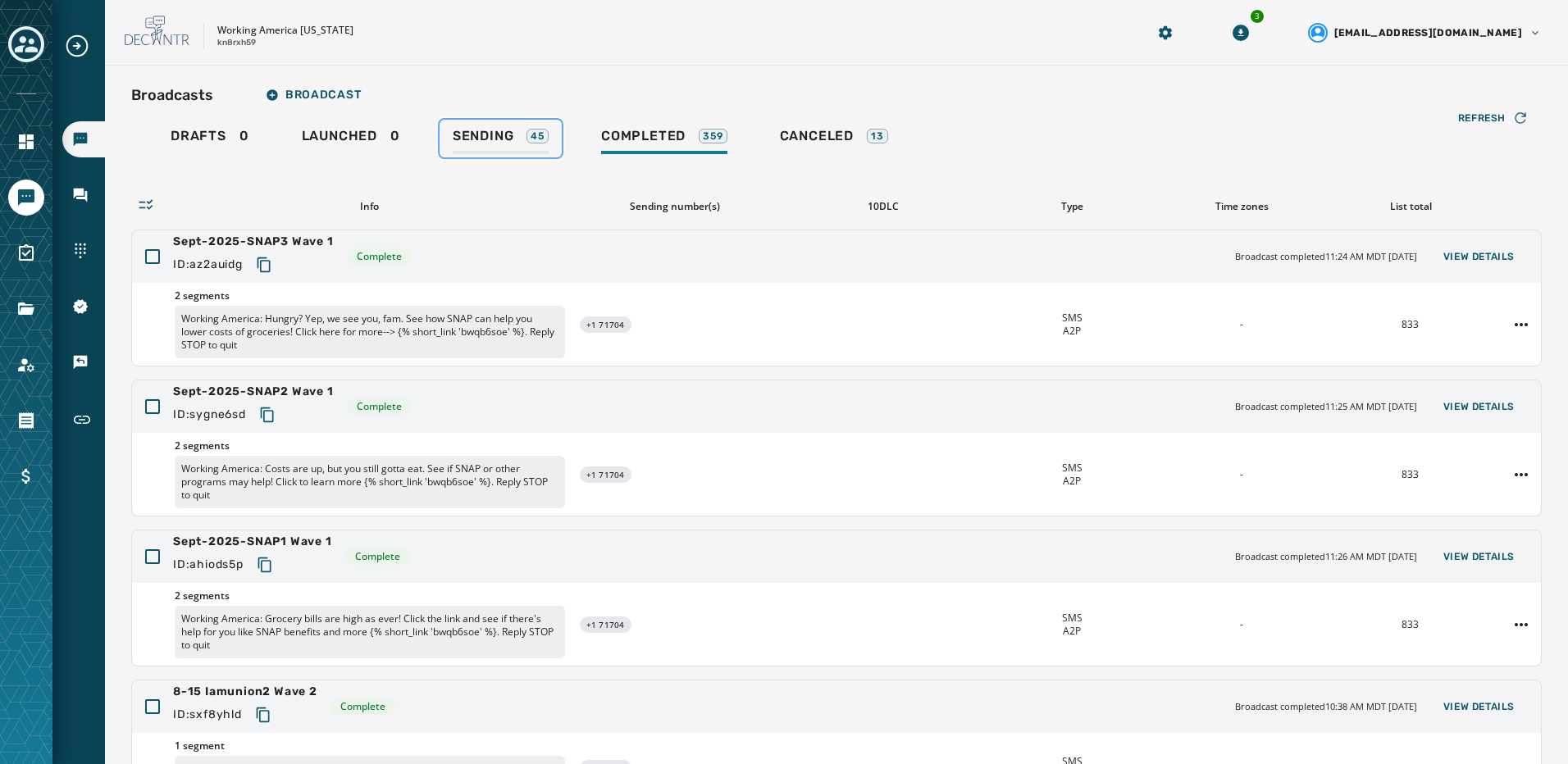
click at [562, 129] on link "Sending 45" at bounding box center [500, 139] width 122 height 38
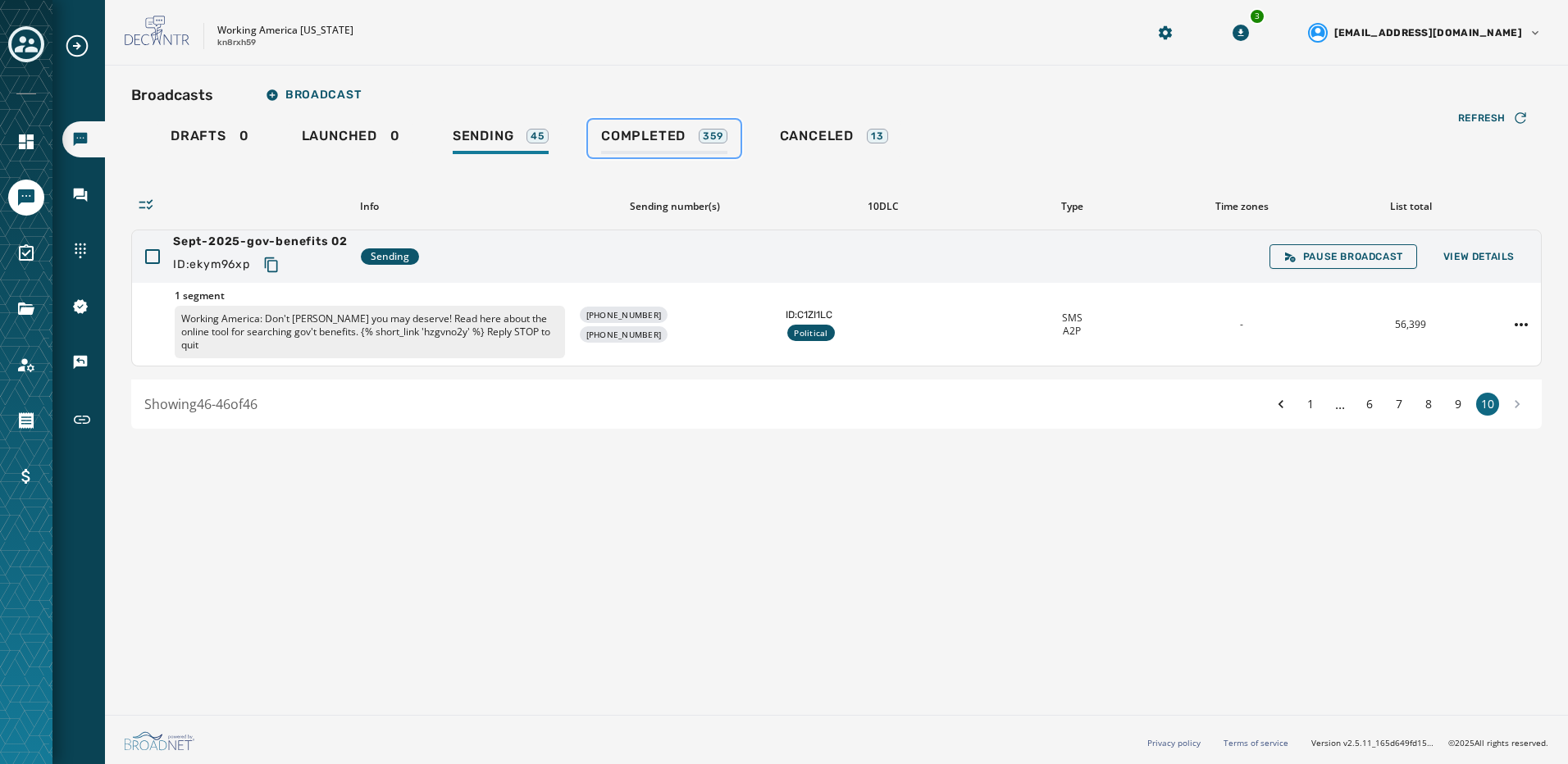
click at [650, 139] on span "Completed" at bounding box center [643, 136] width 84 height 16
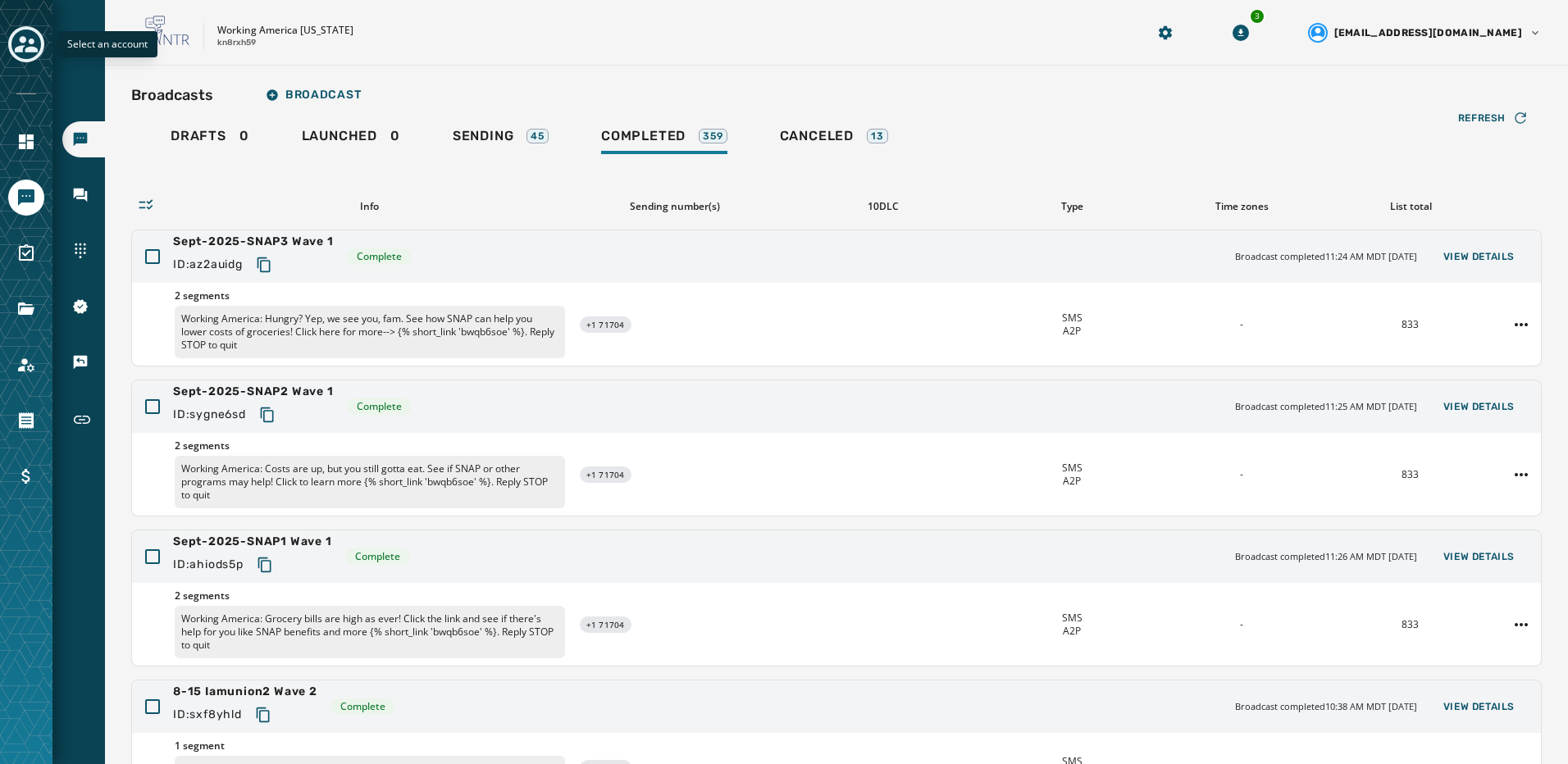
click at [40, 39] on button "Toggle account select drawer" at bounding box center [26, 44] width 36 height 36
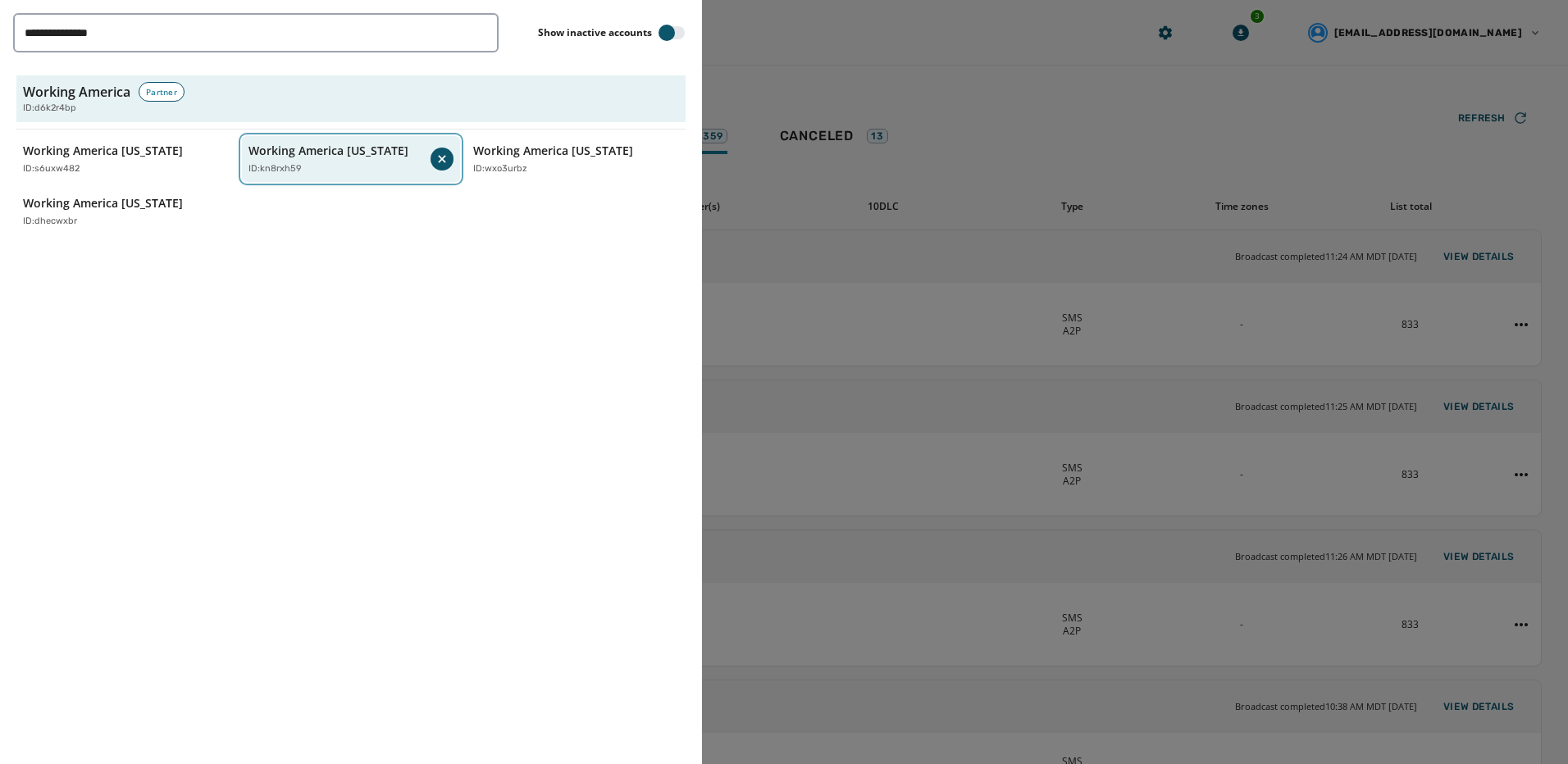
click at [350, 154] on p "Working America Ohio" at bounding box center [328, 151] width 160 height 16
click at [813, 63] on div at bounding box center [784, 382] width 1568 height 764
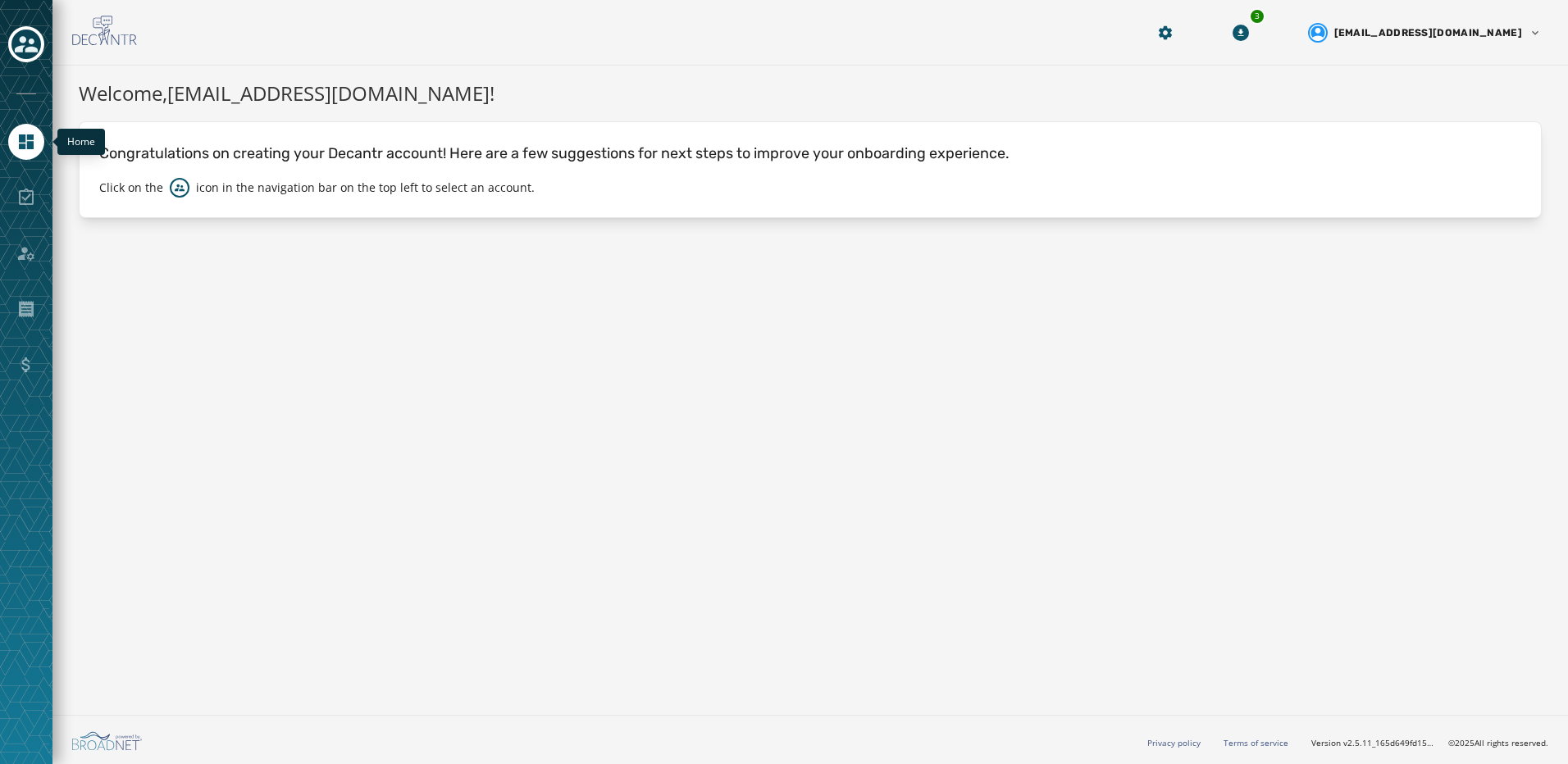
click at [35, 139] on icon "Navigate to Home" at bounding box center [26, 142] width 20 height 20
click at [30, 50] on icon "Toggle account select drawer" at bounding box center [26, 44] width 23 height 16
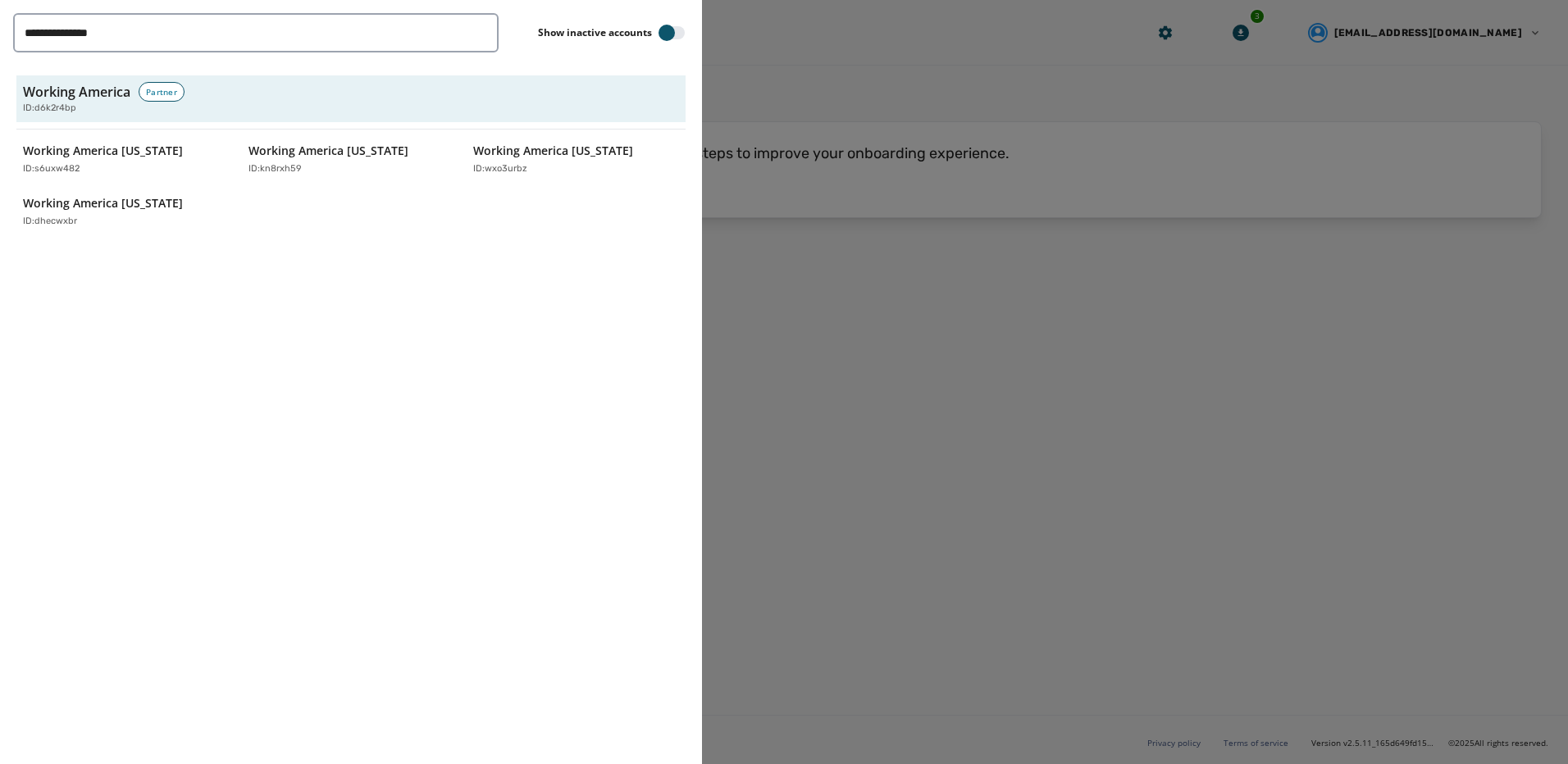
click at [309, 186] on div "Working America Montana ID: s6uxw482 Working America Ohio ID: kn8rxh59 Working …" at bounding box center [350, 185] width 669 height 99
click at [308, 176] on button "Working America Ohio ID: kn8rxh59" at bounding box center [351, 159] width 219 height 47
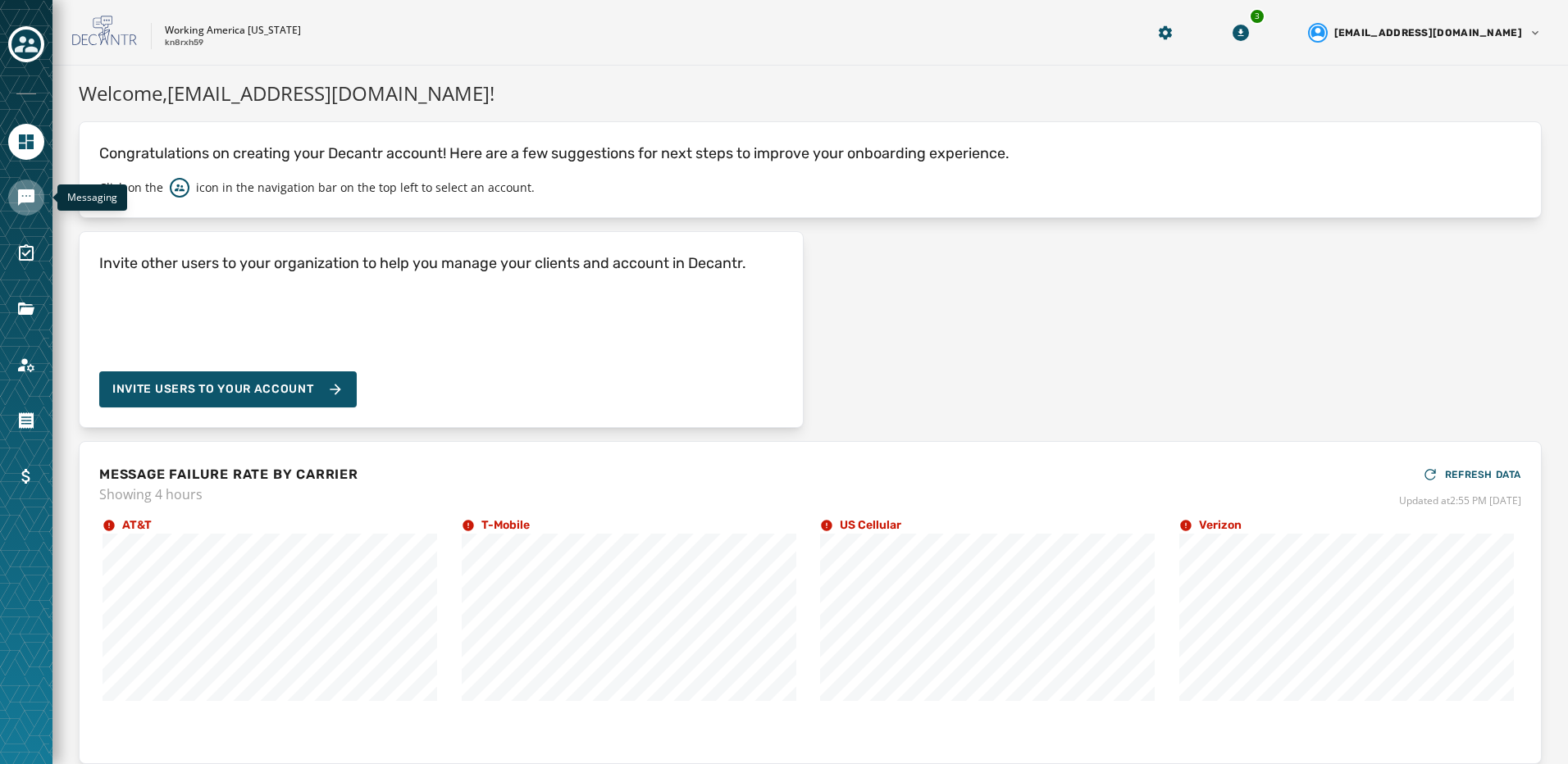
click at [30, 197] on icon "Navigate to Messaging" at bounding box center [26, 197] width 16 height 16
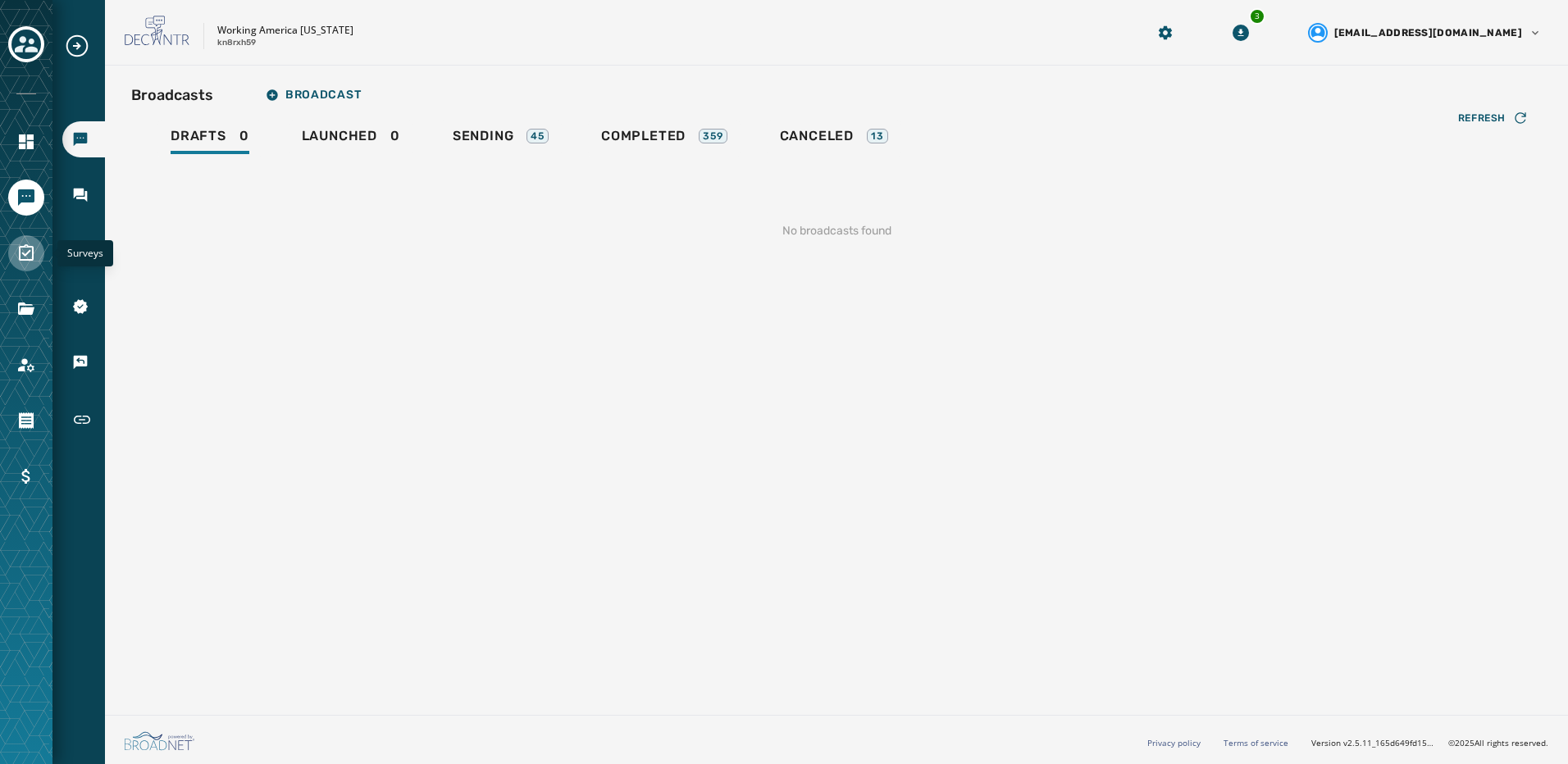
click at [33, 250] on icon "Navigate to Surveys" at bounding box center [26, 252] width 15 height 16
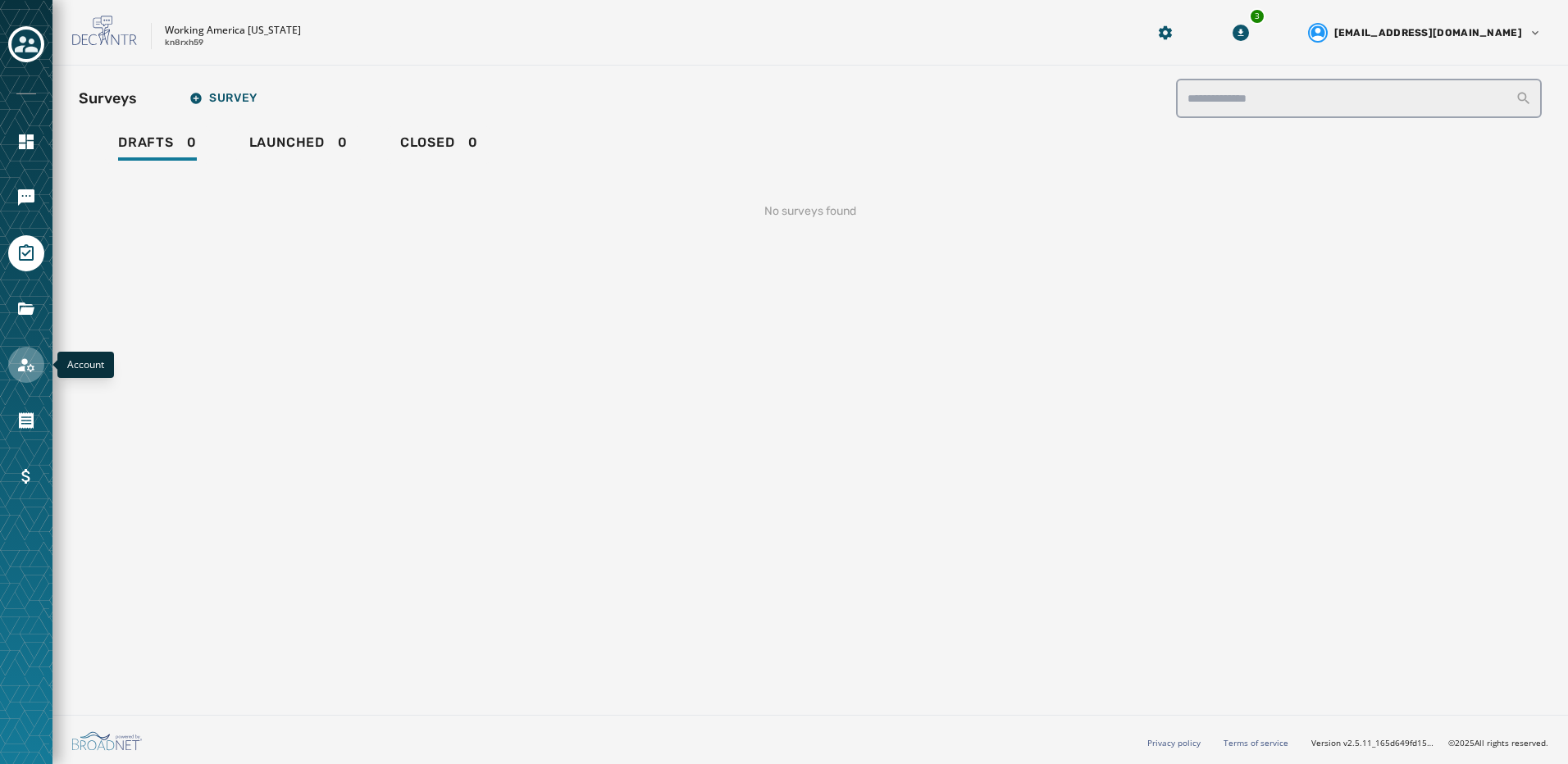
click at [21, 376] on link "Navigate to Account" at bounding box center [26, 365] width 36 height 36
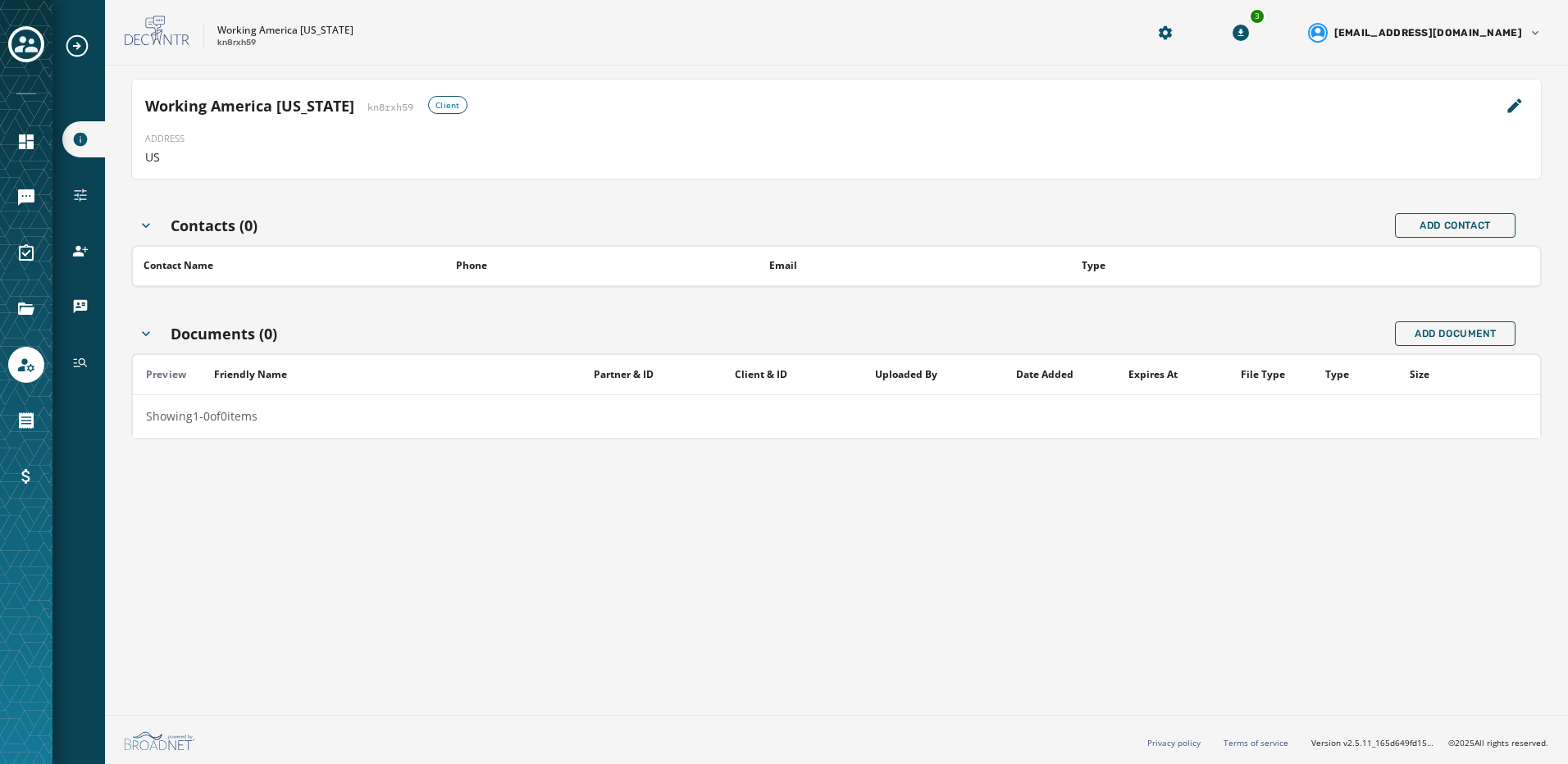
click at [77, 55] on icon "Expand sub nav menu" at bounding box center [77, 46] width 26 height 26
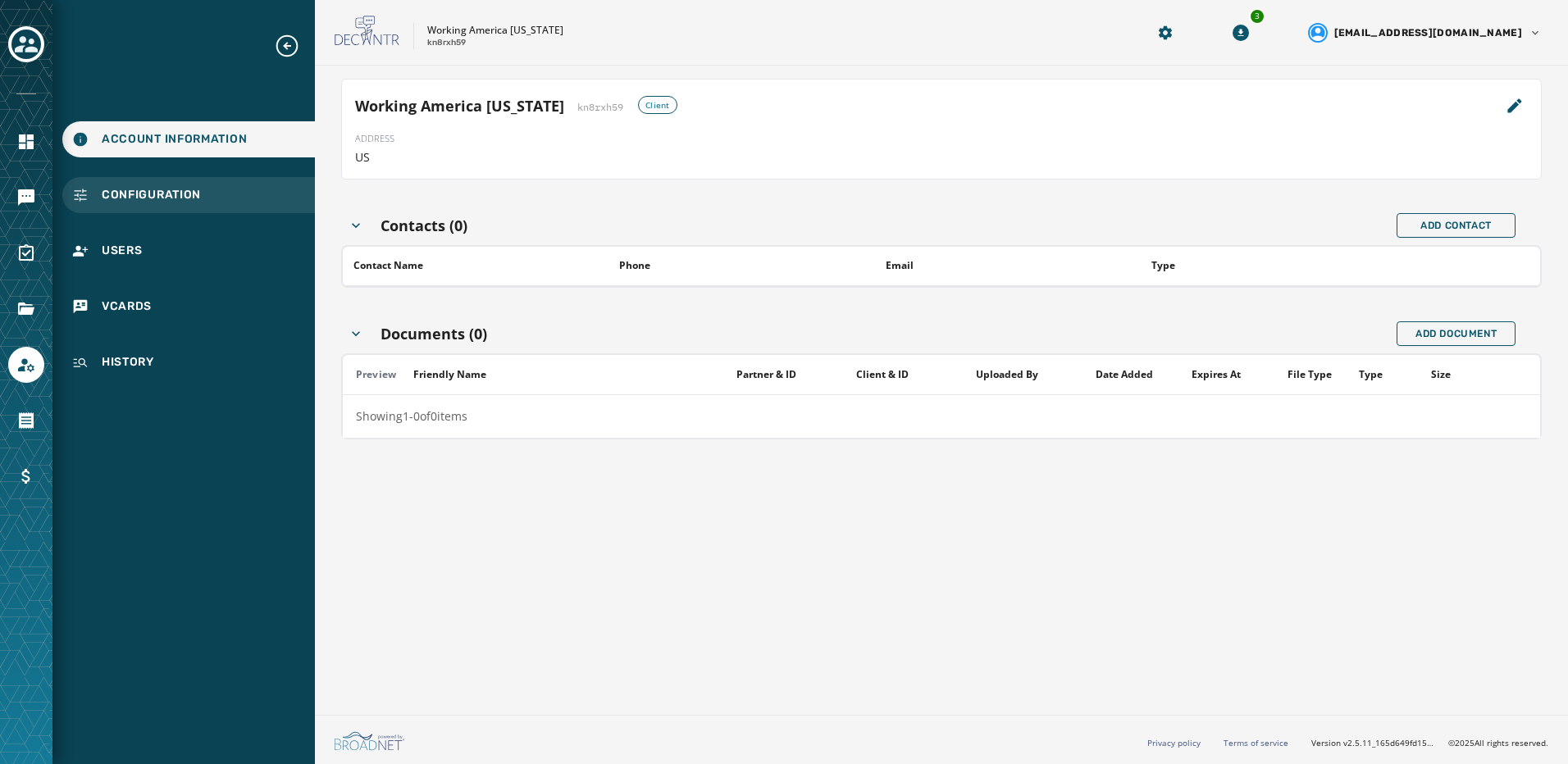
click at [125, 201] on span "Configuration" at bounding box center [151, 195] width 99 height 16
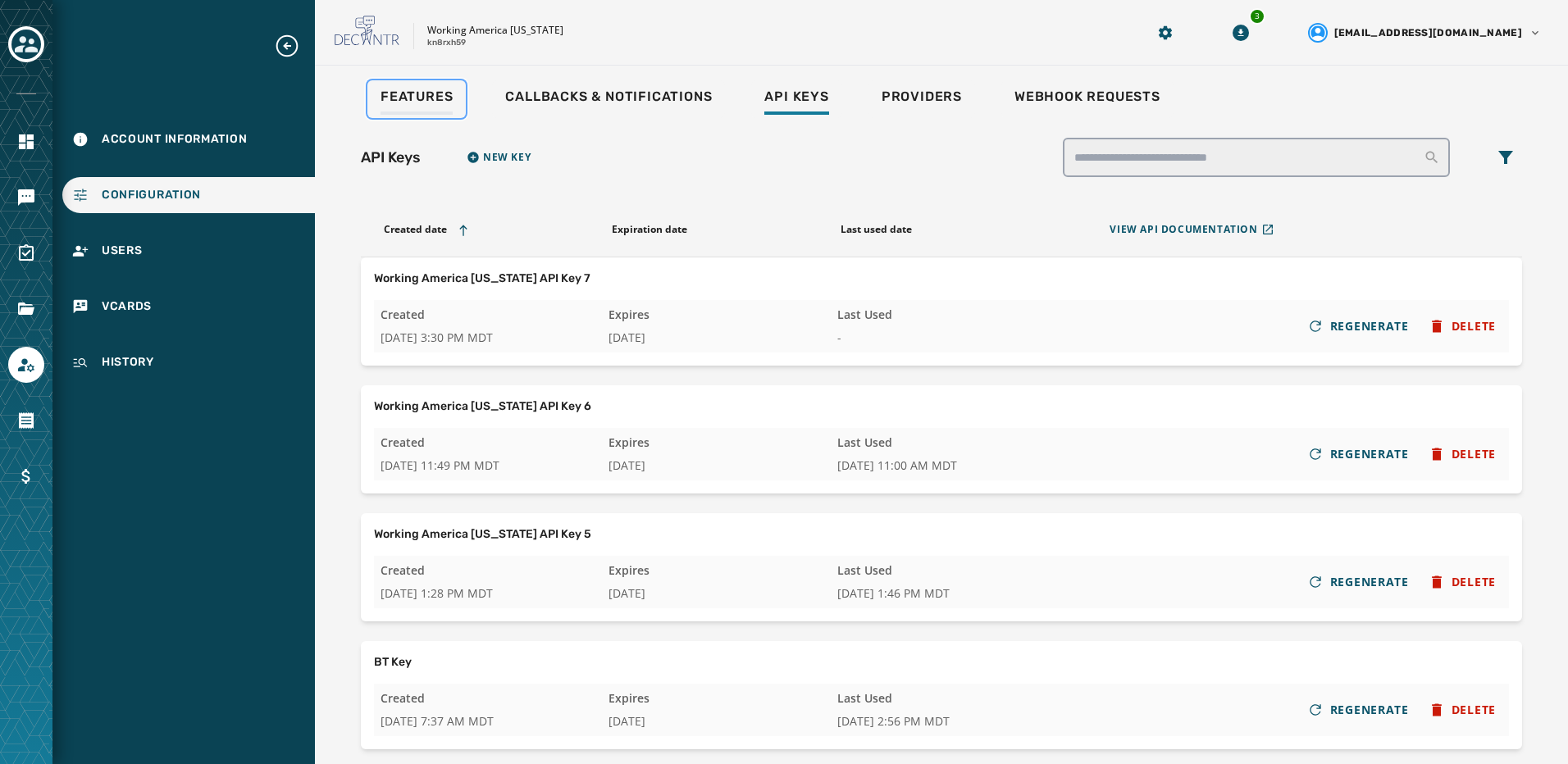
click at [458, 89] on link "Features" at bounding box center [416, 99] width 98 height 38
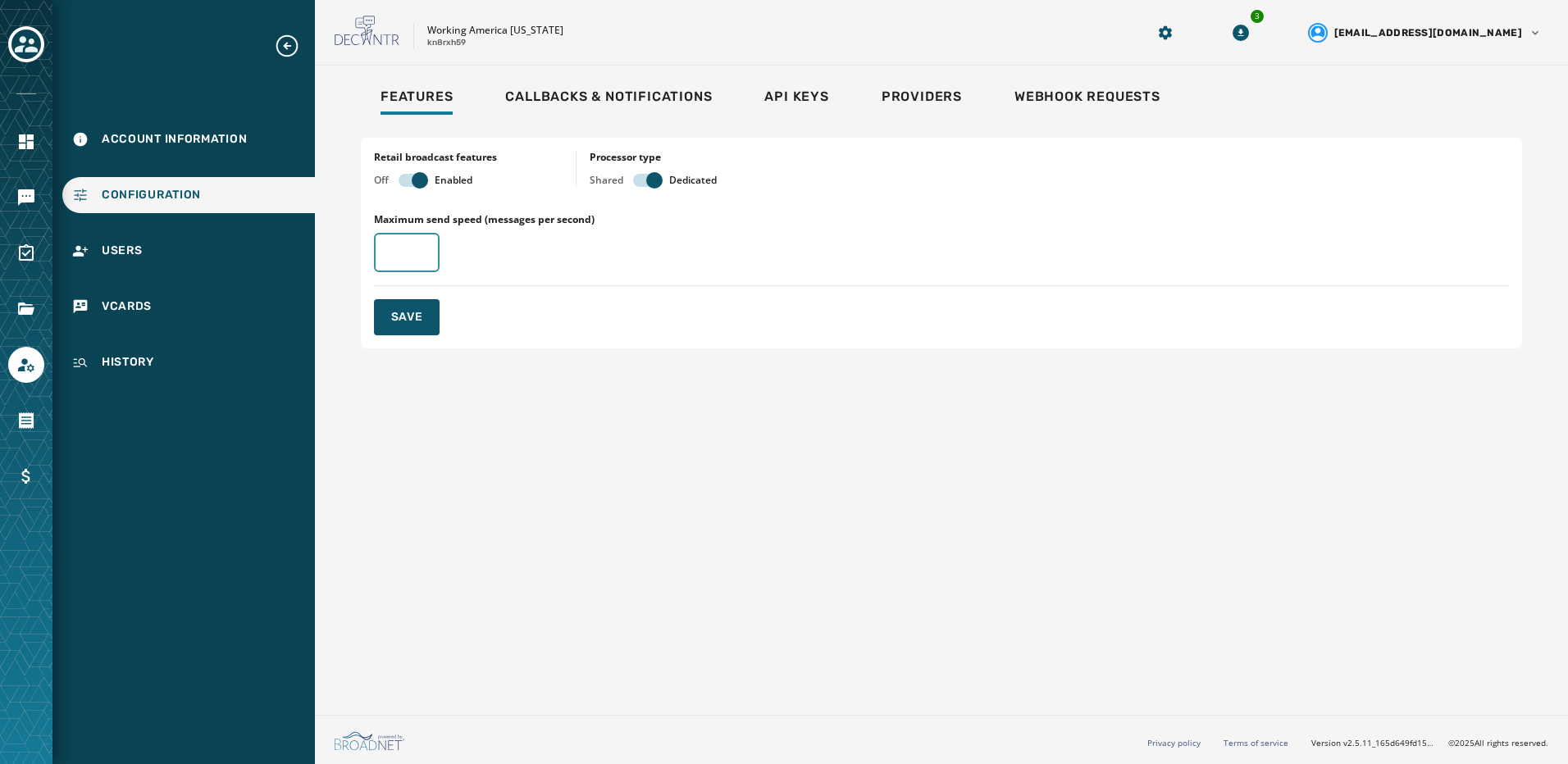
click at [420, 248] on input "*" at bounding box center [407, 252] width 66 height 39
drag, startPoint x: 367, startPoint y: 253, endPoint x: 357, endPoint y: 251, distance: 9.2
click at [357, 251] on div "Retail broadcast features Off Enabled Processor type Shared Dedicated Maximum s…" at bounding box center [941, 243] width 1200 height 250
click at [426, 316] on button "Save" at bounding box center [407, 317] width 66 height 36
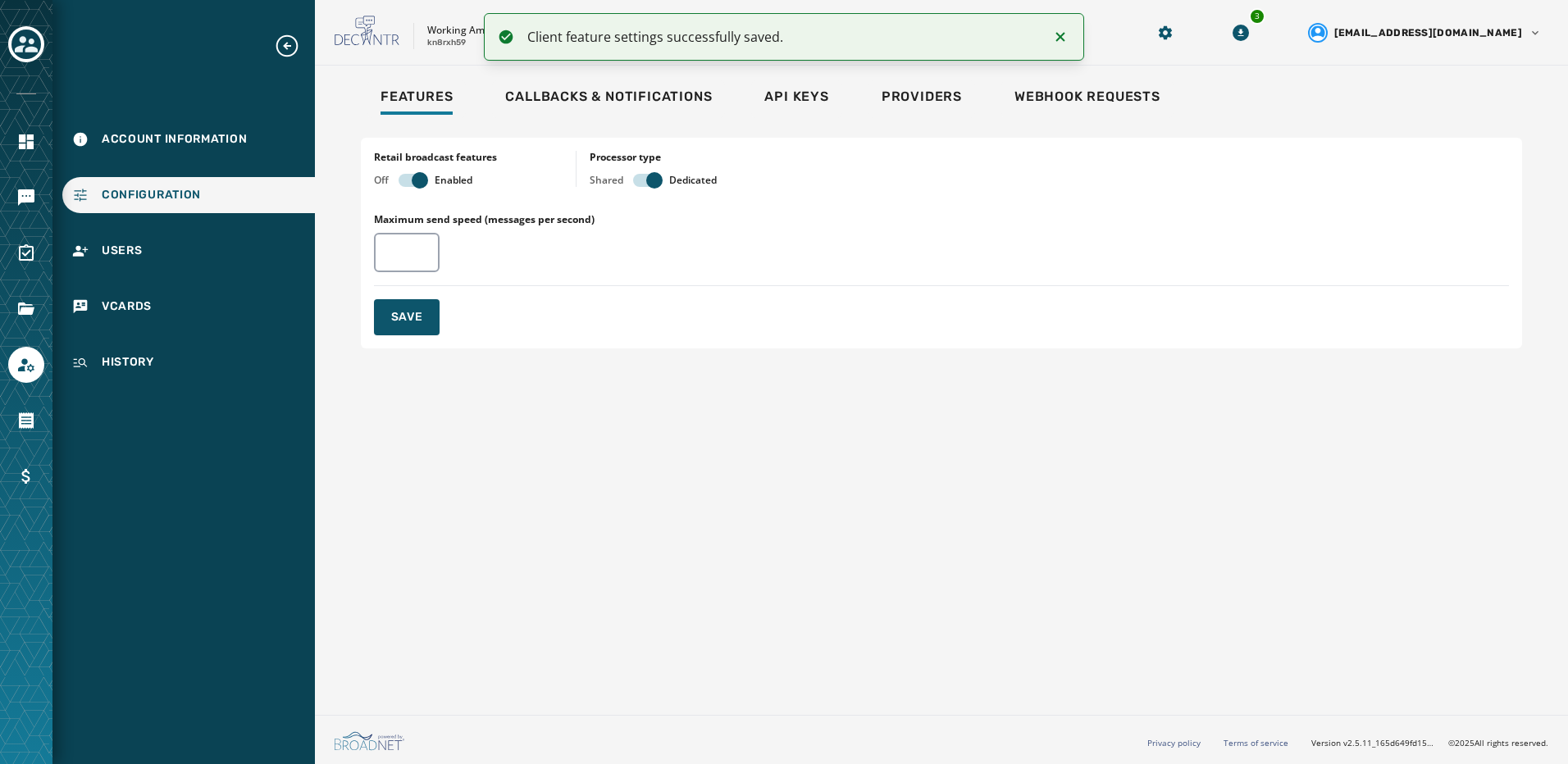
click at [480, 445] on div "Features Callbacks & Notifications Api Keys Providers Webhook Requests Retail b…" at bounding box center [941, 387] width 1253 height 643
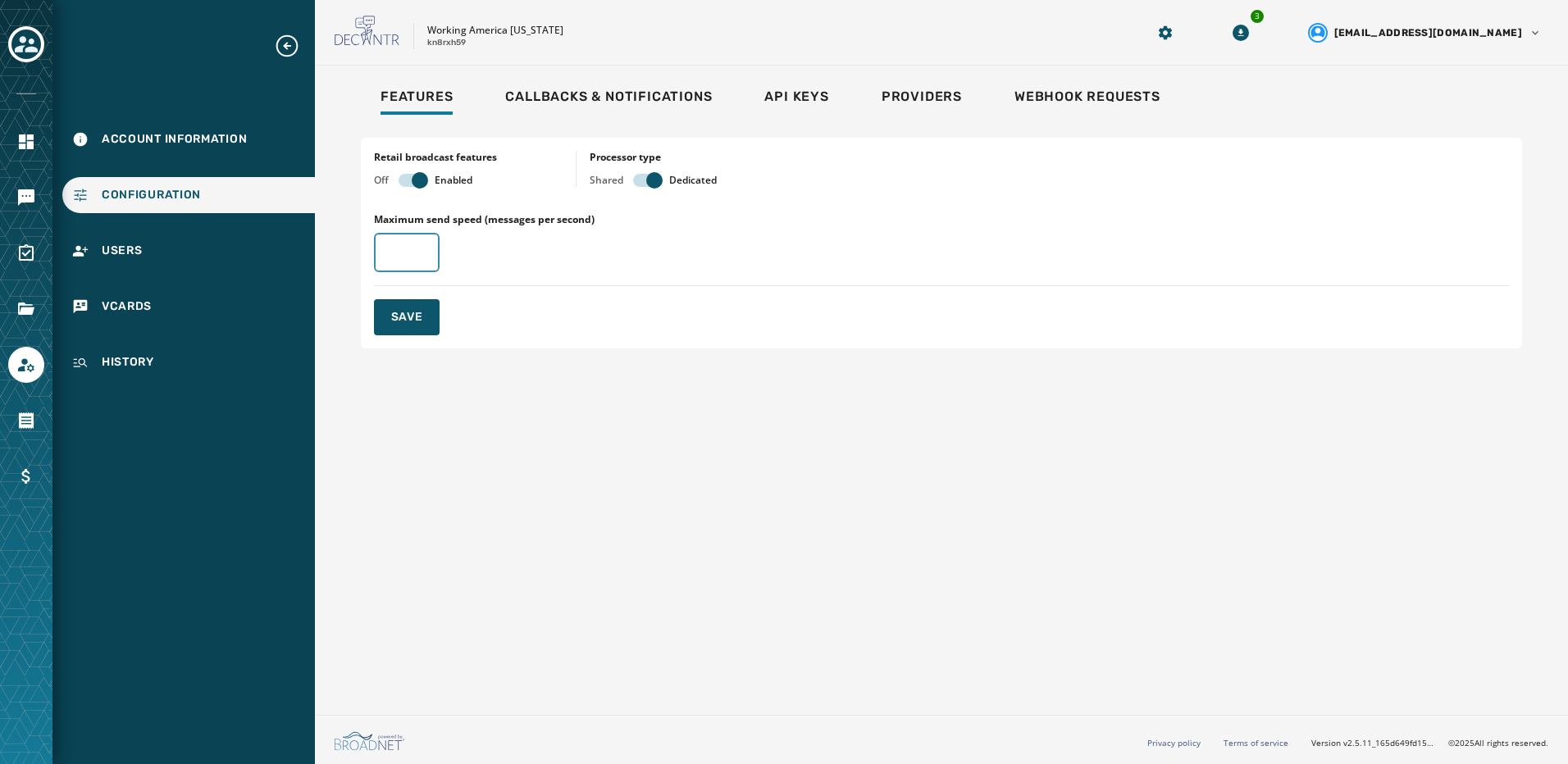
click at [420, 257] on input "**" at bounding box center [407, 252] width 66 height 39
drag, startPoint x: 408, startPoint y: 252, endPoint x: 366, endPoint y: 251, distance: 42.6
click at [366, 251] on div "Retail broadcast features Off Enabled Processor type Shared Dedicated Maximum s…" at bounding box center [941, 243] width 1161 height 211
type input "**"
click at [406, 312] on span "Save" at bounding box center [407, 317] width 32 height 16
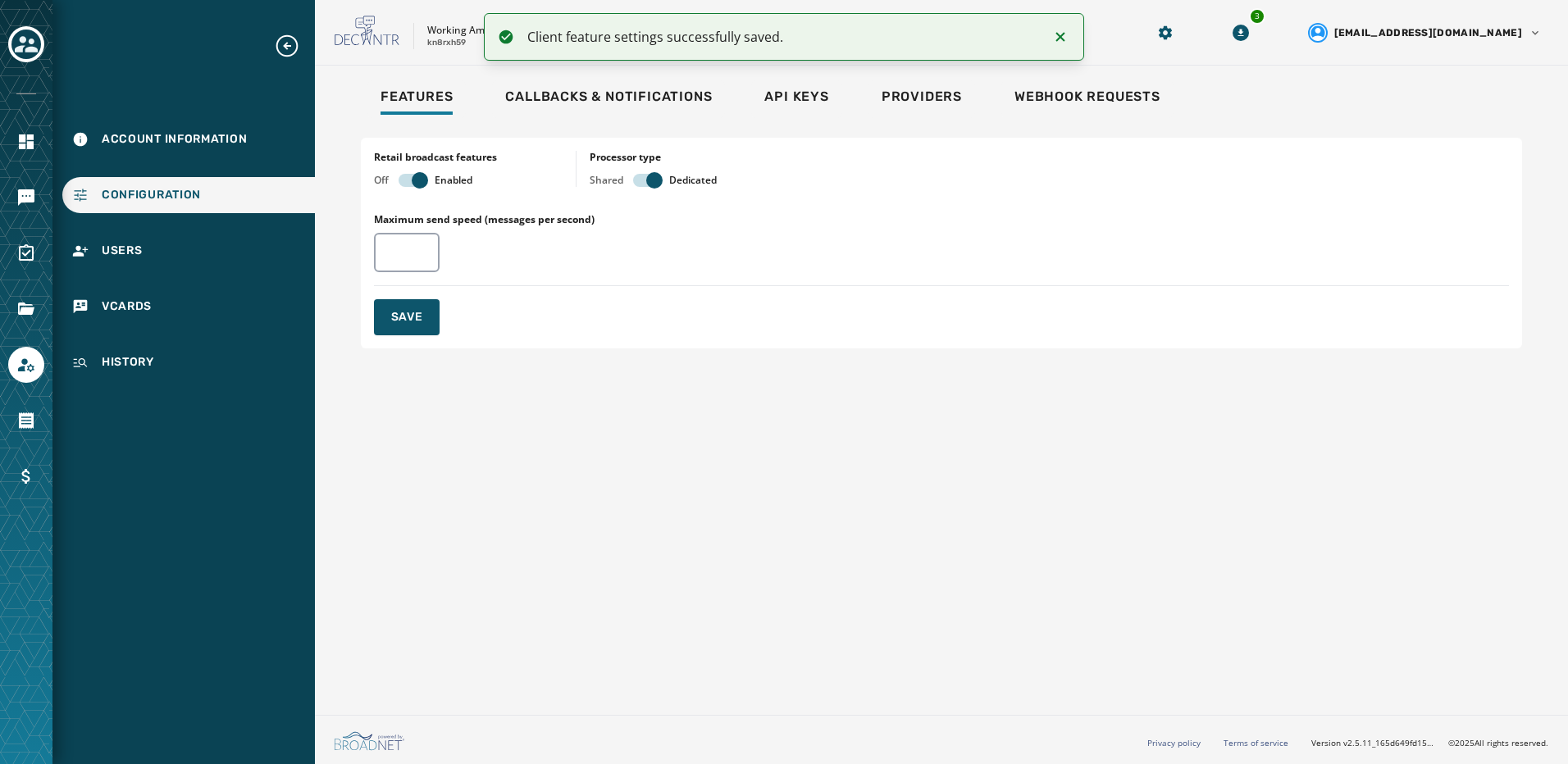
click at [676, 508] on div "Features Callbacks & Notifications Api Keys Providers Webhook Requests Retail b…" at bounding box center [941, 387] width 1253 height 643
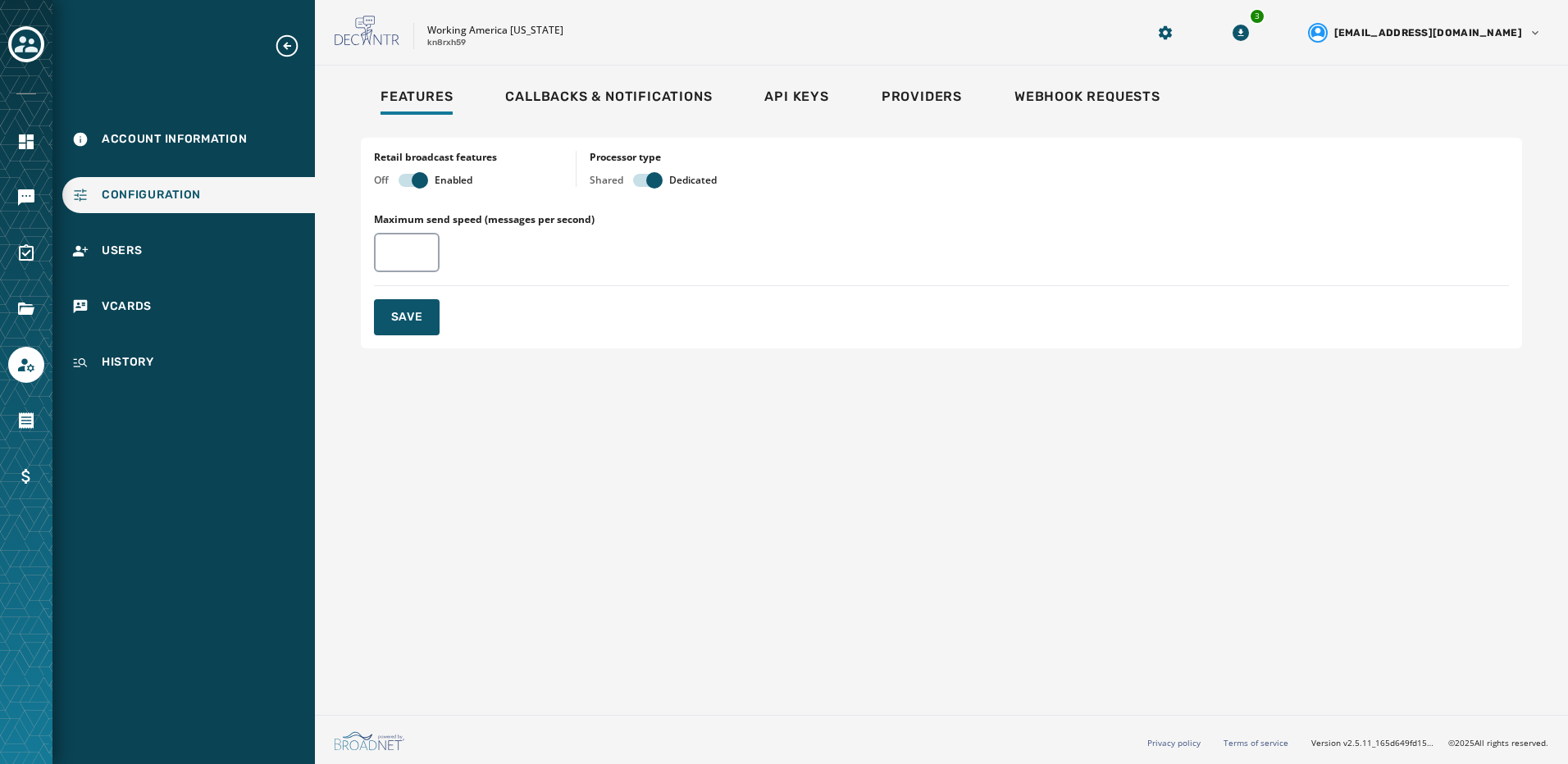
click at [287, 48] on icon "Expand sub nav menu" at bounding box center [287, 46] width 22 height 22
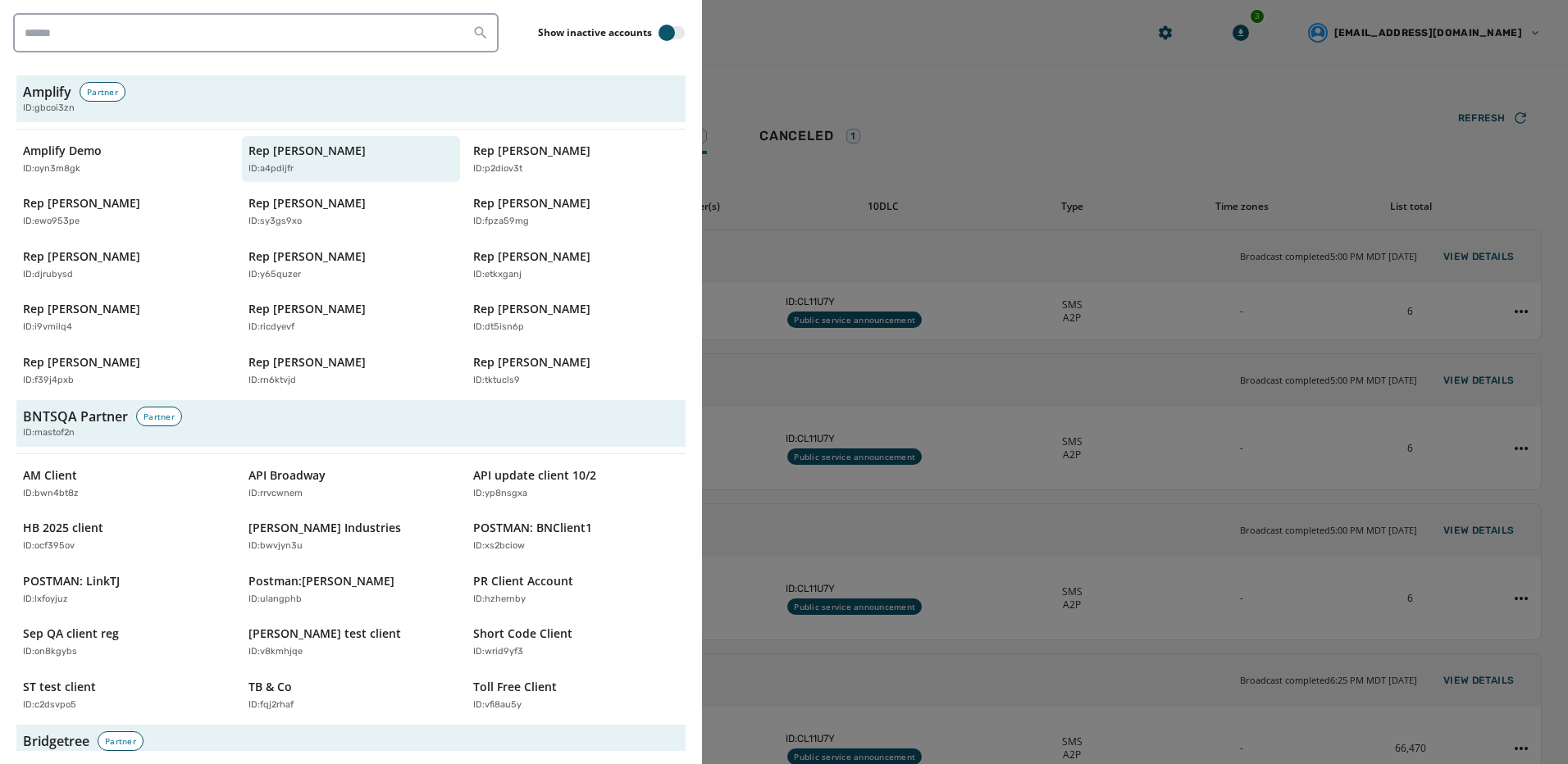
click at [726, 30] on div at bounding box center [784, 382] width 1568 height 764
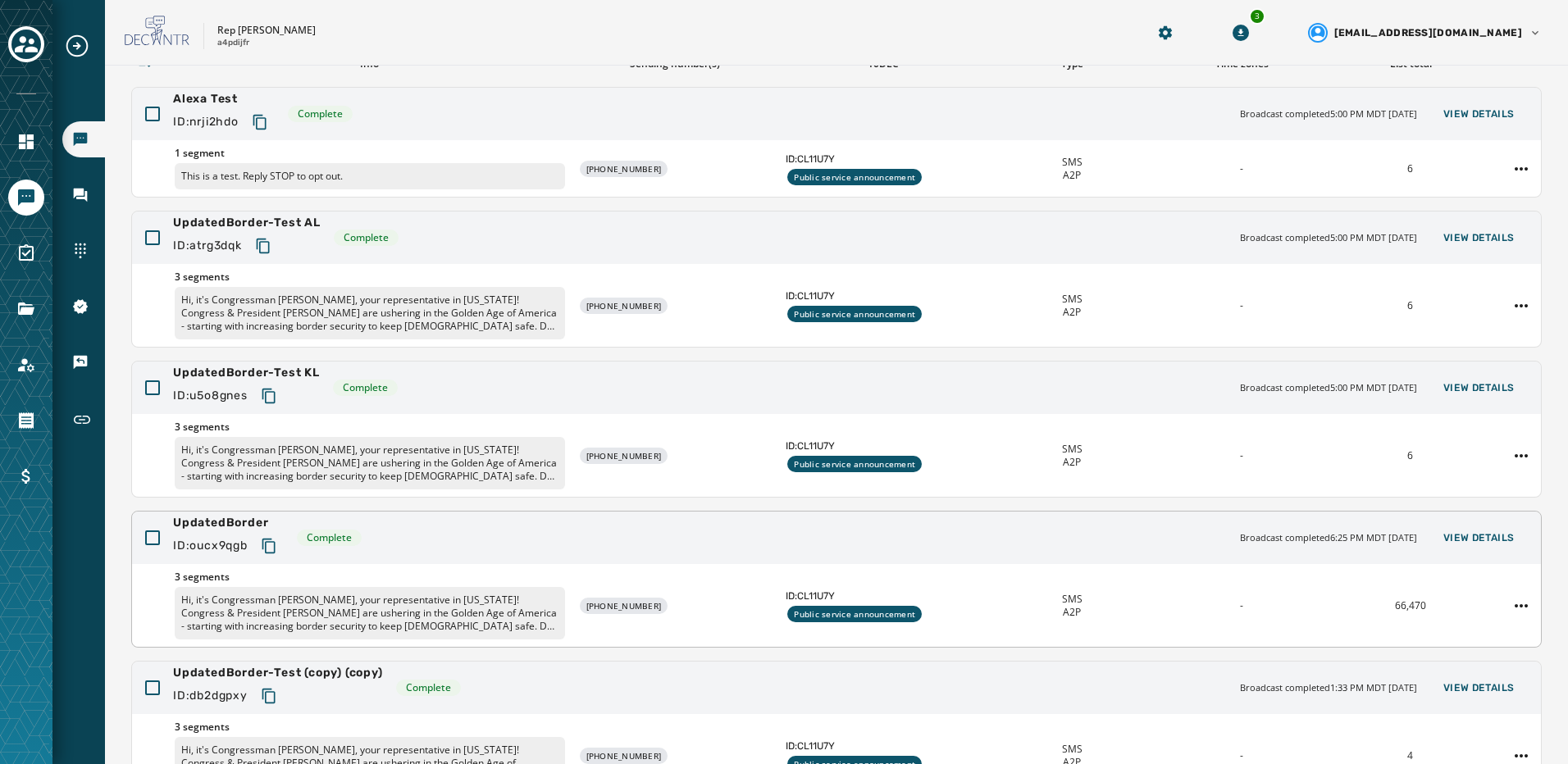
scroll to position [307, 0]
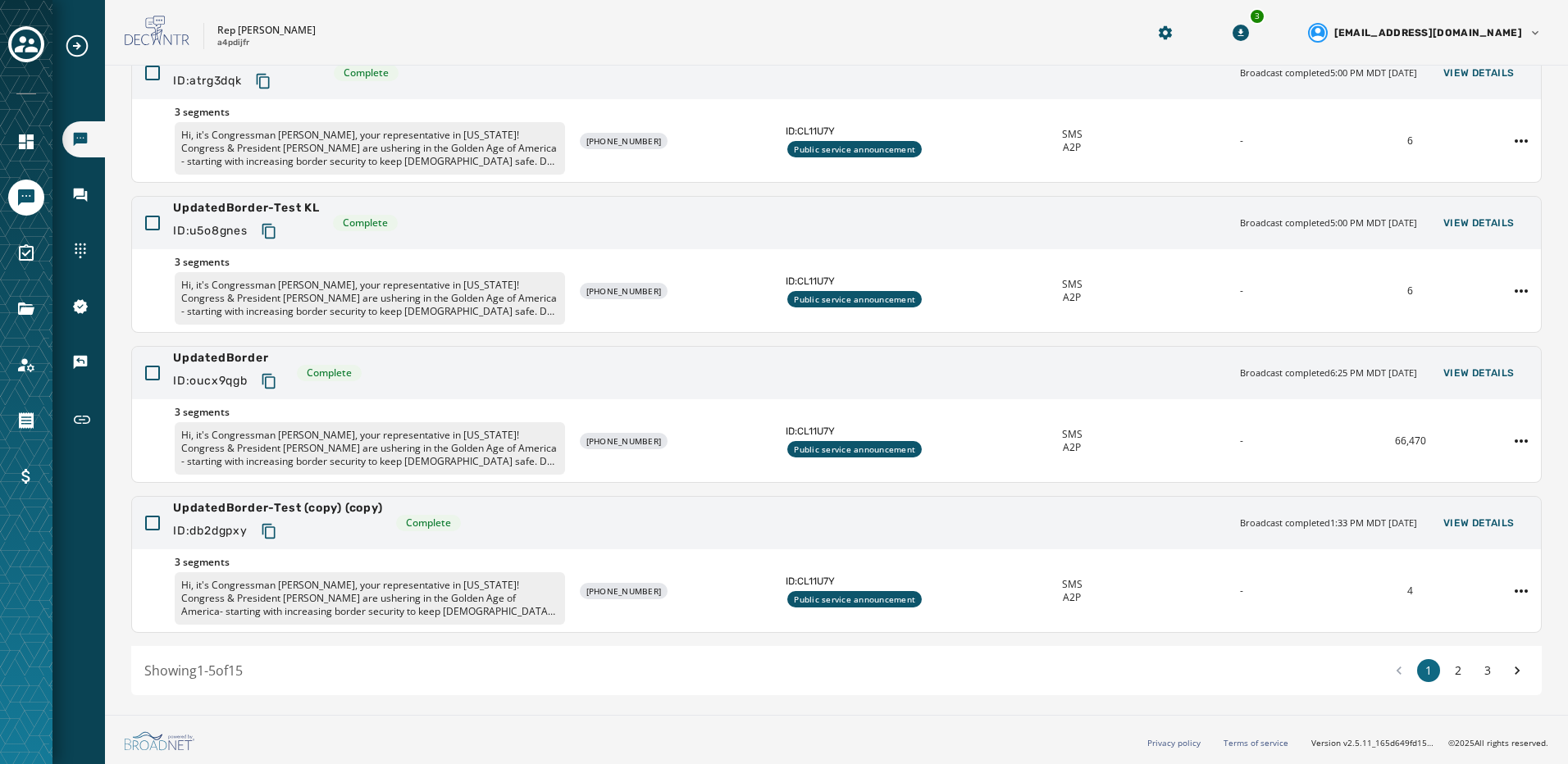
click at [1487, 671] on div "1 2 3" at bounding box center [1457, 670] width 141 height 23
click at [1479, 671] on button "3" at bounding box center [1487, 670] width 23 height 23
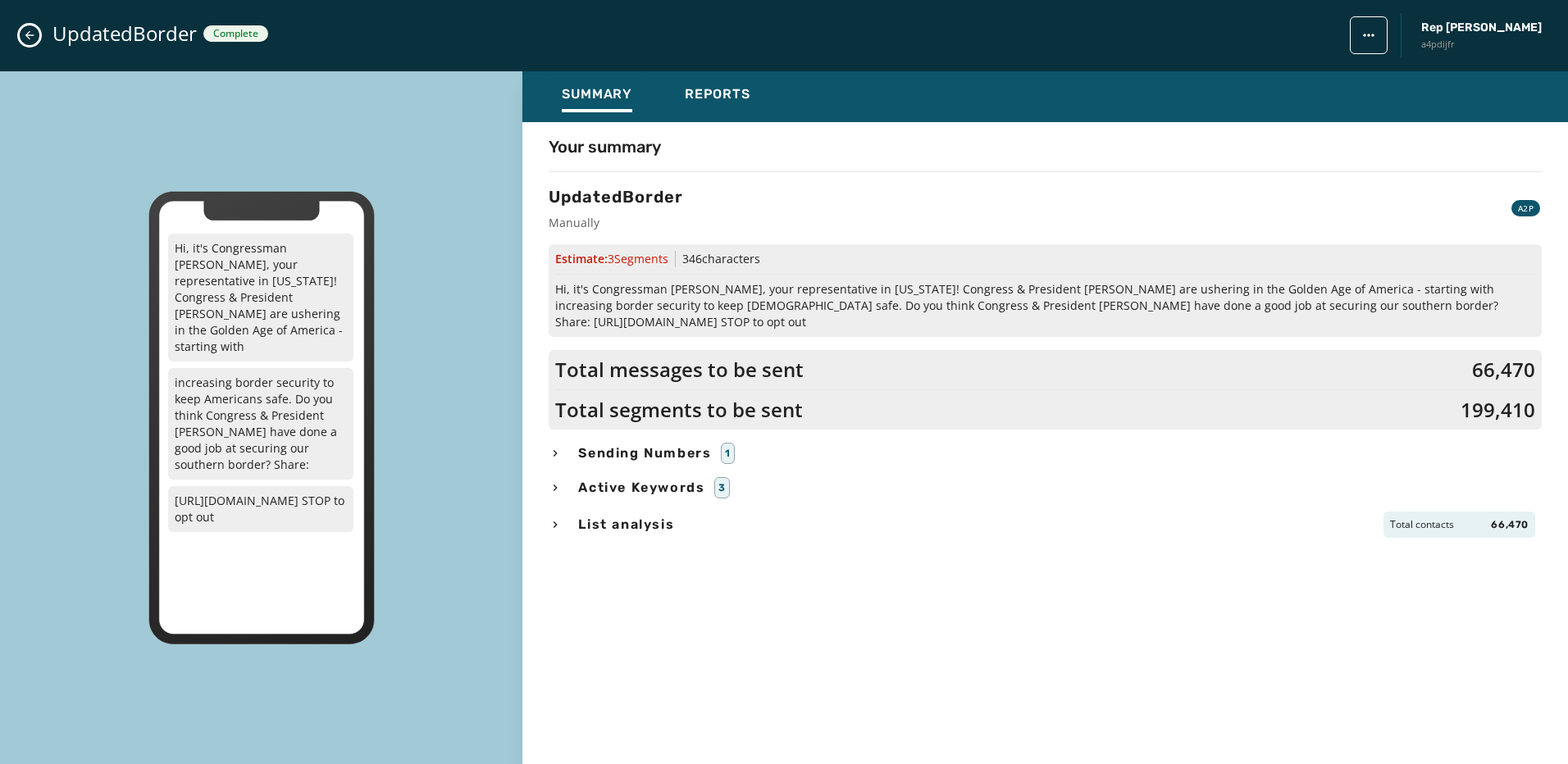
scroll to position [305, 0]
click at [24, 37] on icon "Close admin drawer" at bounding box center [29, 35] width 13 height 13
